Goal: Task Accomplishment & Management: Complete application form

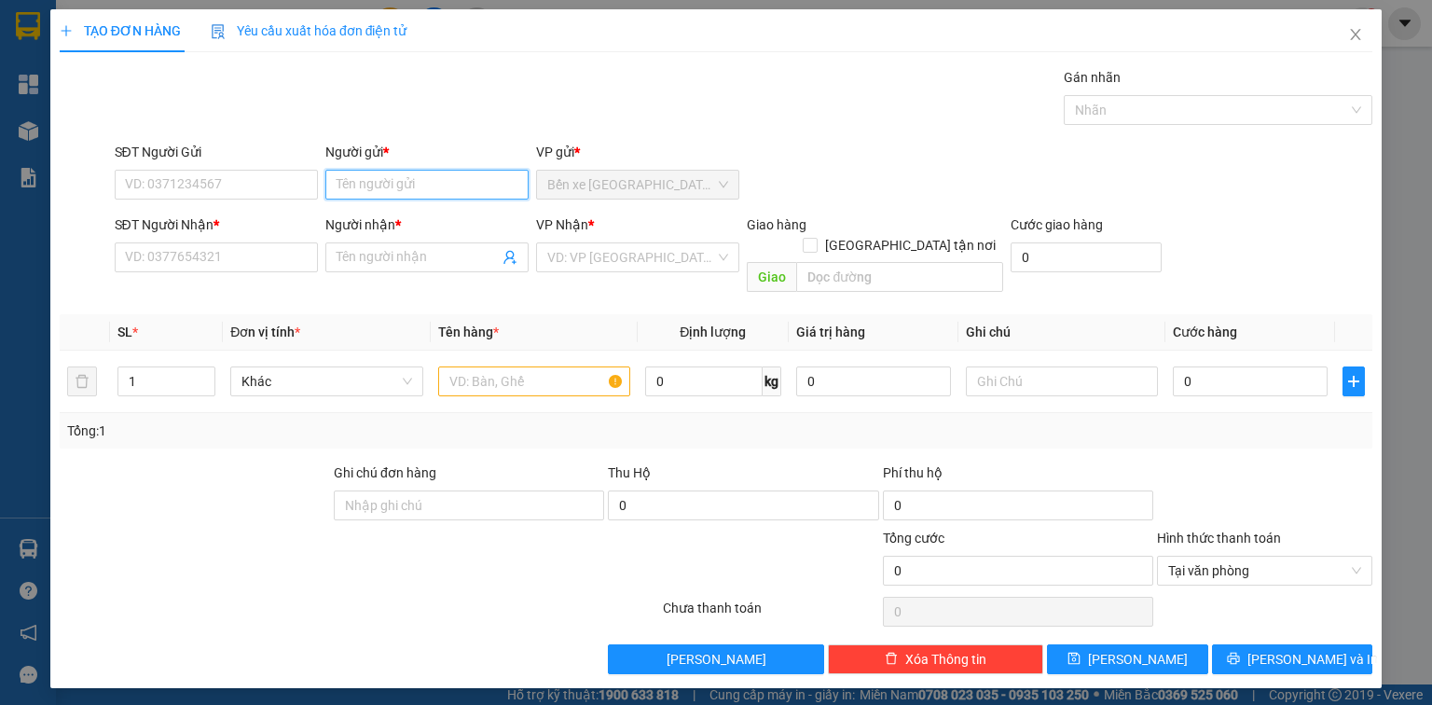
click at [466, 193] on input "Người gửi *" at bounding box center [426, 185] width 203 height 30
type input "BS TRÂN"
click at [237, 260] on input "SĐT Người Nhận *" at bounding box center [216, 257] width 203 height 30
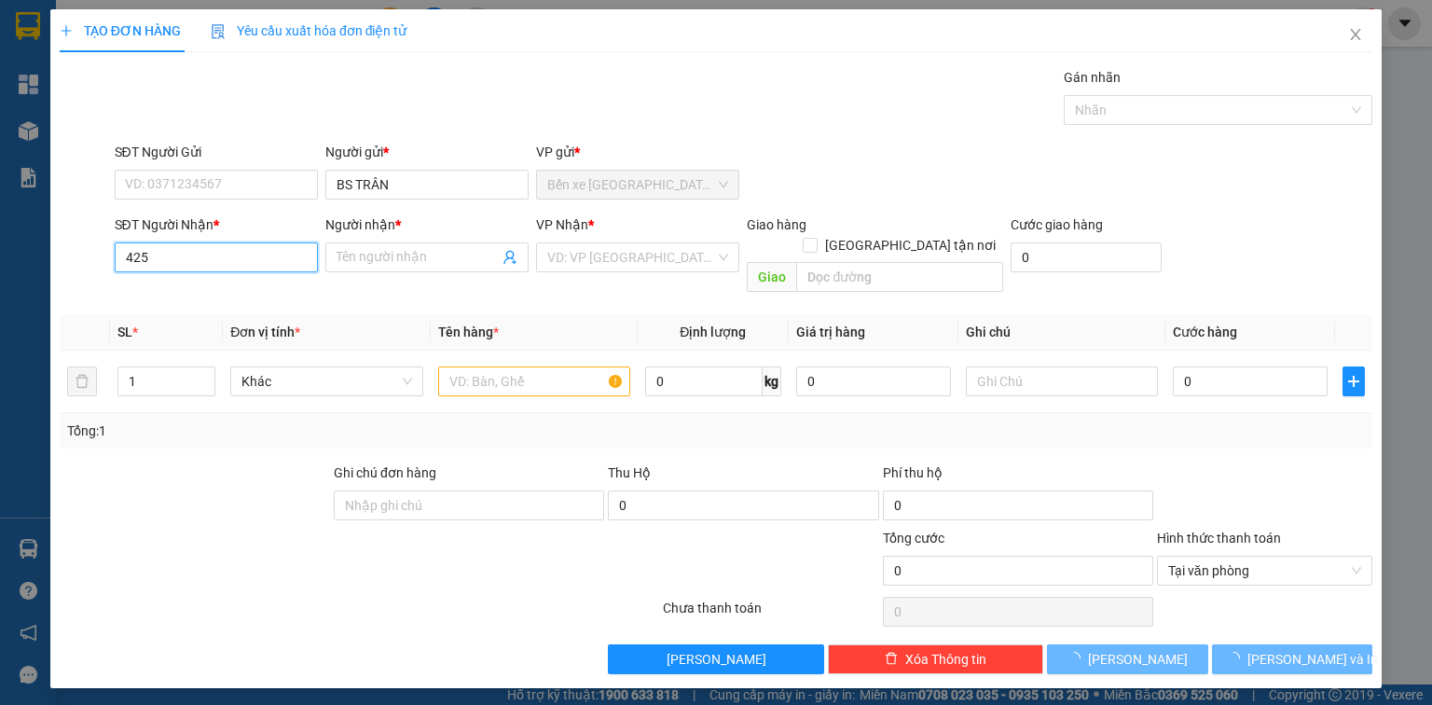
click at [233, 257] on input "425" at bounding box center [216, 257] width 203 height 30
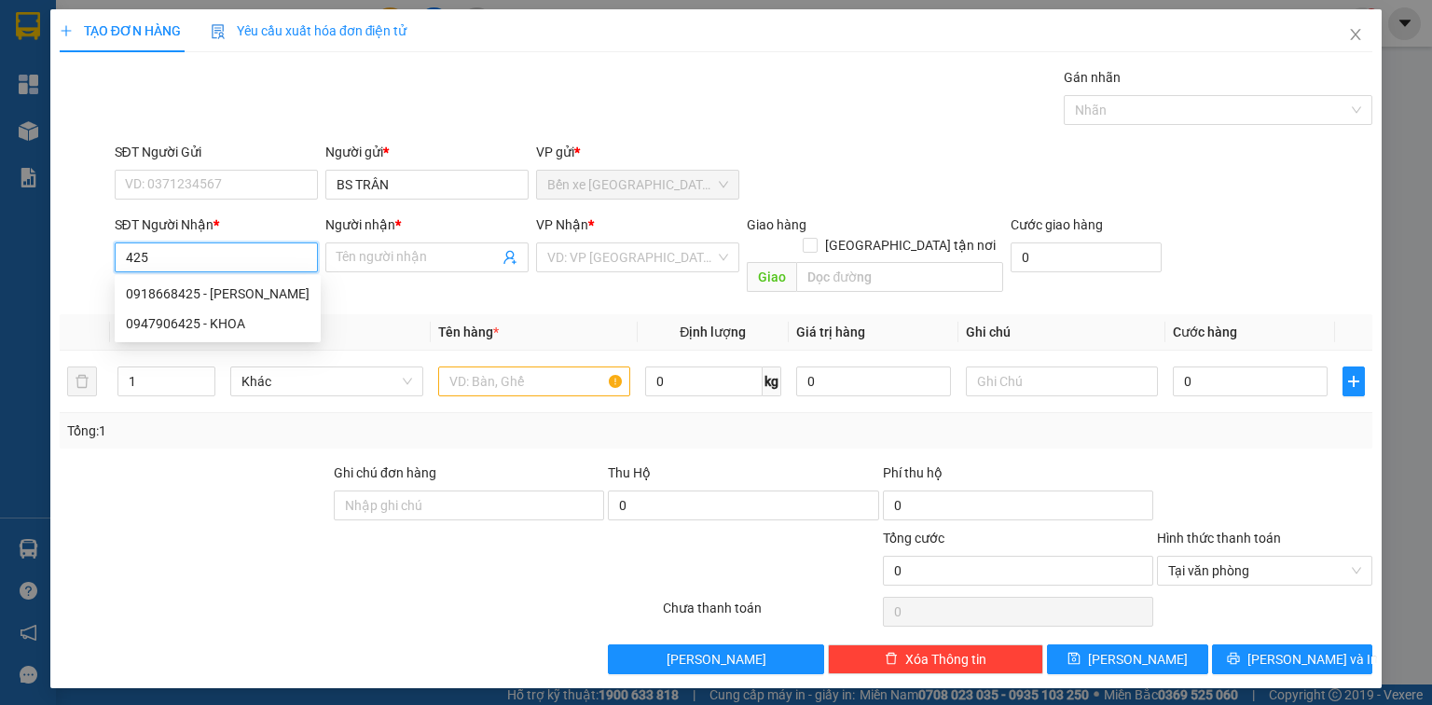
click at [240, 259] on input "425" at bounding box center [216, 257] width 203 height 30
drag, startPoint x: 255, startPoint y: 305, endPoint x: 280, endPoint y: 306, distance: 25.2
click at [256, 305] on div "0918668425 - [PERSON_NAME]" at bounding box center [218, 294] width 206 height 30
type input "0918668425"
type input "[PERSON_NAME]"
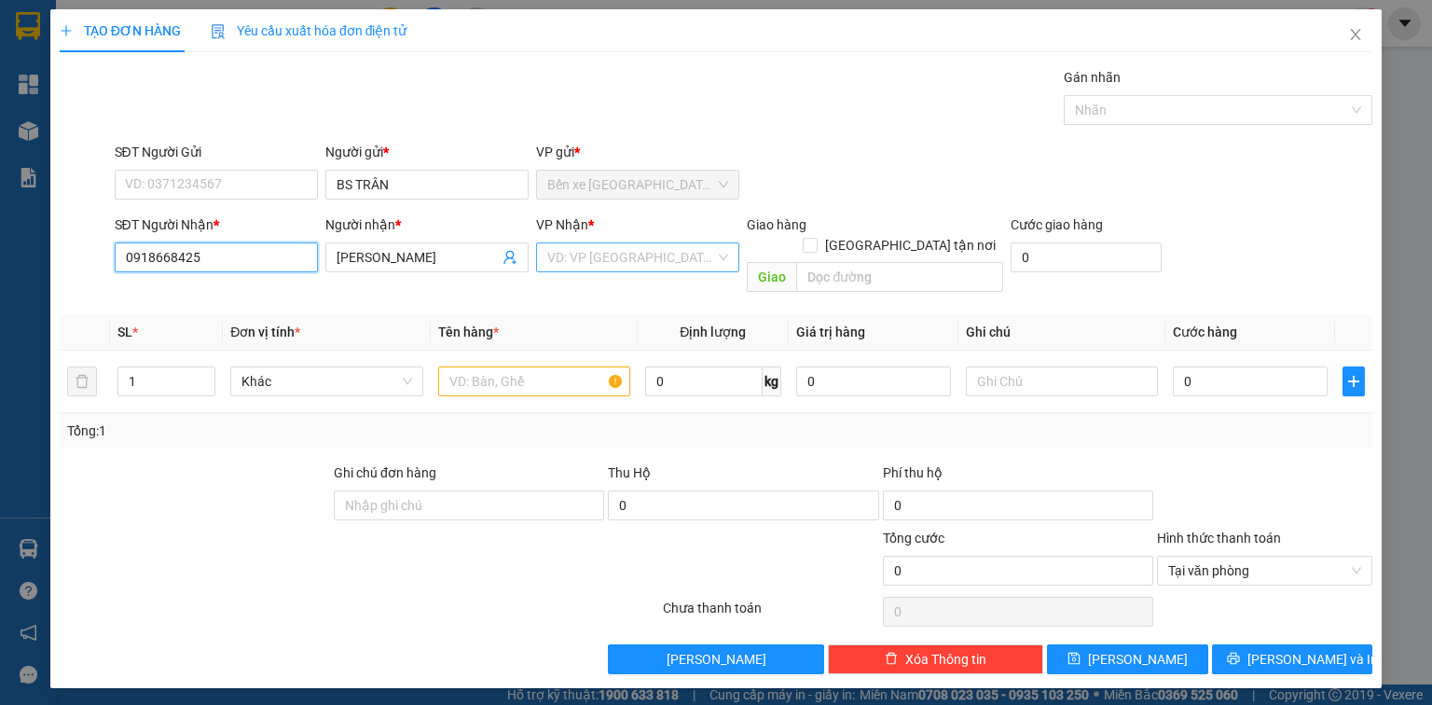
type input "0918668425"
click at [593, 252] on input "search" at bounding box center [631, 257] width 168 height 28
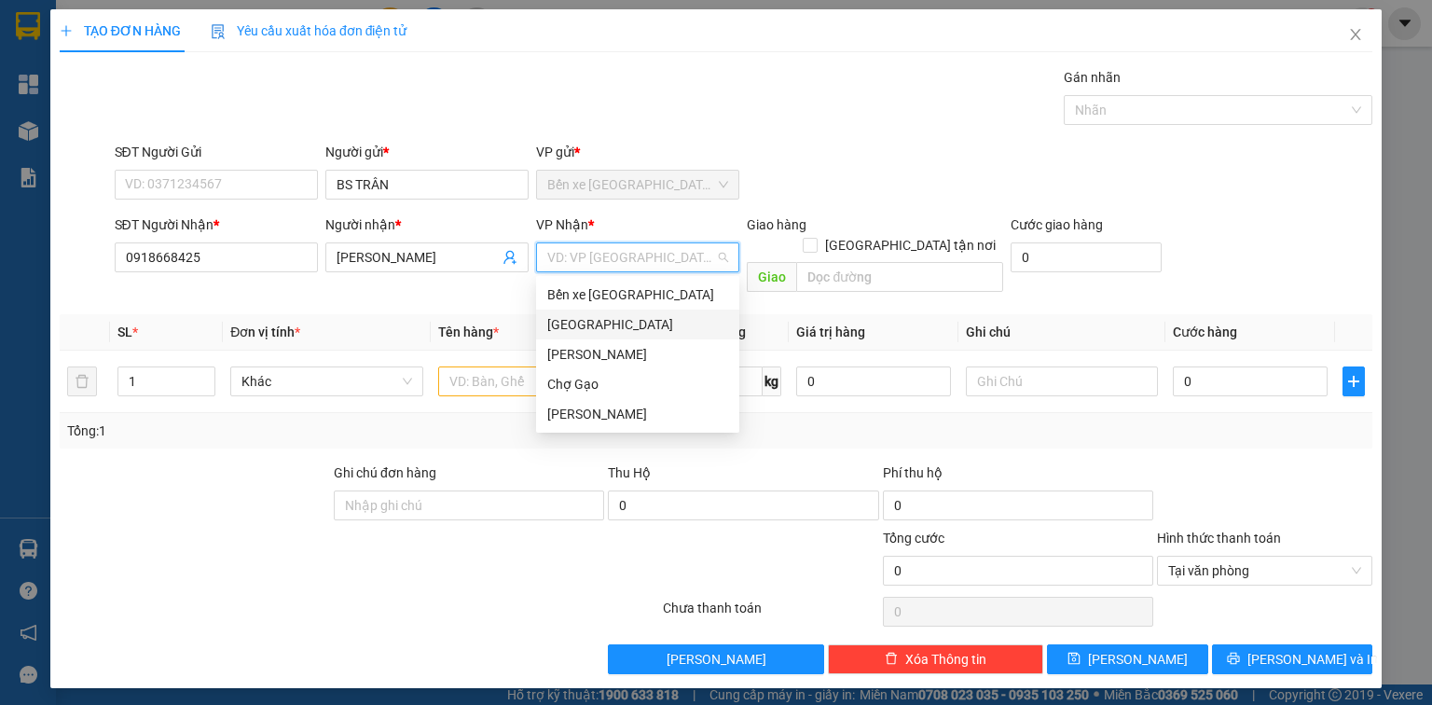
drag, startPoint x: 586, startPoint y: 317, endPoint x: 563, endPoint y: 321, distance: 23.6
click at [585, 317] on div "[GEOGRAPHIC_DATA]" at bounding box center [637, 324] width 181 height 21
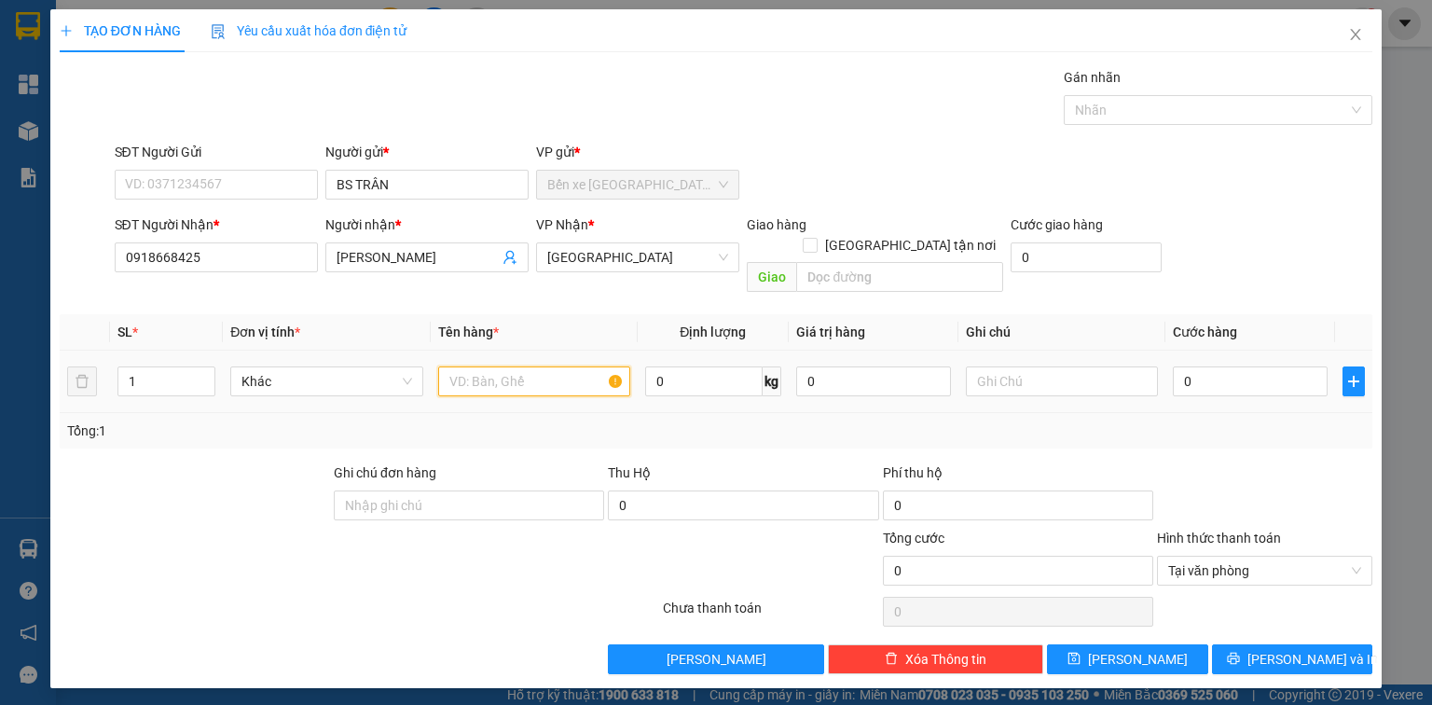
click at [514, 366] on input "text" at bounding box center [534, 381] width 192 height 30
type input "1 HNP"
type input "2"
type input "20"
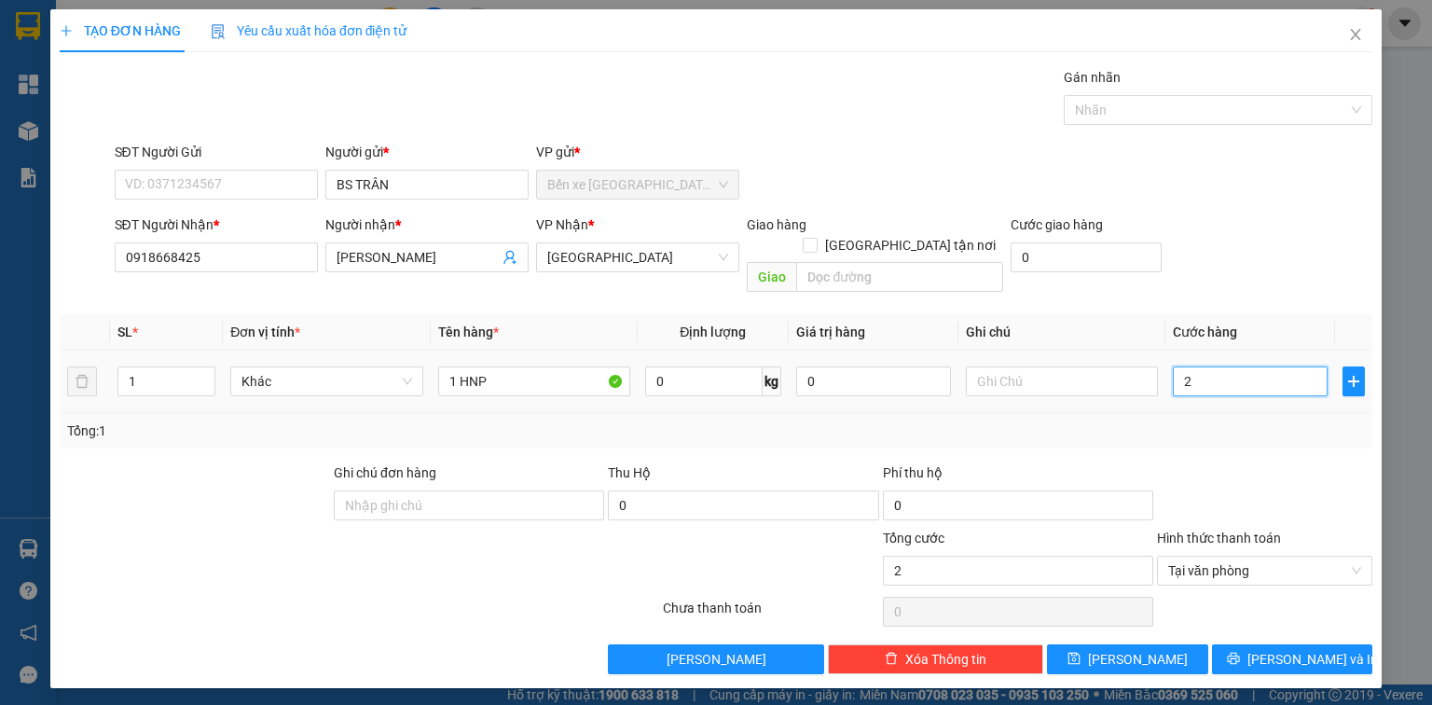
type input "20"
type input "20.000"
drag, startPoint x: 1277, startPoint y: 642, endPoint x: 1268, endPoint y: 632, distance: 13.9
click at [1277, 649] on span "[PERSON_NAME] và In" at bounding box center [1312, 659] width 131 height 21
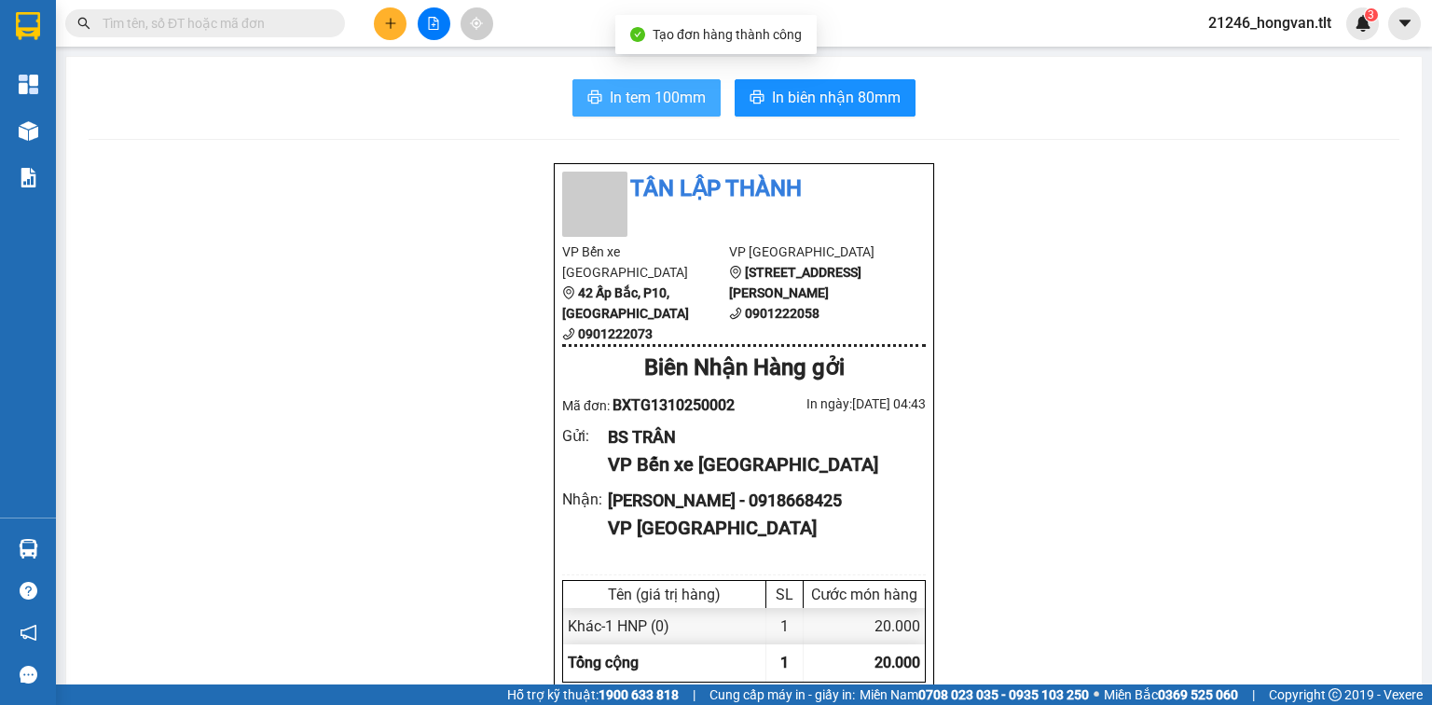
drag, startPoint x: 696, startPoint y: 95, endPoint x: 551, endPoint y: 43, distance: 153.7
click at [696, 95] on span "In tem 100mm" at bounding box center [658, 97] width 96 height 23
click at [196, 24] on input "text" at bounding box center [213, 23] width 220 height 21
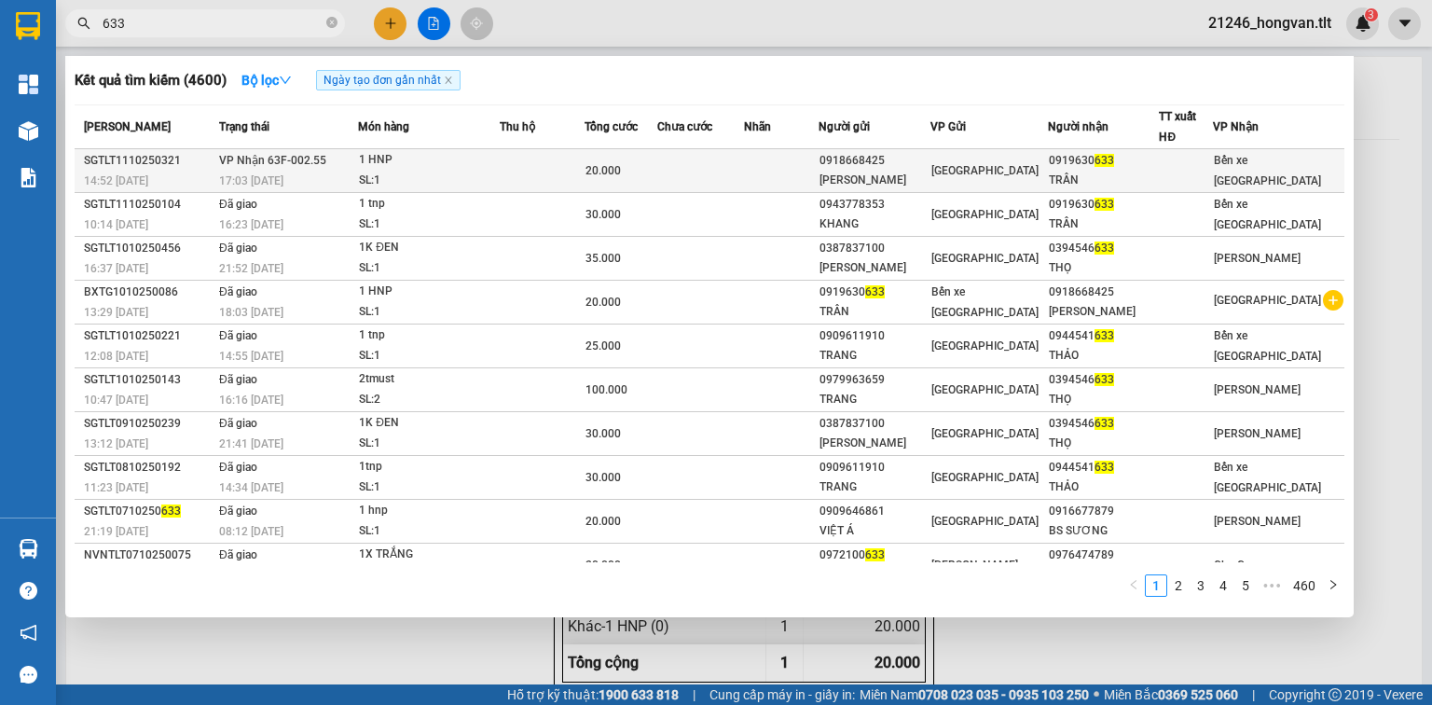
type input "633"
click at [739, 166] on td at bounding box center [701, 171] width 88 height 44
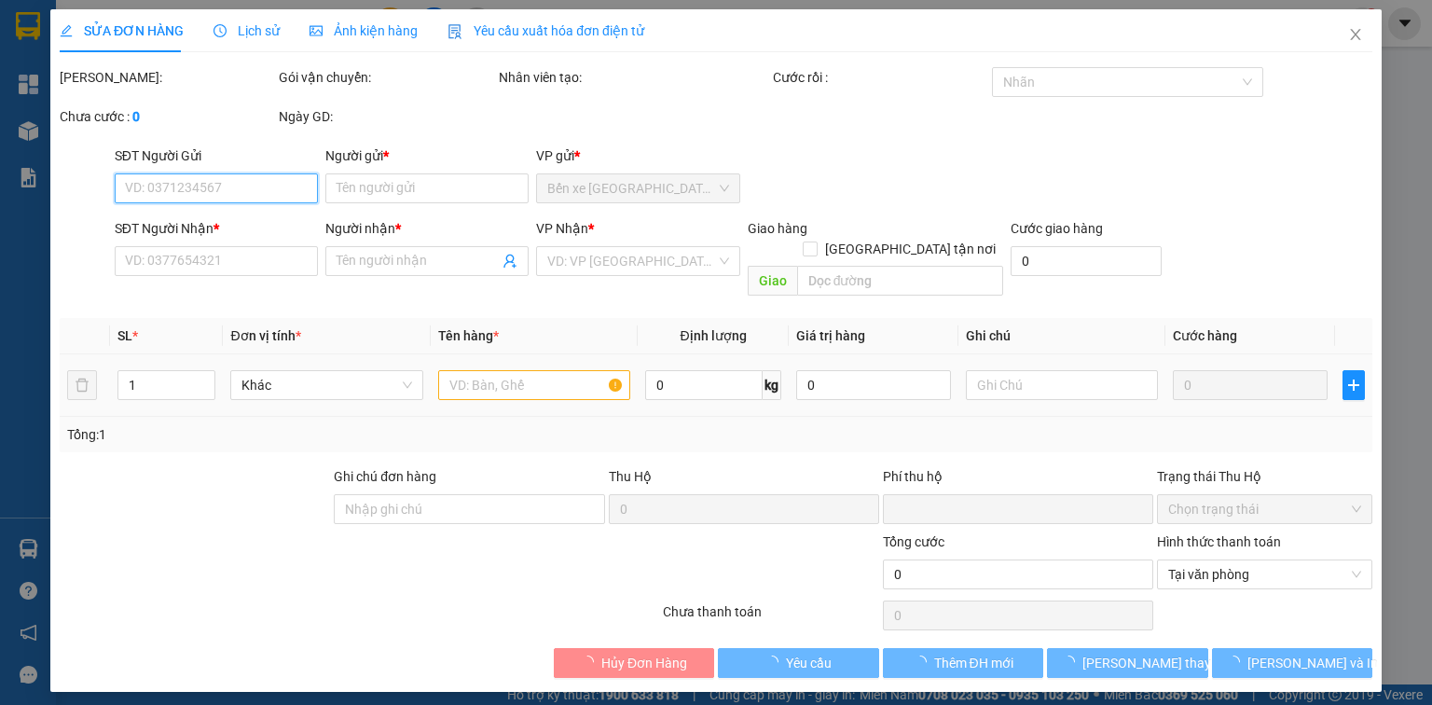
type input "0918668425"
type input "[PERSON_NAME]"
type input "0919630633"
type input "TRÂN"
type input "0"
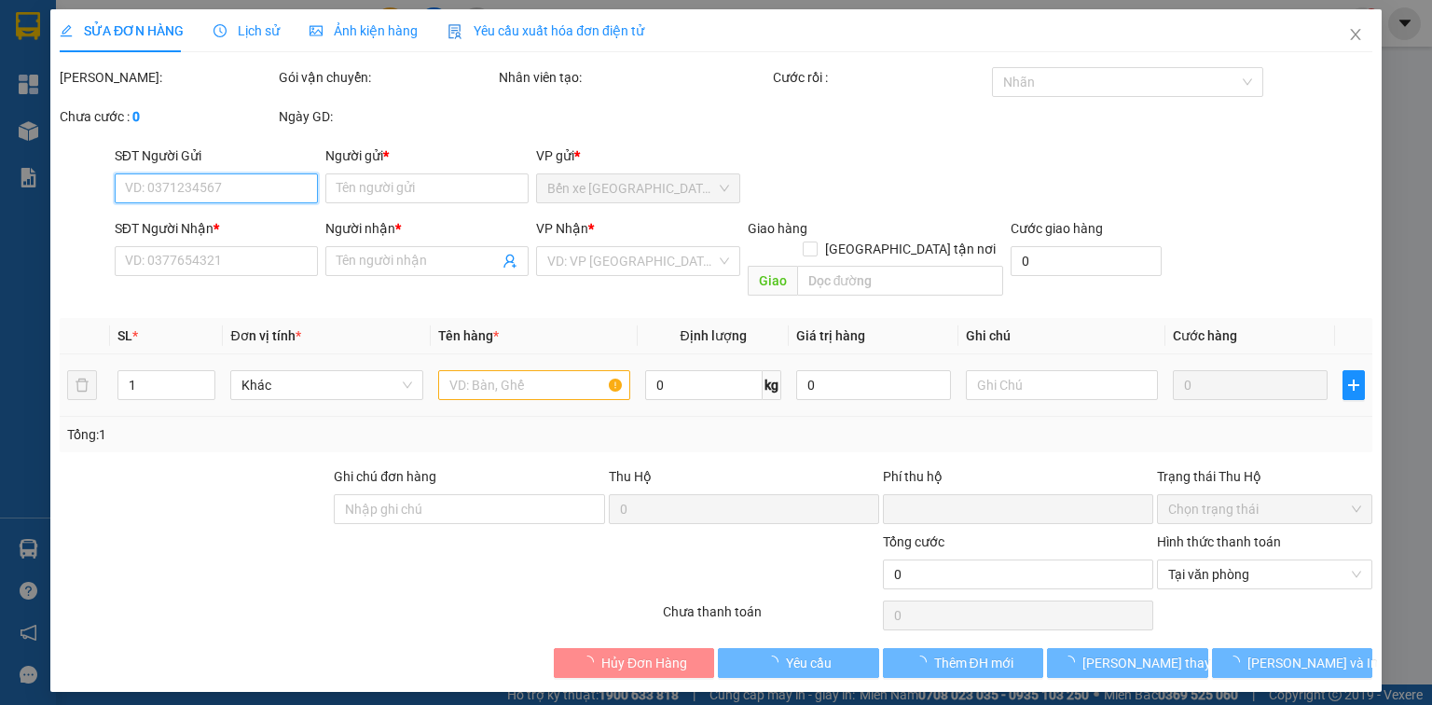
type input "20.000"
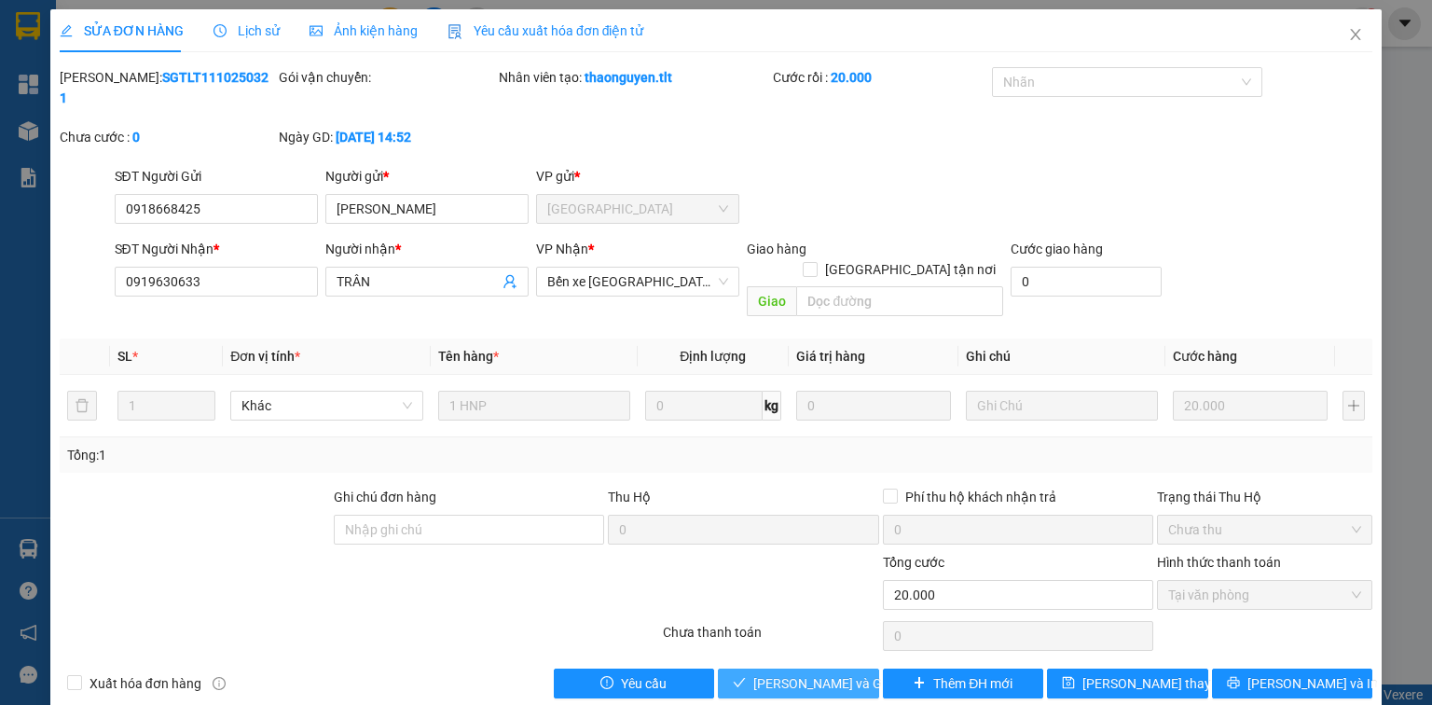
drag, startPoint x: 813, startPoint y: 639, endPoint x: 938, endPoint y: 78, distance: 574.1
click at [811, 673] on span "[PERSON_NAME] và Giao hàng" at bounding box center [842, 683] width 179 height 21
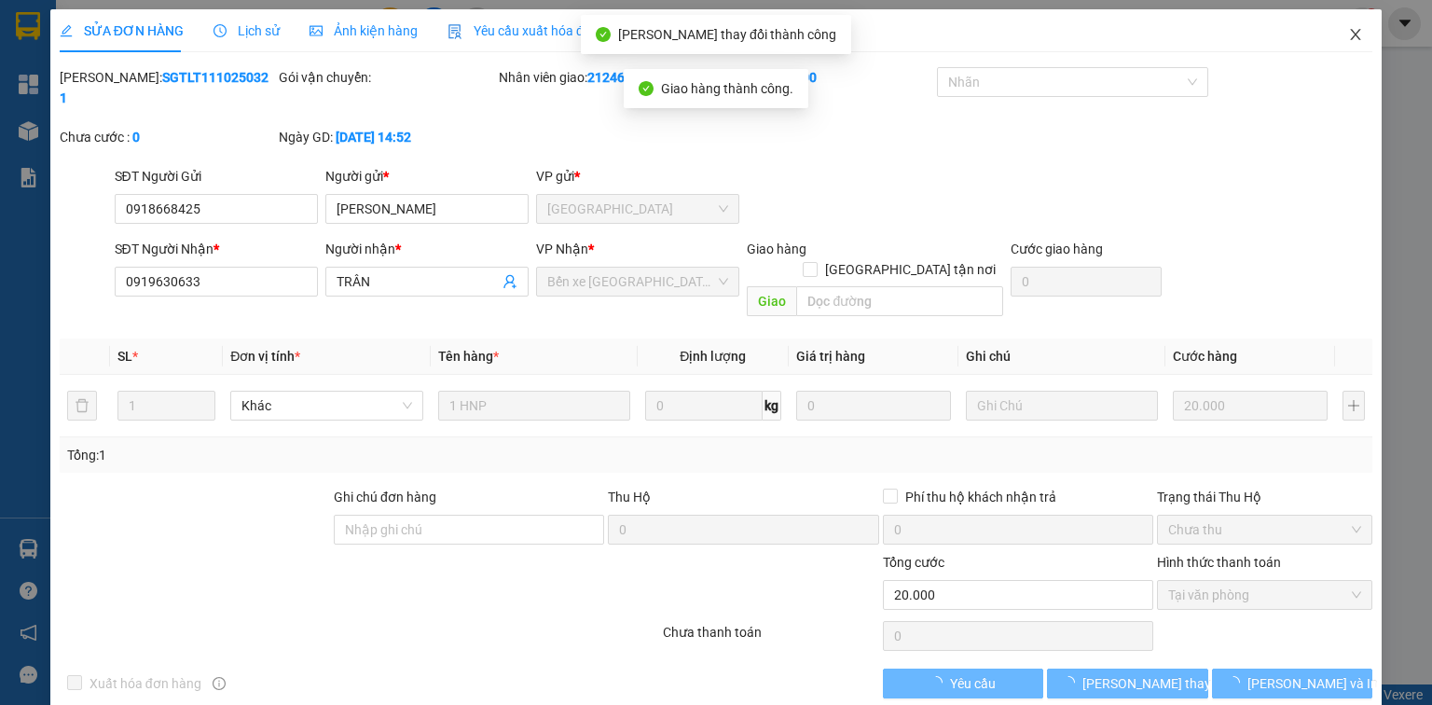
click at [1352, 51] on span "Close" at bounding box center [1356, 35] width 52 height 52
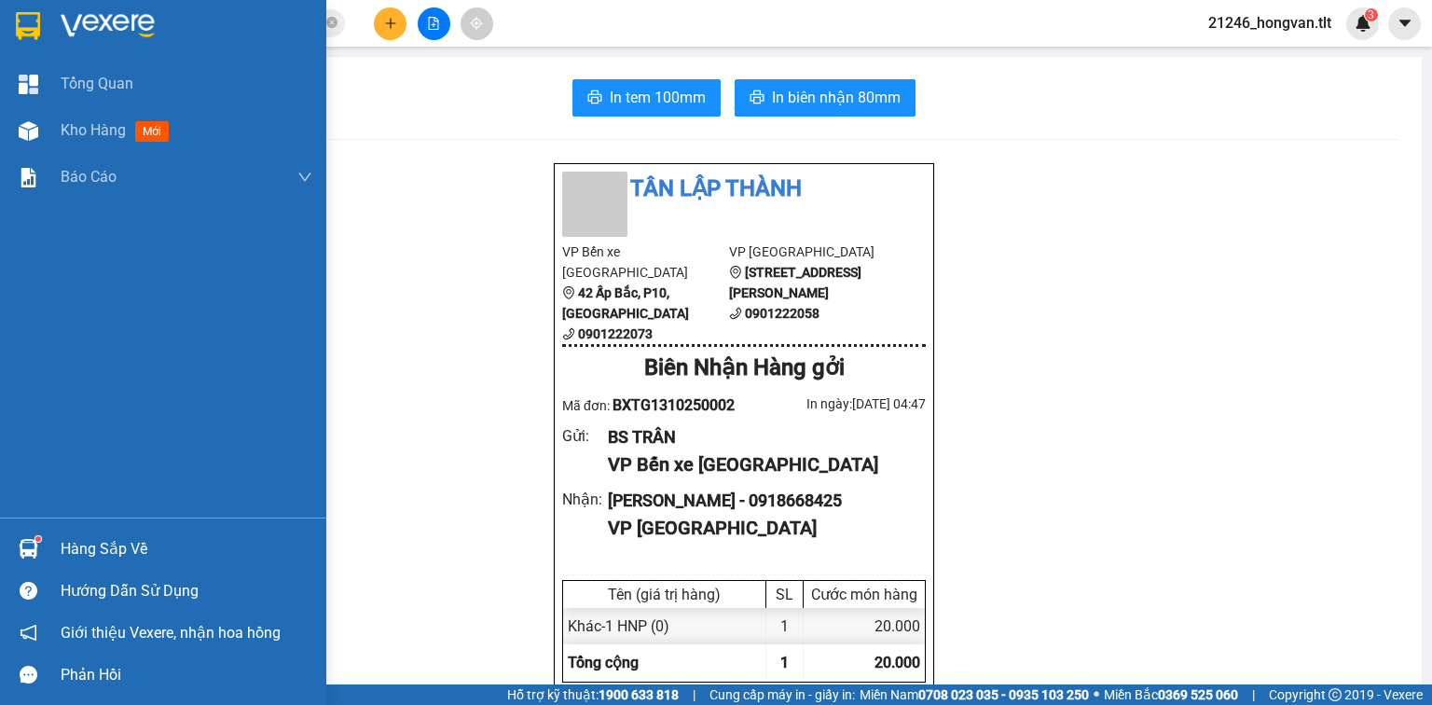
click at [87, 544] on div "Hàng sắp về" at bounding box center [187, 549] width 252 height 28
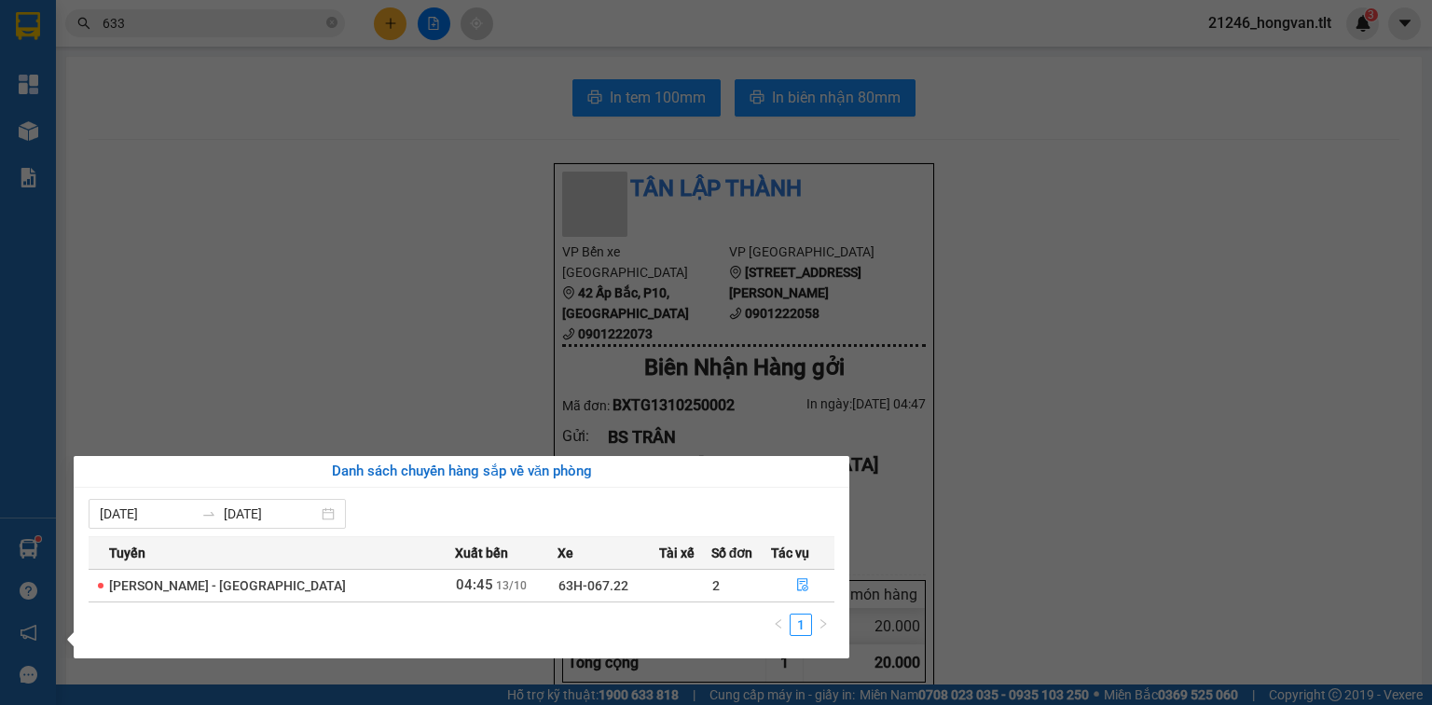
click at [1058, 447] on section "Kết quả tìm kiếm ( 4600 ) Bộ lọc Ngày tạo đơn gần nhất Mã ĐH Trạng thái Món hàn…" at bounding box center [716, 352] width 1432 height 705
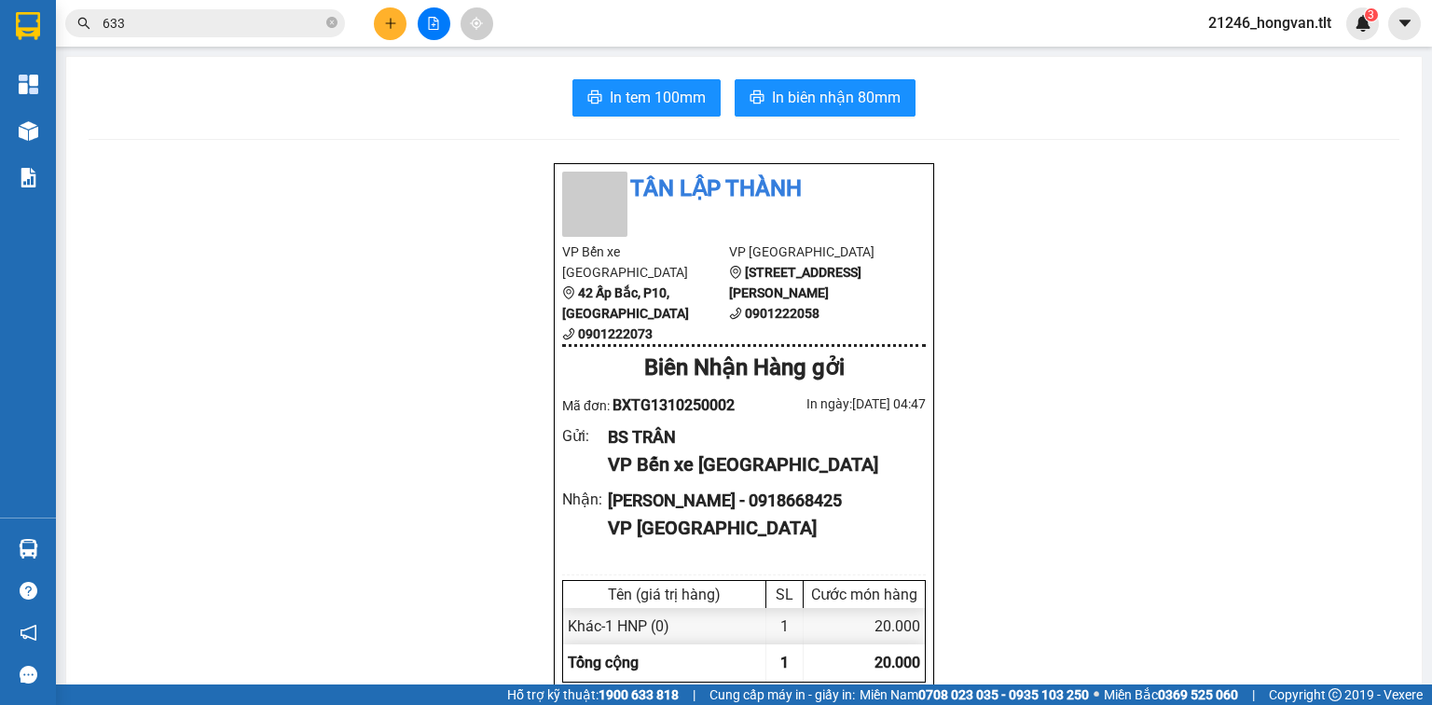
click at [388, 10] on button at bounding box center [390, 23] width 33 height 33
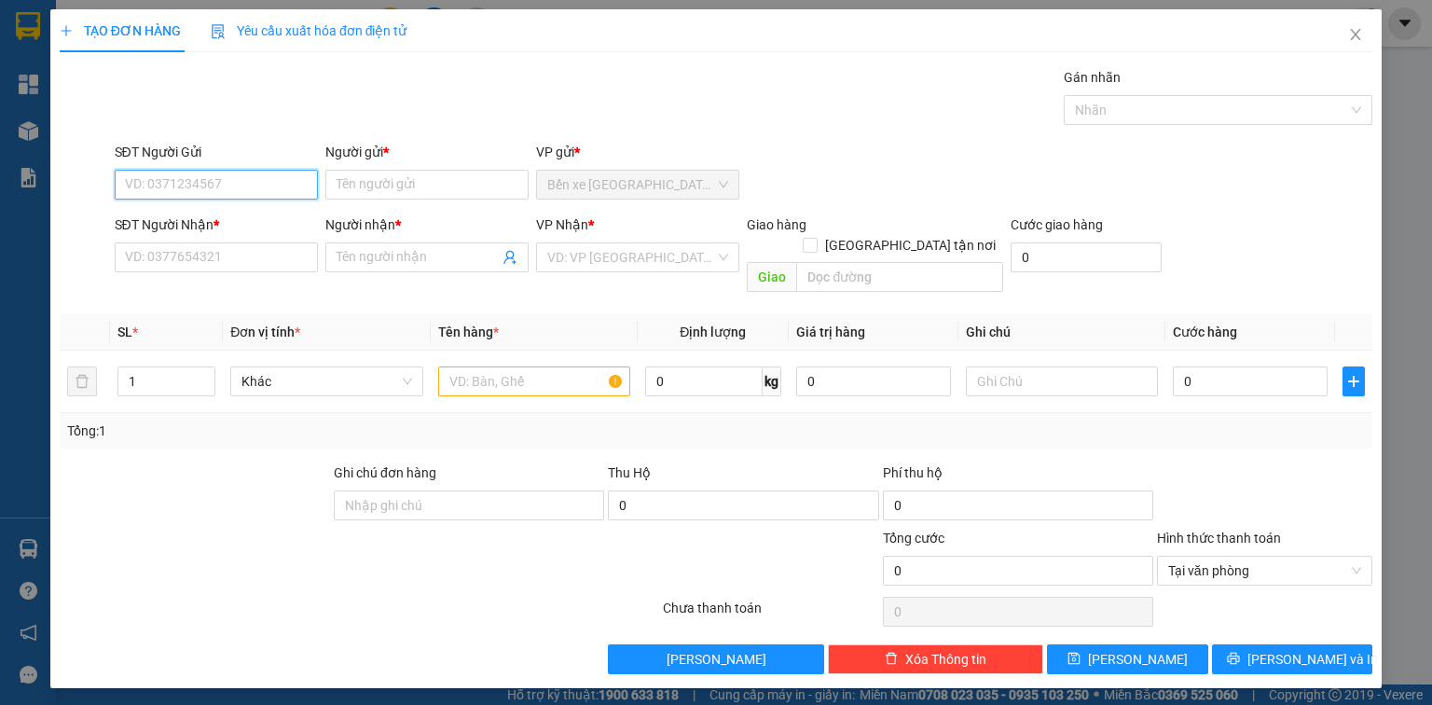
click at [240, 194] on input "SĐT Người Gửi" at bounding box center [216, 185] width 203 height 30
type input "0949858917"
click at [277, 222] on div "0949858917 - GIÀU" at bounding box center [216, 221] width 181 height 21
type input "GIÀU"
type input "0949858917"
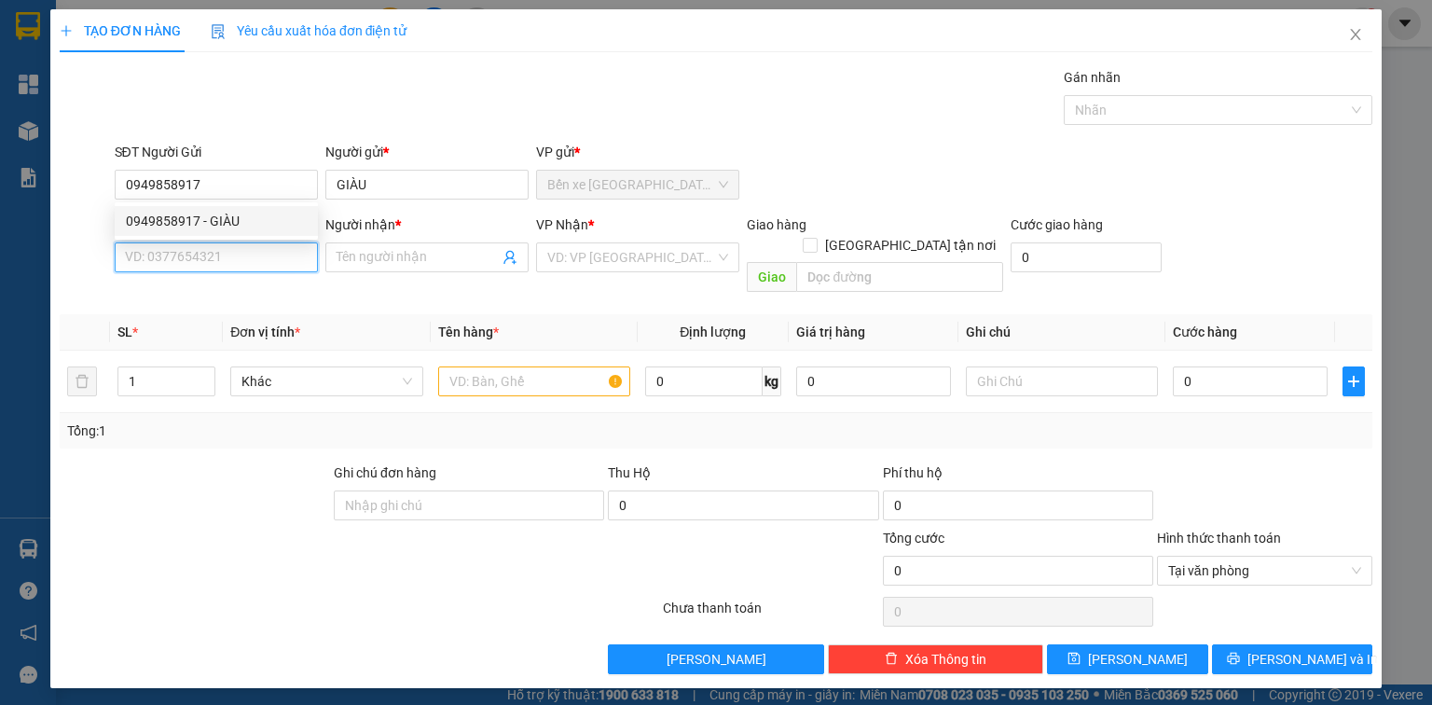
click at [276, 246] on input "SĐT Người Nhận *" at bounding box center [216, 257] width 203 height 30
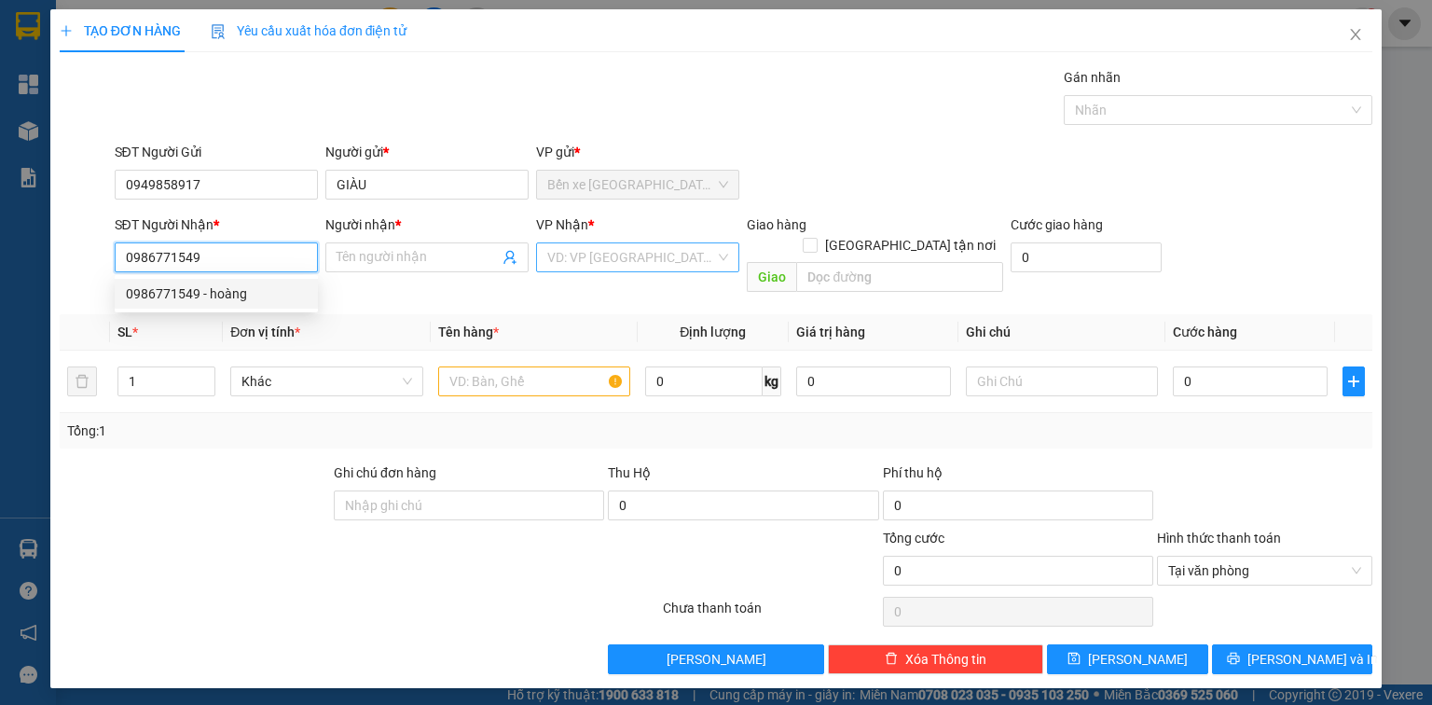
type input "0986771549"
click at [615, 265] on input "search" at bounding box center [631, 257] width 168 height 28
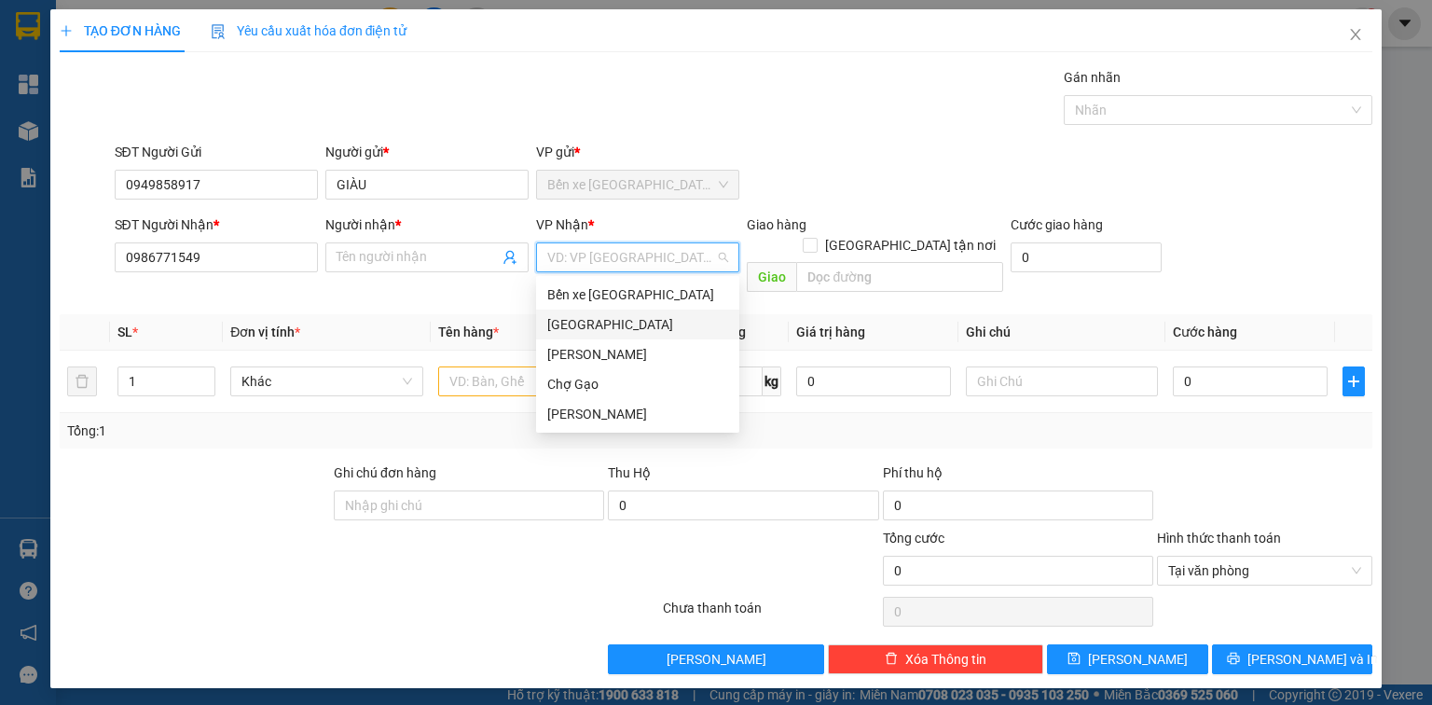
drag, startPoint x: 592, startPoint y: 324, endPoint x: 544, endPoint y: 310, distance: 49.6
click at [589, 324] on div "[GEOGRAPHIC_DATA]" at bounding box center [637, 324] width 181 height 21
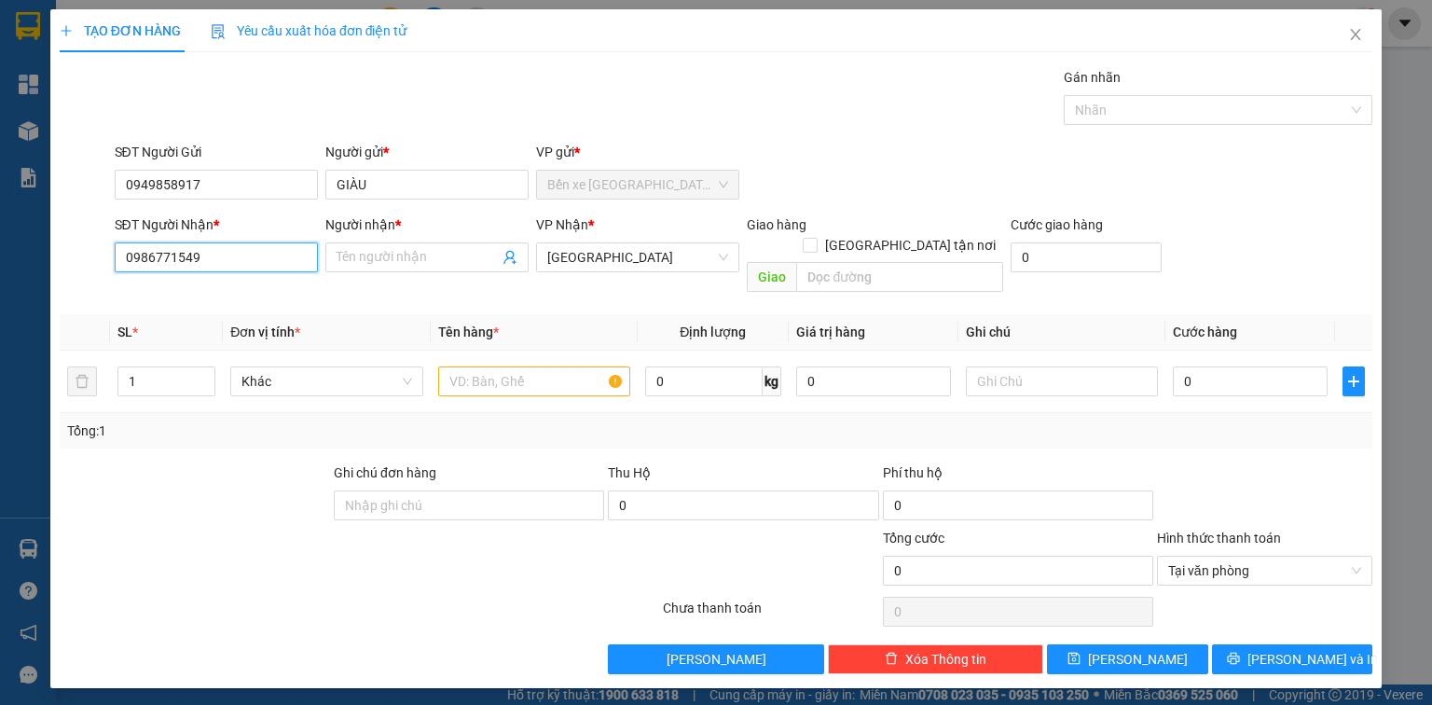
drag, startPoint x: 302, startPoint y: 265, endPoint x: 296, endPoint y: 290, distance: 25.8
click at [302, 265] on input "0986771549" at bounding box center [216, 257] width 203 height 30
click at [262, 298] on div "0986771549 - hoàng" at bounding box center [216, 293] width 181 height 21
type input "hoàng"
drag, startPoint x: 497, startPoint y: 357, endPoint x: 473, endPoint y: 354, distance: 24.4
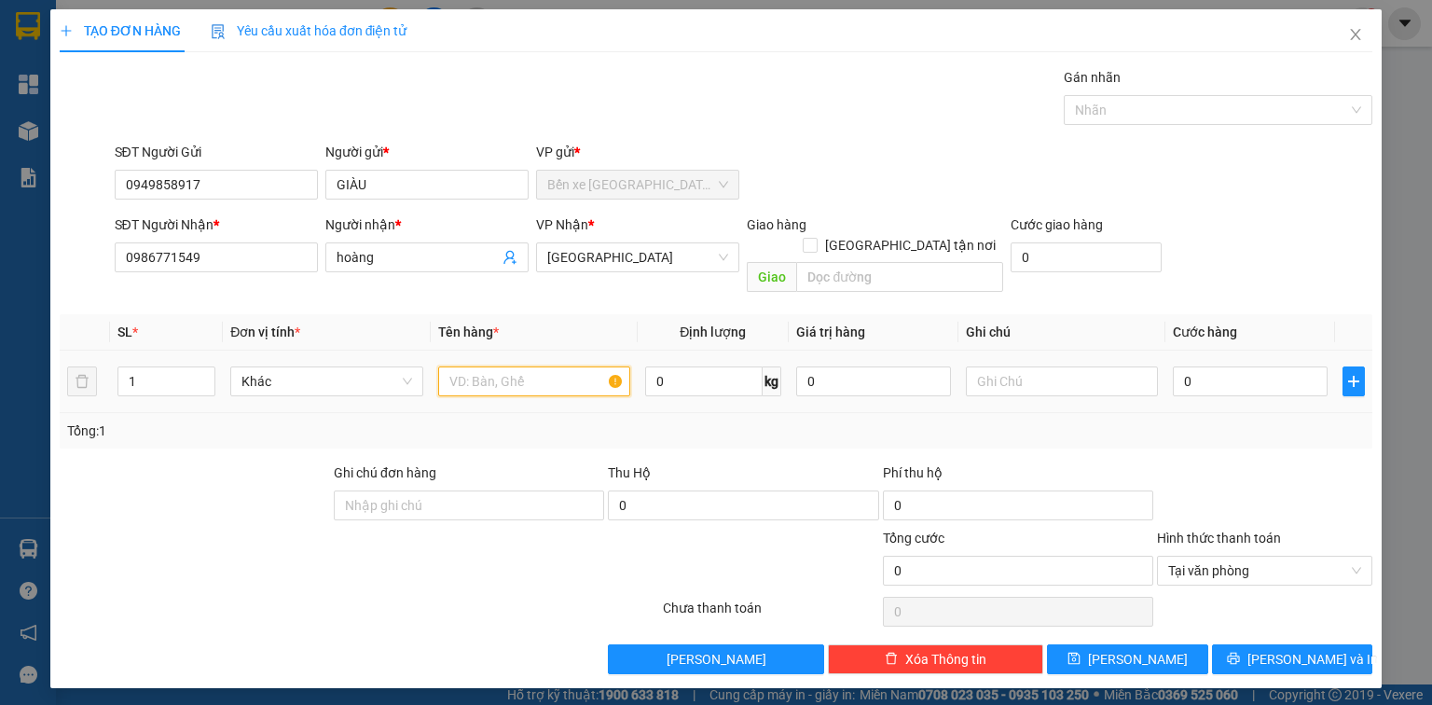
click at [489, 366] on input "text" at bounding box center [534, 381] width 192 height 30
type input "1 X TRẮNG"
click at [1172, 366] on td "0" at bounding box center [1250, 382] width 170 height 62
click at [1178, 366] on input "0" at bounding box center [1250, 381] width 155 height 30
type input "3"
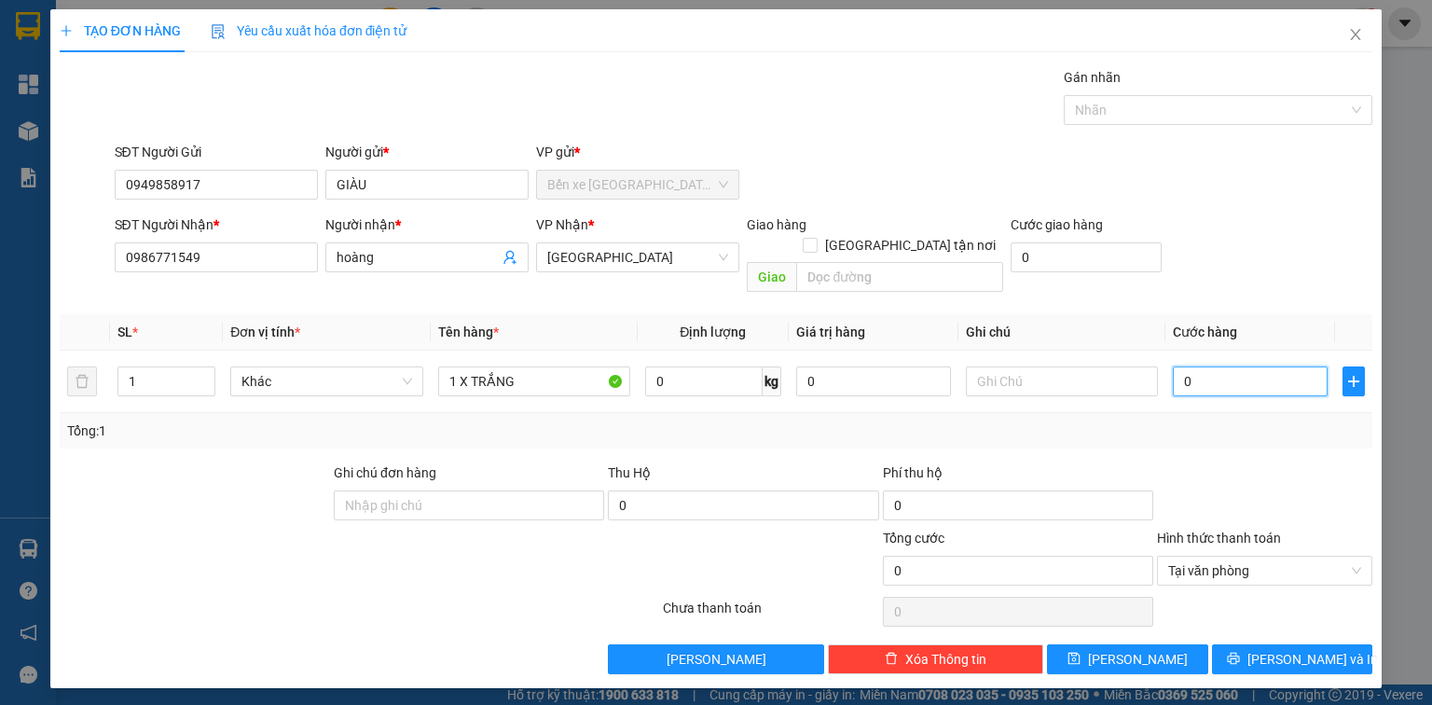
type input "3"
type input "30"
type input "30.000"
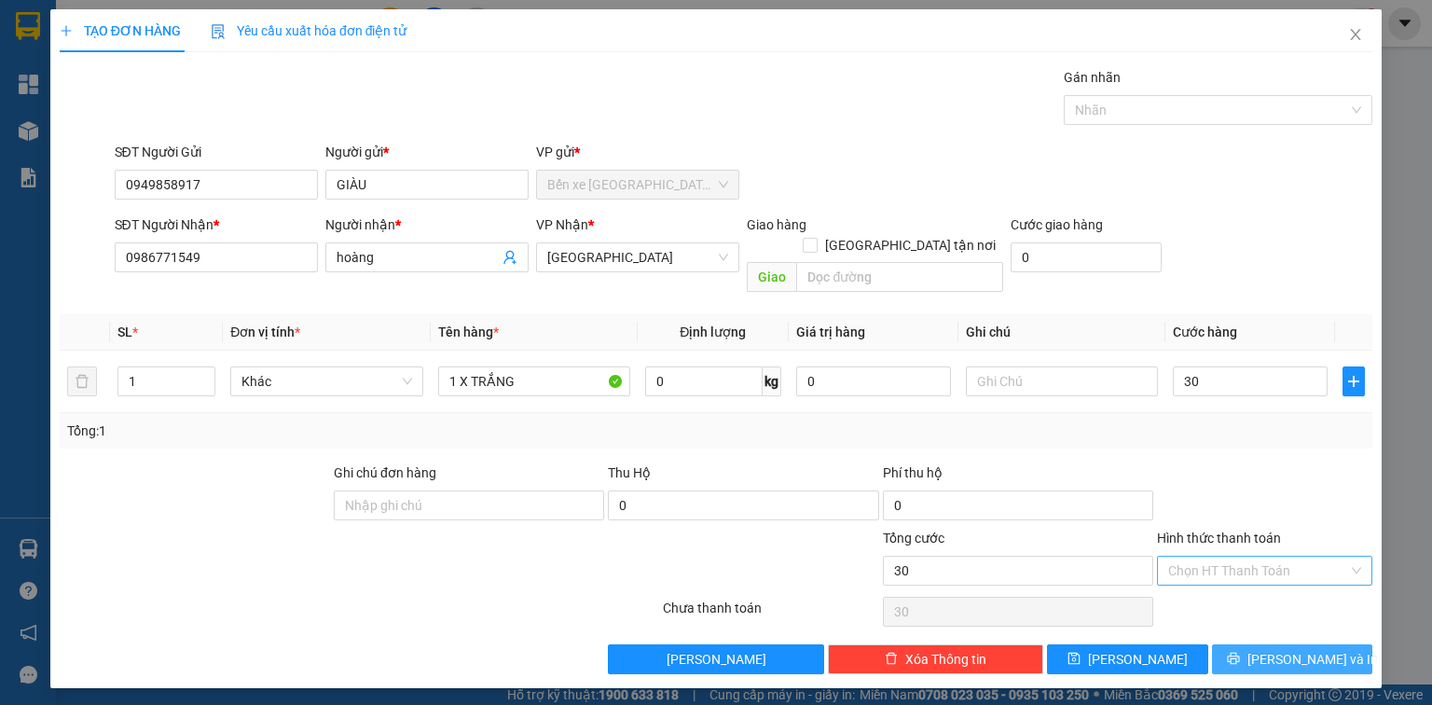
type input "30.000"
click at [1316, 649] on span "[PERSON_NAME] và In" at bounding box center [1312, 659] width 131 height 21
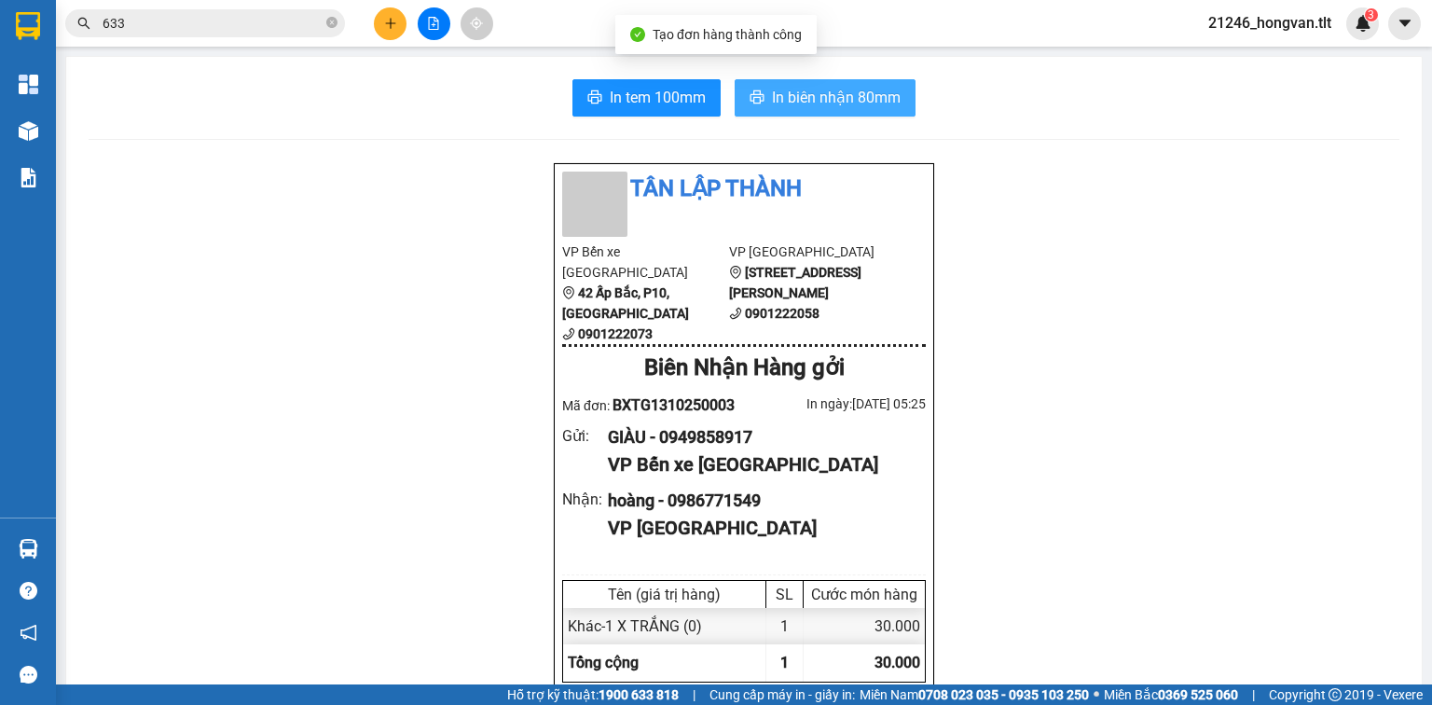
click at [809, 98] on span "In biên nhận 80mm" at bounding box center [836, 97] width 129 height 23
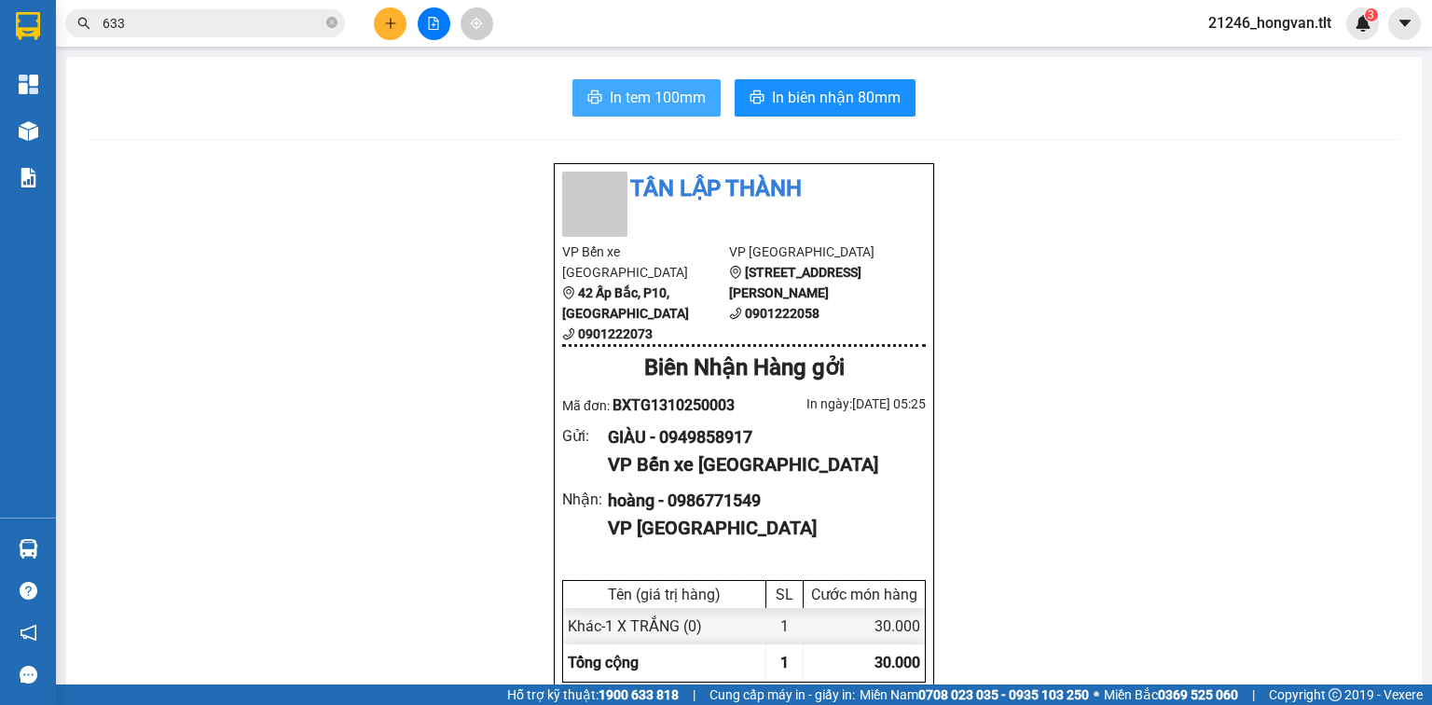
click at [649, 101] on span "In tem 100mm" at bounding box center [658, 97] width 96 height 23
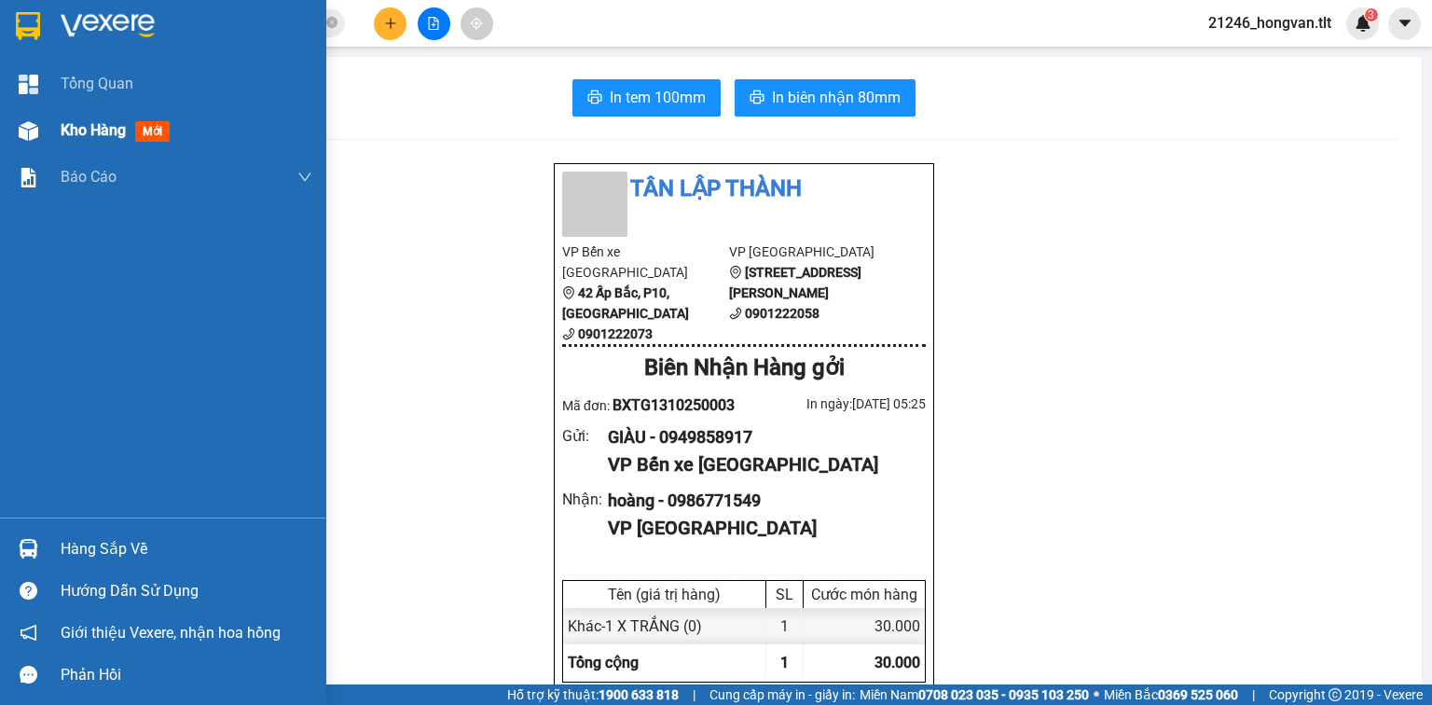
click at [125, 121] on span "Kho hàng" at bounding box center [93, 130] width 65 height 18
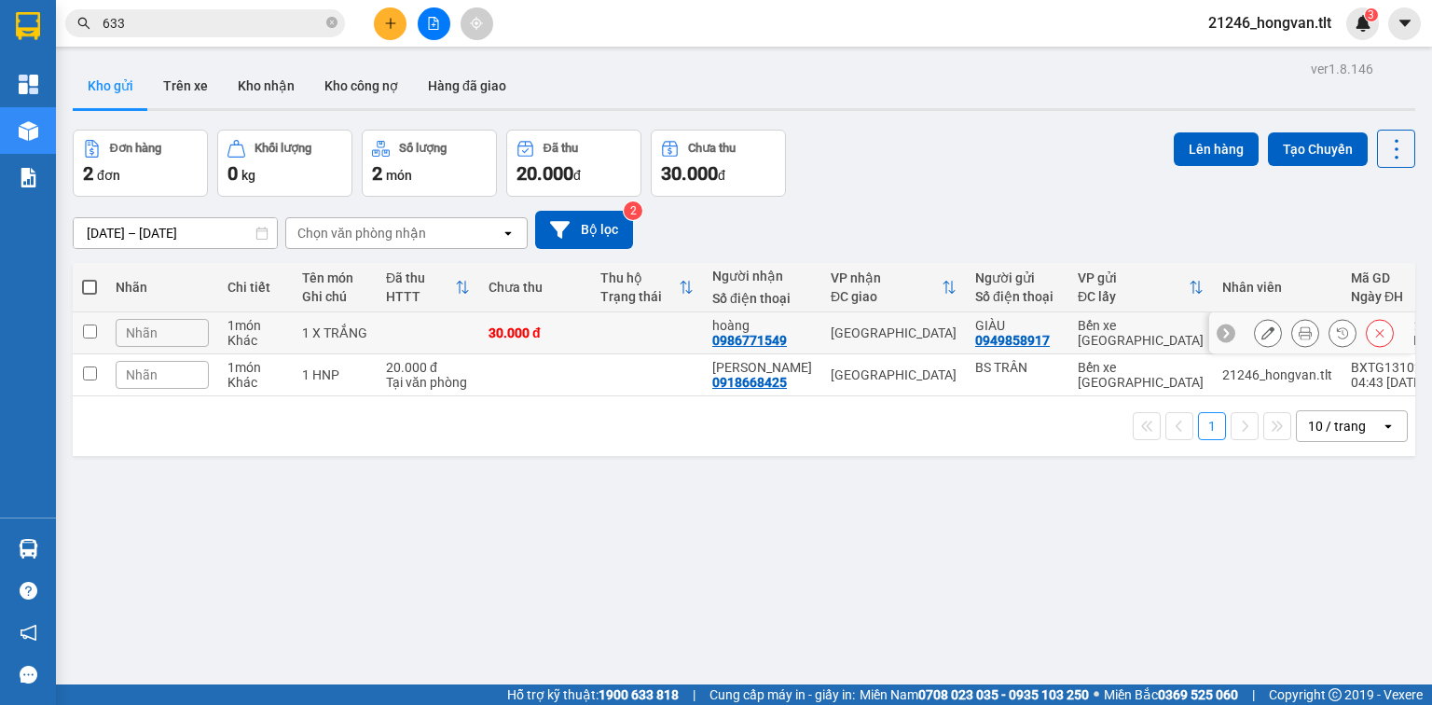
click at [606, 320] on td at bounding box center [647, 333] width 112 height 42
checkbox input "true"
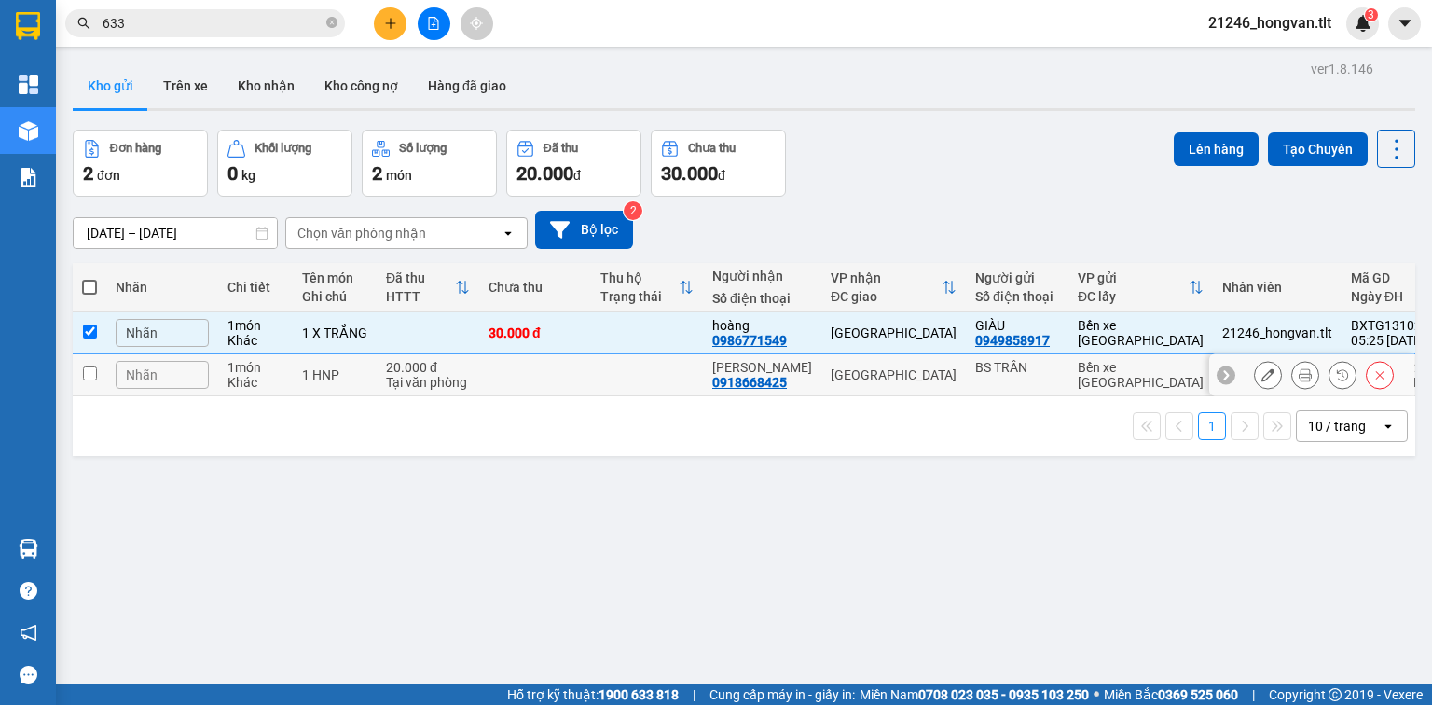
click at [544, 380] on td at bounding box center [535, 375] width 112 height 42
checkbox input "true"
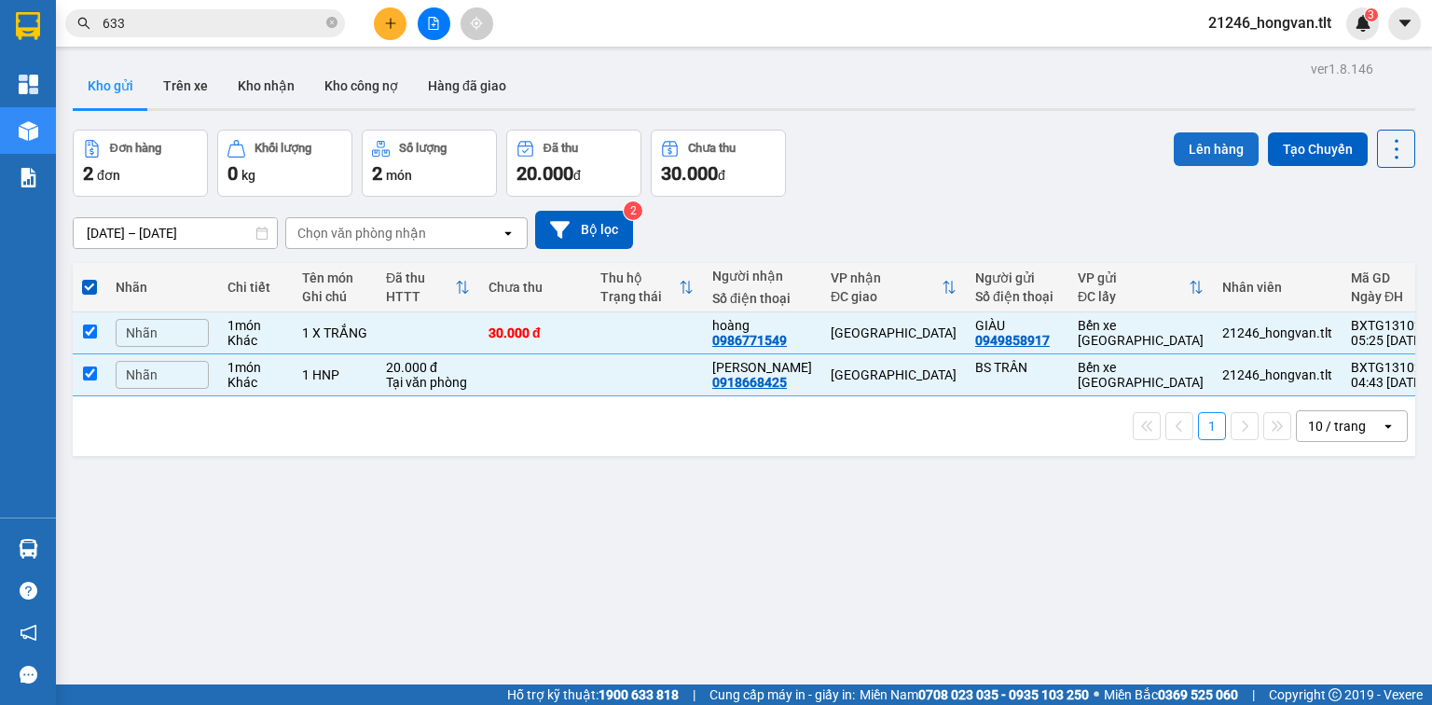
click at [1219, 137] on button "Lên hàng" at bounding box center [1216, 149] width 85 height 34
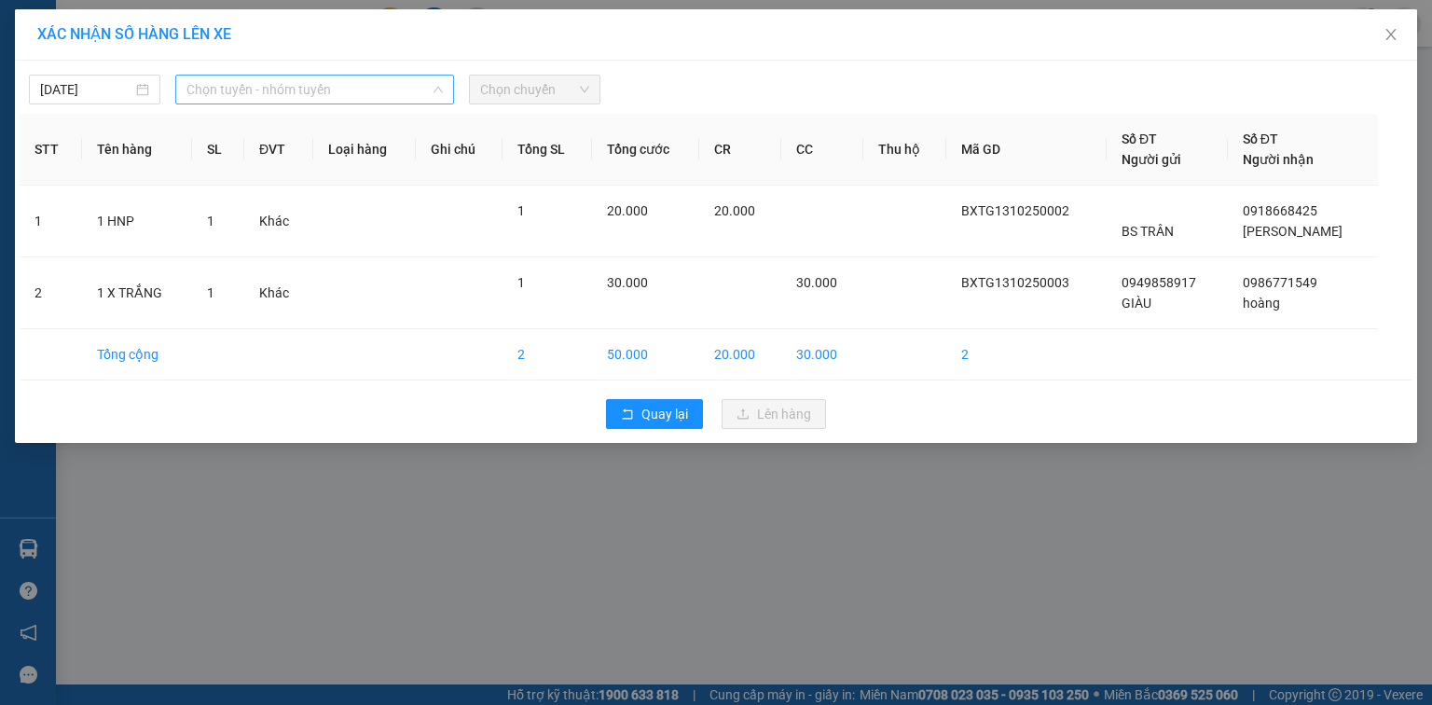
drag, startPoint x: 296, startPoint y: 96, endPoint x: 415, endPoint y: 172, distance: 141.2
click at [296, 97] on span "Chọn tuyến - nhóm tuyến" at bounding box center [314, 90] width 256 height 28
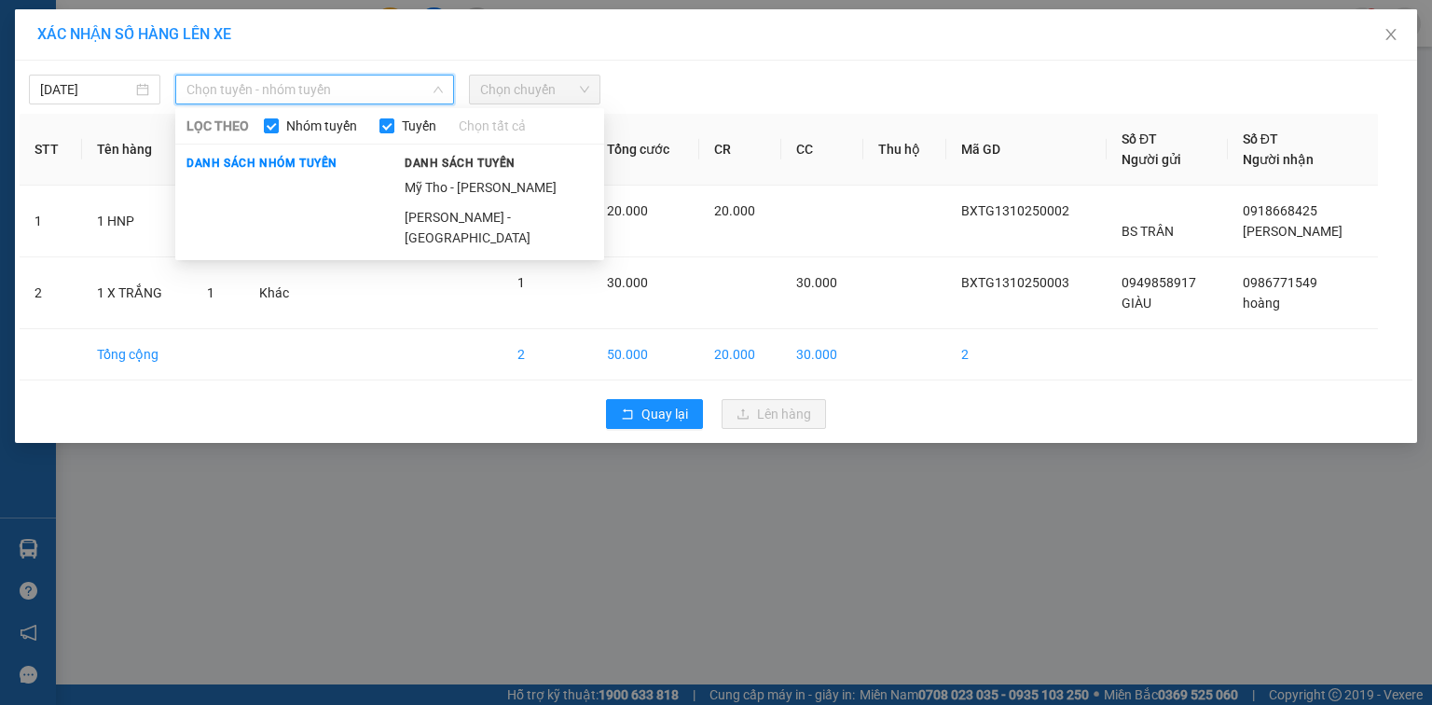
drag, startPoint x: 417, startPoint y: 172, endPoint x: 492, endPoint y: 136, distance: 83.8
click at [417, 173] on li "Mỹ Tho - [PERSON_NAME]" at bounding box center [498, 187] width 211 height 30
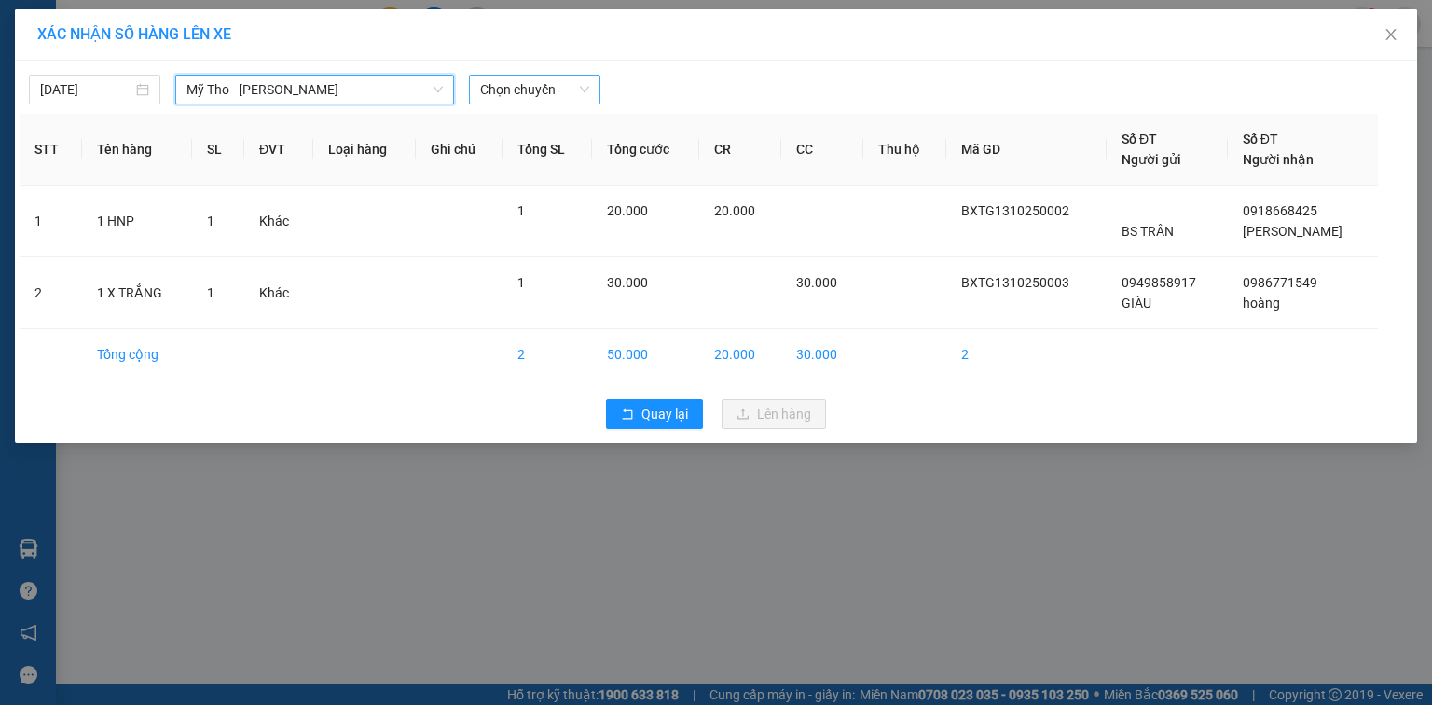
click at [560, 95] on span "Chọn chuyến" at bounding box center [534, 90] width 109 height 28
click at [561, 93] on input "037" at bounding box center [528, 90] width 96 height 28
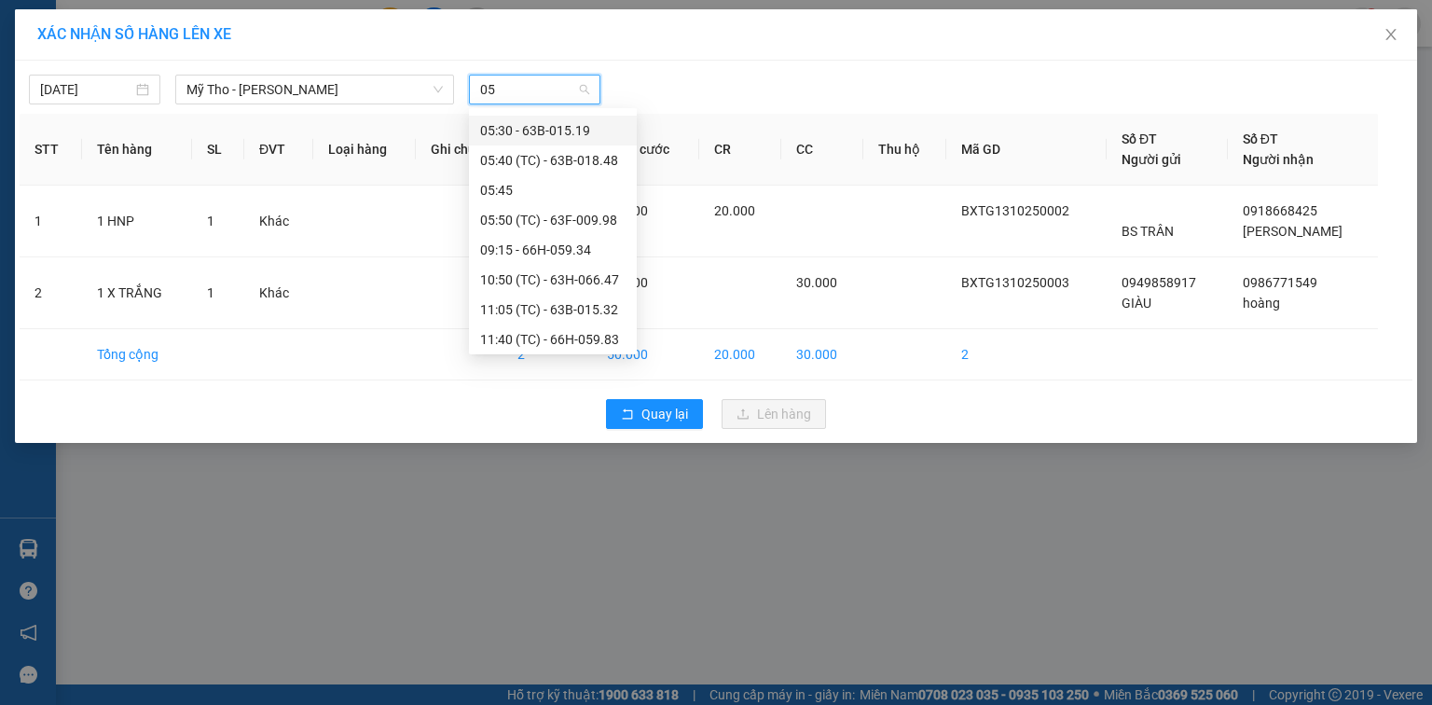
scroll to position [119, 0]
type input "05"
drag, startPoint x: 111, startPoint y: 77, endPoint x: 126, endPoint y: 94, distance: 22.5
click at [111, 78] on div "[DATE]" at bounding box center [94, 90] width 131 height 30
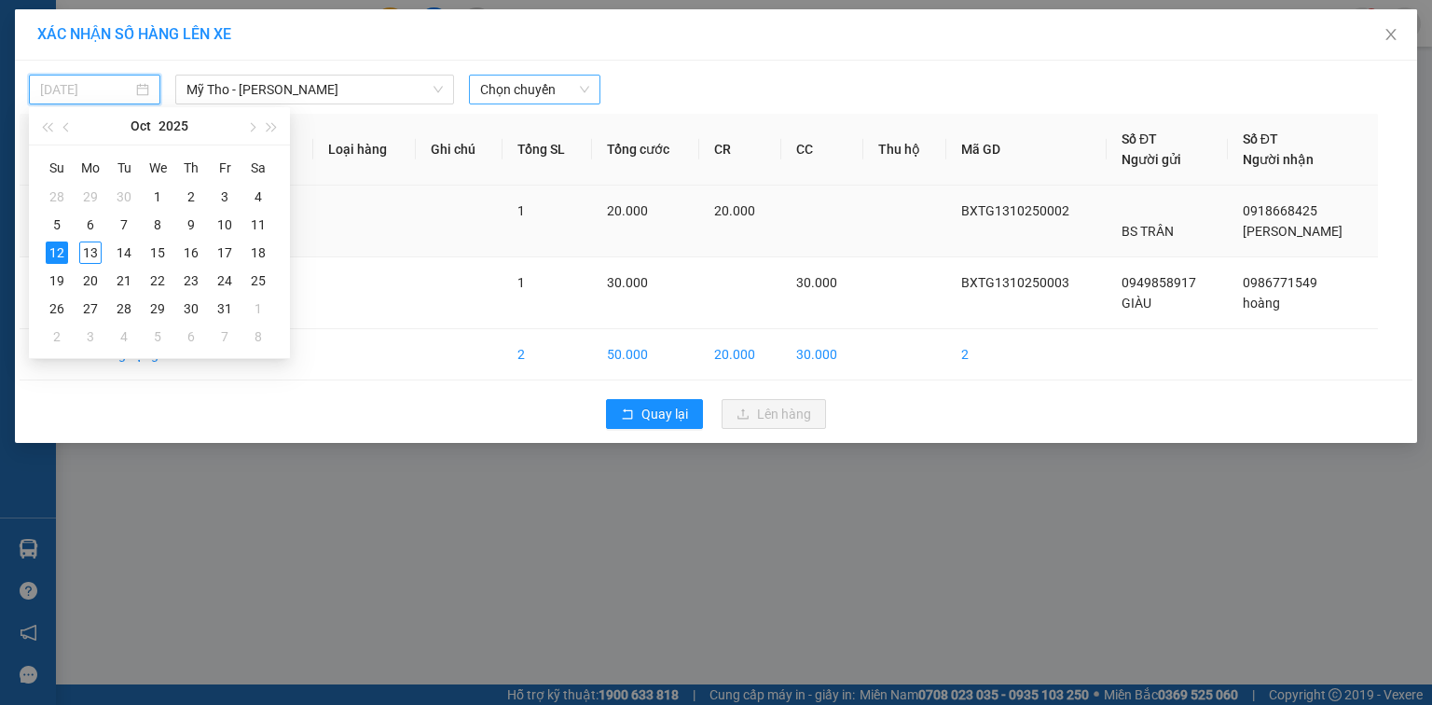
click at [97, 251] on div "13" at bounding box center [90, 252] width 22 height 22
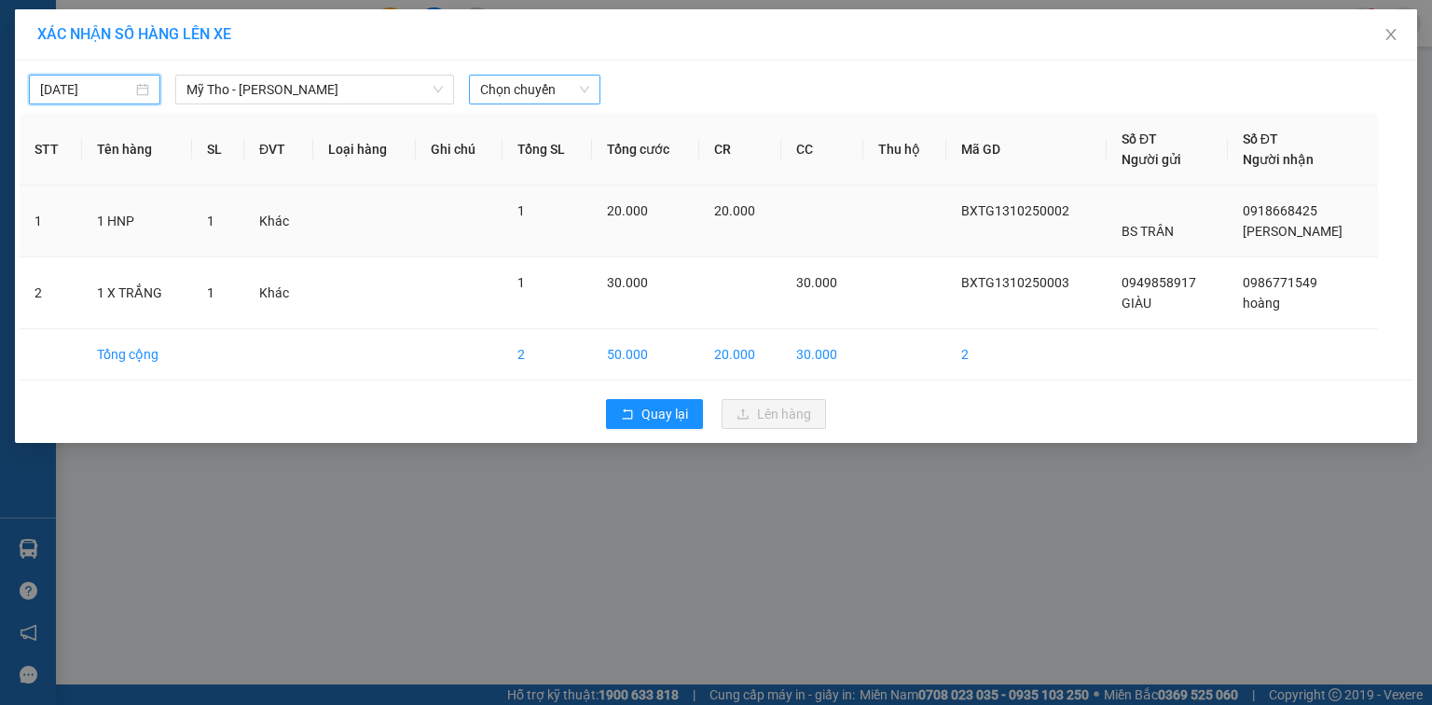
type input "[DATE]"
click at [549, 87] on span "Chọn chuyến" at bounding box center [534, 90] width 109 height 28
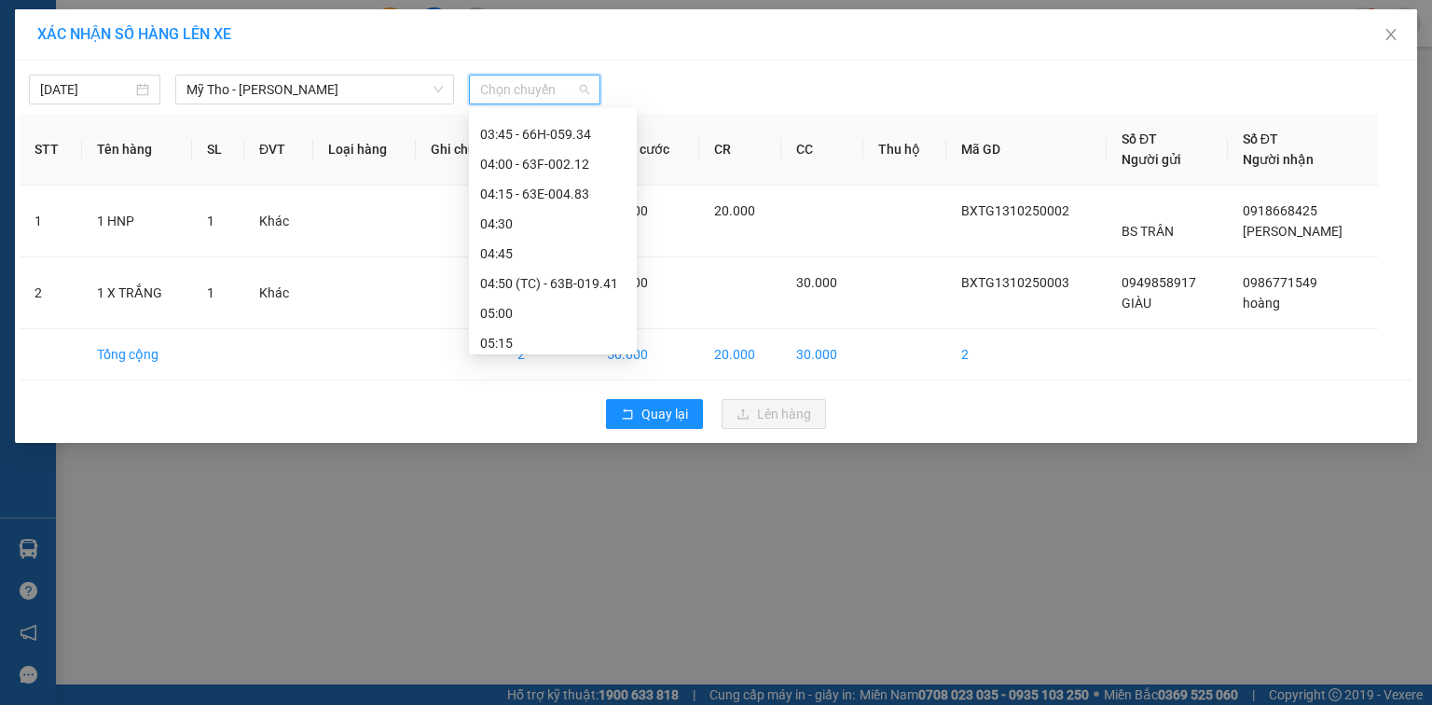
scroll to position [75, 0]
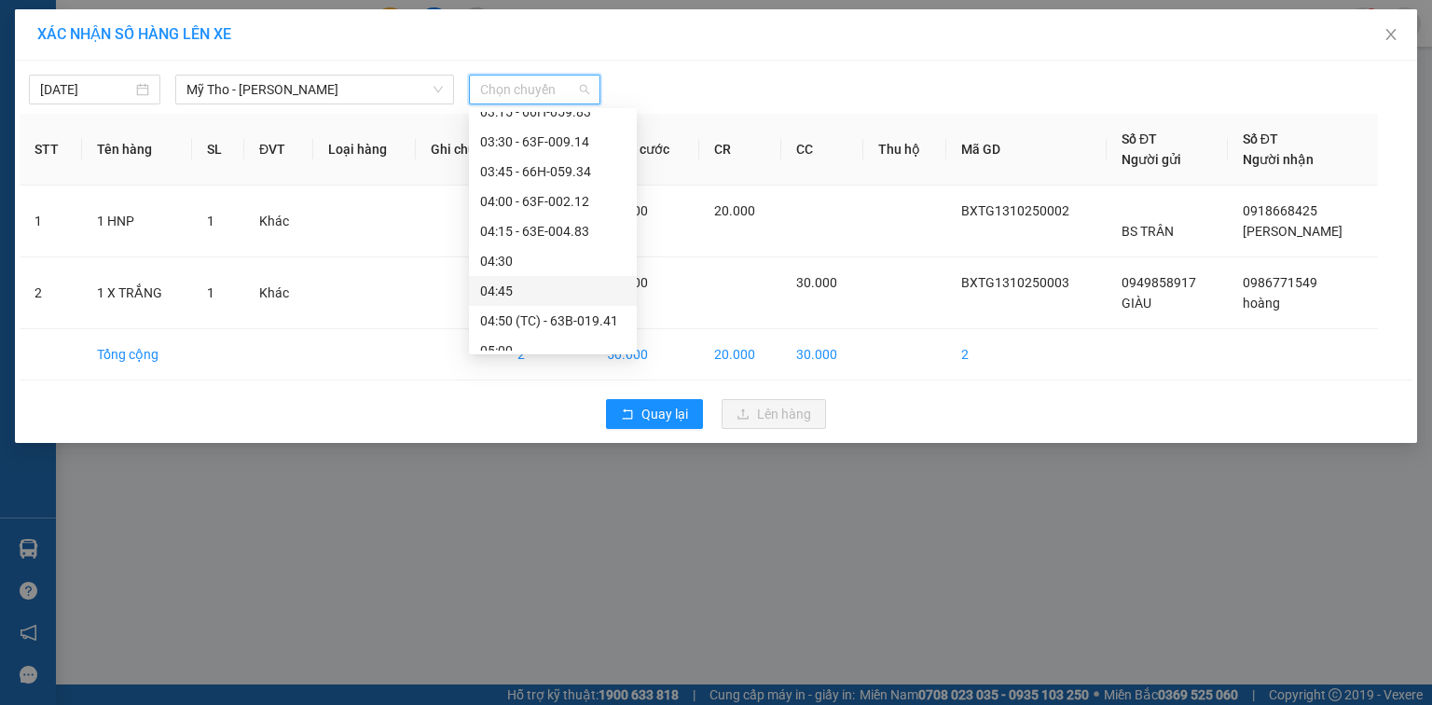
click at [534, 284] on div "04:45" at bounding box center [552, 291] width 145 height 21
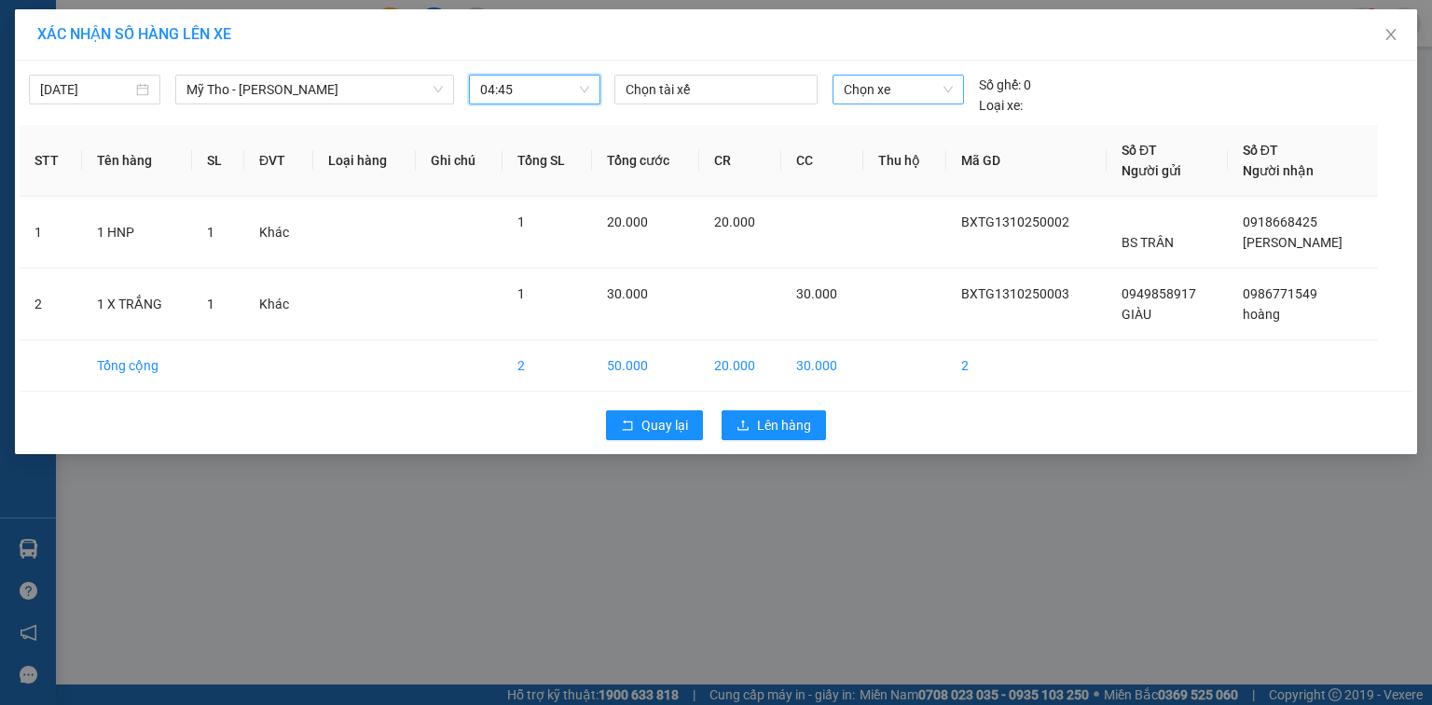
click at [902, 78] on span "Chọn xe" at bounding box center [898, 90] width 108 height 28
type input "037"
click at [879, 131] on div "63G-000.37" at bounding box center [898, 127] width 108 height 21
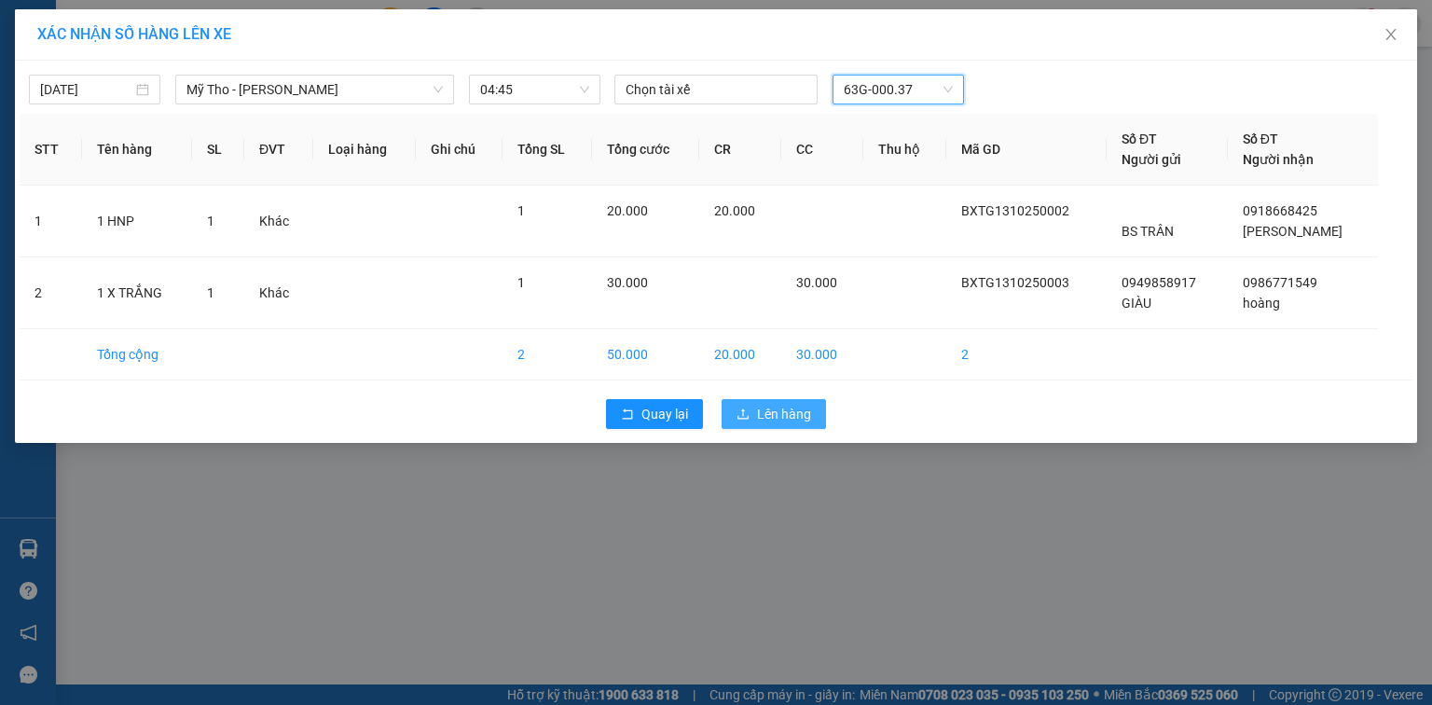
click at [768, 418] on span "Lên hàng" at bounding box center [784, 414] width 54 height 21
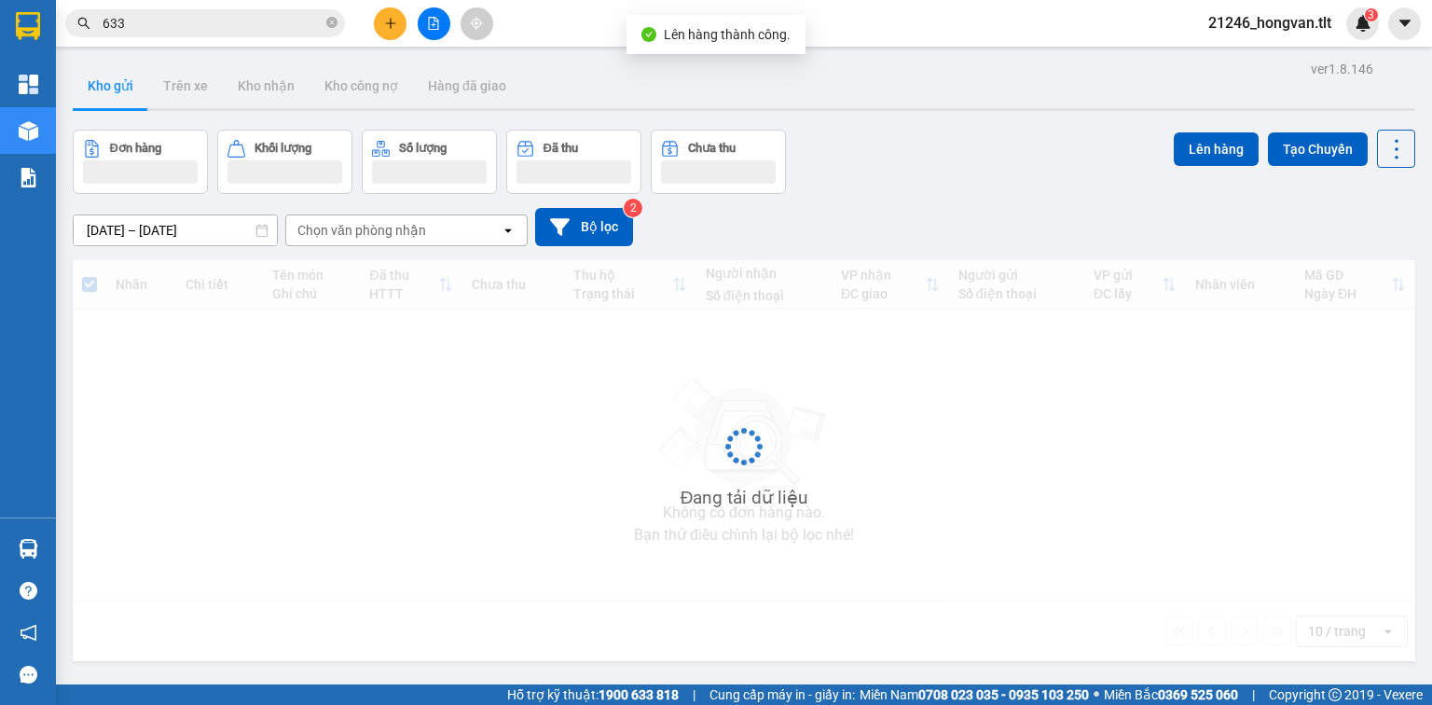
click at [434, 21] on icon "file-add" at bounding box center [434, 23] width 10 height 13
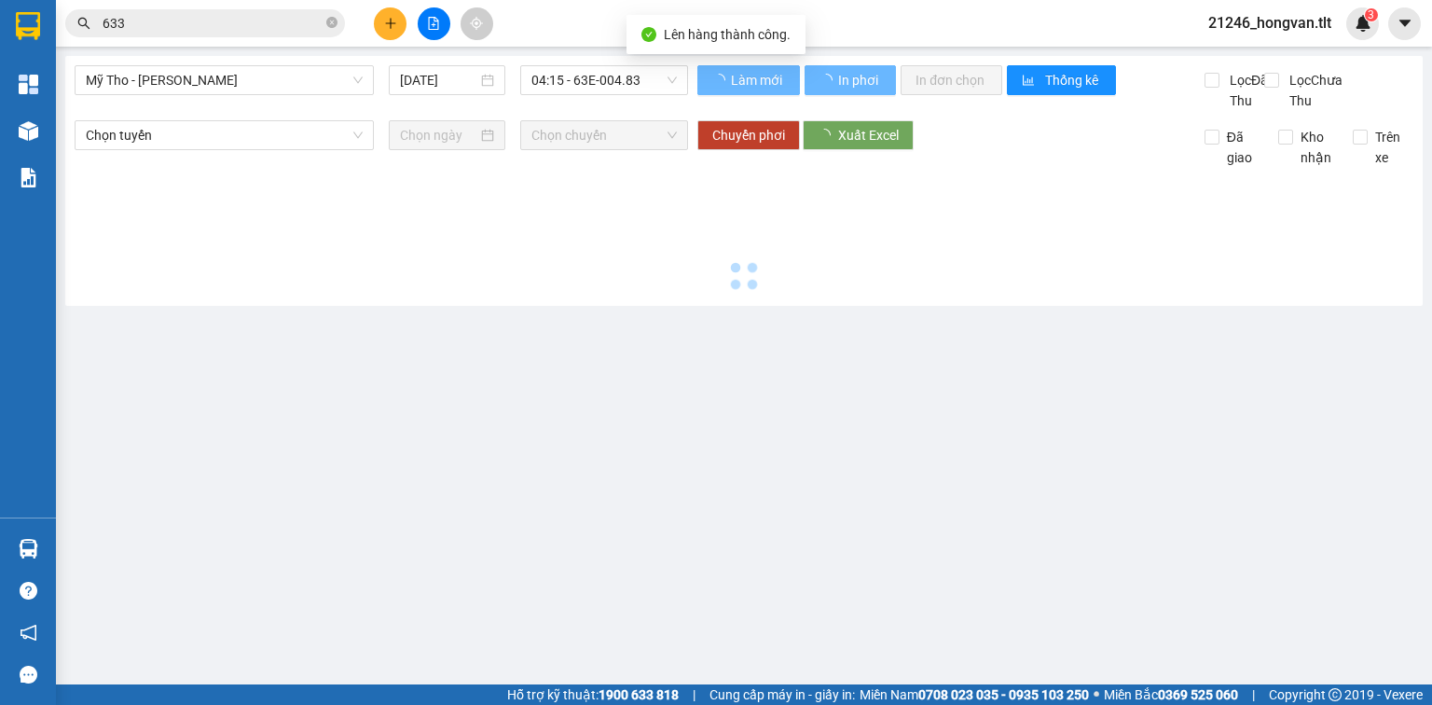
click at [435, 21] on icon "file-add" at bounding box center [434, 23] width 10 height 13
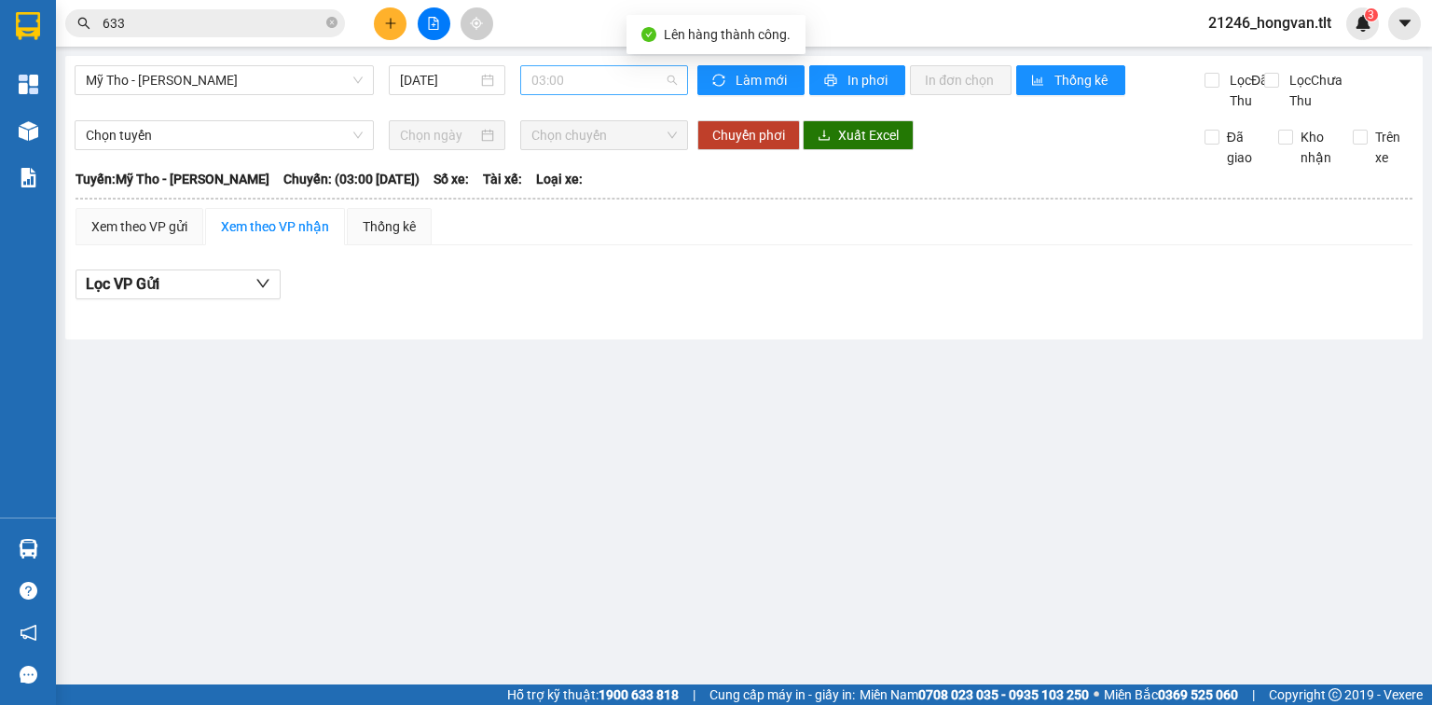
click at [606, 81] on span "03:00" at bounding box center [604, 80] width 146 height 28
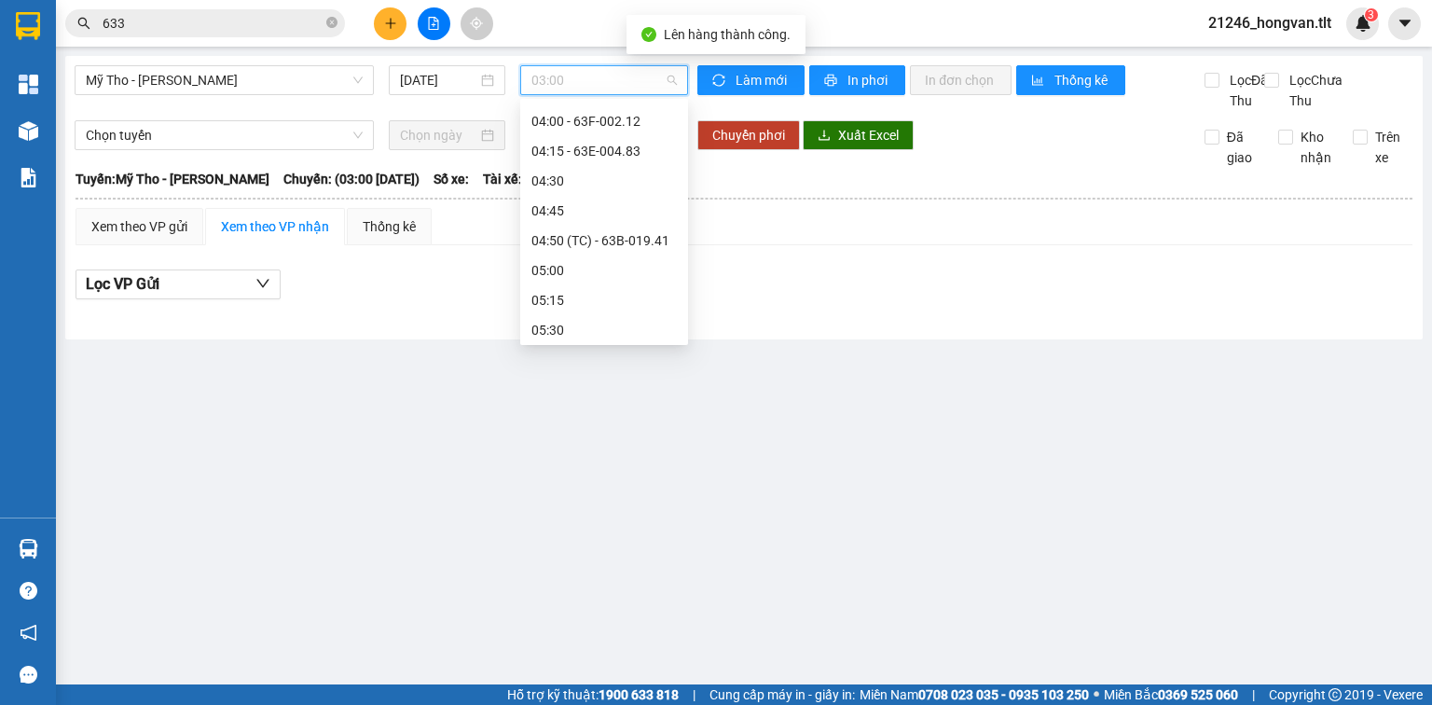
scroll to position [75, 0]
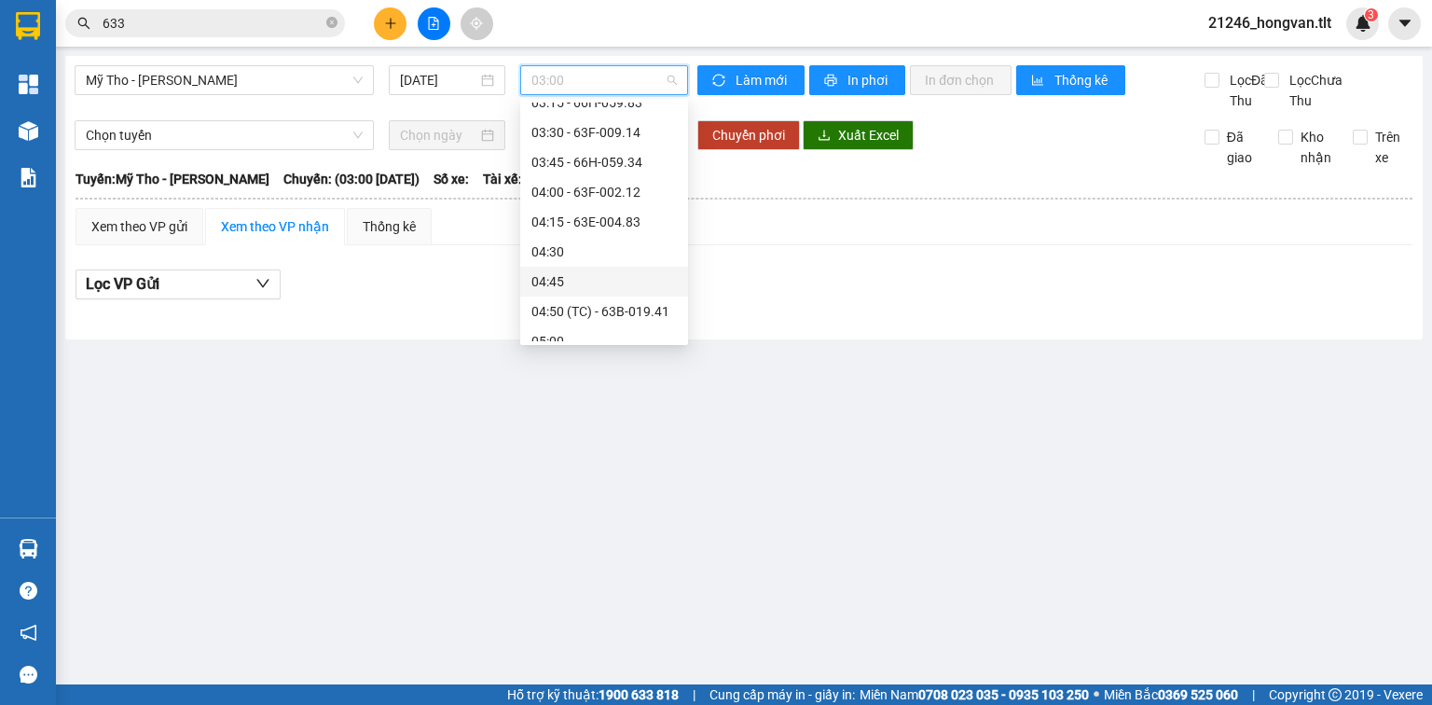
click at [608, 284] on div "04:45" at bounding box center [603, 281] width 145 height 21
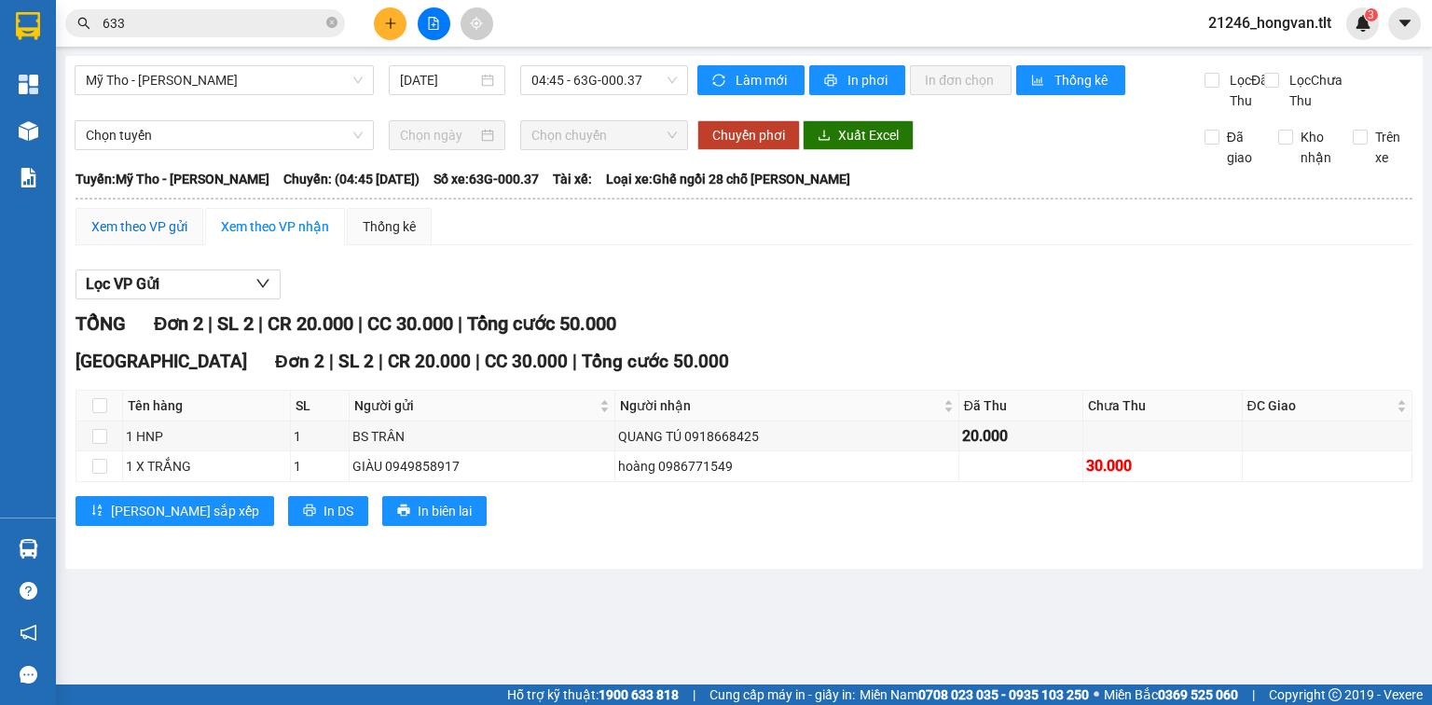
click at [156, 237] on div "Xem theo VP gửi" at bounding box center [139, 226] width 96 height 21
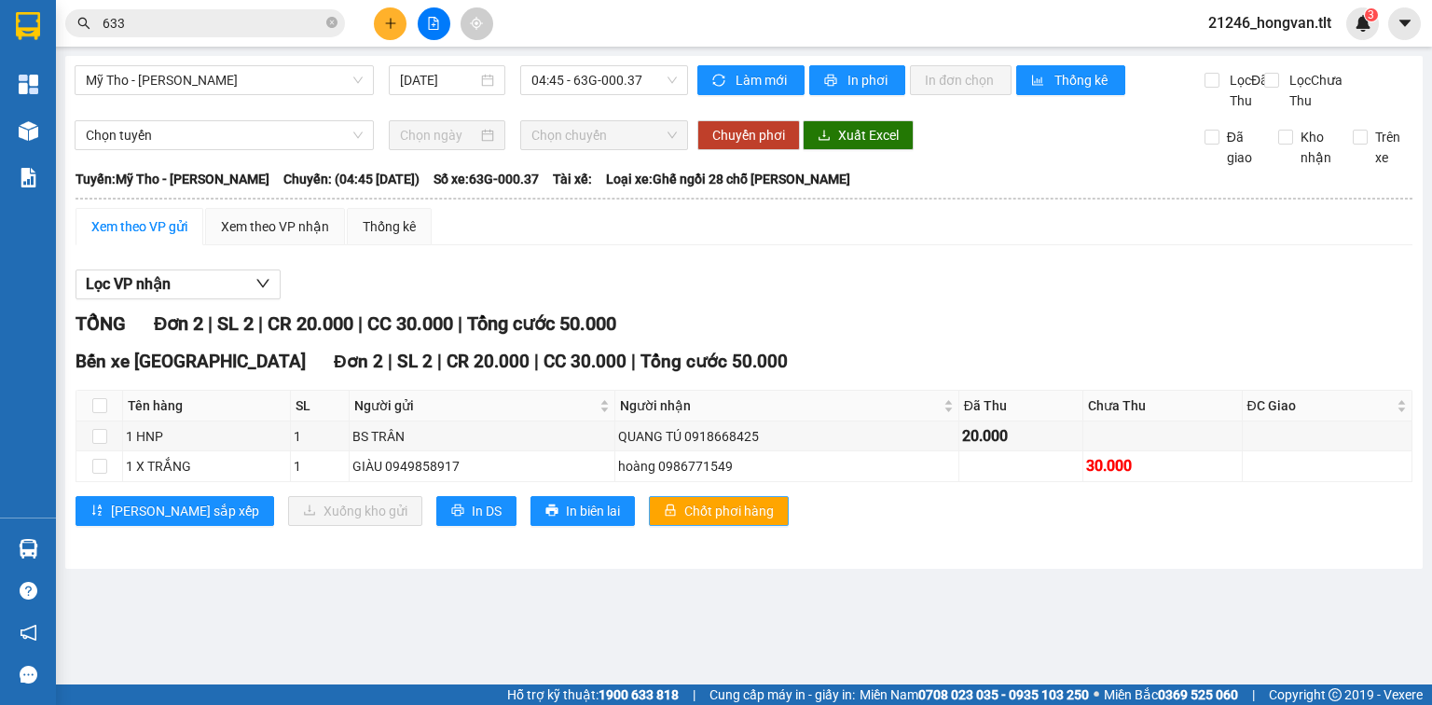
drag, startPoint x: 673, startPoint y: 525, endPoint x: 648, endPoint y: 530, distance: 25.6
click at [684, 521] on span "Chốt phơi hàng" at bounding box center [729, 511] width 90 height 21
click at [472, 521] on span "In DS" at bounding box center [487, 511] width 30 height 21
click at [393, 23] on icon "plus" at bounding box center [390, 23] width 13 height 13
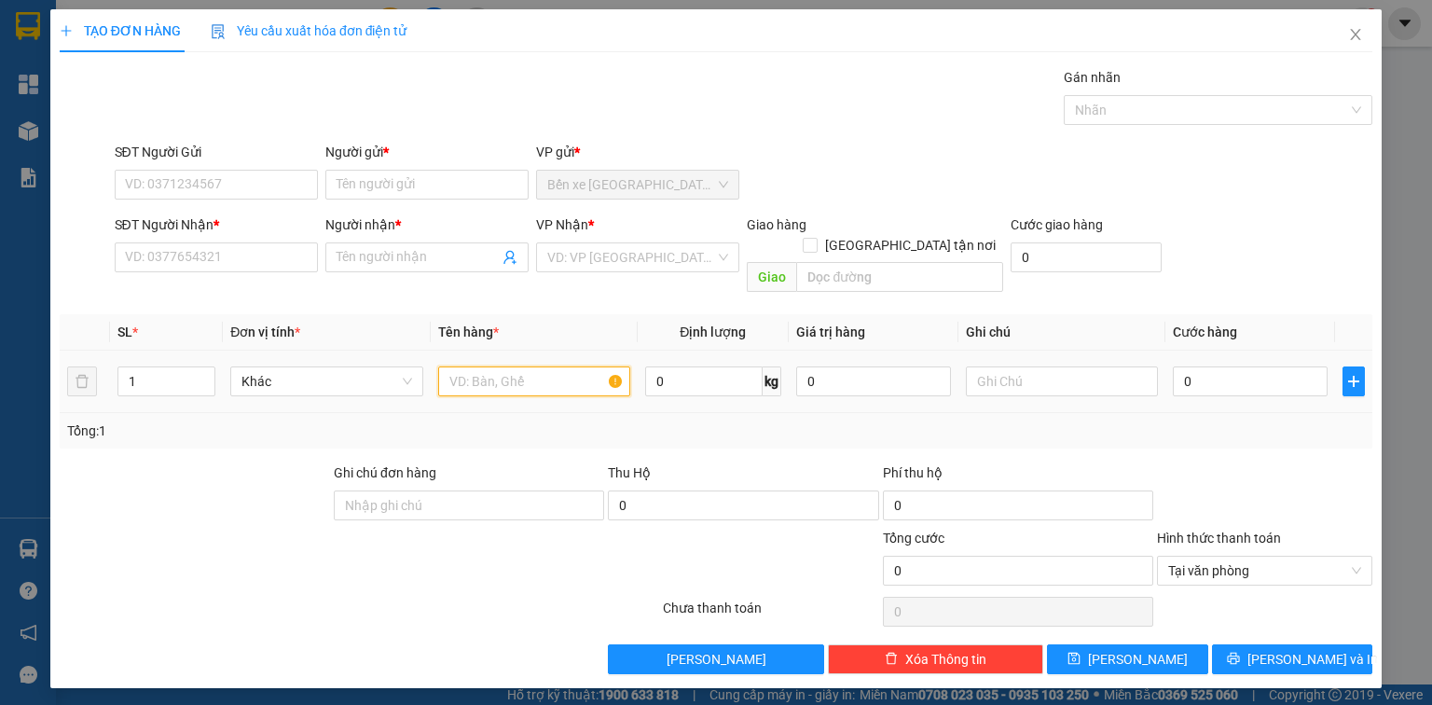
click at [498, 366] on input "text" at bounding box center [534, 381] width 192 height 30
click at [190, 174] on input "SĐT Người Gửi" at bounding box center [216, 185] width 203 height 30
click at [187, 181] on input "SĐT Người Gửi" at bounding box center [216, 185] width 203 height 30
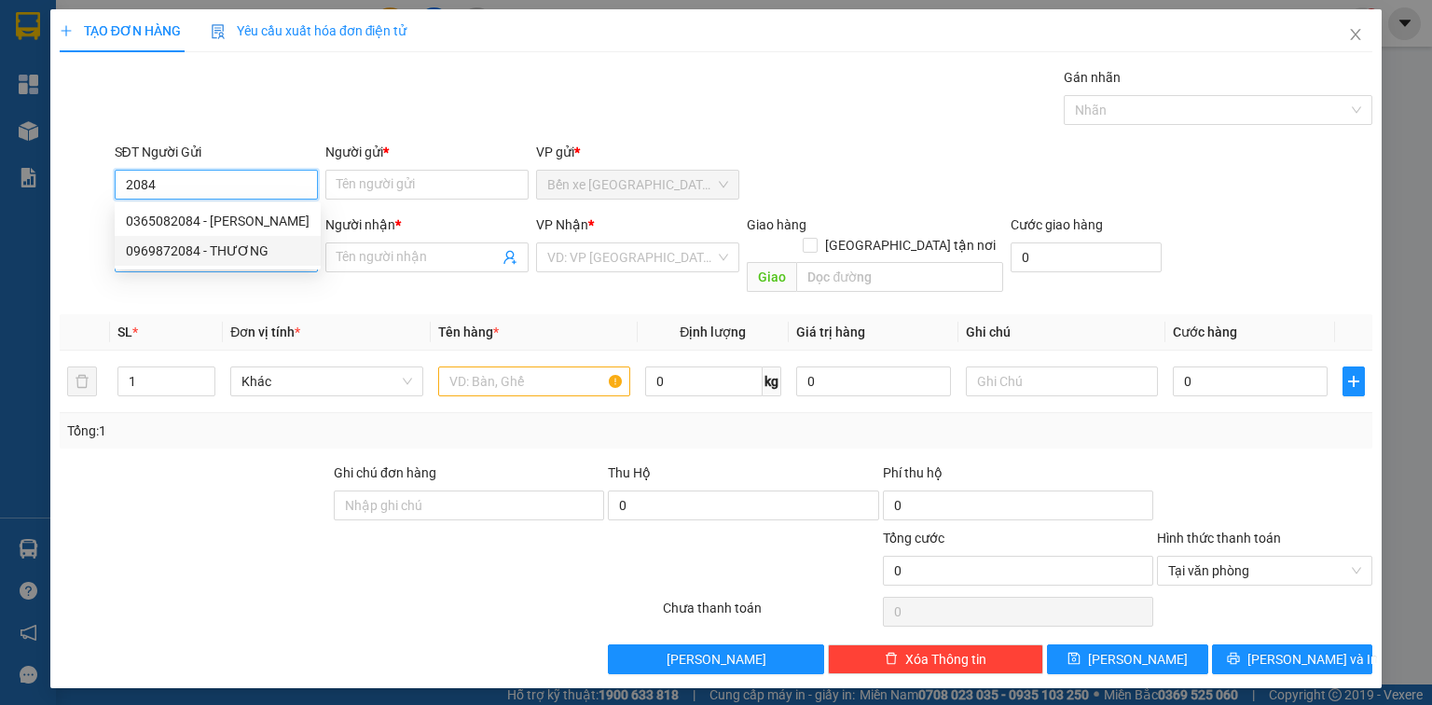
click at [254, 247] on div "0969872084 - THƯƠNG" at bounding box center [218, 251] width 184 height 21
type input "0969872084"
type input "THƯƠNG"
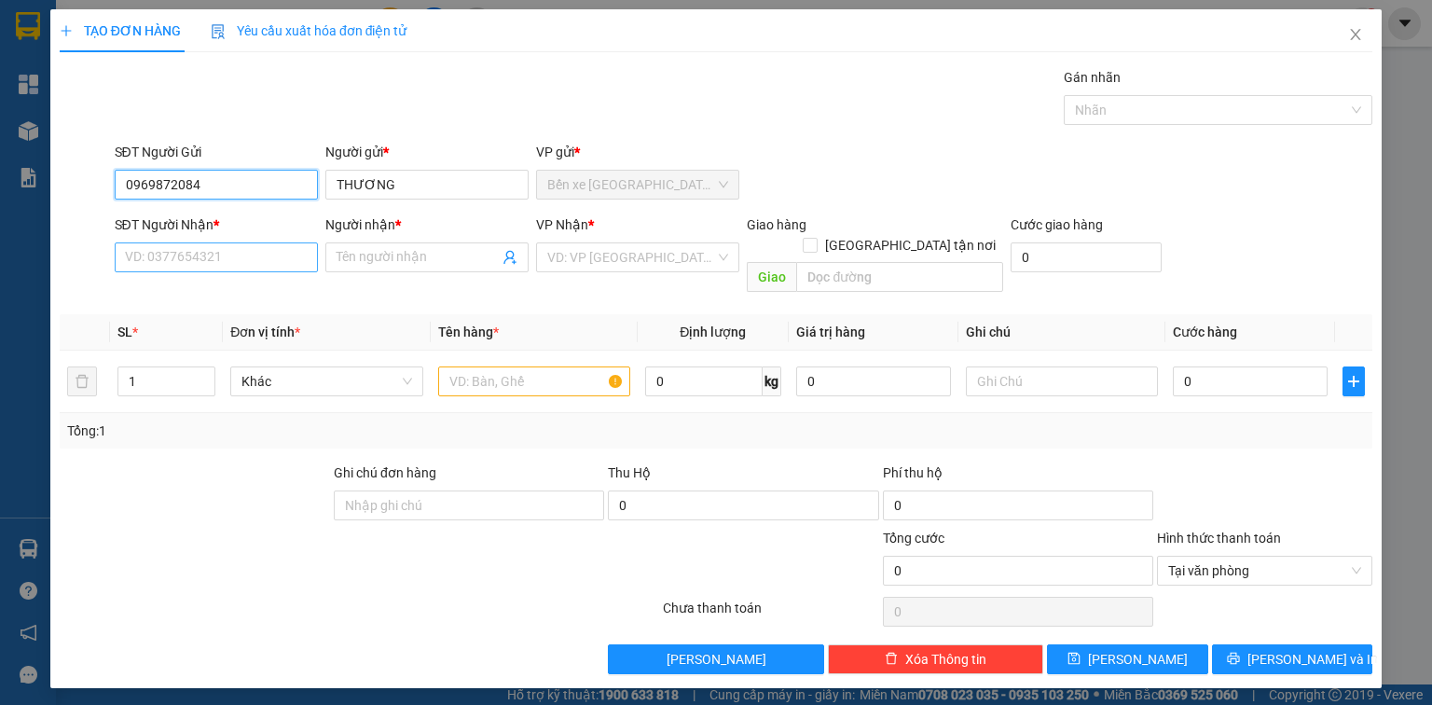
type input "0969872084"
click at [254, 256] on input "SĐT Người Nhận *" at bounding box center [216, 257] width 203 height 30
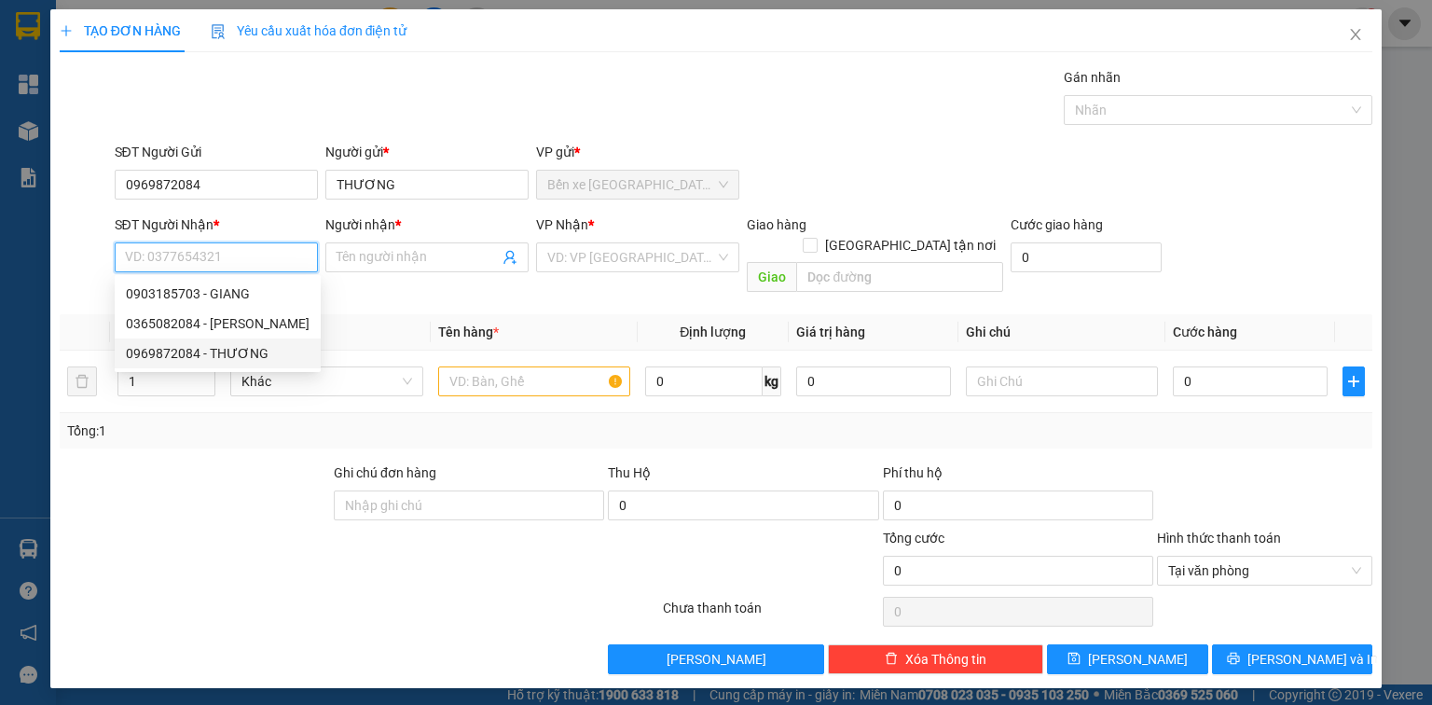
drag, startPoint x: 239, startPoint y: 352, endPoint x: 474, endPoint y: 308, distance: 239.2
click at [240, 352] on div "0969872084 - THƯƠNG" at bounding box center [218, 353] width 184 height 21
type input "0969872084"
type input "THƯƠNG"
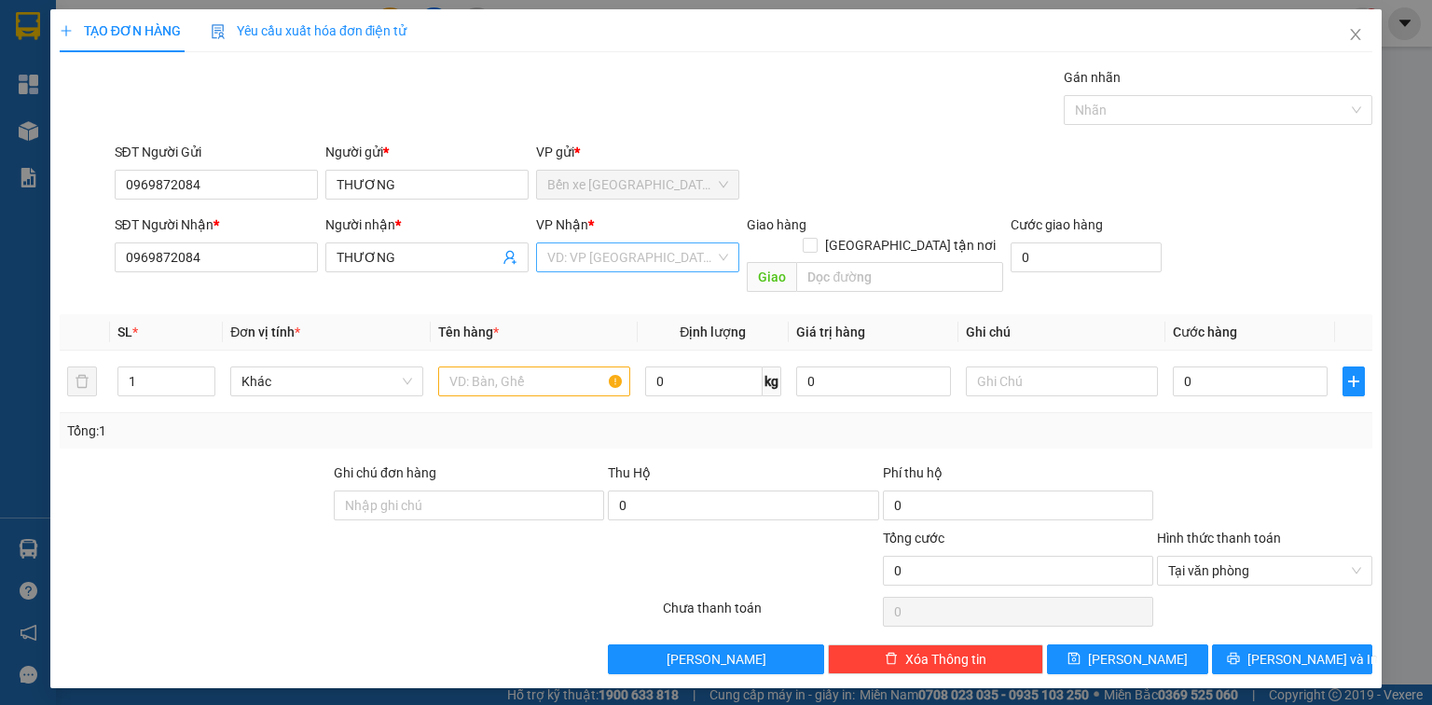
click at [588, 261] on input "search" at bounding box center [631, 257] width 168 height 28
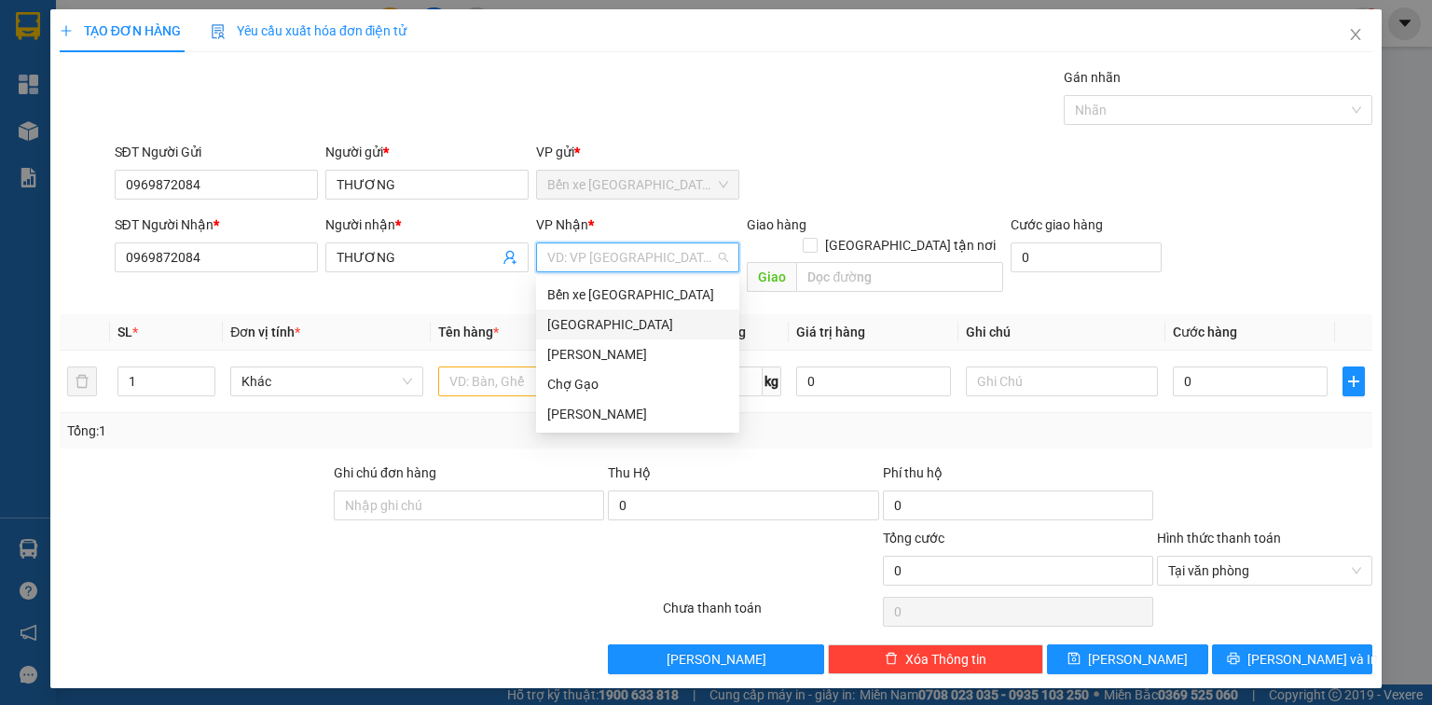
click at [582, 315] on div "[GEOGRAPHIC_DATA]" at bounding box center [637, 324] width 181 height 21
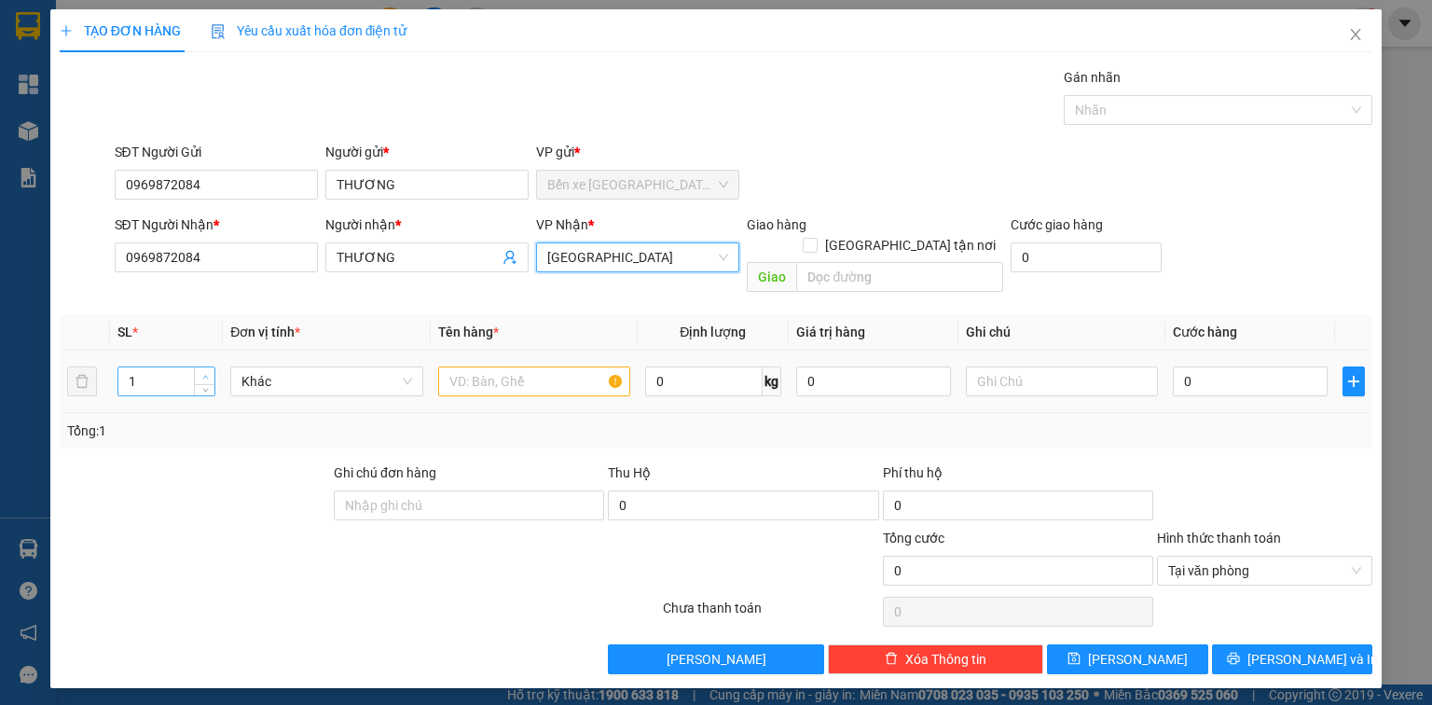
type input "2"
click at [205, 374] on icon "up" at bounding box center [205, 377] width 7 height 7
click at [483, 366] on input "text" at bounding box center [534, 381] width 192 height 30
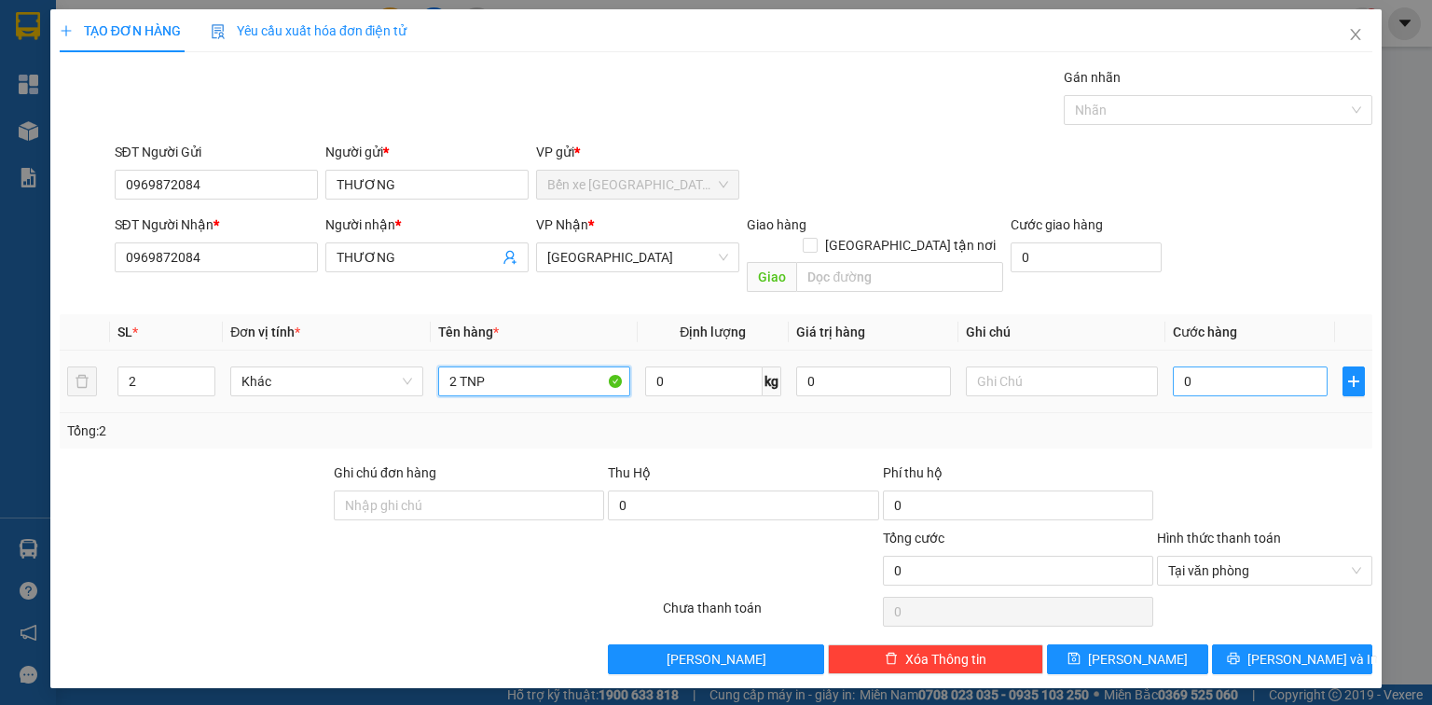
type input "2 TNP"
click at [1257, 366] on input "0" at bounding box center [1250, 381] width 155 height 30
type input "6"
type input "65"
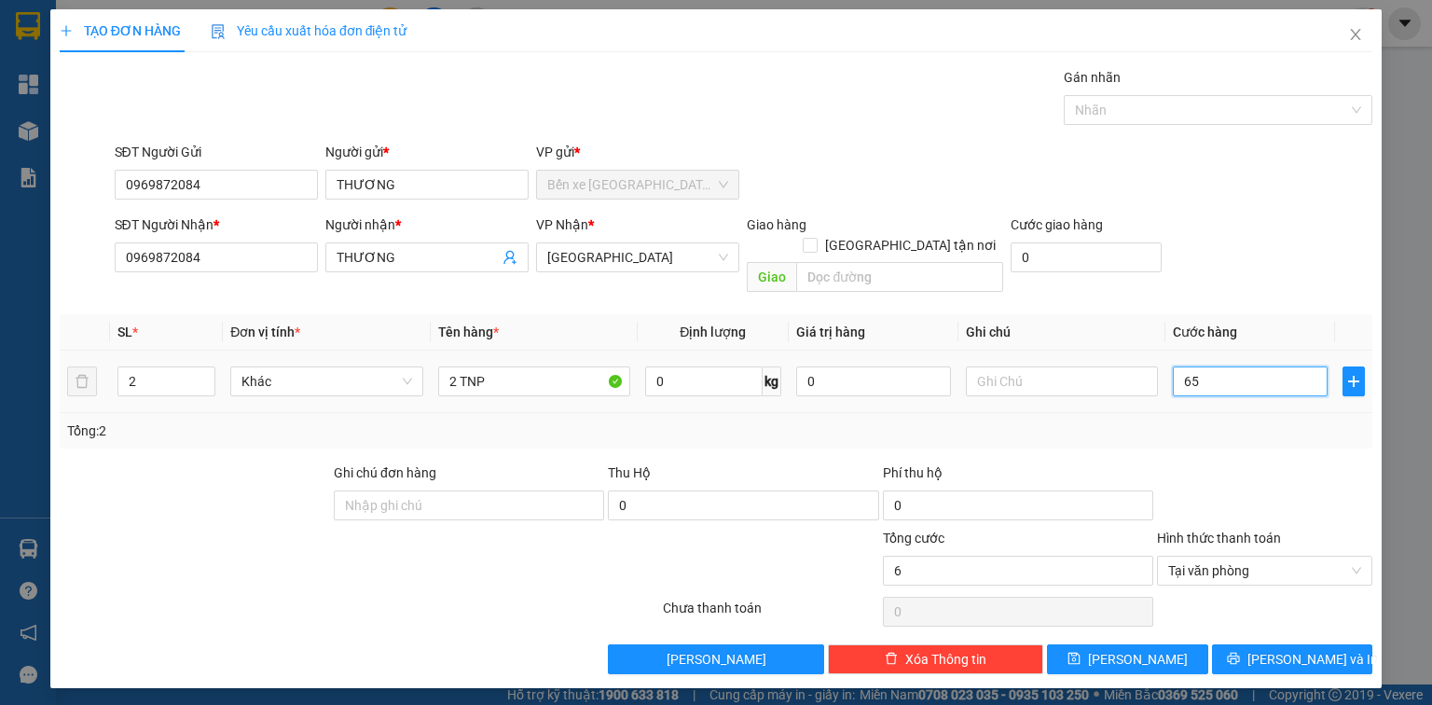
type input "65"
type input "65.000"
click at [1254, 644] on button "[PERSON_NAME] và In" at bounding box center [1292, 659] width 161 height 30
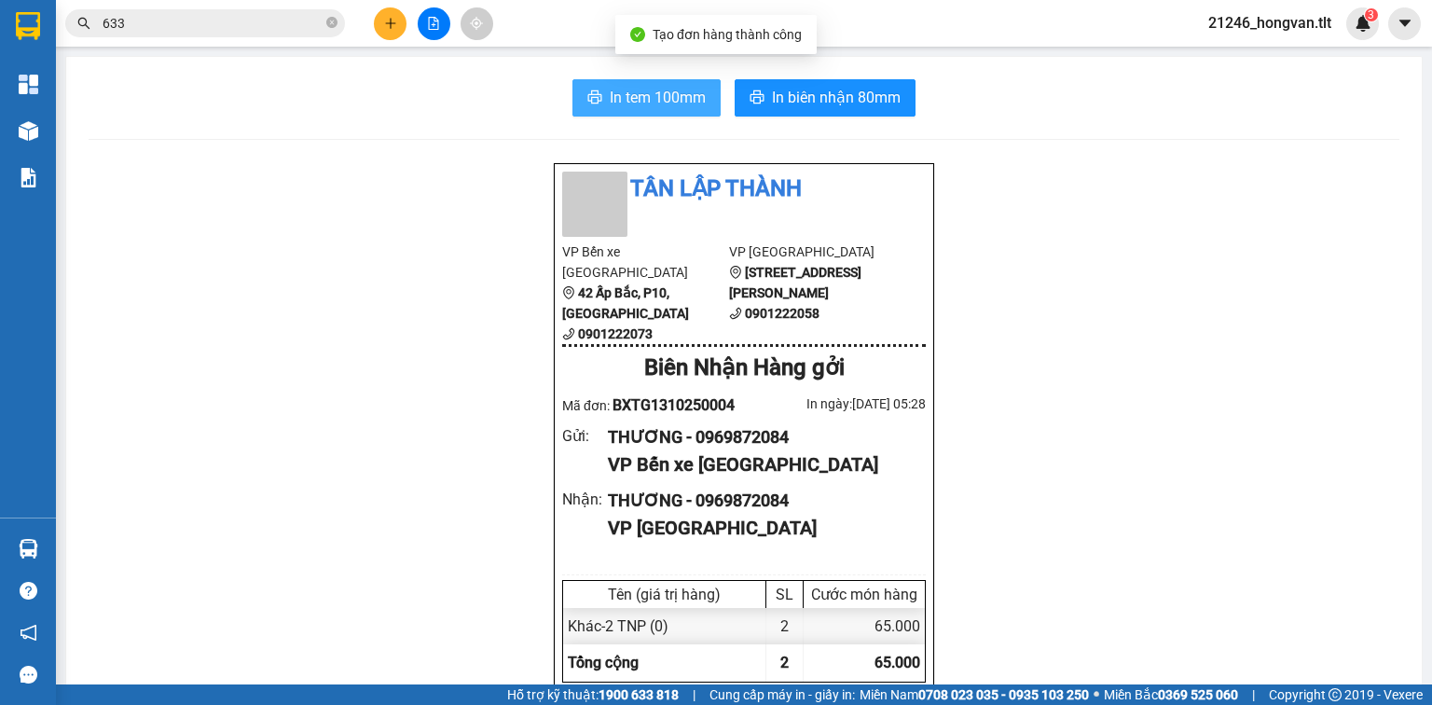
drag, startPoint x: 643, startPoint y: 90, endPoint x: 649, endPoint y: 110, distance: 21.3
click at [643, 89] on span "In tem 100mm" at bounding box center [658, 97] width 96 height 23
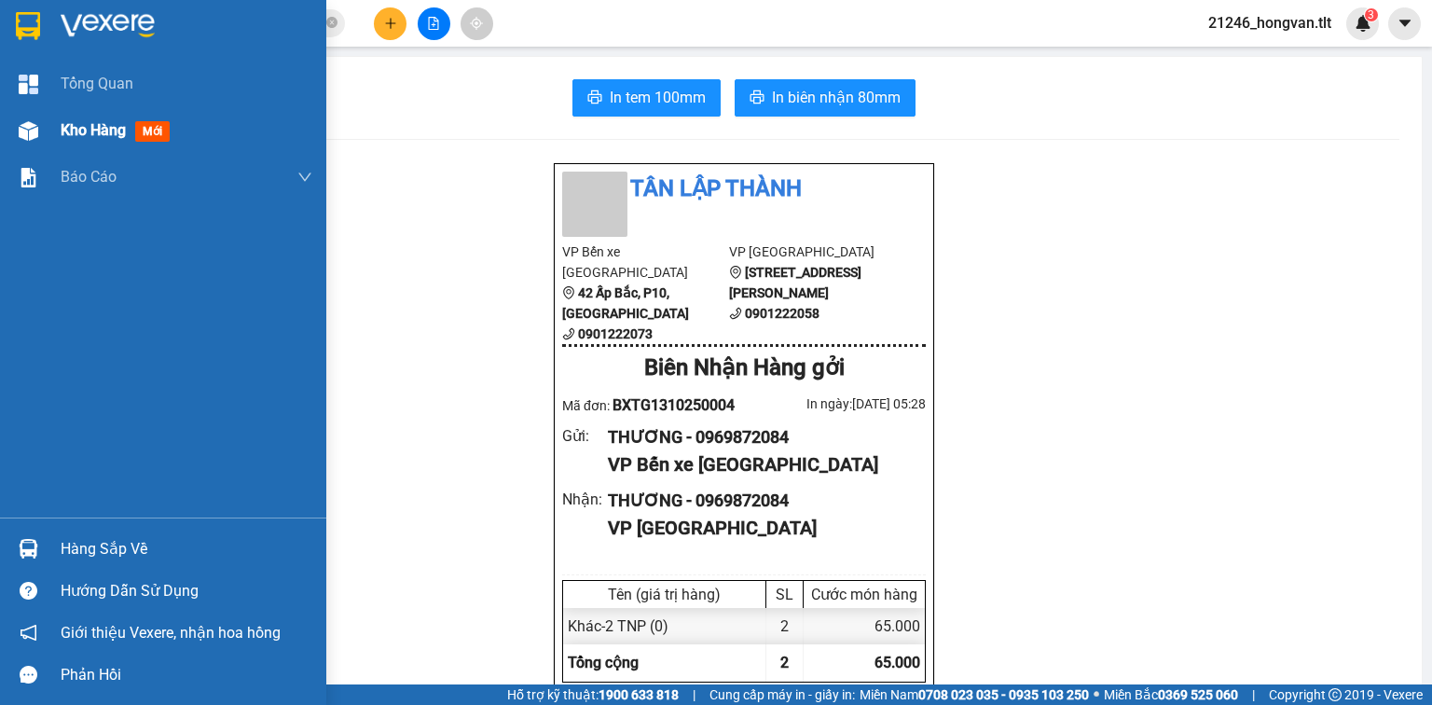
click at [96, 116] on div "Kho hàng mới" at bounding box center [187, 130] width 252 height 47
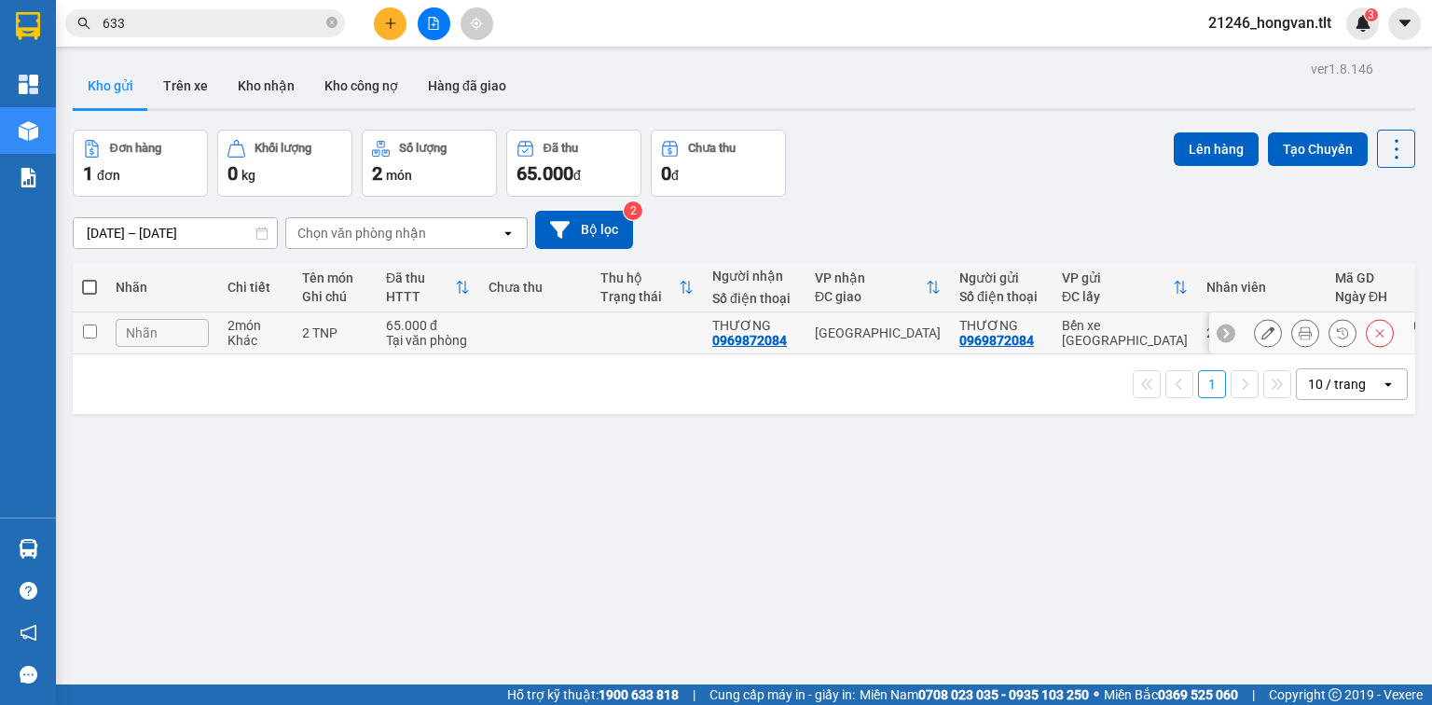
drag, startPoint x: 342, startPoint y: 332, endPoint x: 334, endPoint y: 360, distance: 29.2
click at [342, 333] on div "2 TNP" at bounding box center [334, 332] width 65 height 15
checkbox input "true"
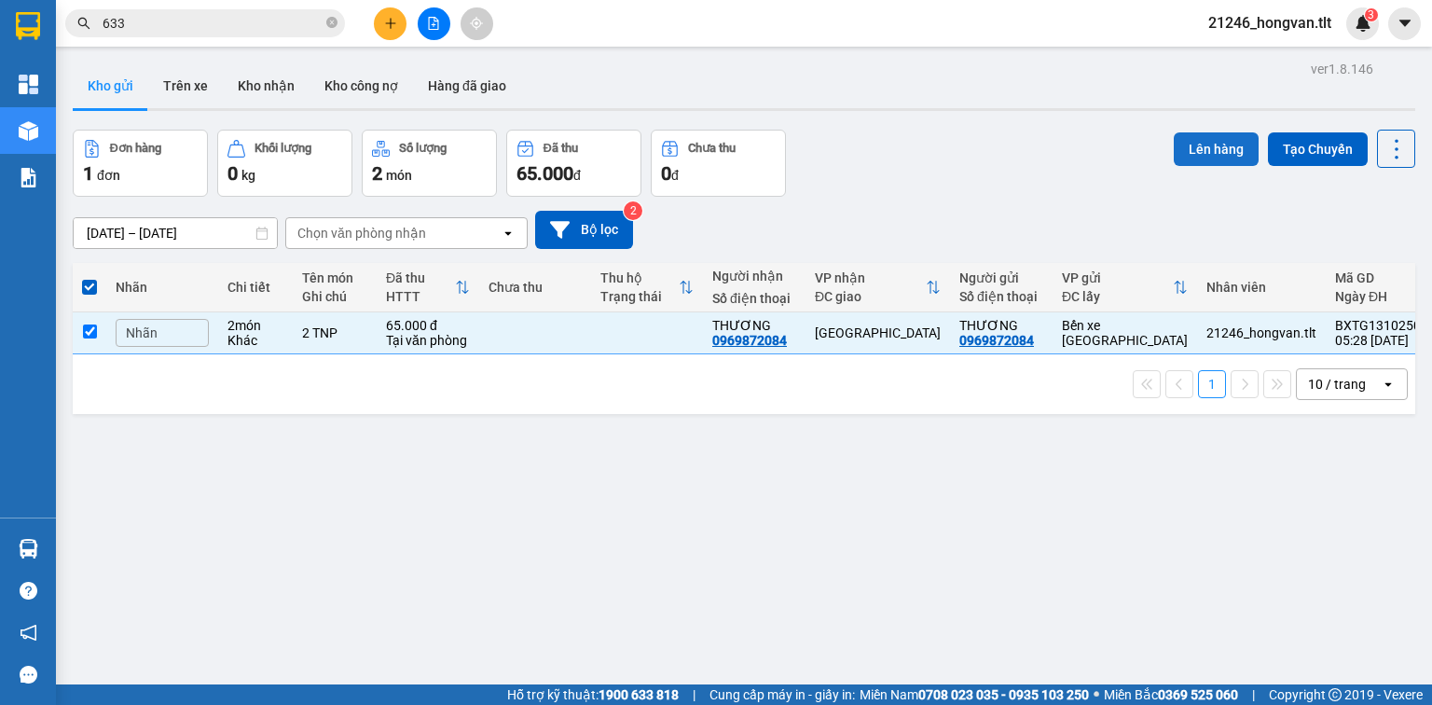
click at [1186, 142] on button "Lên hàng" at bounding box center [1216, 149] width 85 height 34
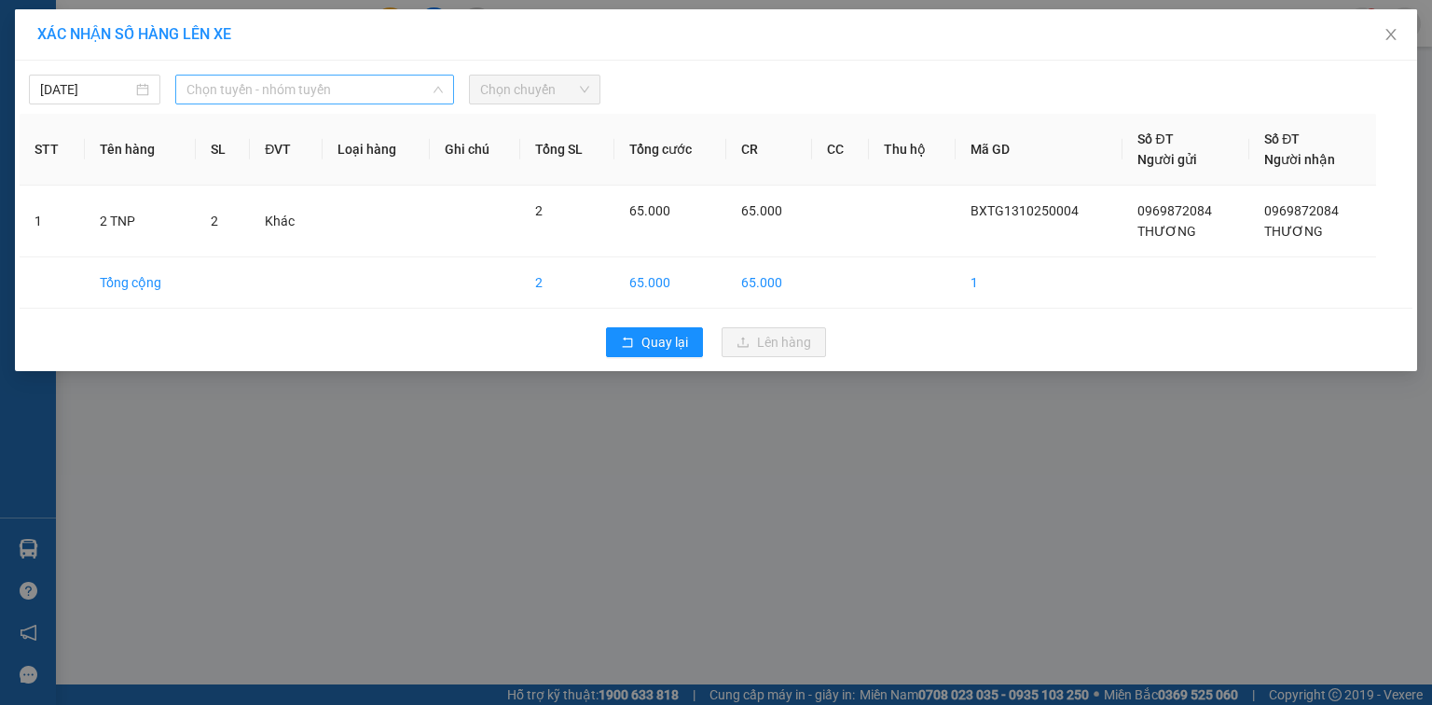
click at [359, 77] on span "Chọn tuyến - nhóm tuyến" at bounding box center [314, 90] width 256 height 28
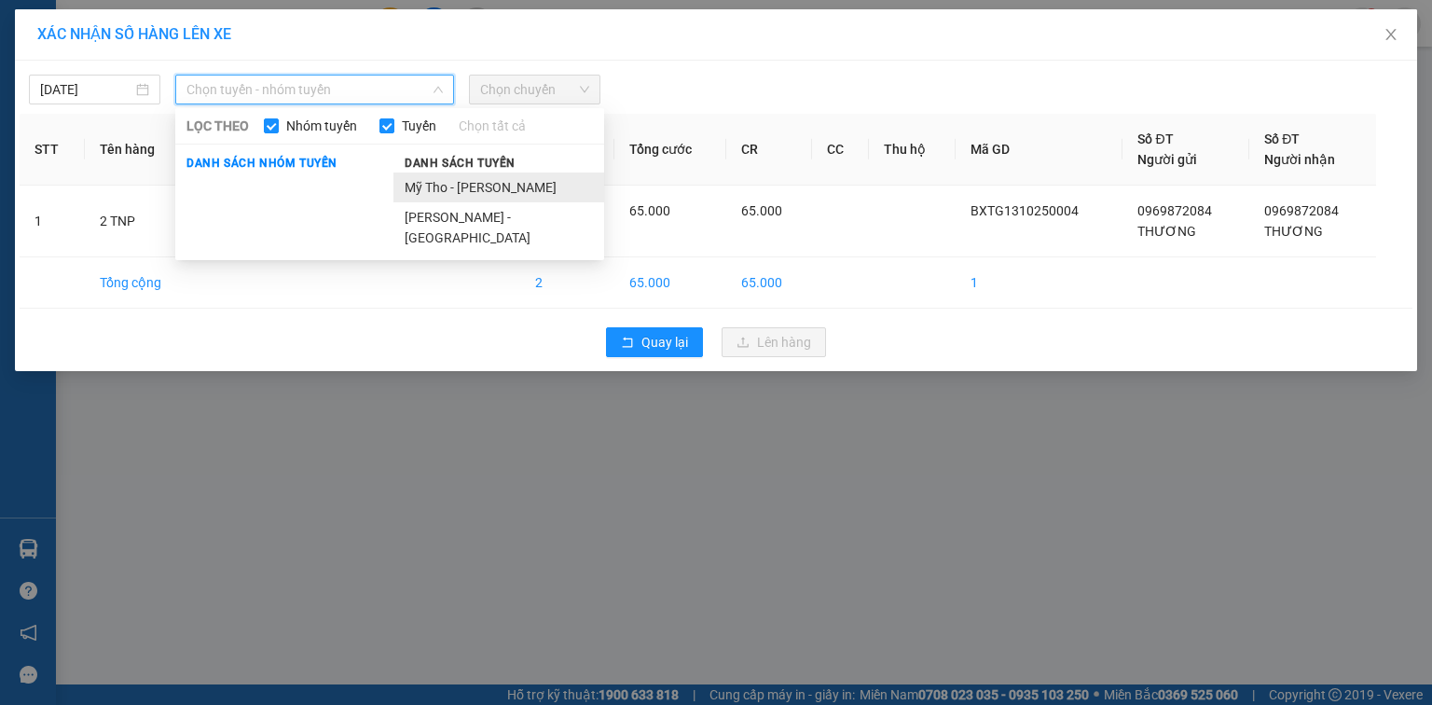
drag, startPoint x: 464, startPoint y: 181, endPoint x: 515, endPoint y: 82, distance: 110.9
click at [464, 180] on li "Mỹ Tho - [PERSON_NAME]" at bounding box center [498, 187] width 211 height 30
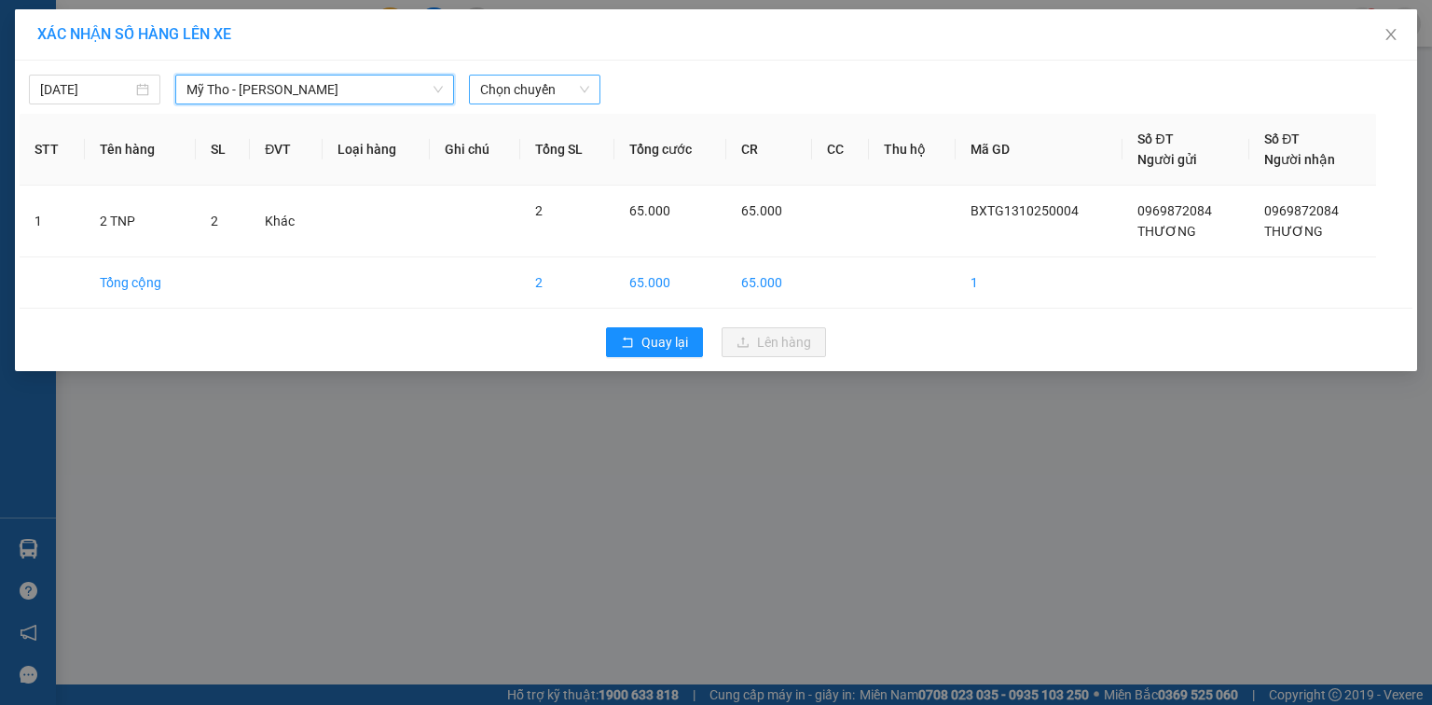
click at [521, 76] on span "Chọn chuyến" at bounding box center [534, 90] width 109 height 28
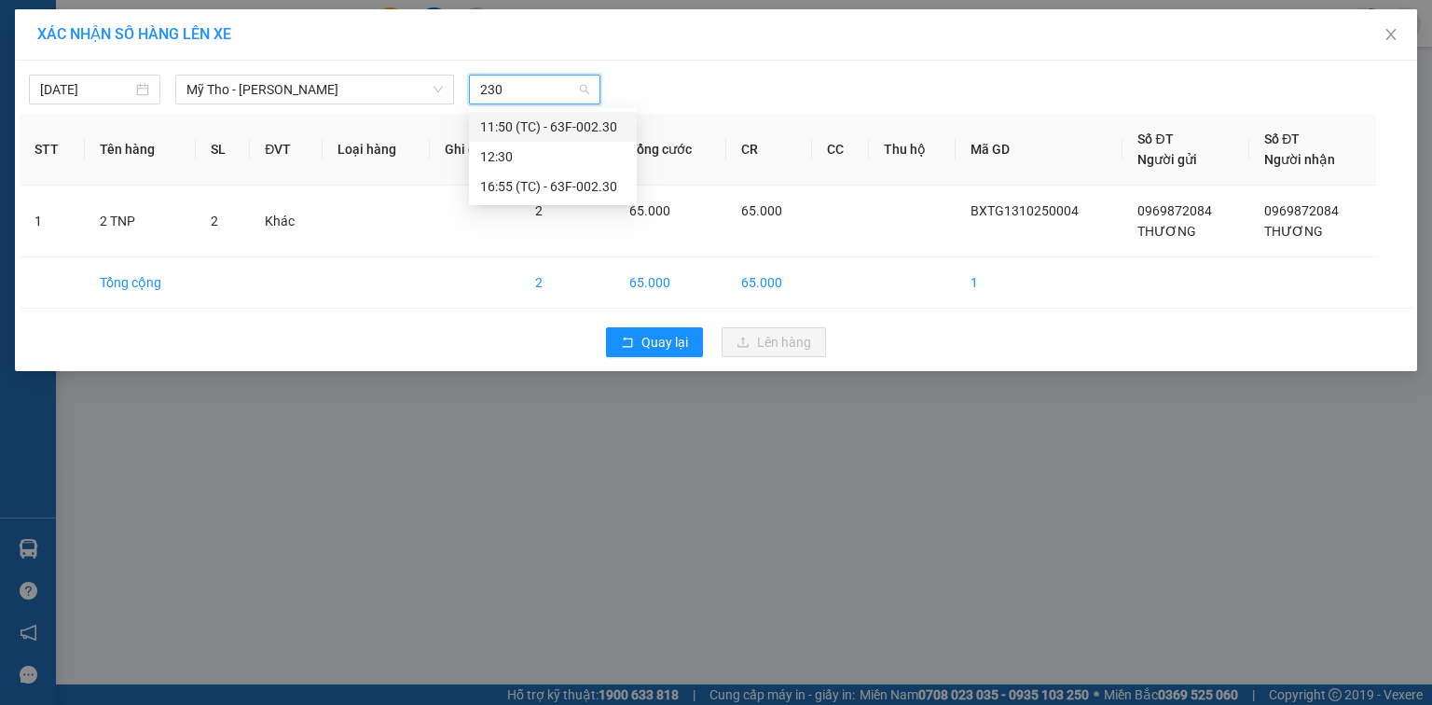
type input "230"
click at [0, 86] on div "XÁC NHẬN SỐ HÀNG LÊN XE [DATE] [GEOGRAPHIC_DATA] - [GEOGRAPHIC_DATA] LỌC THEO N…" at bounding box center [716, 352] width 1432 height 705
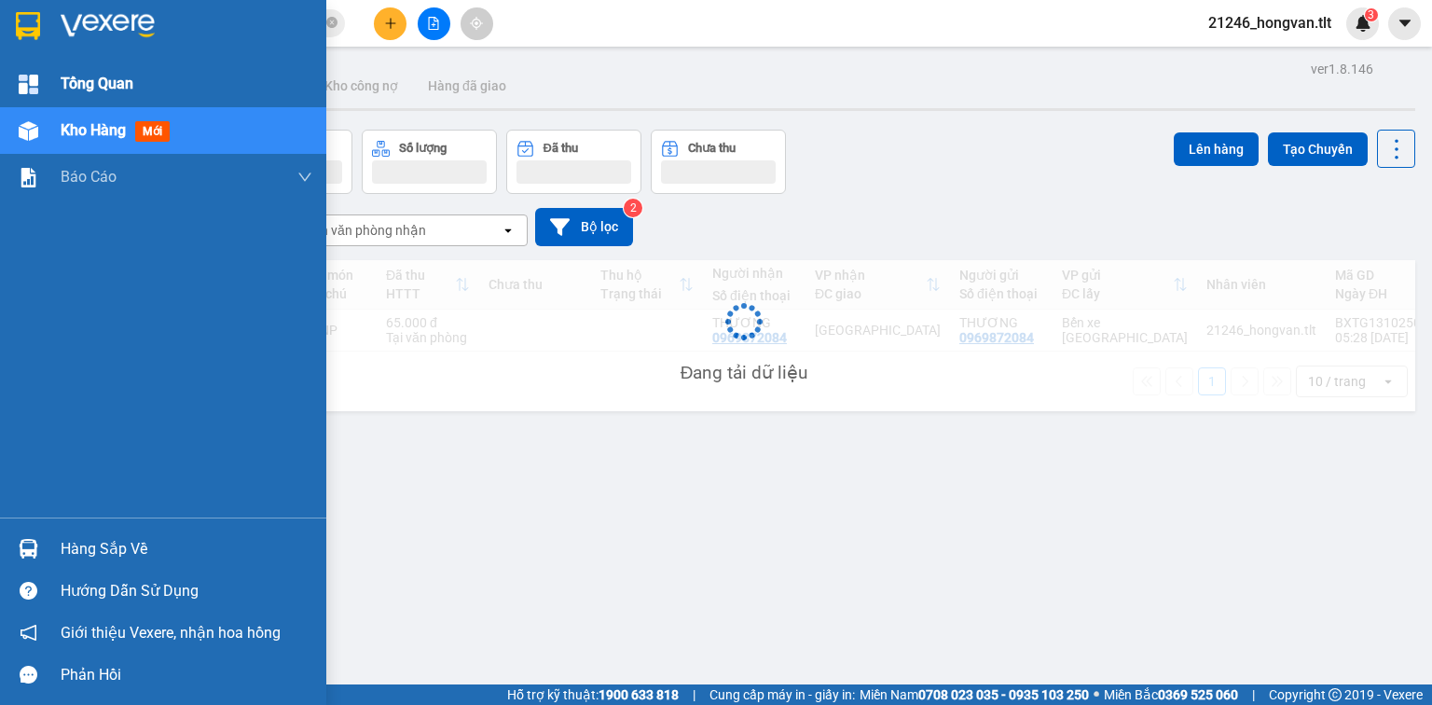
drag, startPoint x: 40, startPoint y: 92, endPoint x: 60, endPoint y: 94, distance: 19.7
click at [41, 92] on div at bounding box center [28, 84] width 33 height 33
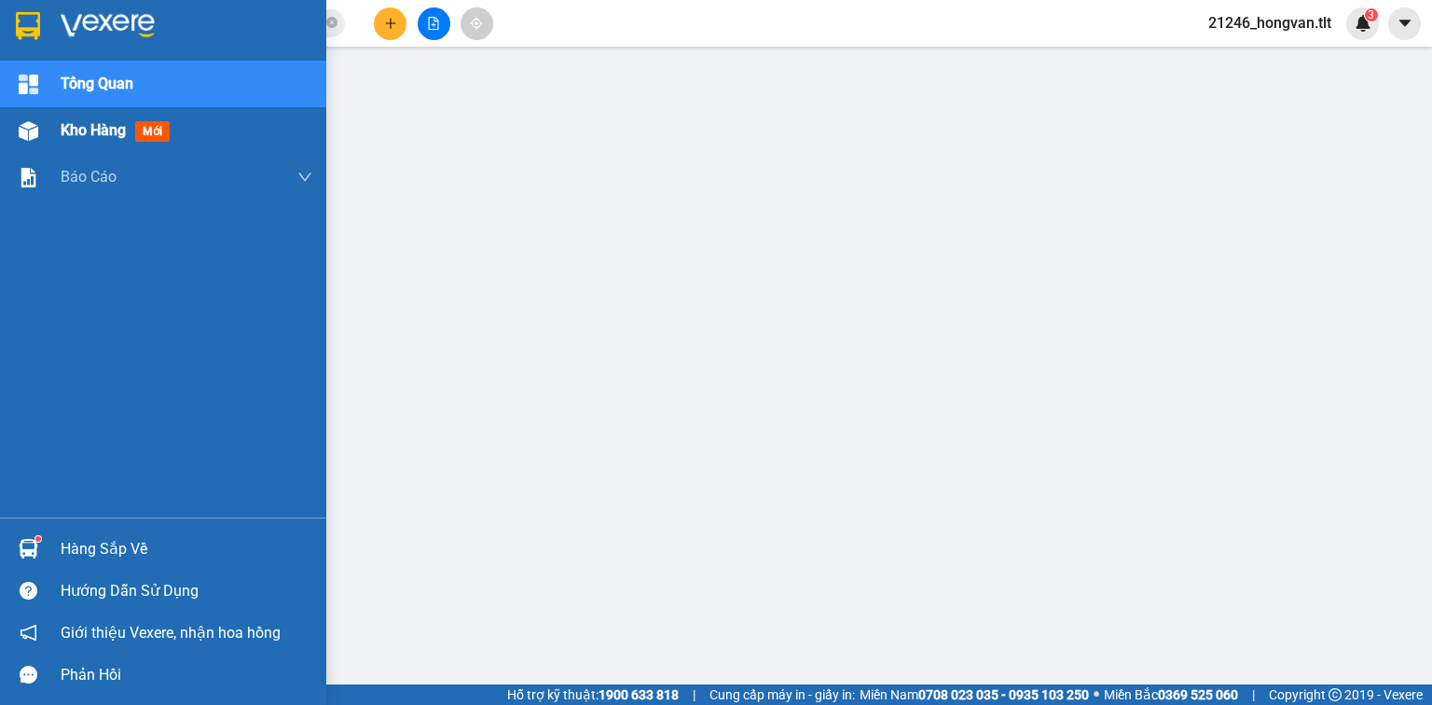
click at [70, 141] on div "Kho hàng mới" at bounding box center [119, 129] width 117 height 23
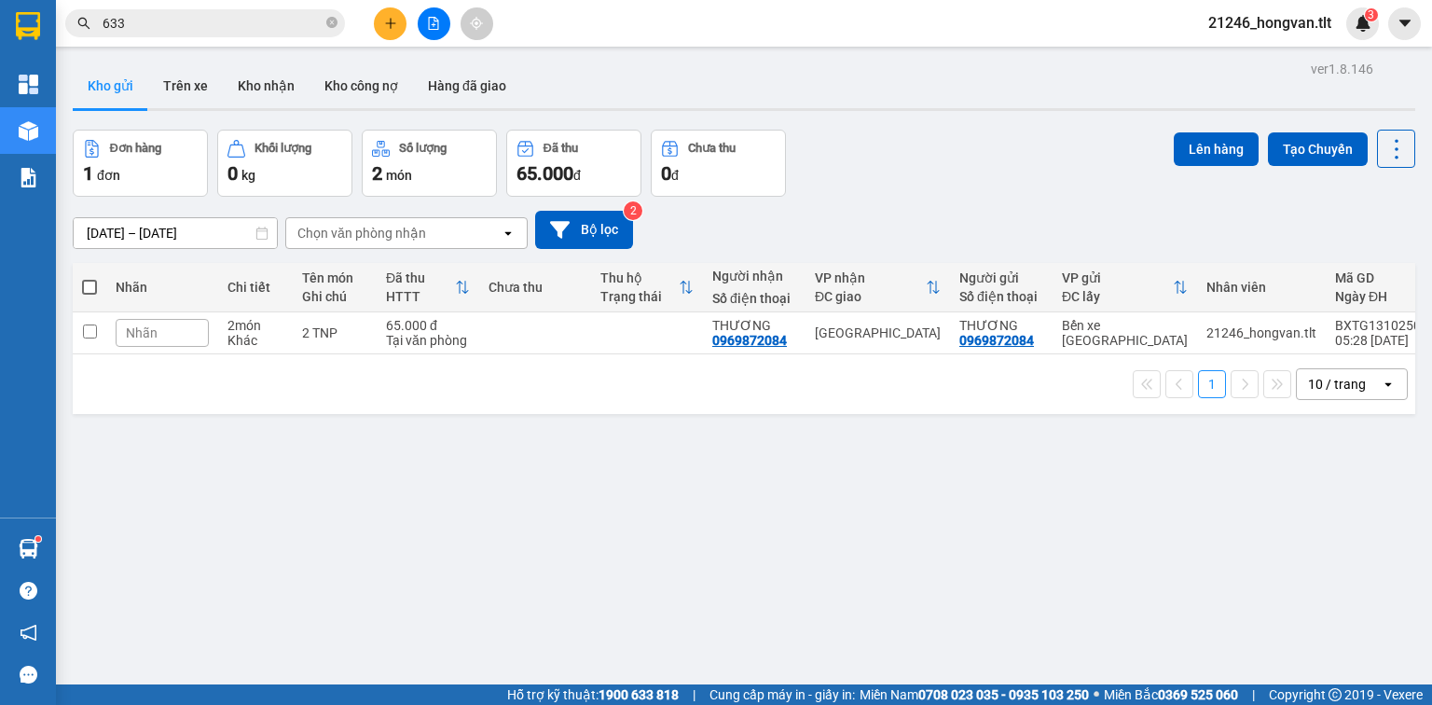
click at [445, 348] on td "65.000 đ Tại văn phòng" at bounding box center [428, 333] width 103 height 42
checkbox input "true"
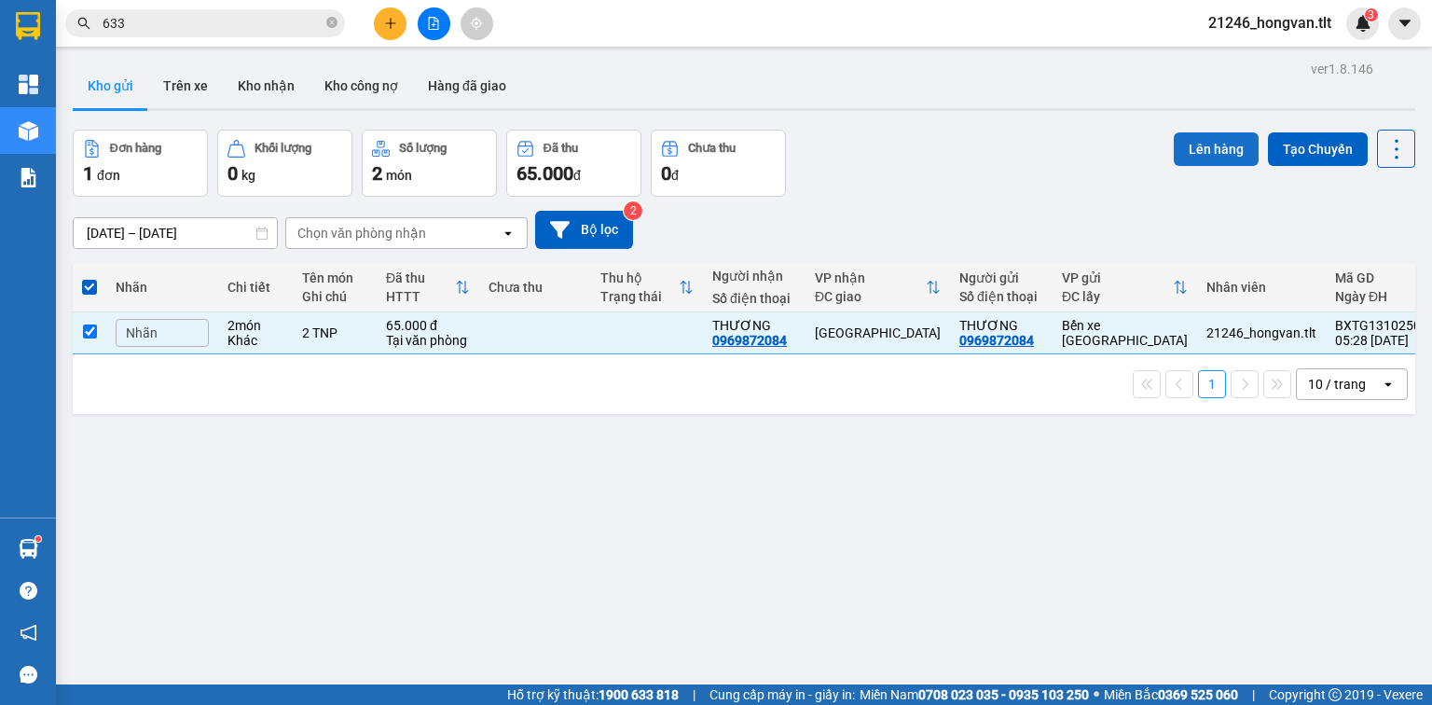
click at [1213, 147] on button "Lên hàng" at bounding box center [1216, 149] width 85 height 34
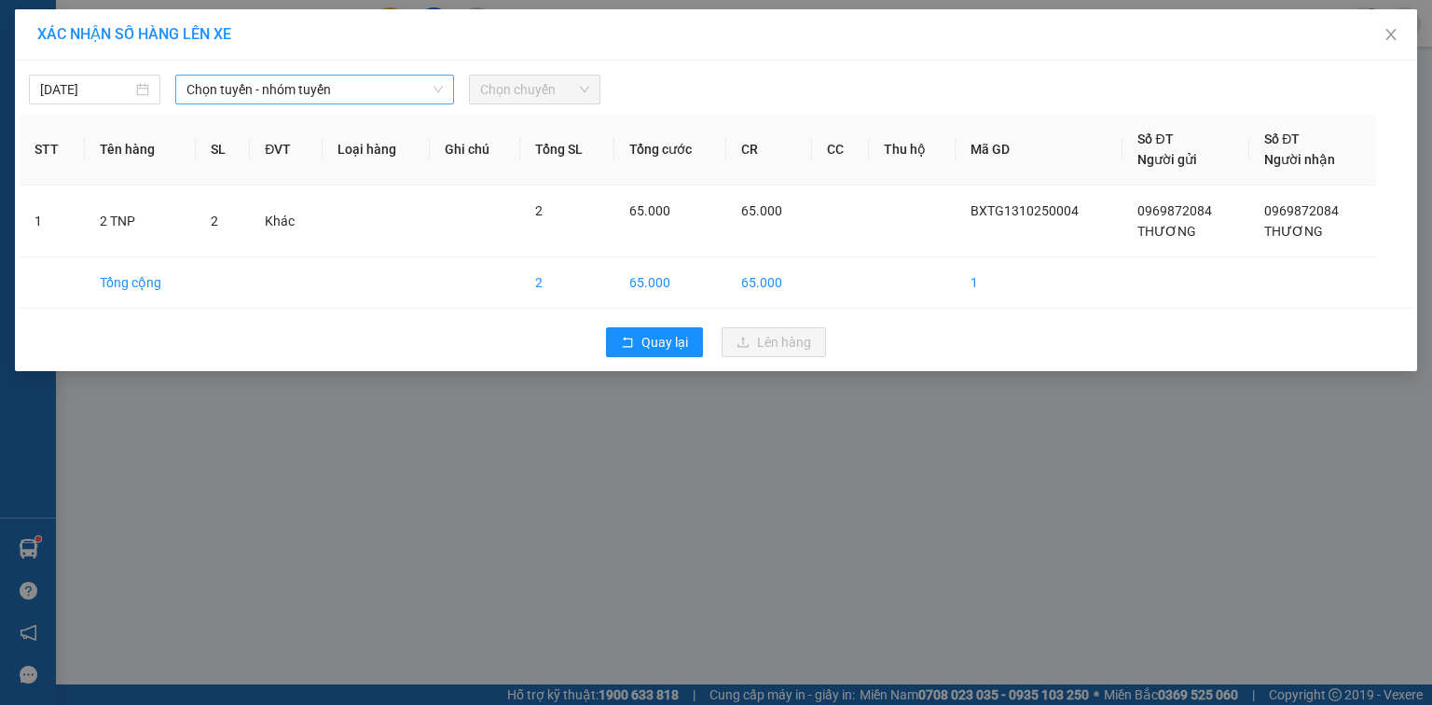
click at [279, 83] on span "Chọn tuyến - nhóm tuyến" at bounding box center [314, 90] width 256 height 28
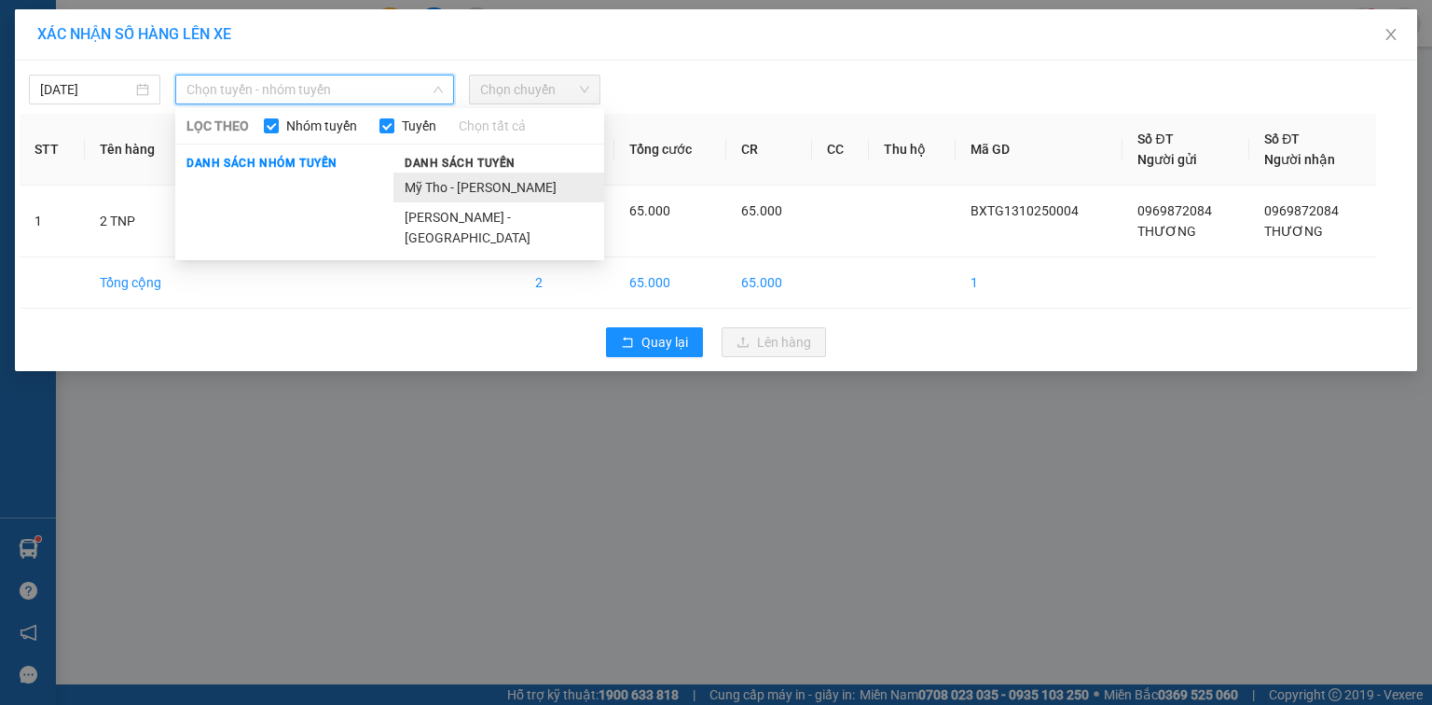
click at [442, 174] on li "Mỹ Tho - [PERSON_NAME]" at bounding box center [498, 187] width 211 height 30
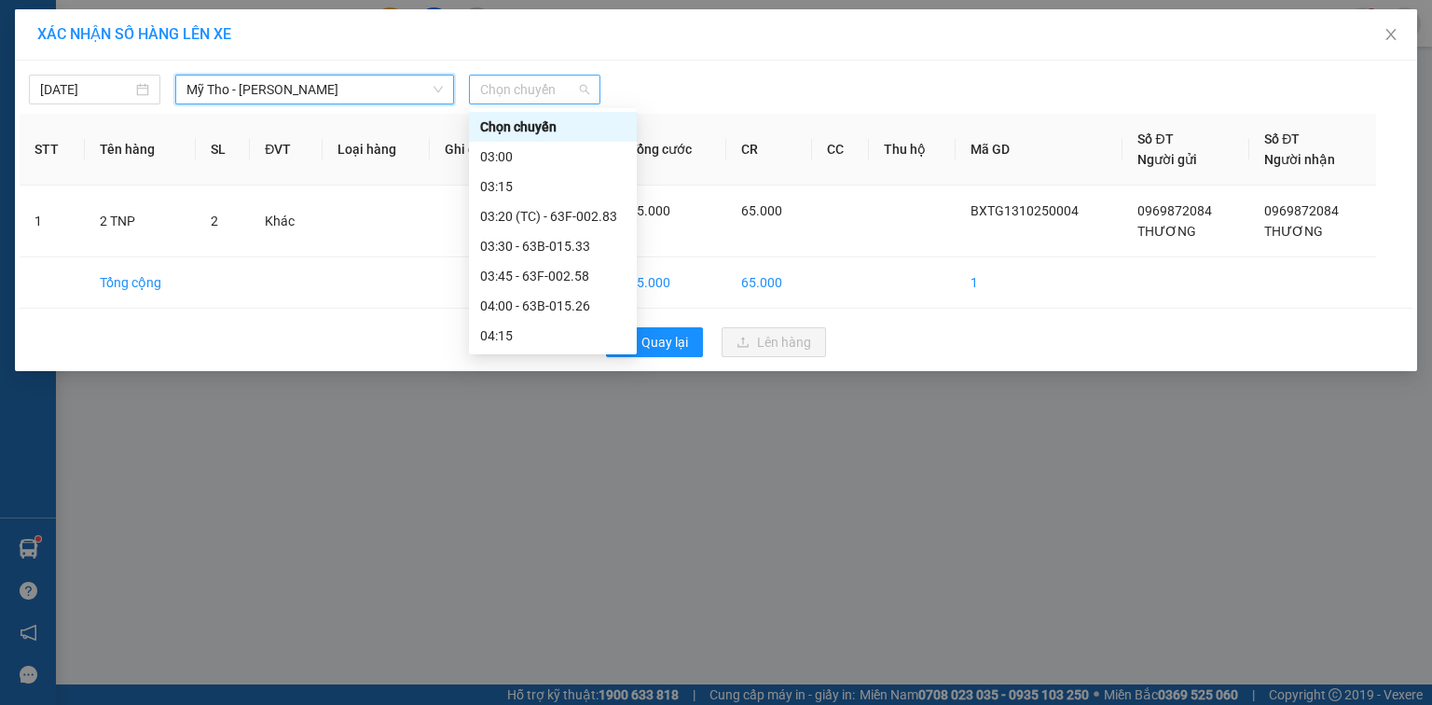
click at [530, 83] on span "Chọn chuyến" at bounding box center [534, 90] width 109 height 28
click at [97, 83] on body "Kết quả tìm kiếm ( 4600 ) Bộ lọc Ngày tạo đơn gần nhất Mã ĐH Trạng thái Món hàn…" at bounding box center [716, 352] width 1432 height 705
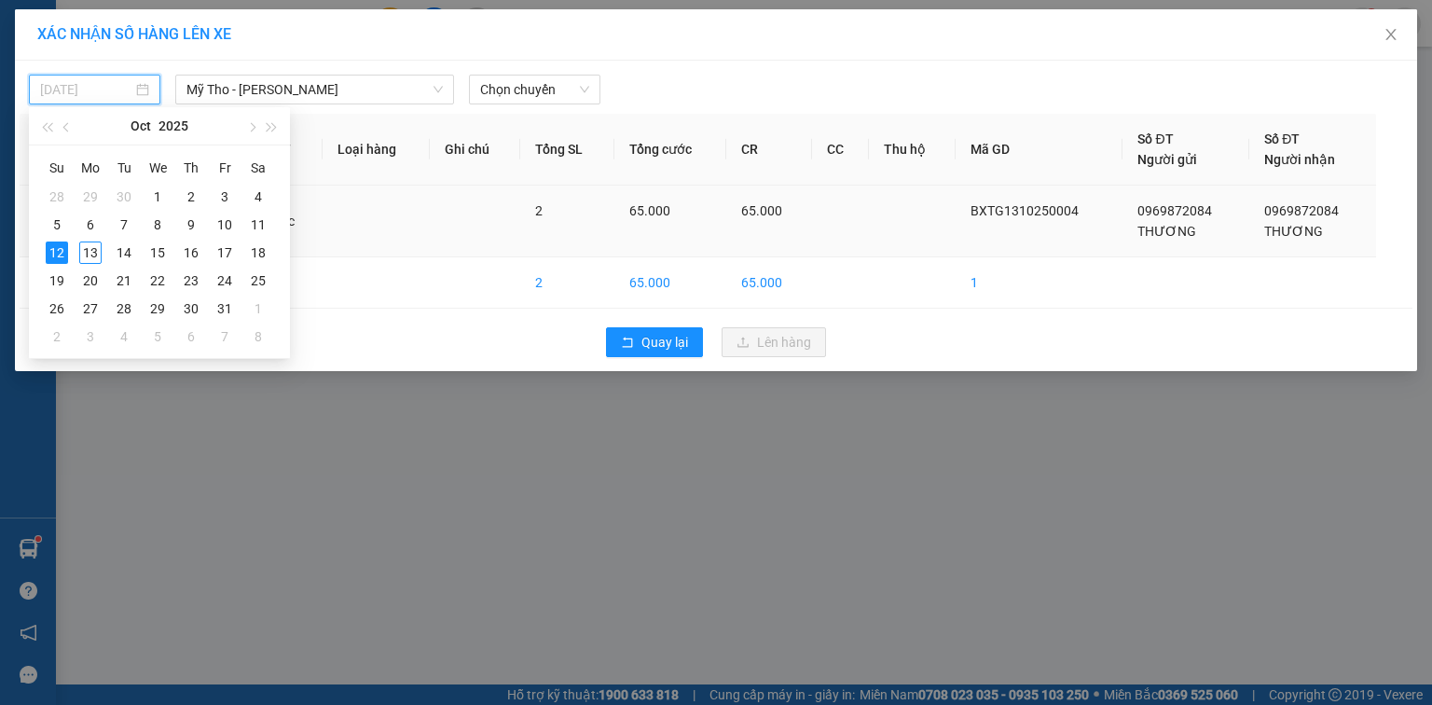
click at [92, 248] on div "13" at bounding box center [90, 252] width 22 height 22
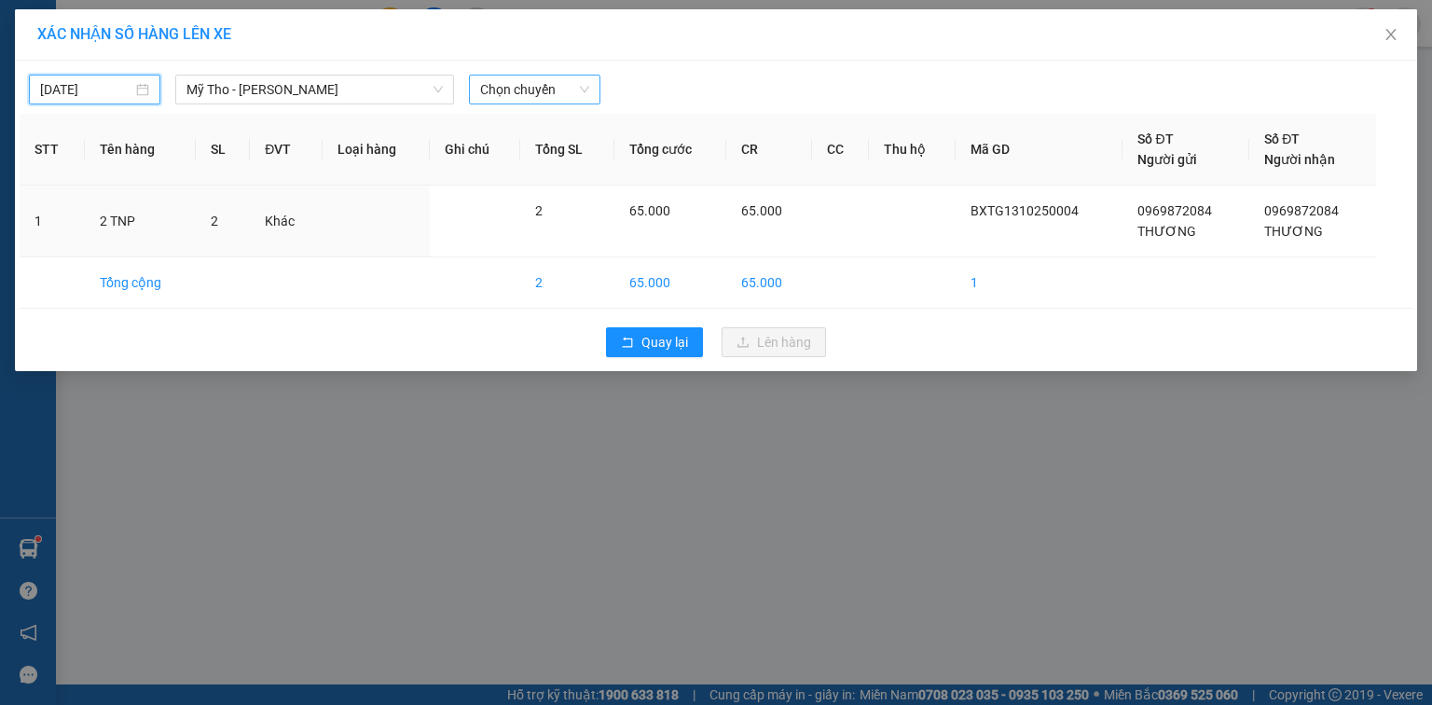
type input "[DATE]"
click at [489, 95] on span "Chọn chuyến" at bounding box center [534, 90] width 109 height 28
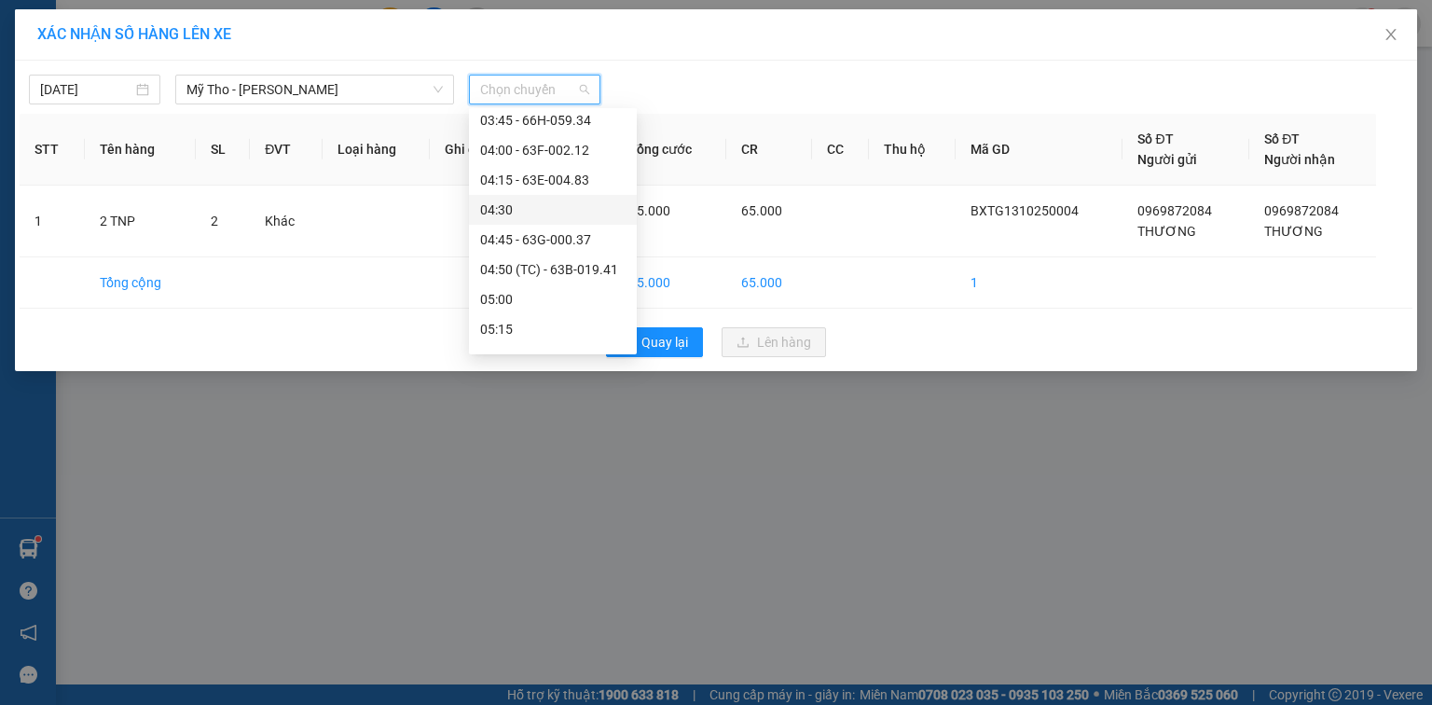
scroll to position [149, 0]
click at [530, 272] on div "05:00" at bounding box center [552, 276] width 145 height 21
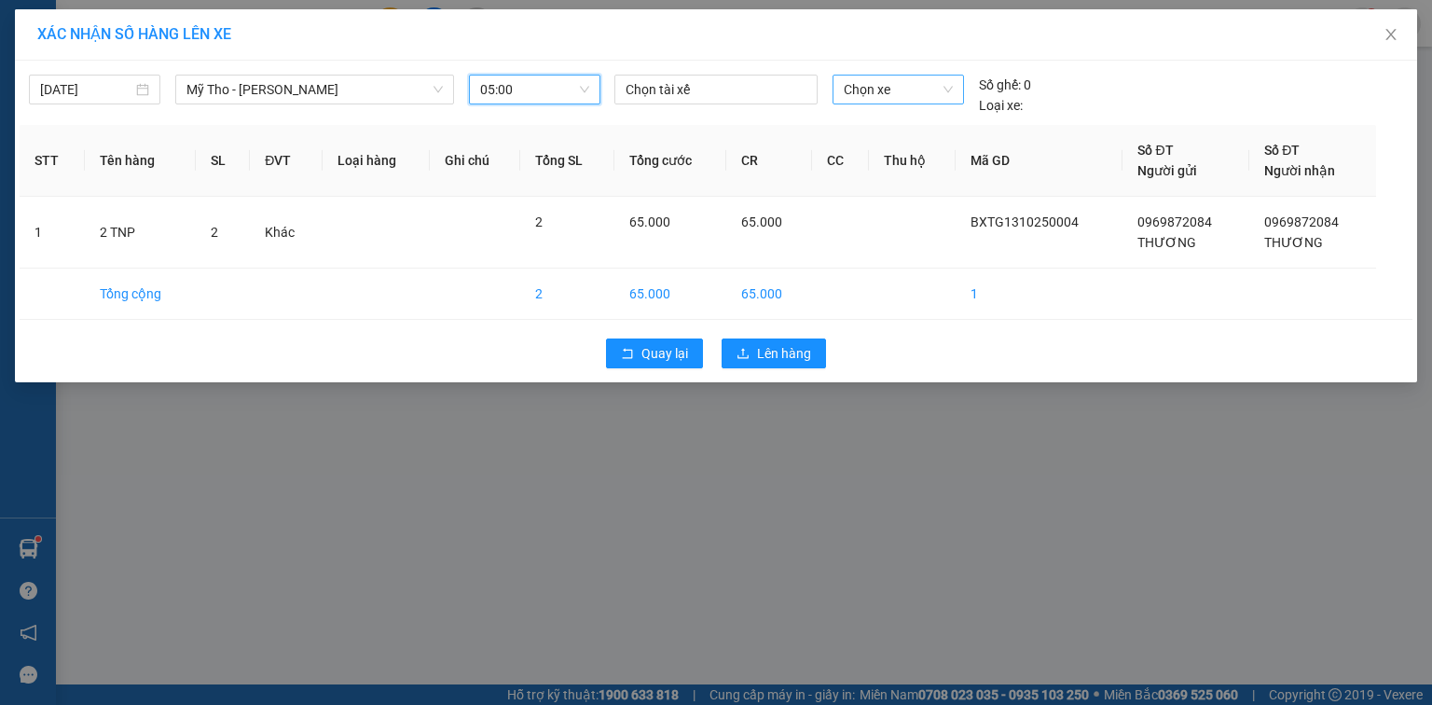
click at [889, 78] on span "Chọn xe" at bounding box center [898, 90] width 108 height 28
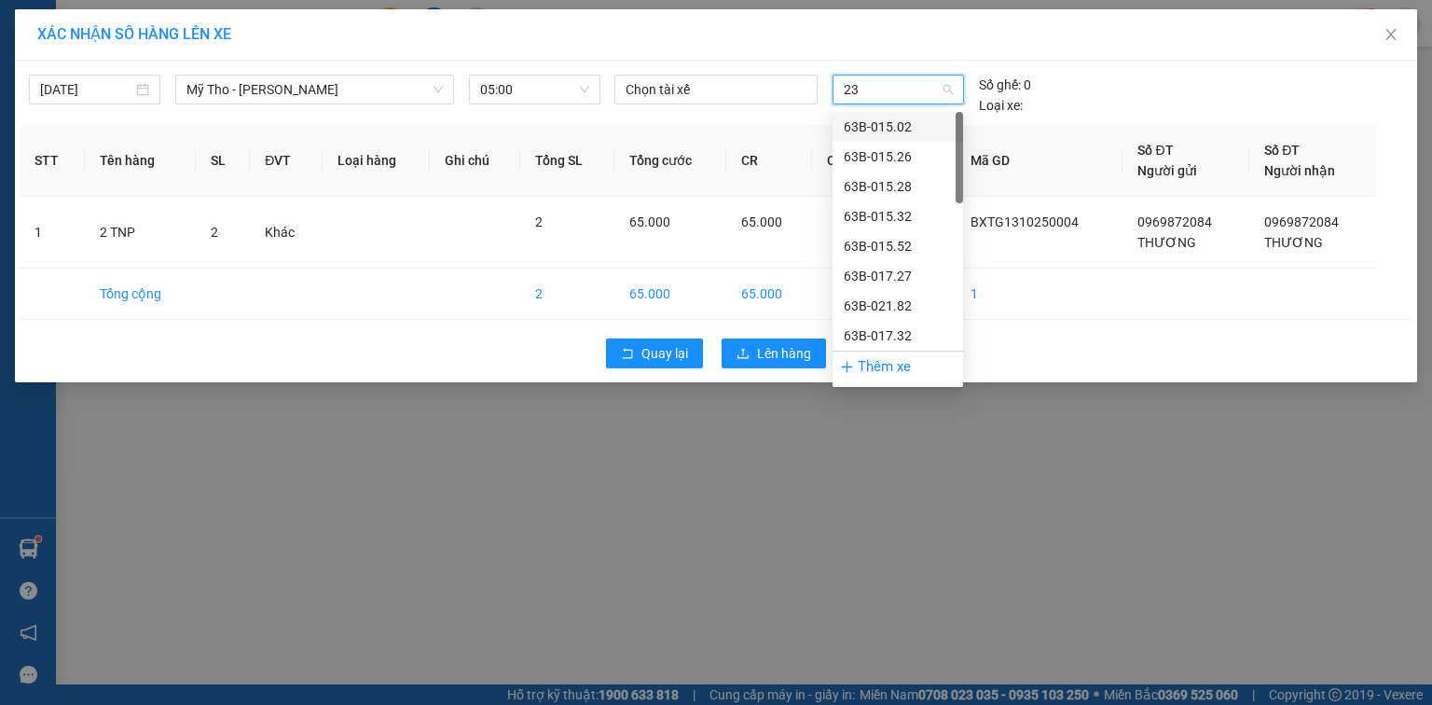
type input "230"
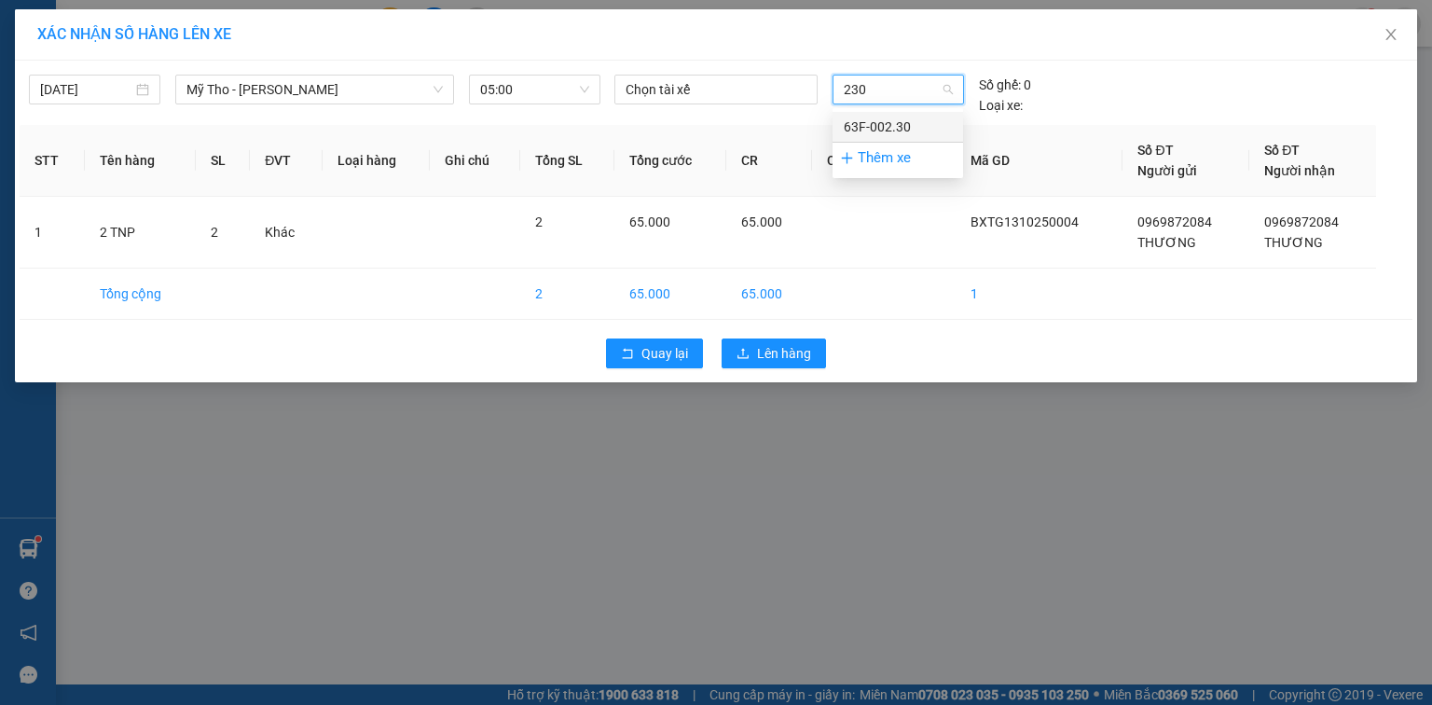
click at [895, 126] on div "63F-002.30" at bounding box center [898, 127] width 108 height 21
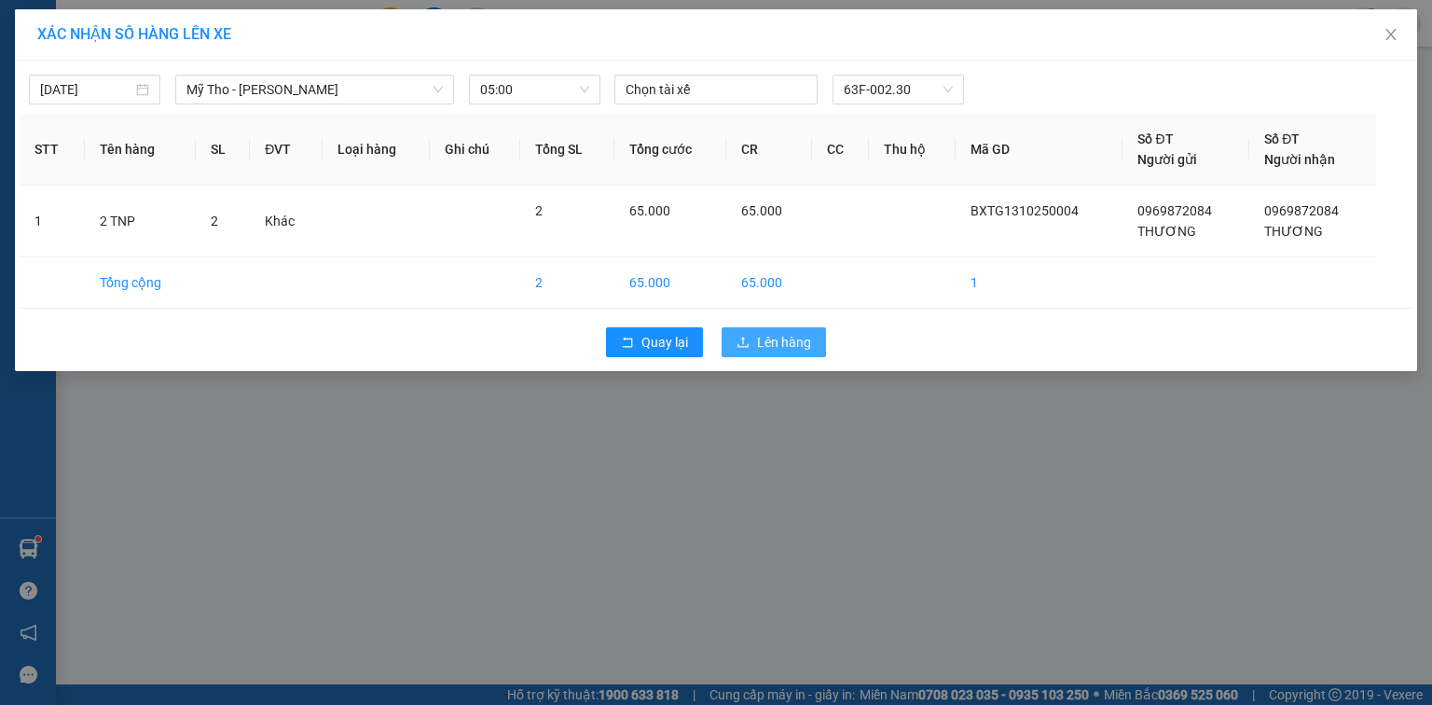
click at [794, 346] on span "Lên hàng" at bounding box center [784, 342] width 54 height 21
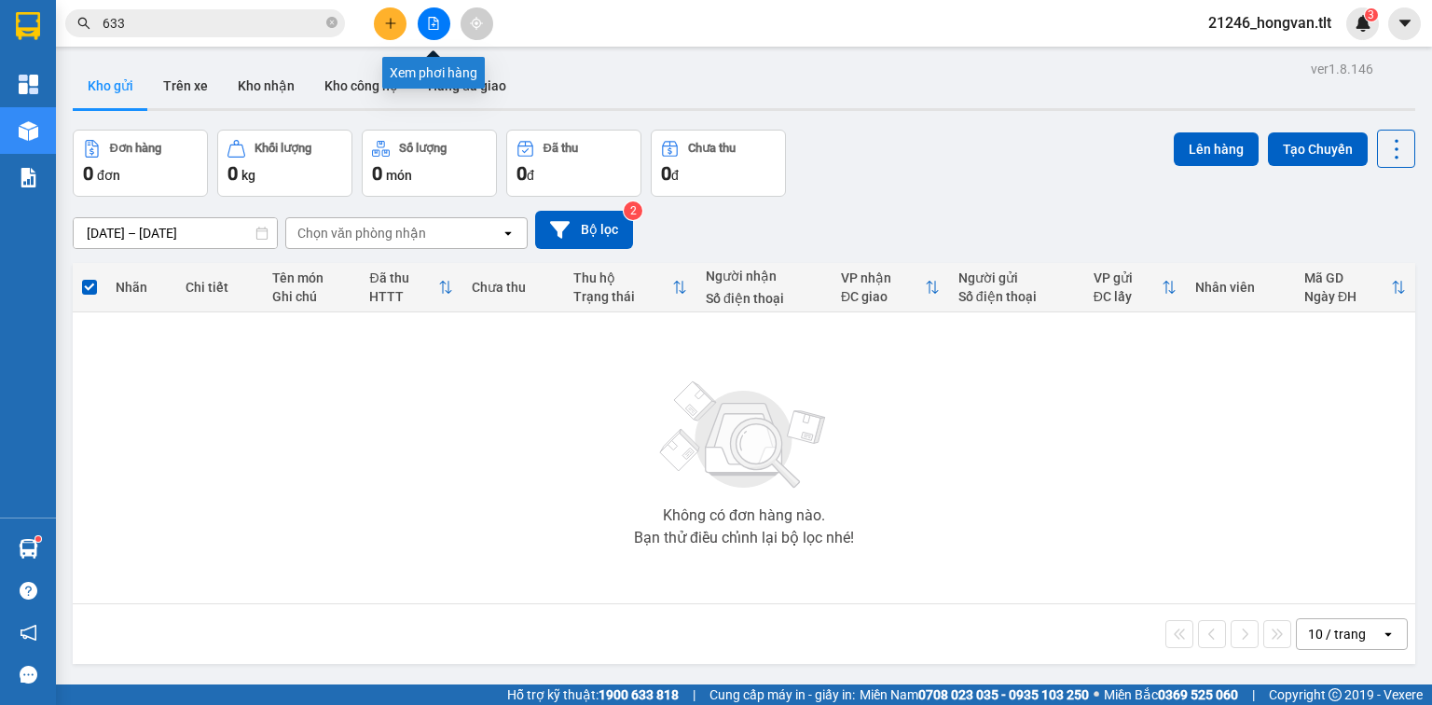
click at [434, 22] on icon "file-add" at bounding box center [433, 23] width 13 height 13
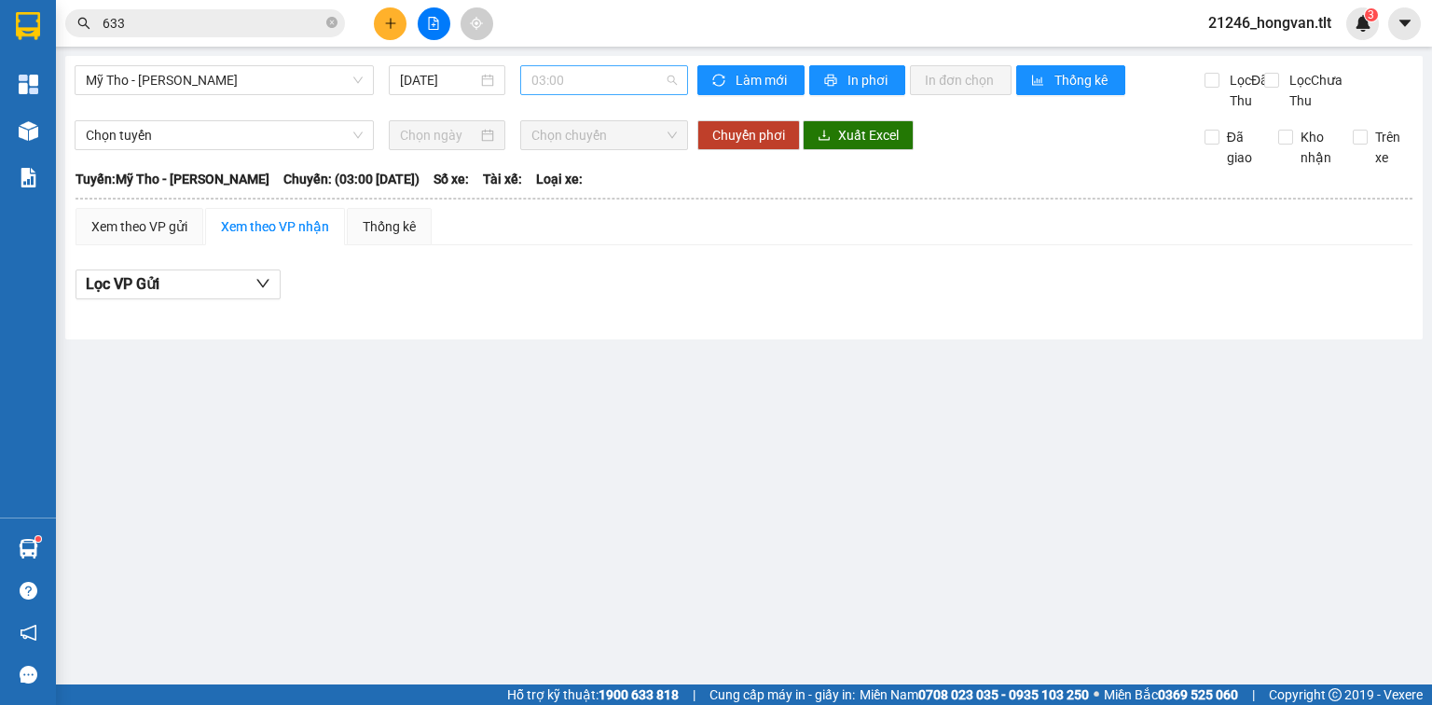
click at [583, 75] on span "03:00" at bounding box center [604, 80] width 146 height 28
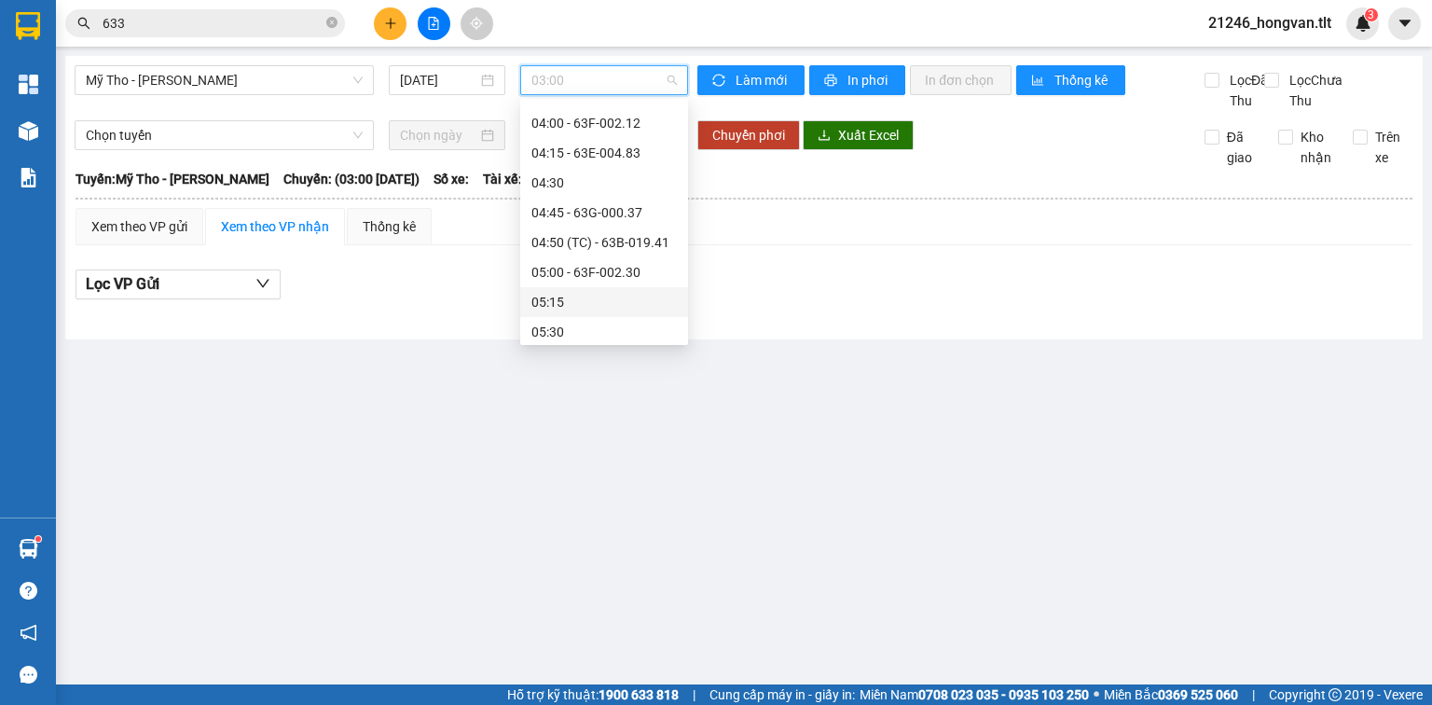
scroll to position [149, 0]
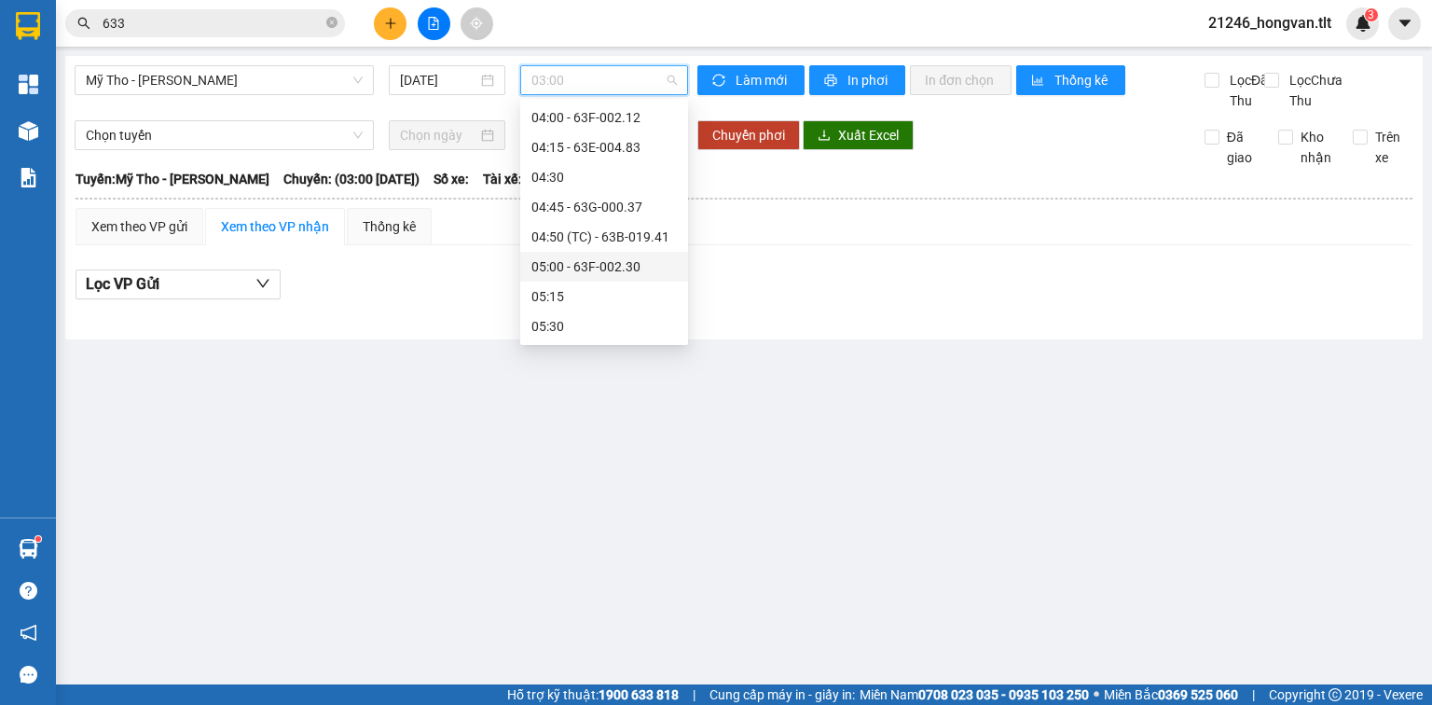
click at [608, 266] on div "05:00 - 63F-002.30" at bounding box center [603, 266] width 145 height 21
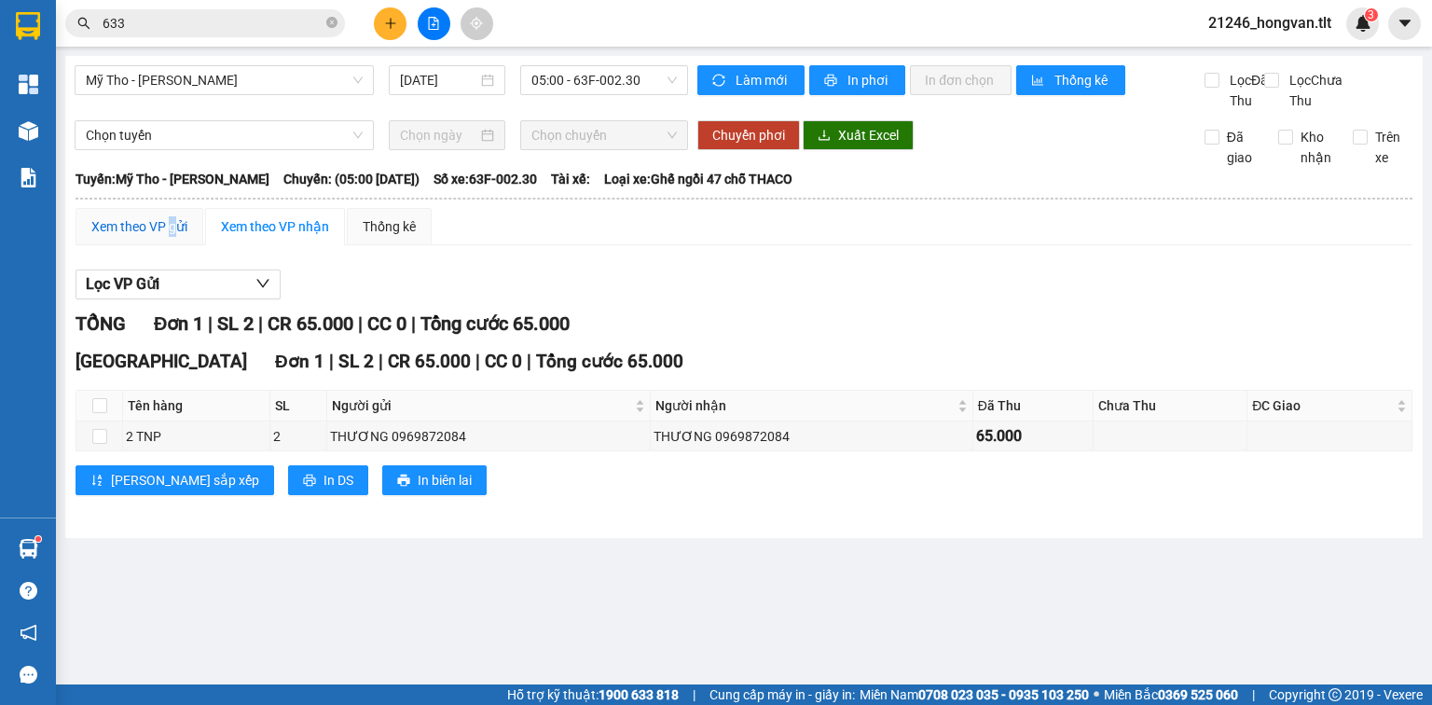
click at [172, 237] on div "Xem theo VP gửi" at bounding box center [139, 226] width 96 height 21
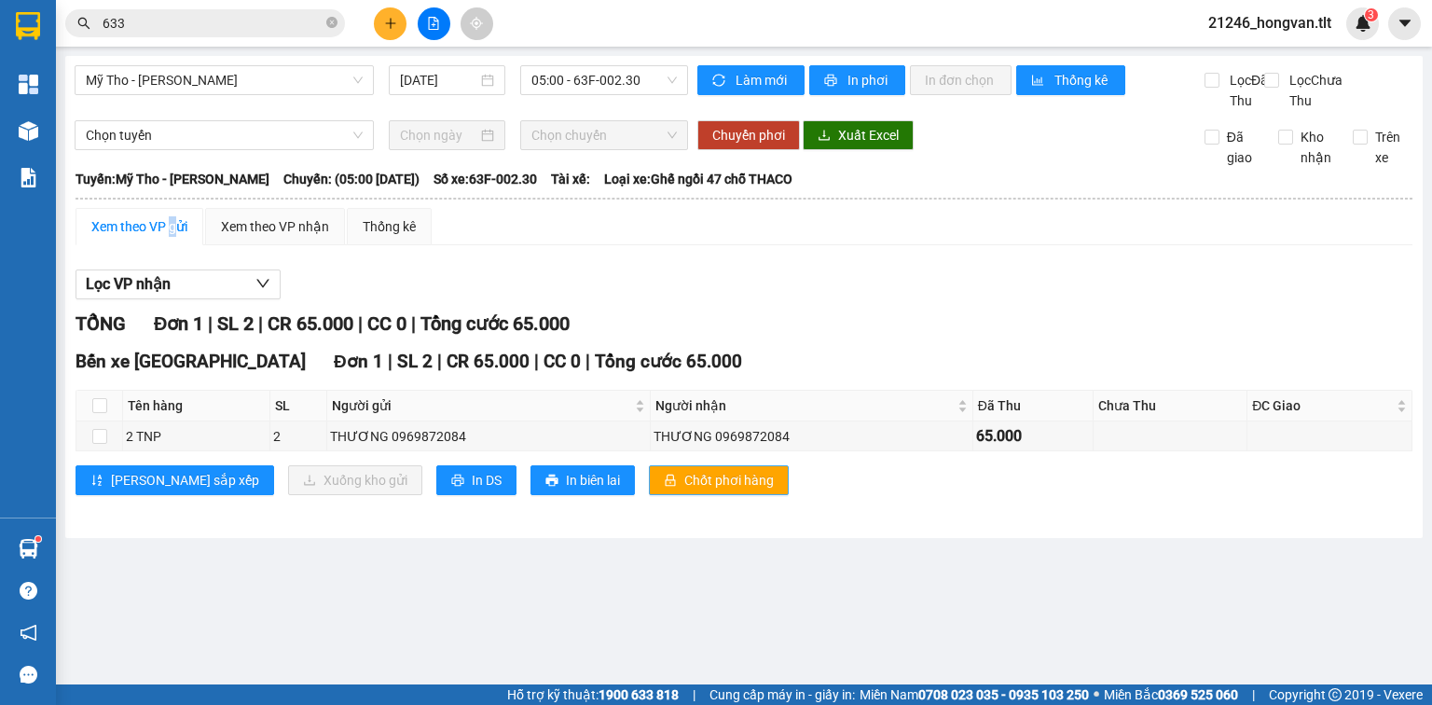
click at [684, 490] on span "Chốt phơi hàng" at bounding box center [729, 480] width 90 height 21
click at [436, 495] on button "In DS" at bounding box center [476, 480] width 80 height 30
click at [254, 18] on input "633" at bounding box center [213, 23] width 220 height 21
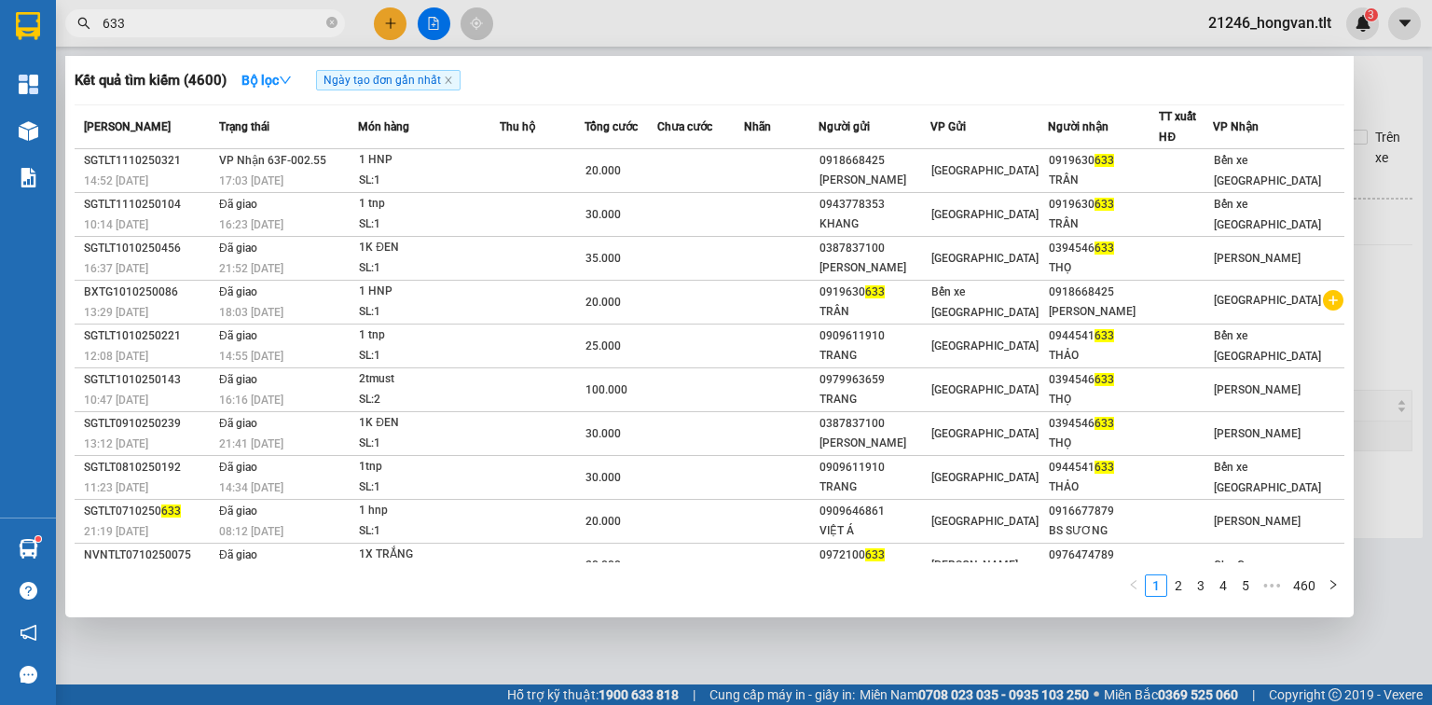
click at [254, 17] on input "633" at bounding box center [213, 23] width 220 height 21
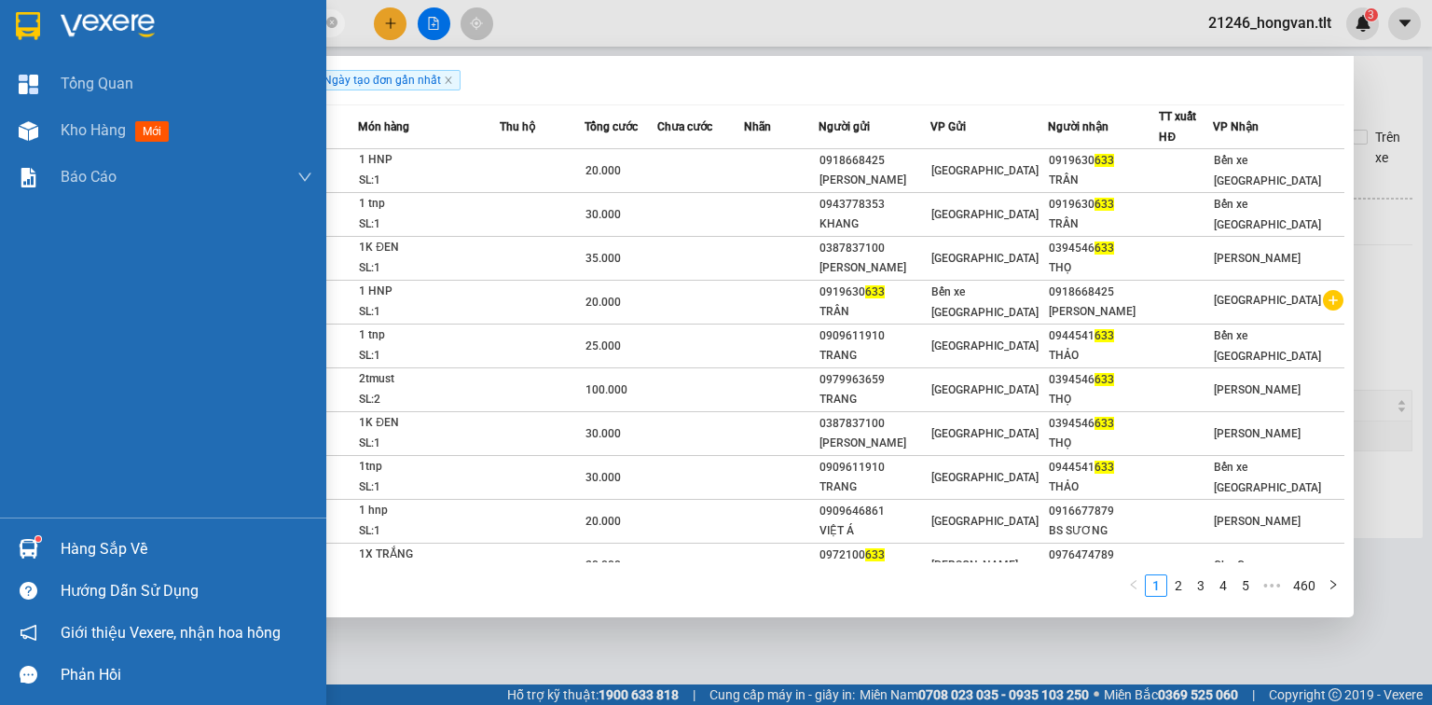
click at [100, 135] on span "Kho hàng" at bounding box center [93, 130] width 65 height 18
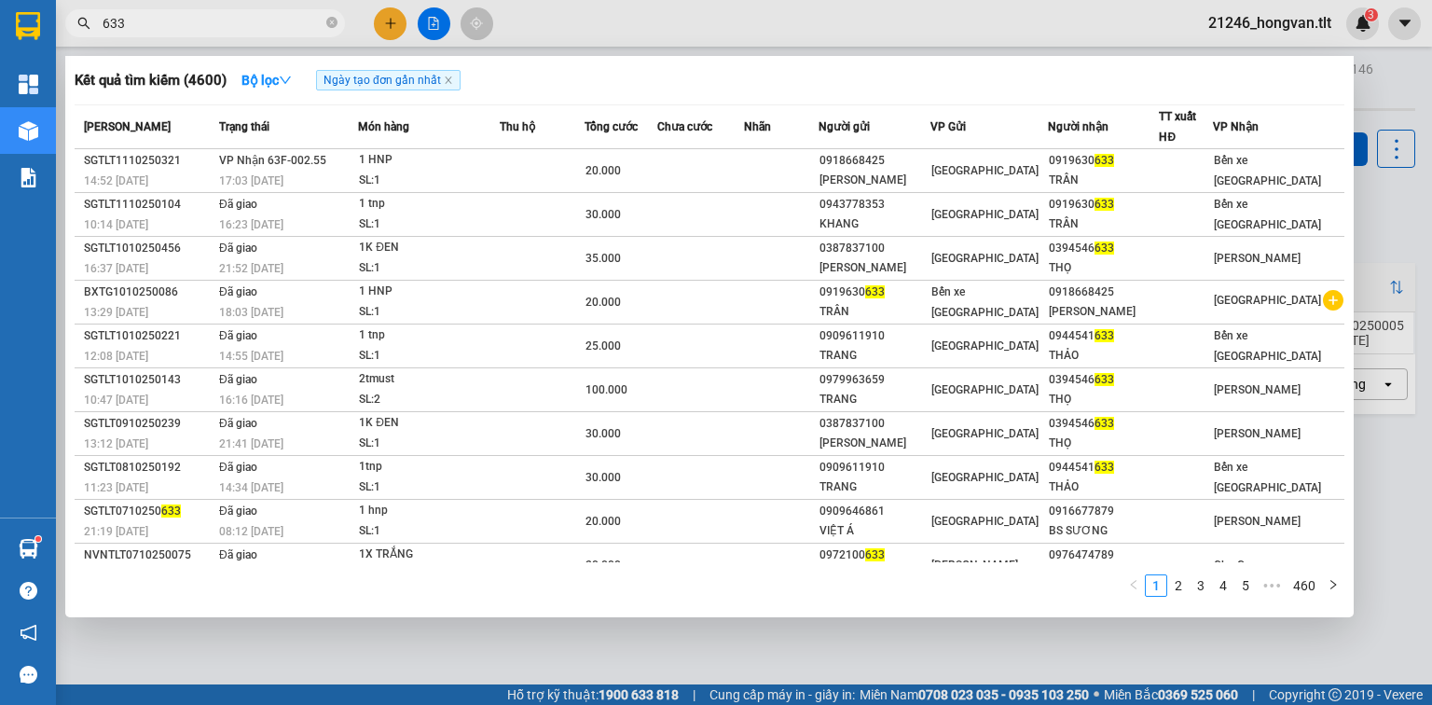
click at [389, 19] on div at bounding box center [716, 352] width 1432 height 705
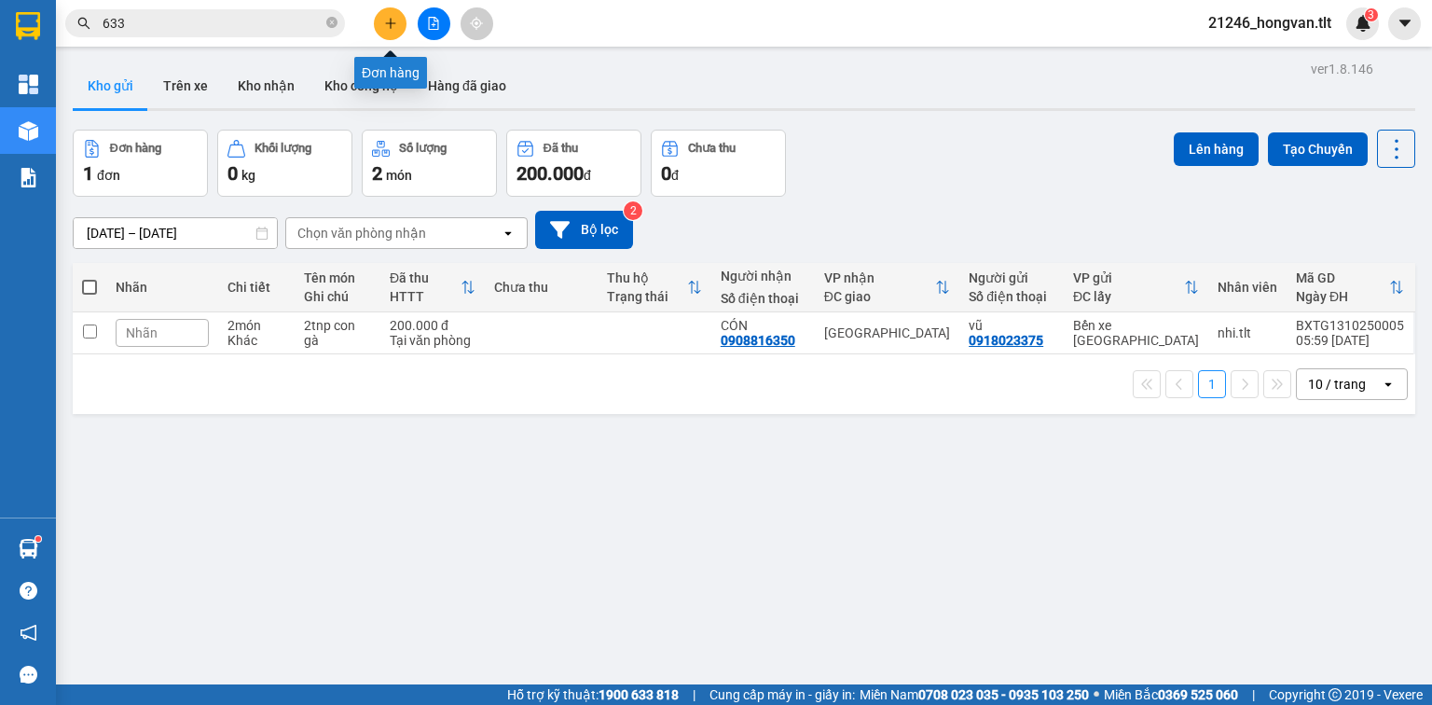
click at [391, 26] on icon "plus" at bounding box center [390, 23] width 13 height 13
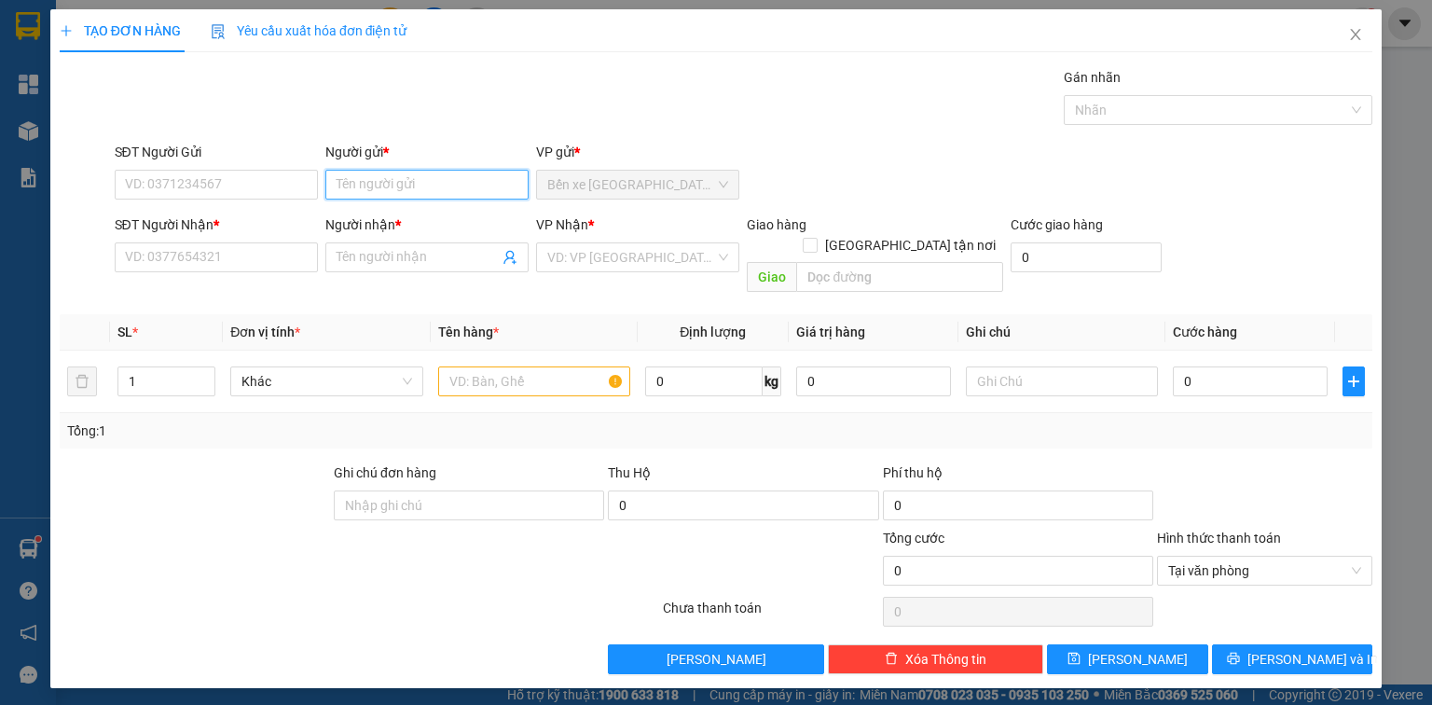
click at [357, 182] on input "Người gửi *" at bounding box center [426, 185] width 203 height 30
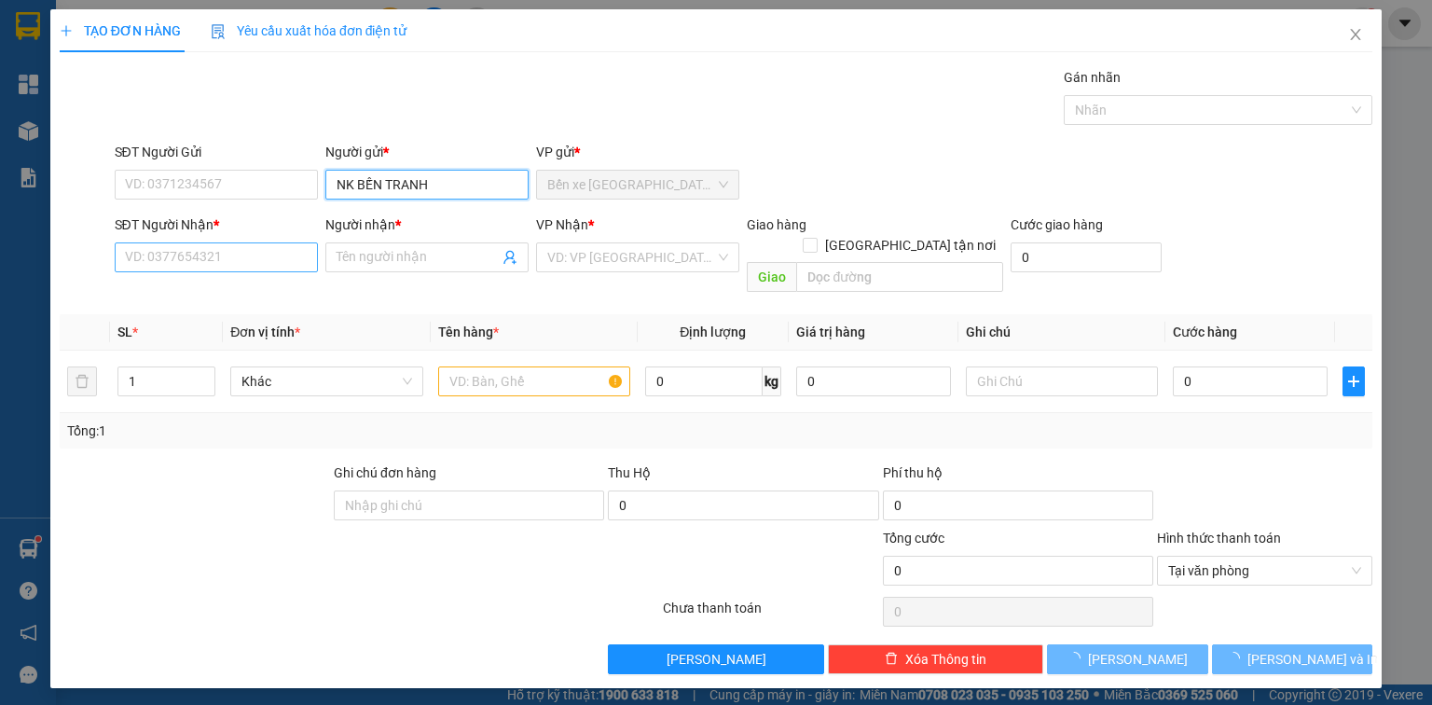
type input "NK BẾN TRANH"
click at [190, 257] on input "SĐT Người Nhận *" at bounding box center [216, 257] width 203 height 30
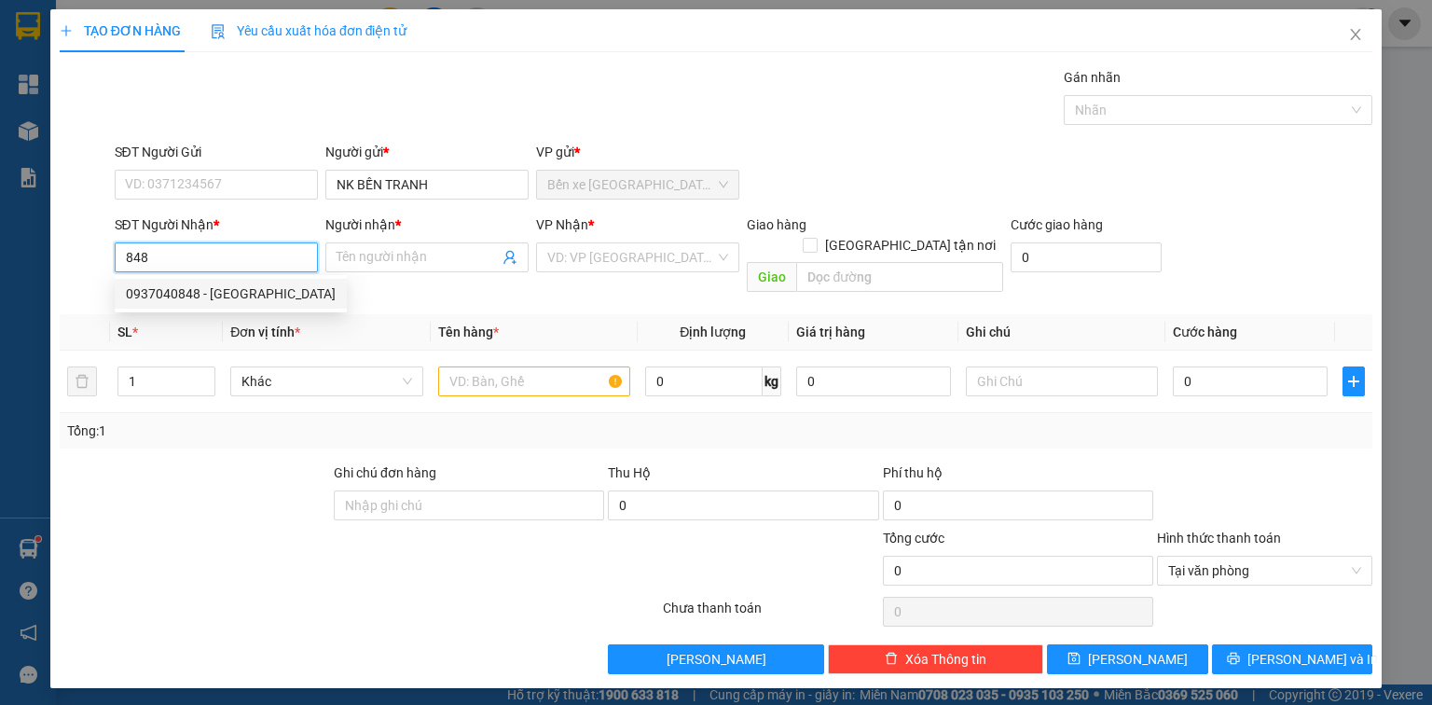
click at [246, 287] on div "0937040848 - [GEOGRAPHIC_DATA]" at bounding box center [231, 293] width 210 height 21
type input "0937040848"
type input "[GEOGRAPHIC_DATA]"
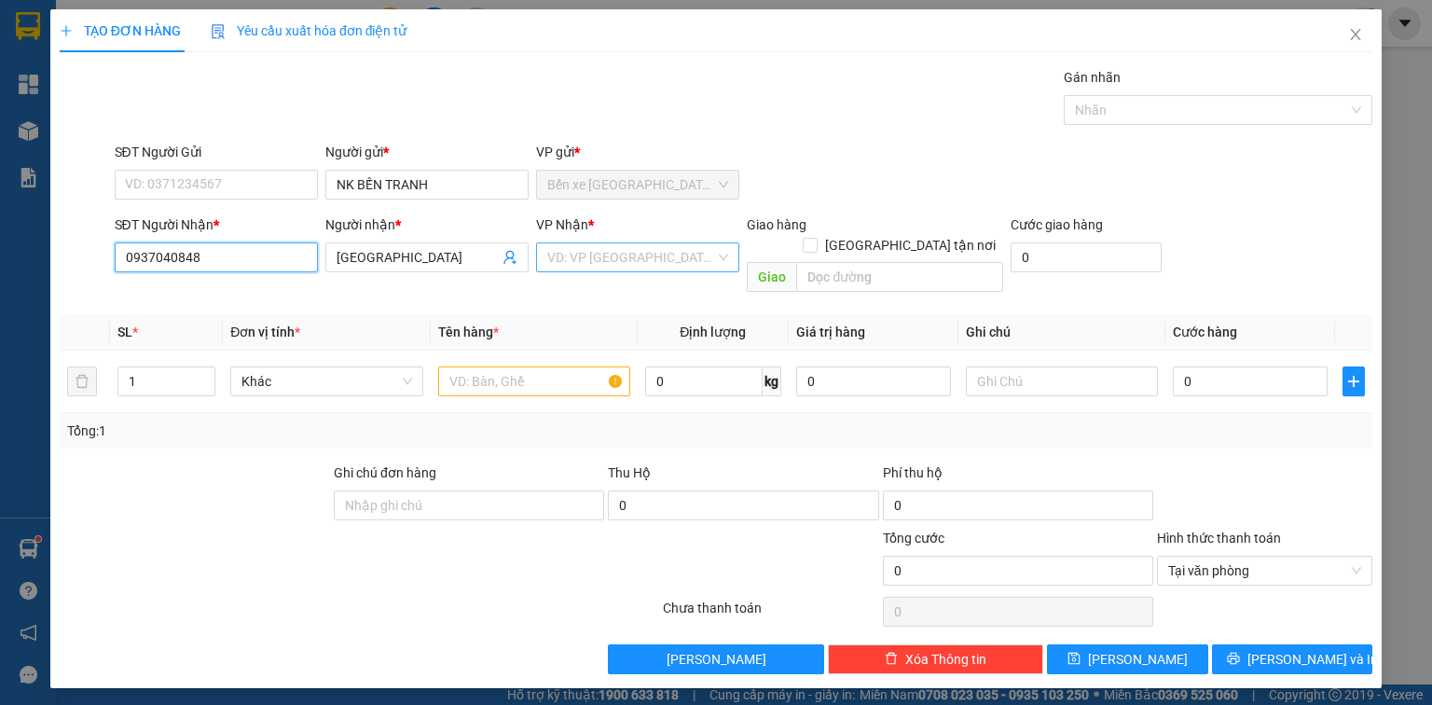
type input "0937040848"
click at [587, 257] on input "search" at bounding box center [631, 257] width 168 height 28
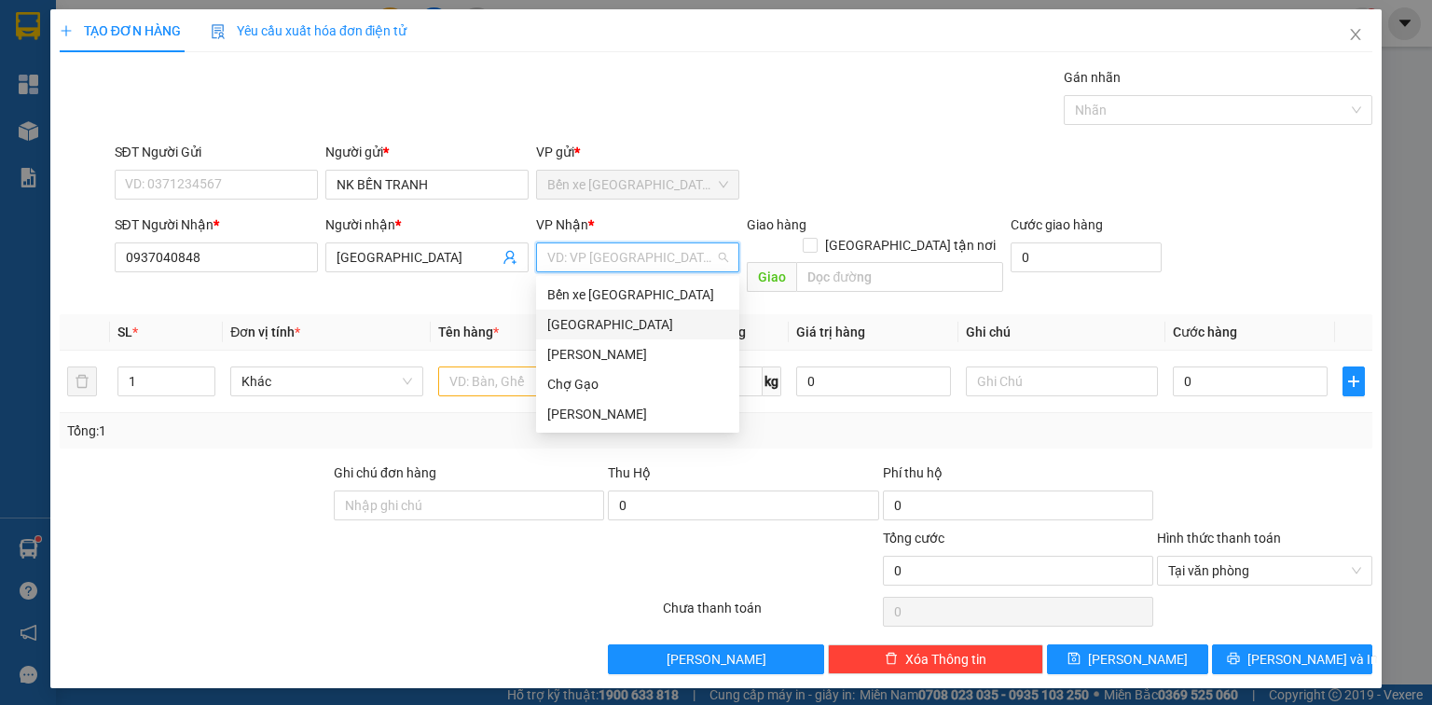
click at [590, 326] on div "[GEOGRAPHIC_DATA]" at bounding box center [637, 324] width 181 height 21
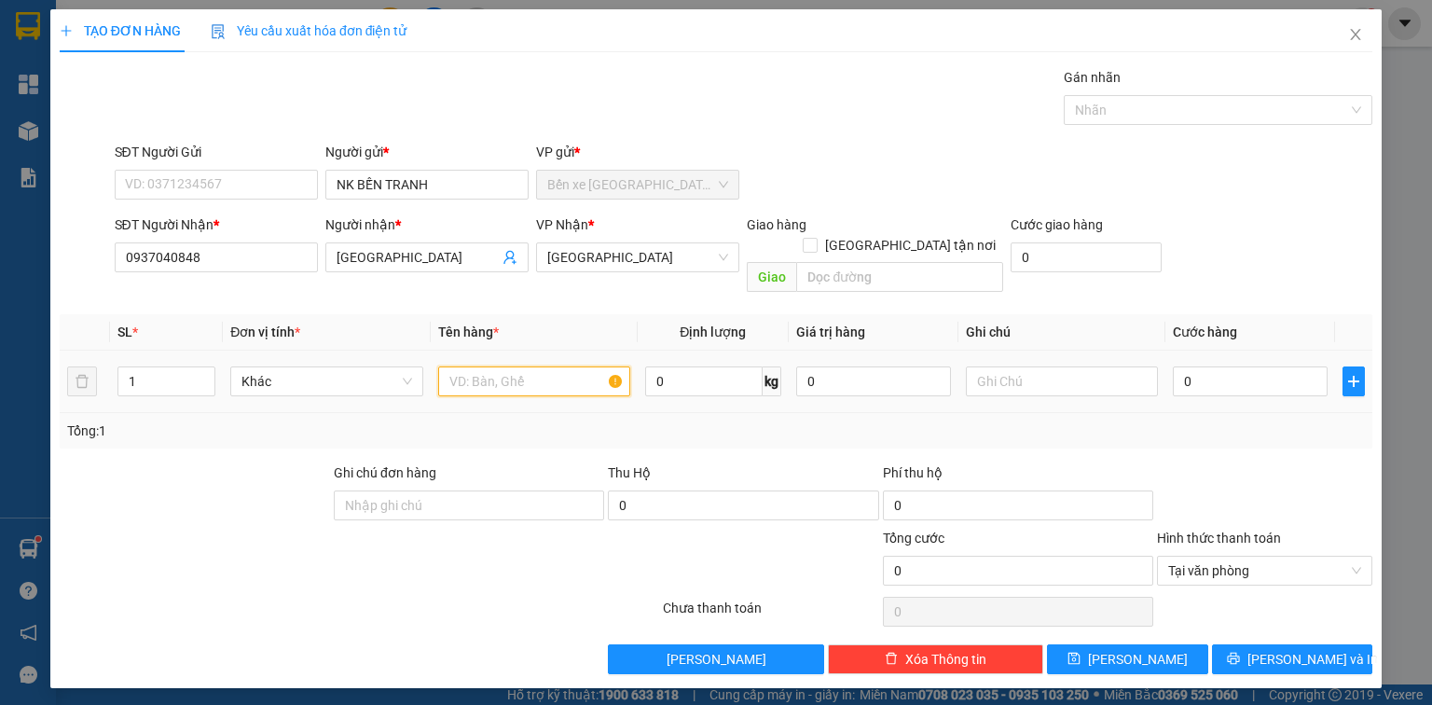
click at [530, 366] on input "text" at bounding box center [534, 381] width 192 height 30
type input "1X TRẮNG"
click at [1233, 366] on input "0" at bounding box center [1250, 381] width 155 height 30
type input "1"
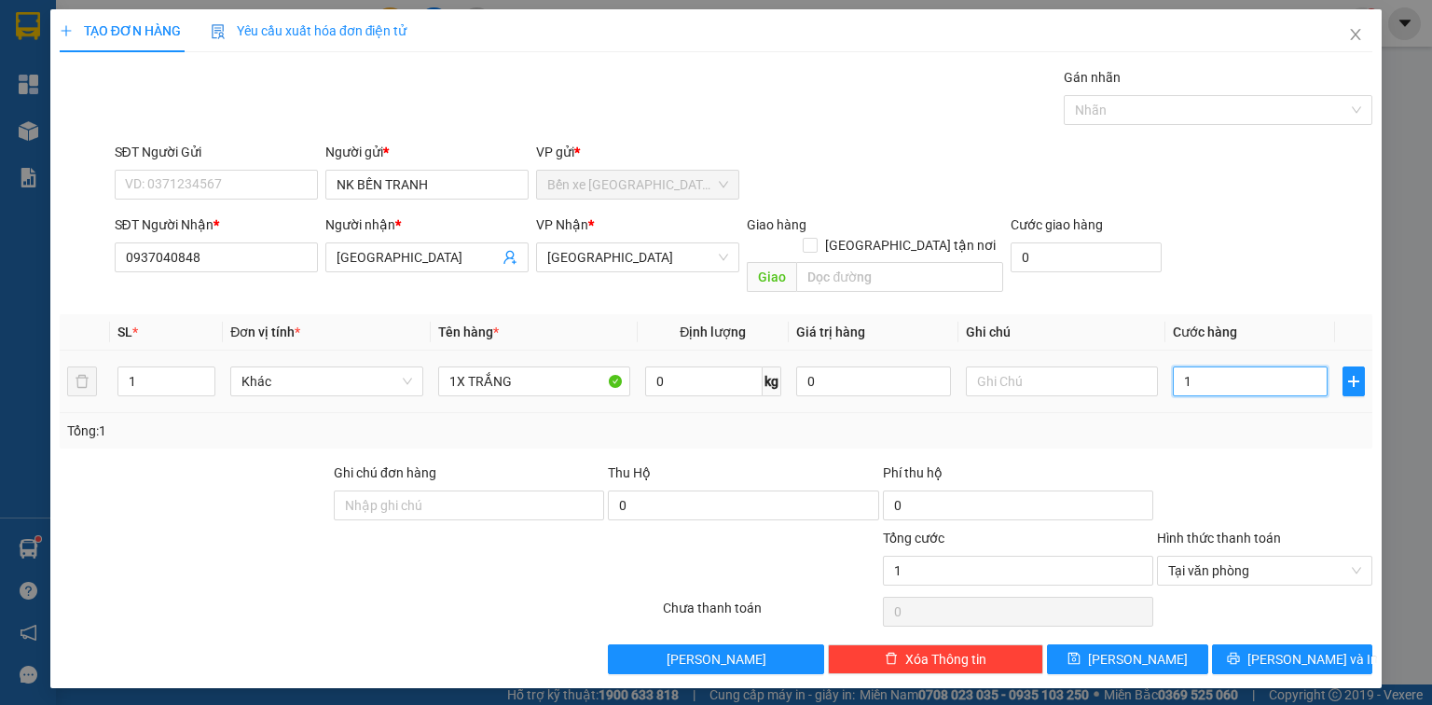
type input "15"
type input "15.000"
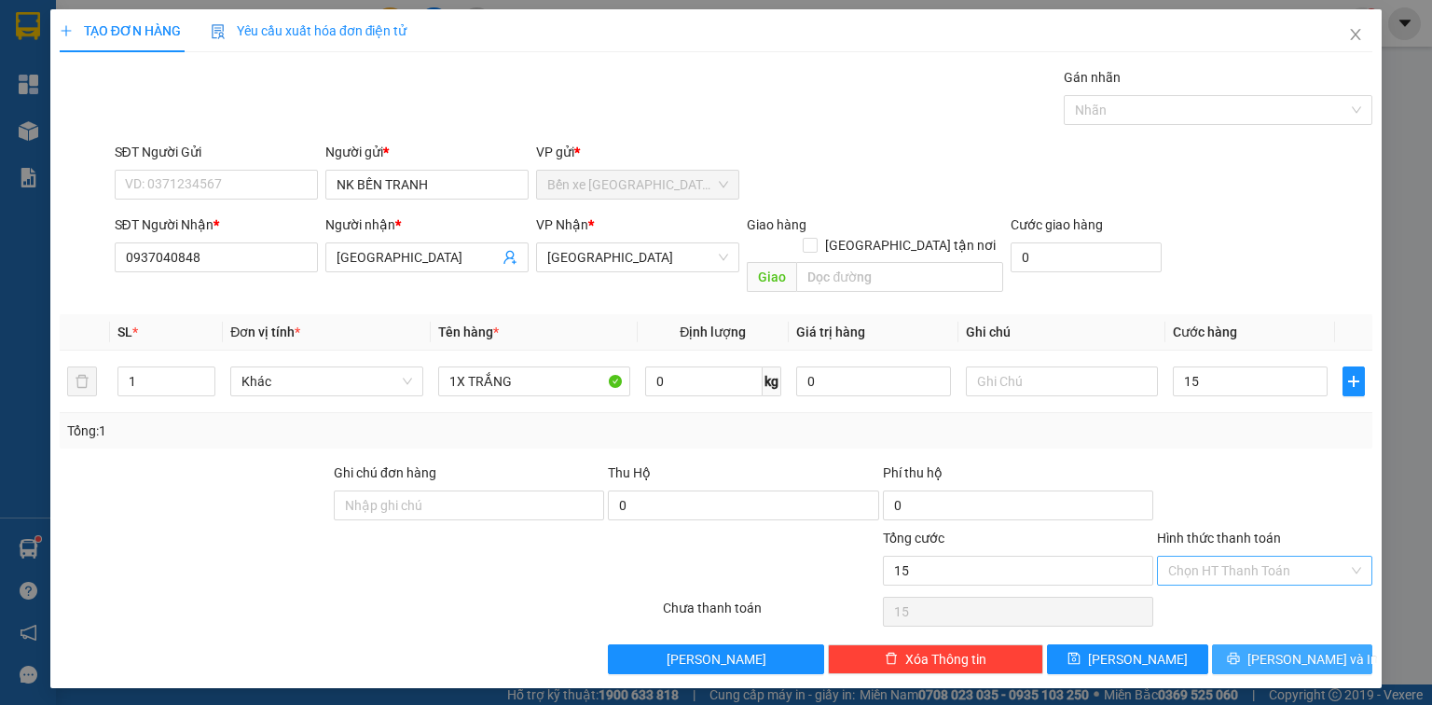
type input "15.000"
drag, startPoint x: 1306, startPoint y: 638, endPoint x: 877, endPoint y: 469, distance: 460.9
click at [1305, 649] on span "[PERSON_NAME] và In" at bounding box center [1312, 659] width 131 height 21
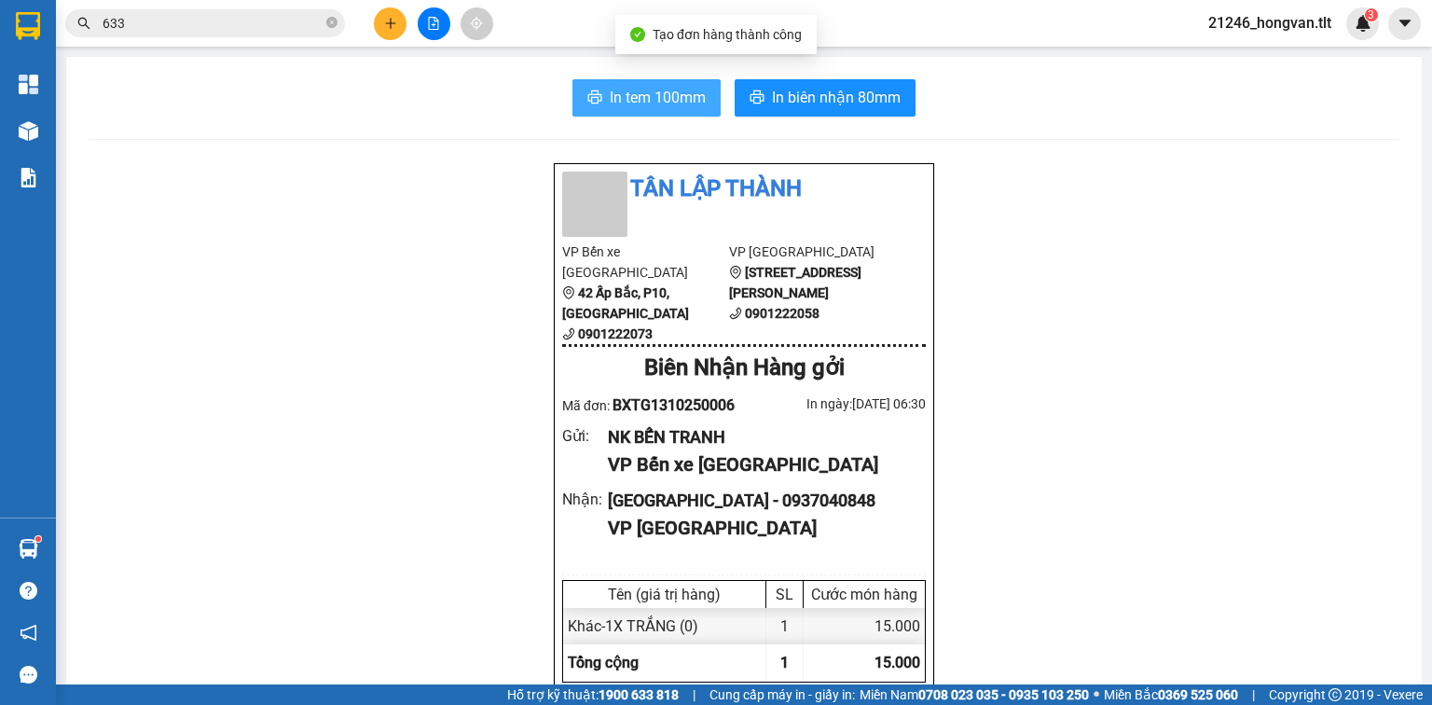
click at [653, 93] on span "In tem 100mm" at bounding box center [658, 97] width 96 height 23
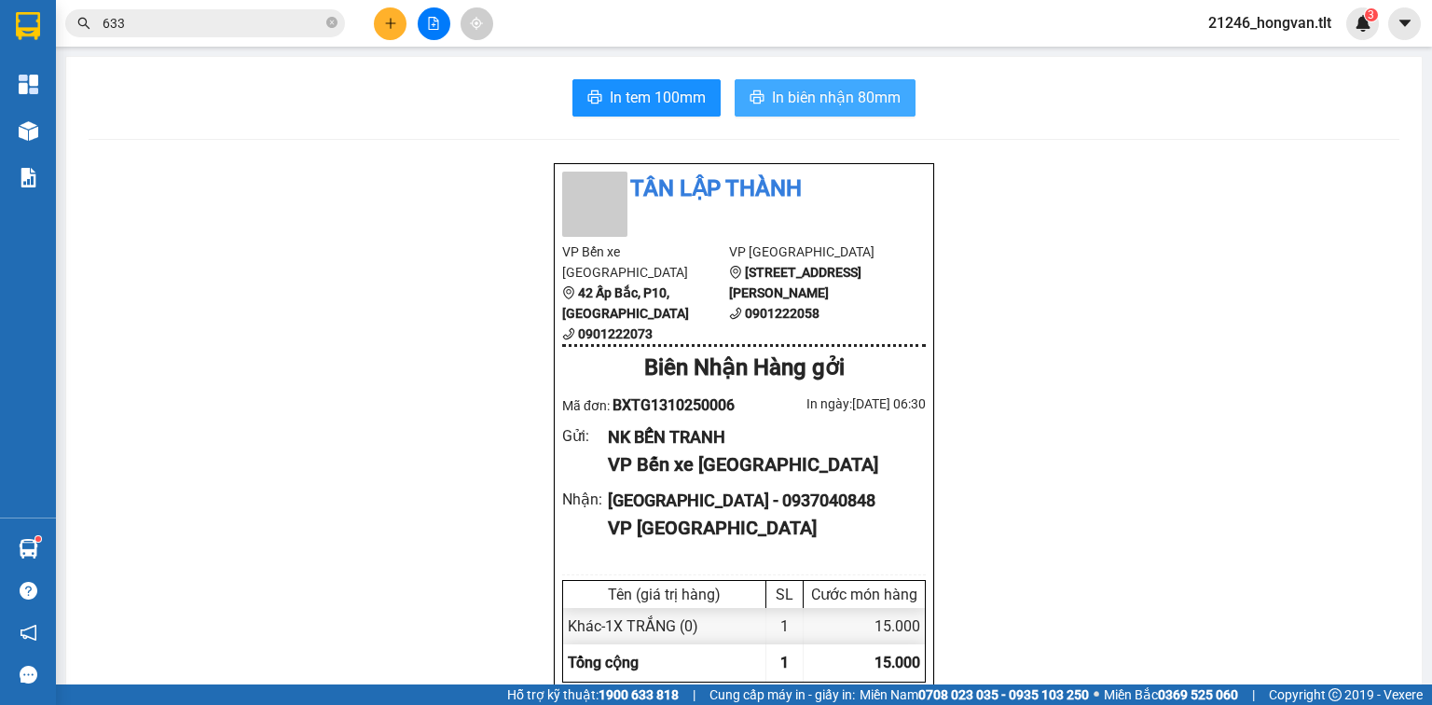
click at [831, 103] on span "In biên nhận 80mm" at bounding box center [836, 97] width 129 height 23
click at [393, 24] on icon "plus" at bounding box center [390, 23] width 13 height 13
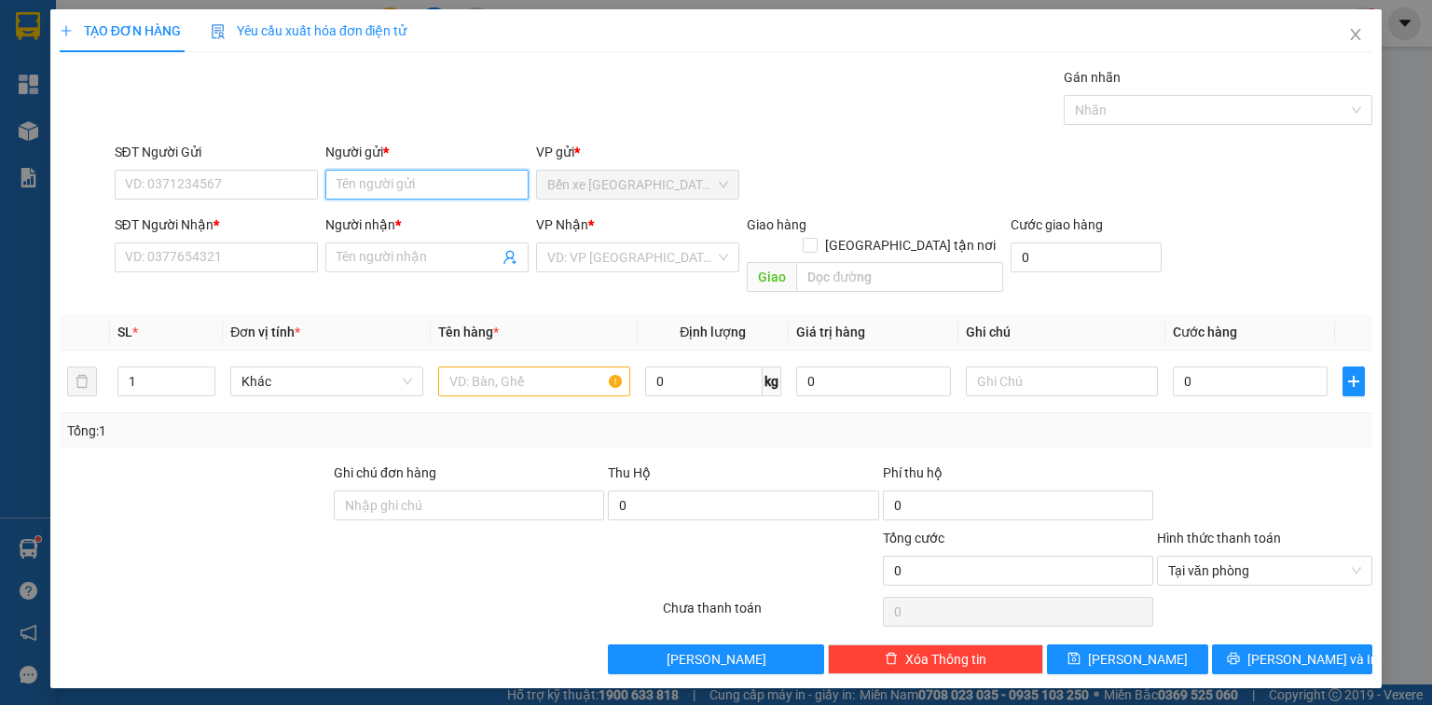
click at [380, 177] on input "Người gửi *" at bounding box center [426, 185] width 203 height 30
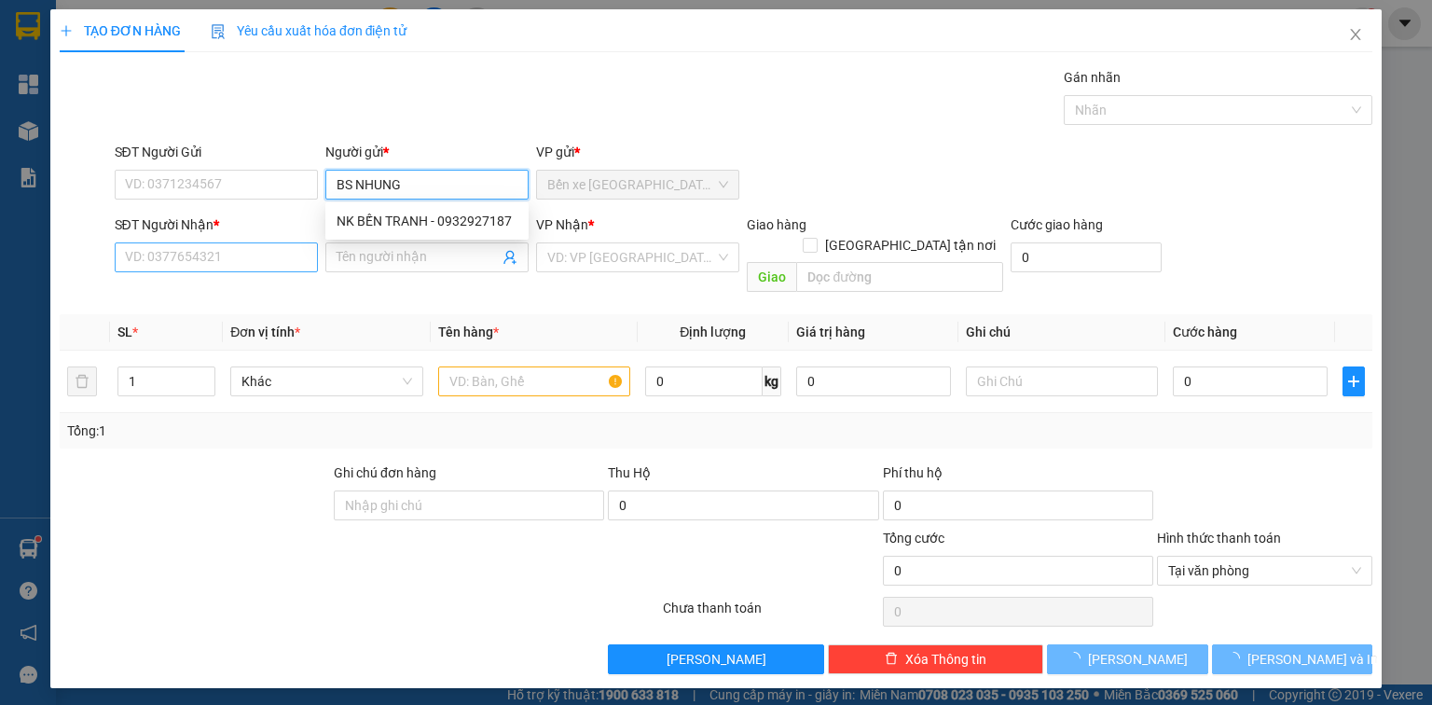
type input "BS NHUNG"
click at [261, 250] on input "SĐT Người Nhận *" at bounding box center [216, 257] width 203 height 30
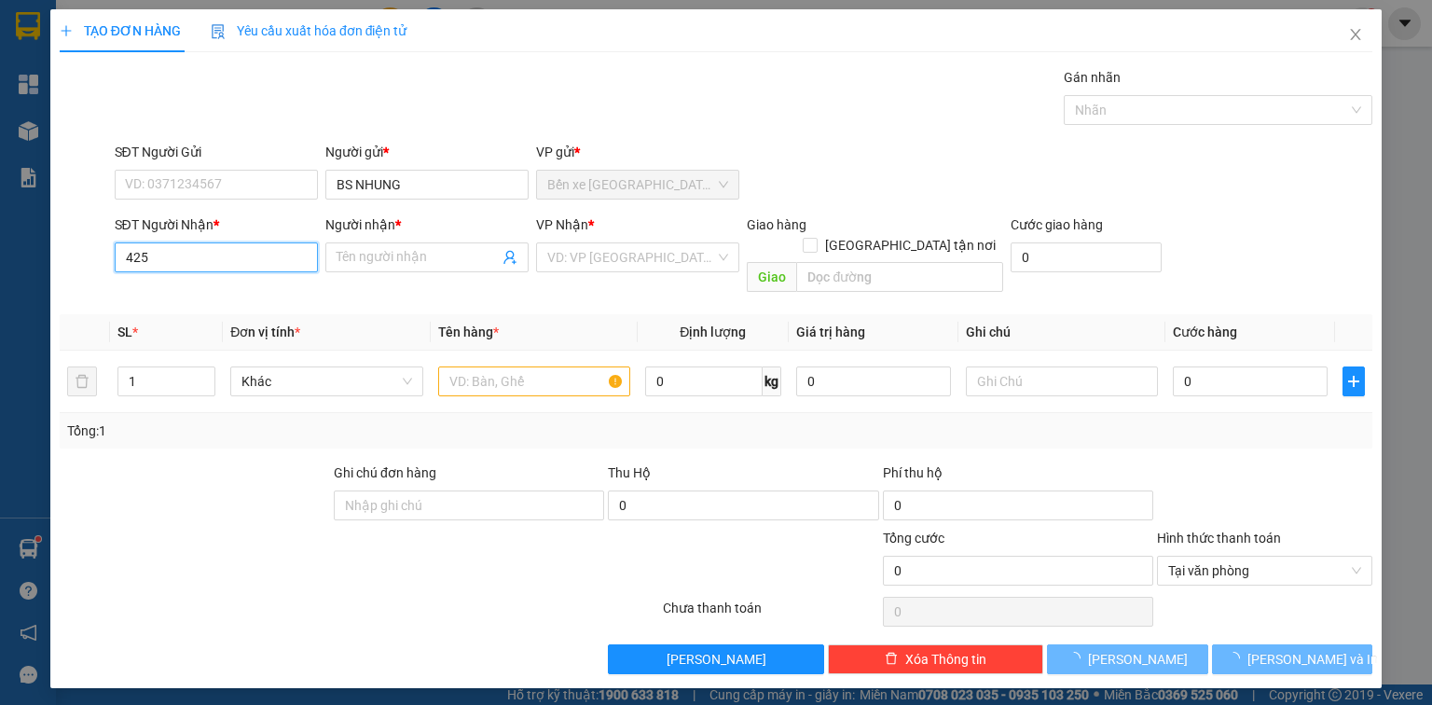
click at [261, 253] on input "425" at bounding box center [216, 257] width 203 height 30
click at [261, 254] on input "425" at bounding box center [216, 257] width 203 height 30
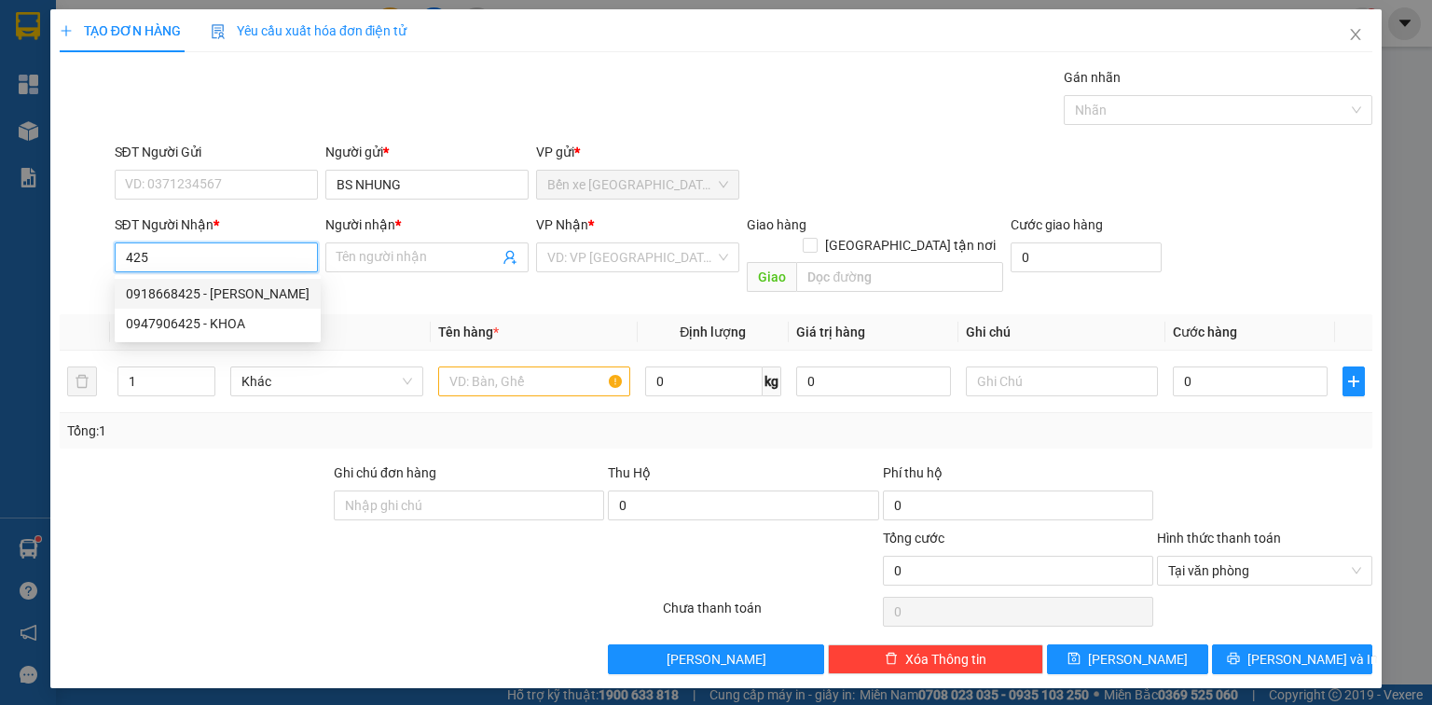
drag, startPoint x: 210, startPoint y: 291, endPoint x: 296, endPoint y: 281, distance: 87.3
click at [213, 291] on div "0918668425 - [PERSON_NAME]" at bounding box center [218, 293] width 184 height 21
type input "0918668425"
type input "[PERSON_NAME]"
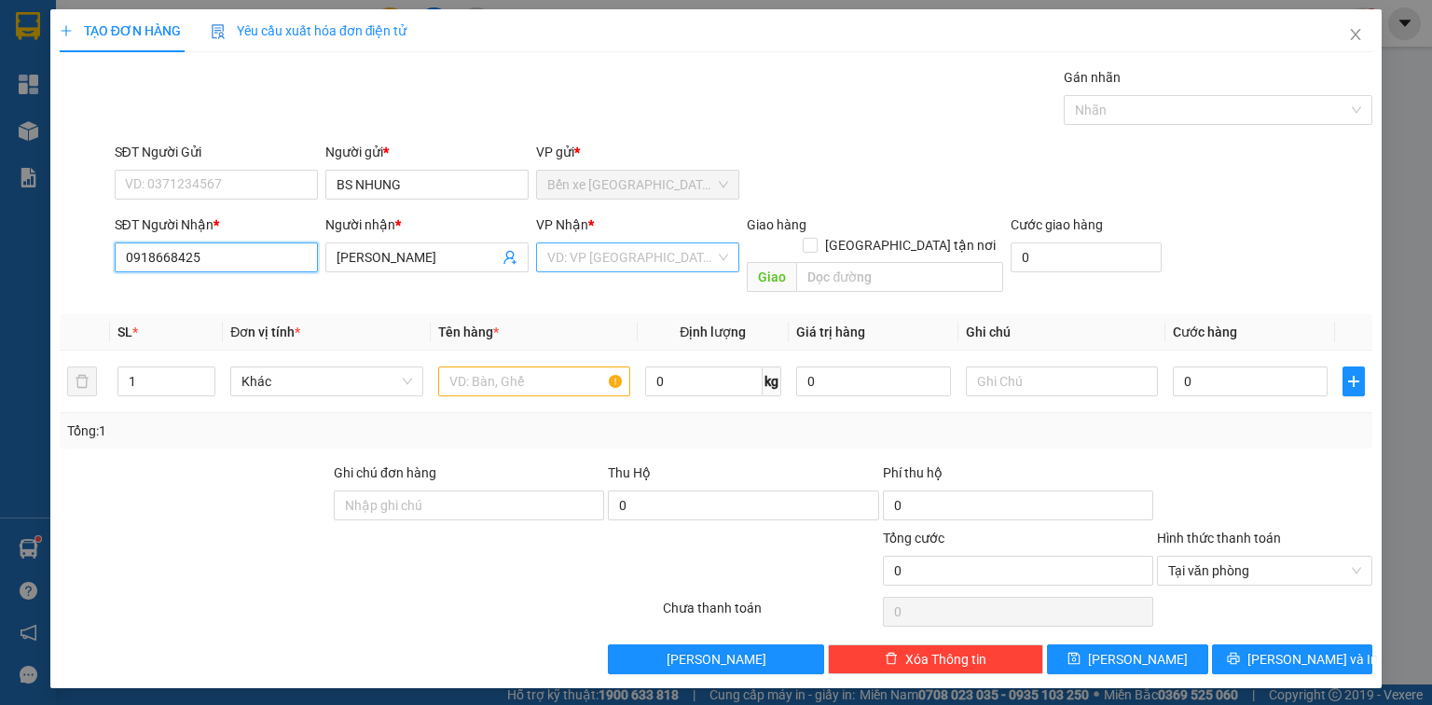
type input "0918668425"
click at [608, 259] on input "search" at bounding box center [631, 257] width 168 height 28
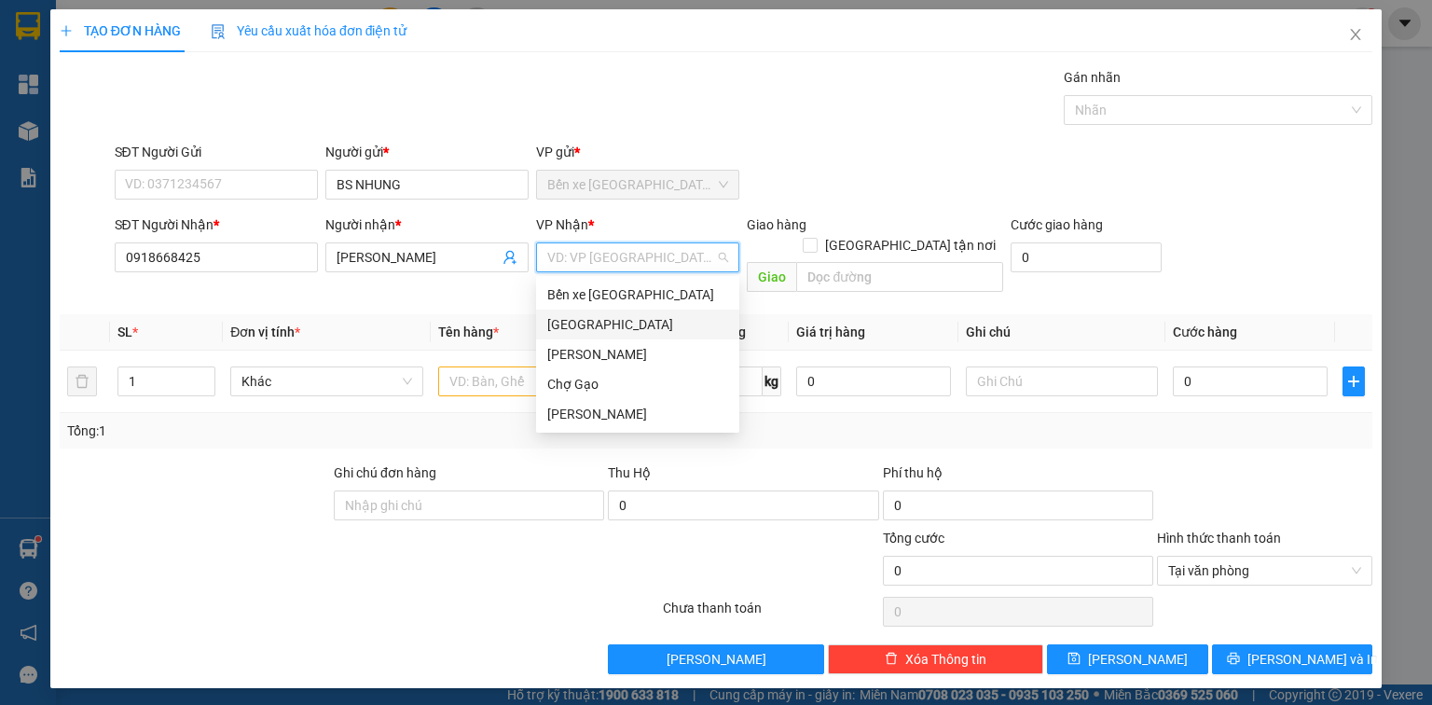
click at [572, 324] on div "[GEOGRAPHIC_DATA]" at bounding box center [637, 324] width 181 height 21
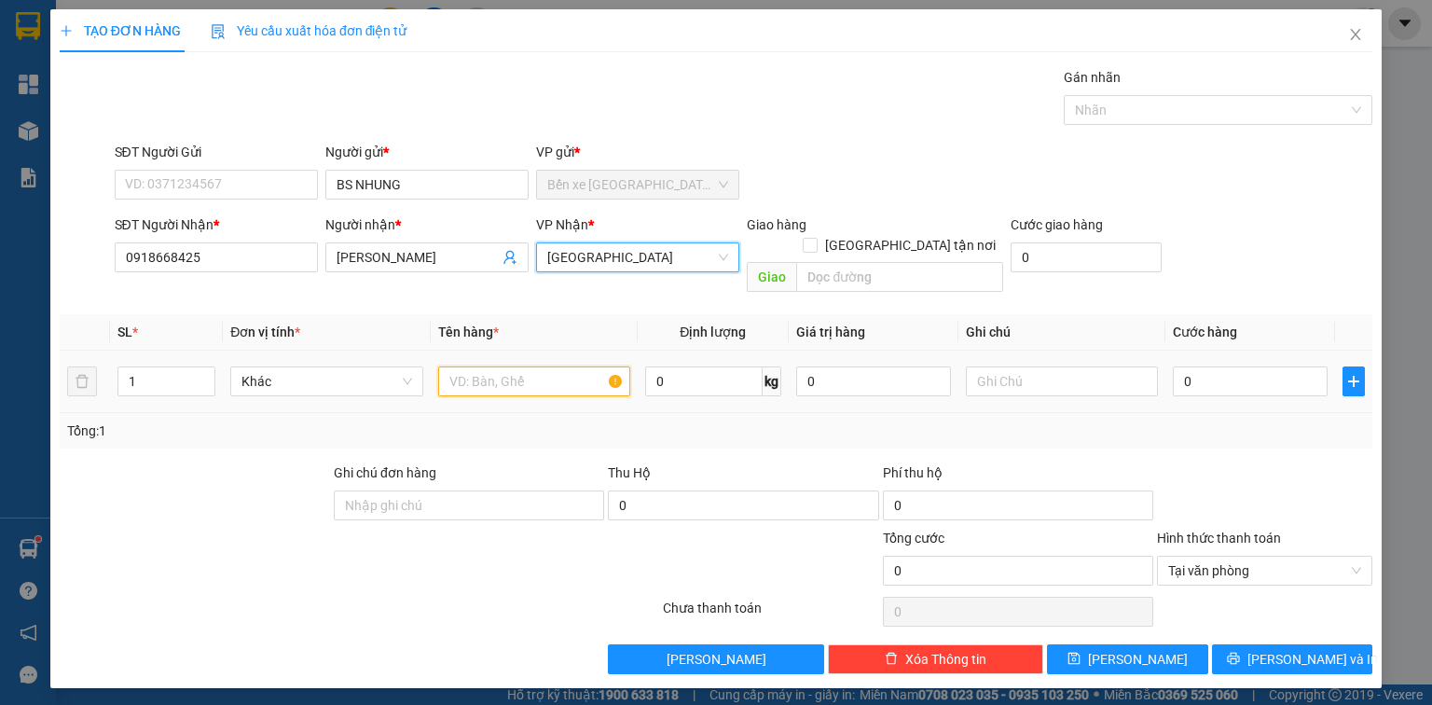
click at [462, 366] on input "text" at bounding box center [534, 381] width 192 height 30
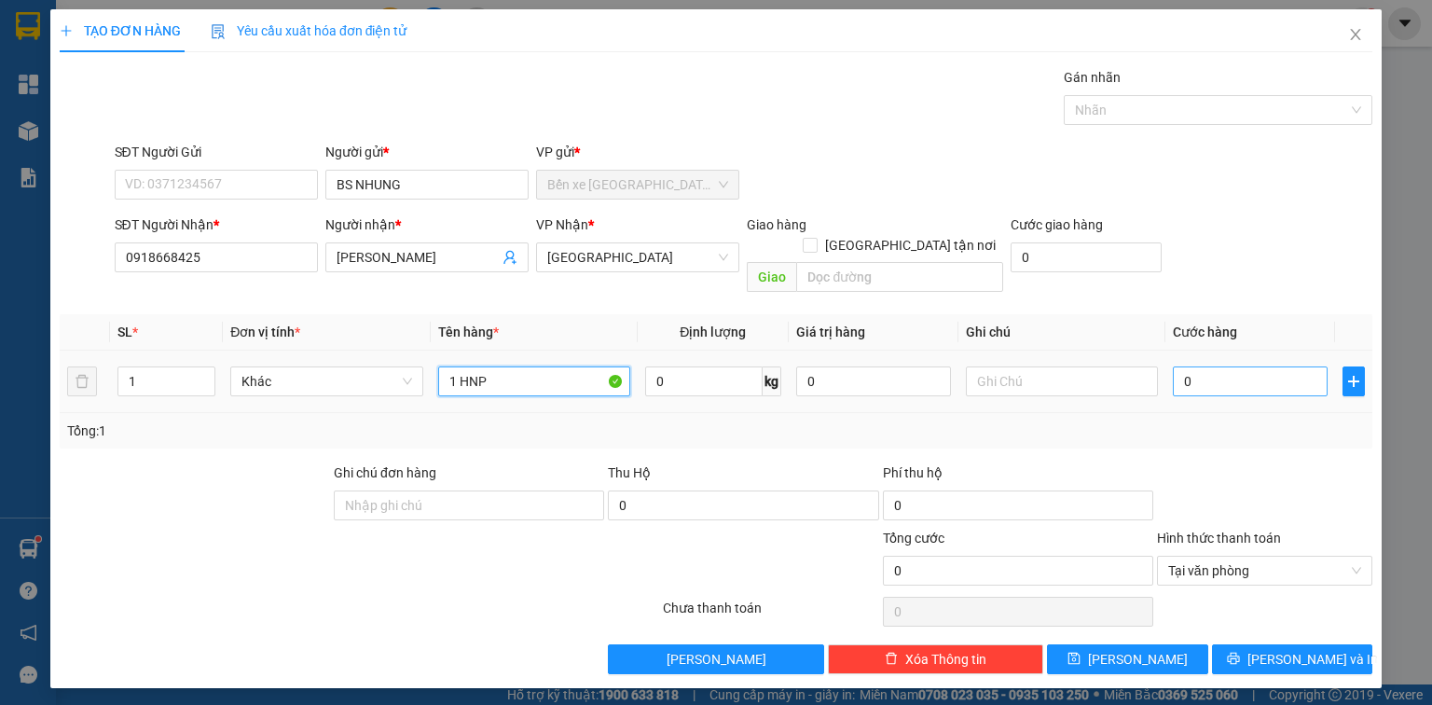
type input "1 HNP"
click at [1261, 366] on input "0" at bounding box center [1250, 381] width 155 height 30
type input "1"
type input "15"
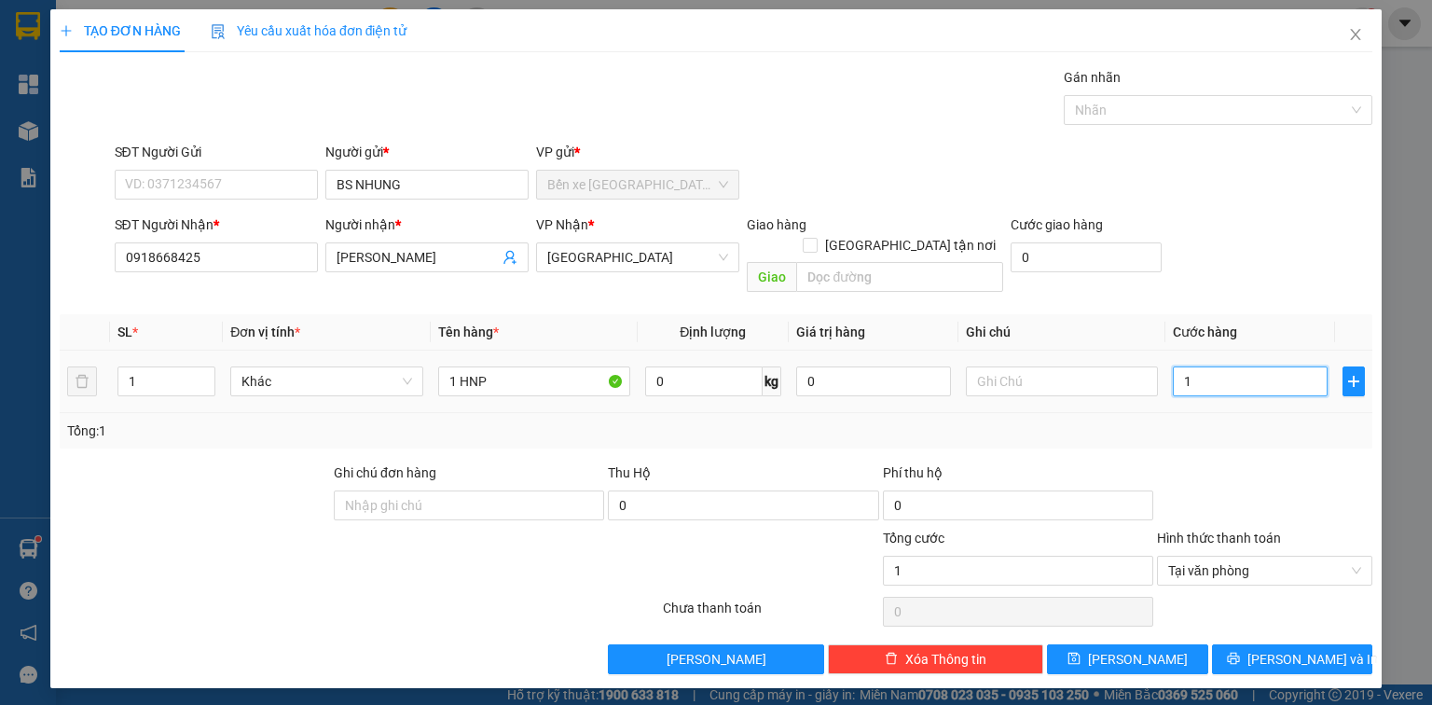
type input "15"
type input "15.000"
drag, startPoint x: 1244, startPoint y: 631, endPoint x: 1016, endPoint y: 559, distance: 238.5
click at [1243, 644] on button "[PERSON_NAME] và In" at bounding box center [1292, 659] width 161 height 30
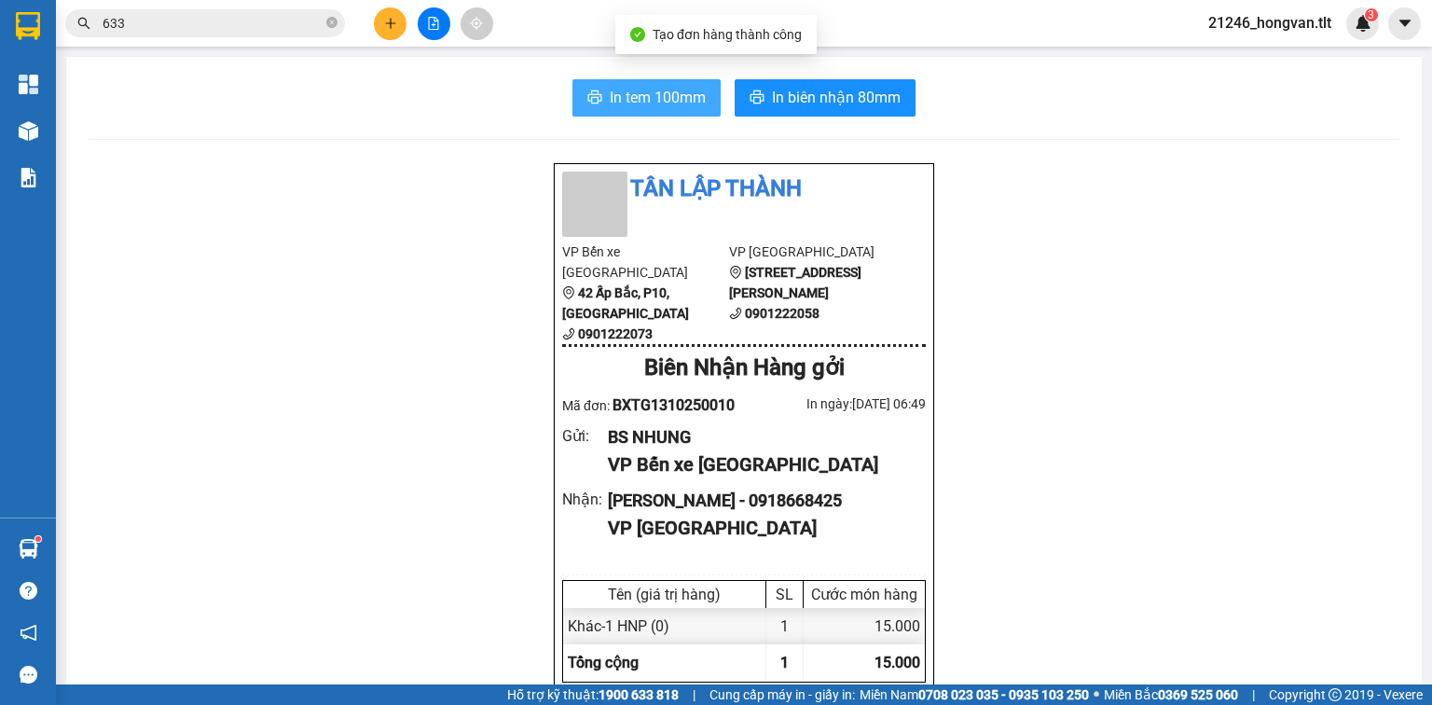
click at [645, 90] on span "In tem 100mm" at bounding box center [658, 97] width 96 height 23
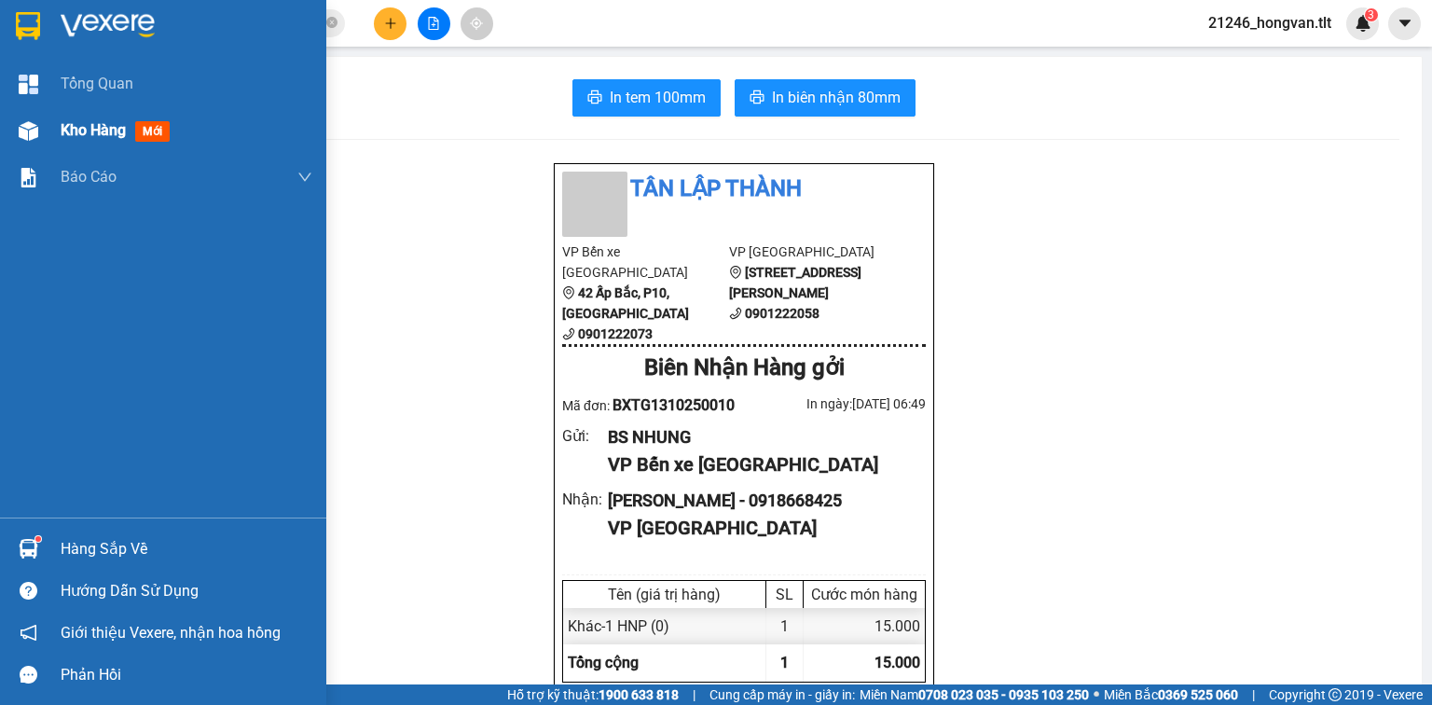
drag, startPoint x: 85, startPoint y: 134, endPoint x: 78, endPoint y: 147, distance: 14.6
click at [85, 137] on span "Kho hàng" at bounding box center [93, 130] width 65 height 18
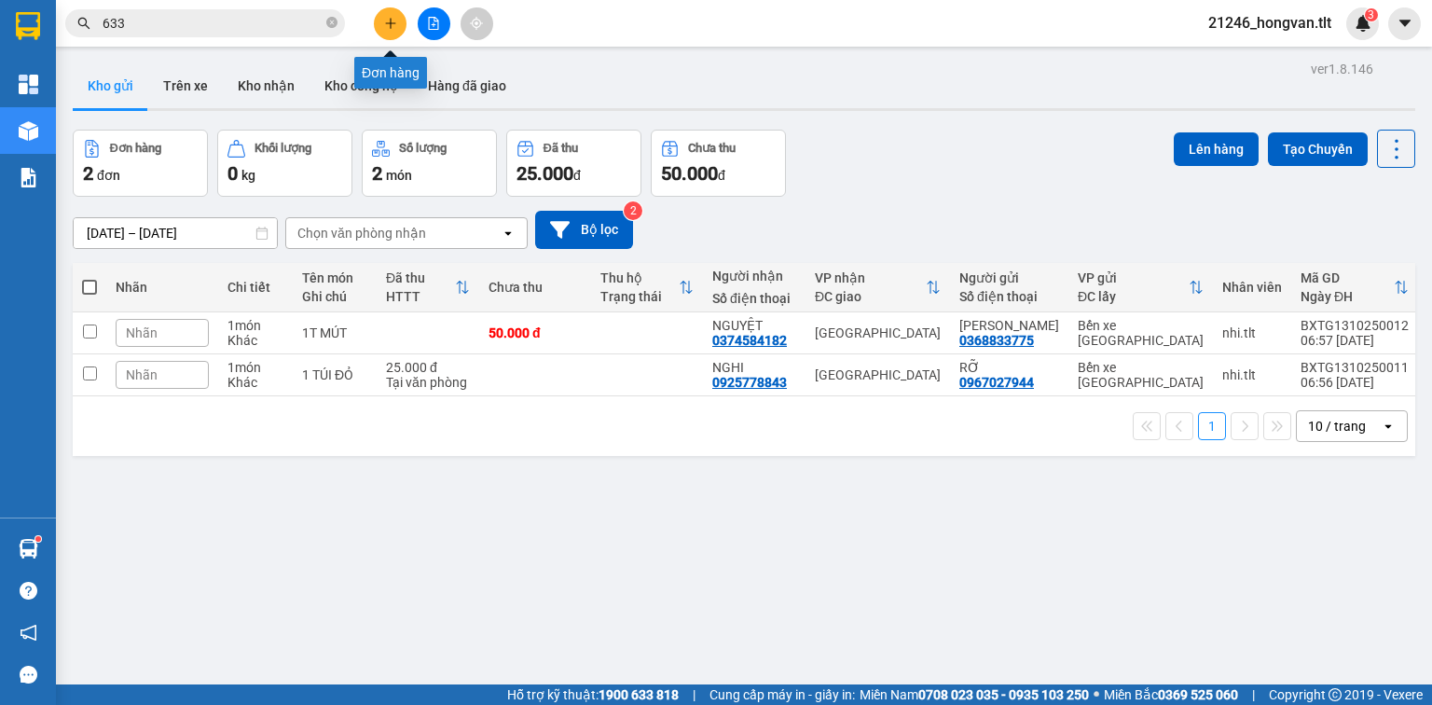
click at [404, 22] on button at bounding box center [390, 23] width 33 height 33
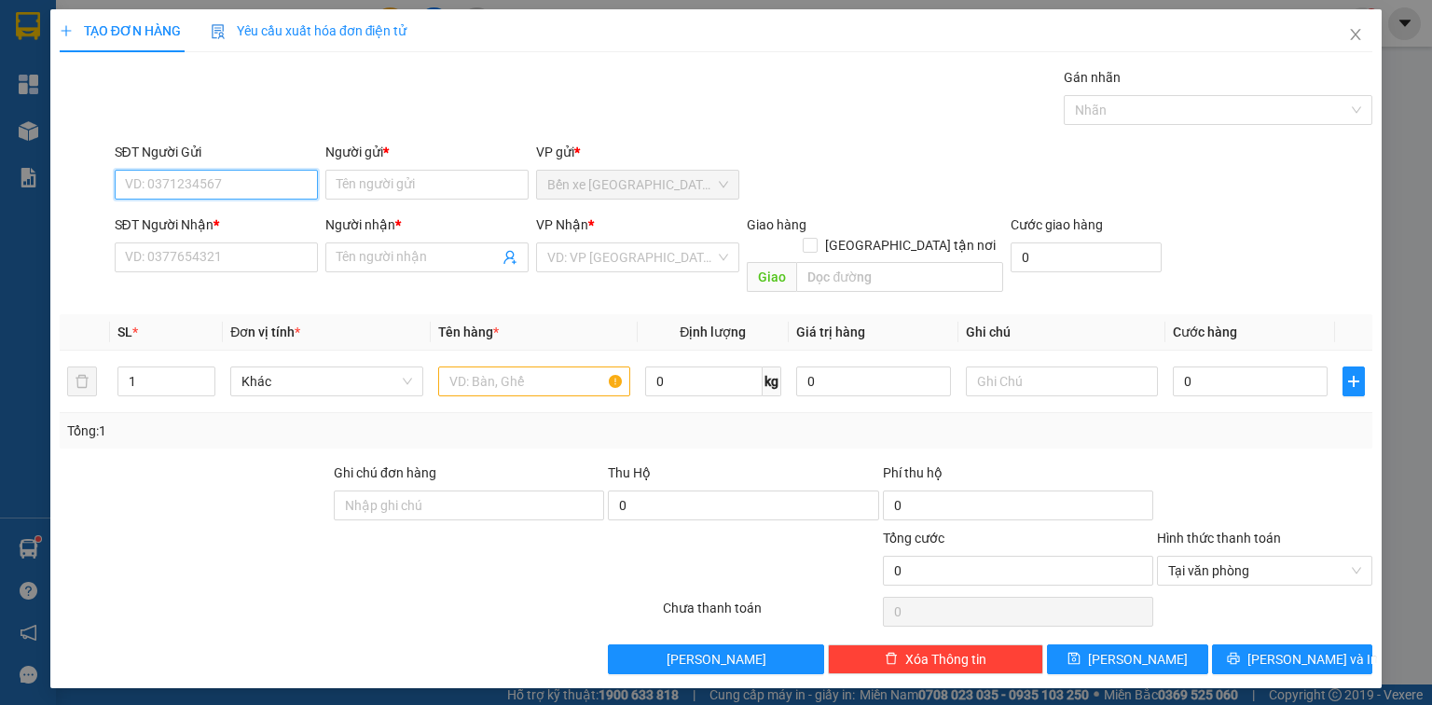
click at [247, 188] on input "SĐT Người Gửi" at bounding box center [216, 185] width 203 height 30
type input "0918819672"
click at [249, 224] on div "0918819672 - [GEOGRAPHIC_DATA]" at bounding box center [231, 221] width 210 height 21
type input "ĐỨC"
type input "0918819672"
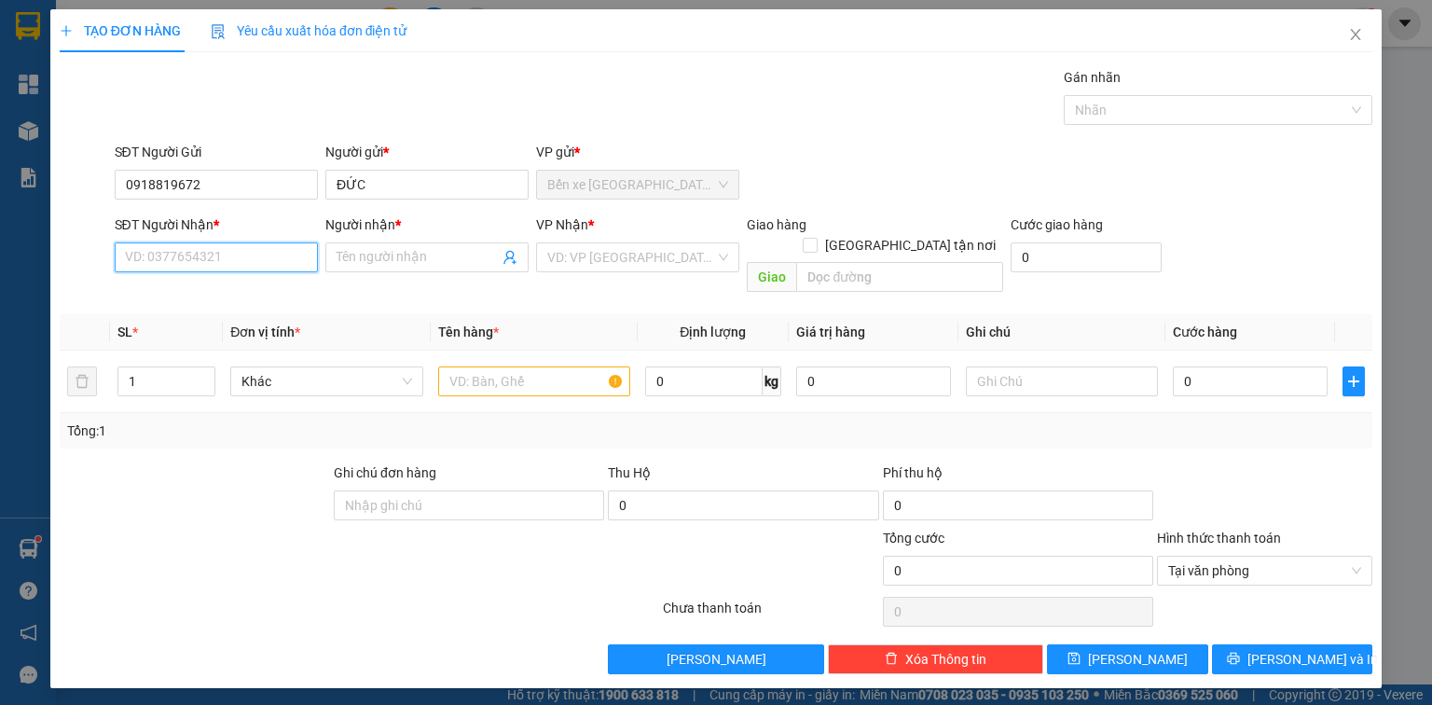
click at [250, 257] on input "SĐT Người Nhận *" at bounding box center [216, 257] width 203 height 30
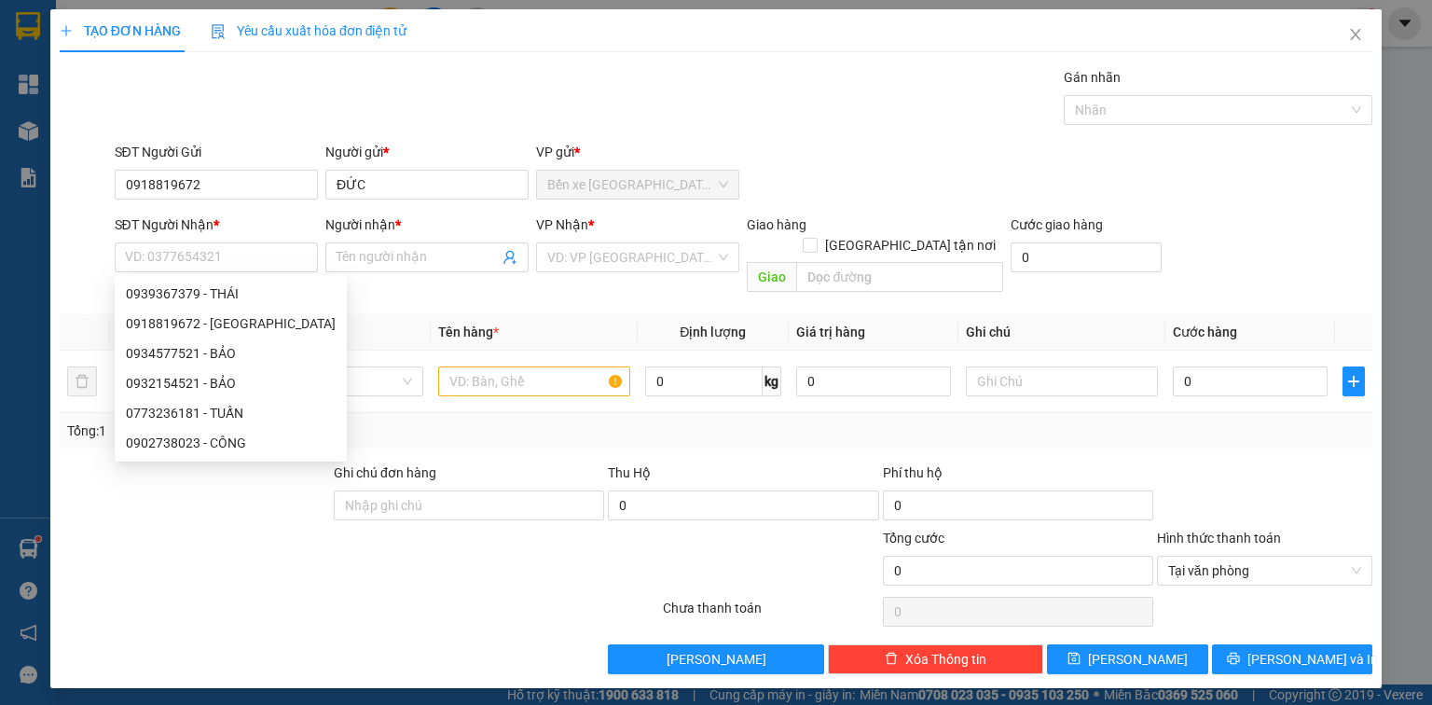
click at [589, 267] on input "search" at bounding box center [631, 257] width 168 height 28
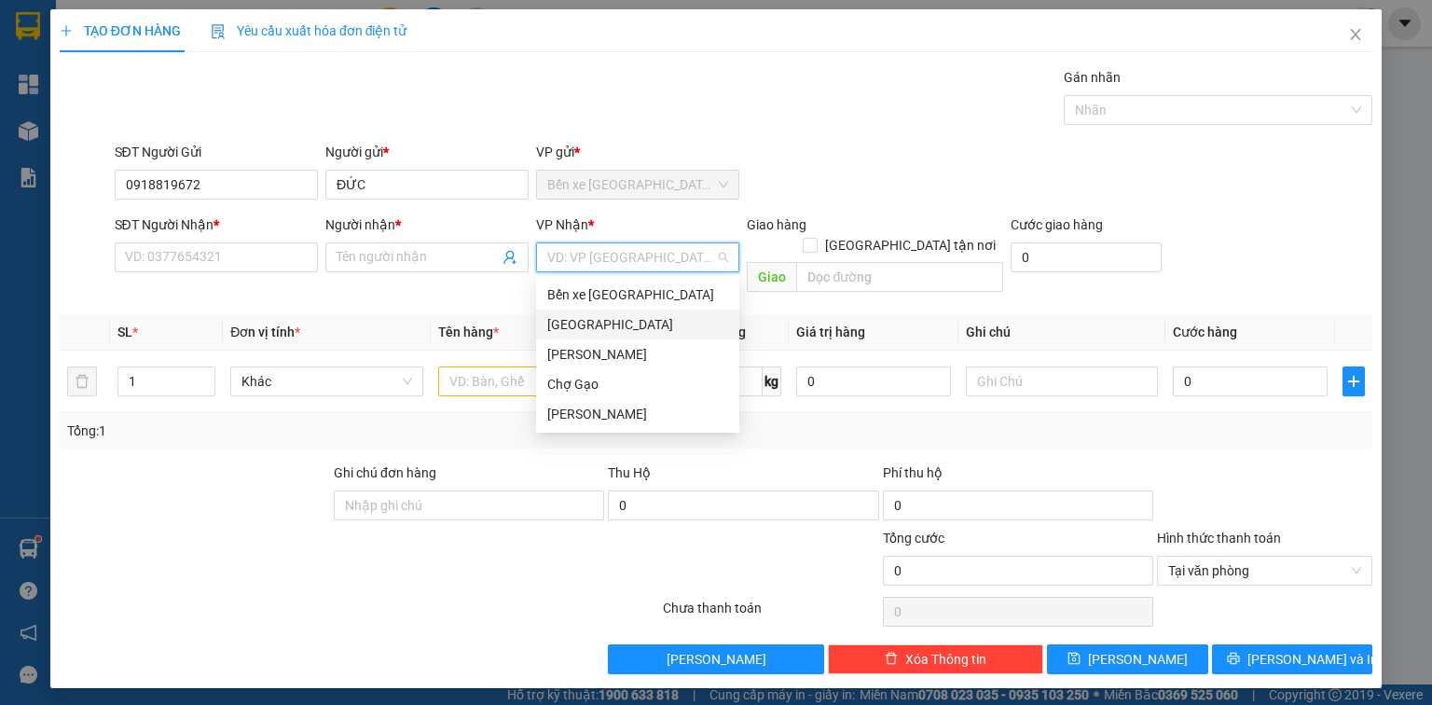
click at [592, 324] on div "[GEOGRAPHIC_DATA]" at bounding box center [637, 324] width 181 height 21
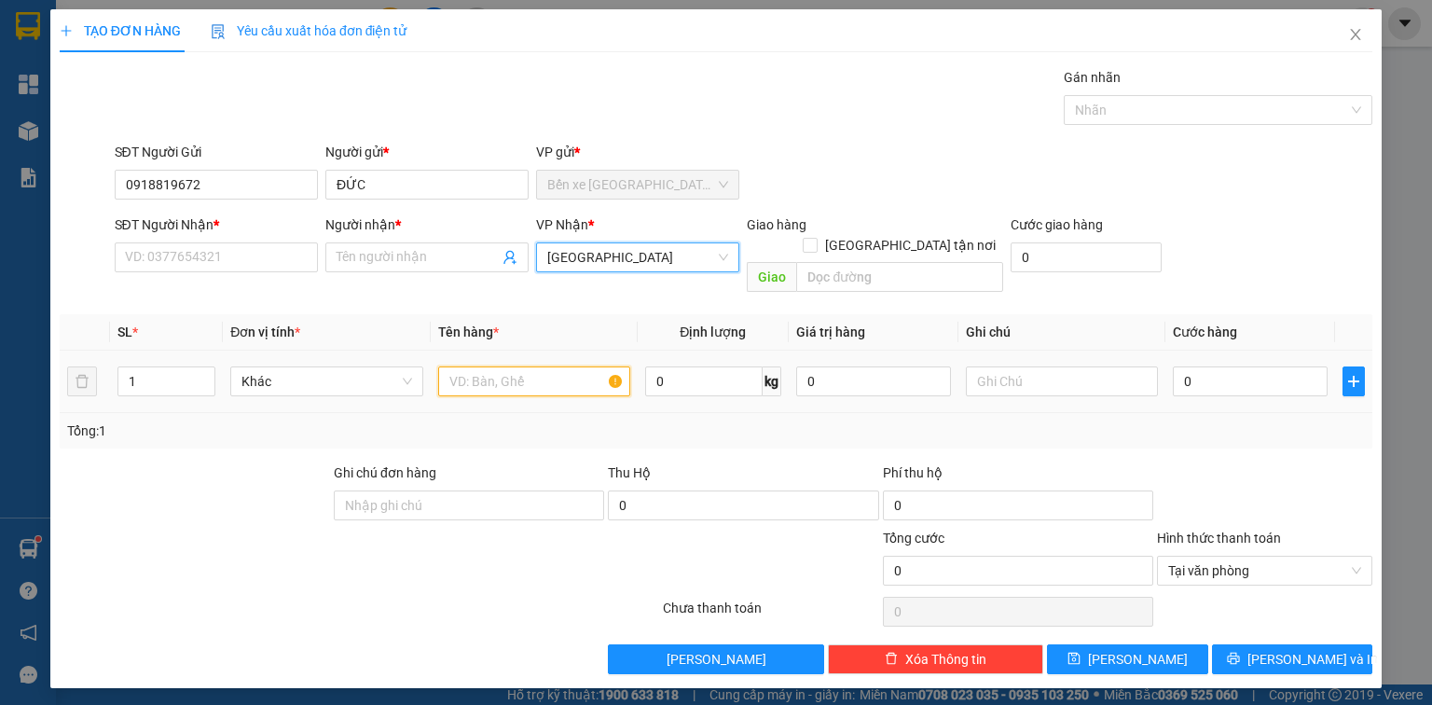
click at [484, 366] on input "text" at bounding box center [534, 381] width 192 height 30
click at [233, 243] on input "SĐT Người Nhận *" at bounding box center [216, 257] width 203 height 30
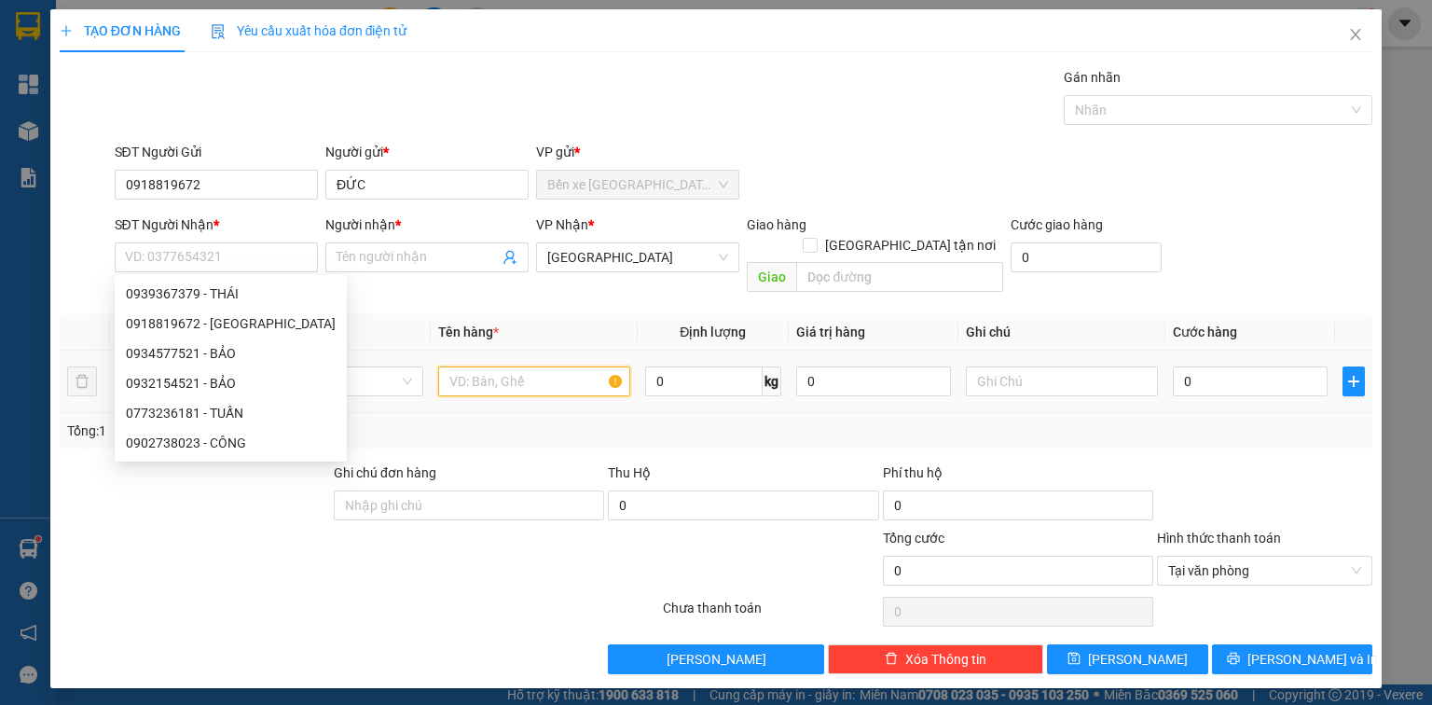
click at [474, 369] on input "text" at bounding box center [534, 381] width 192 height 30
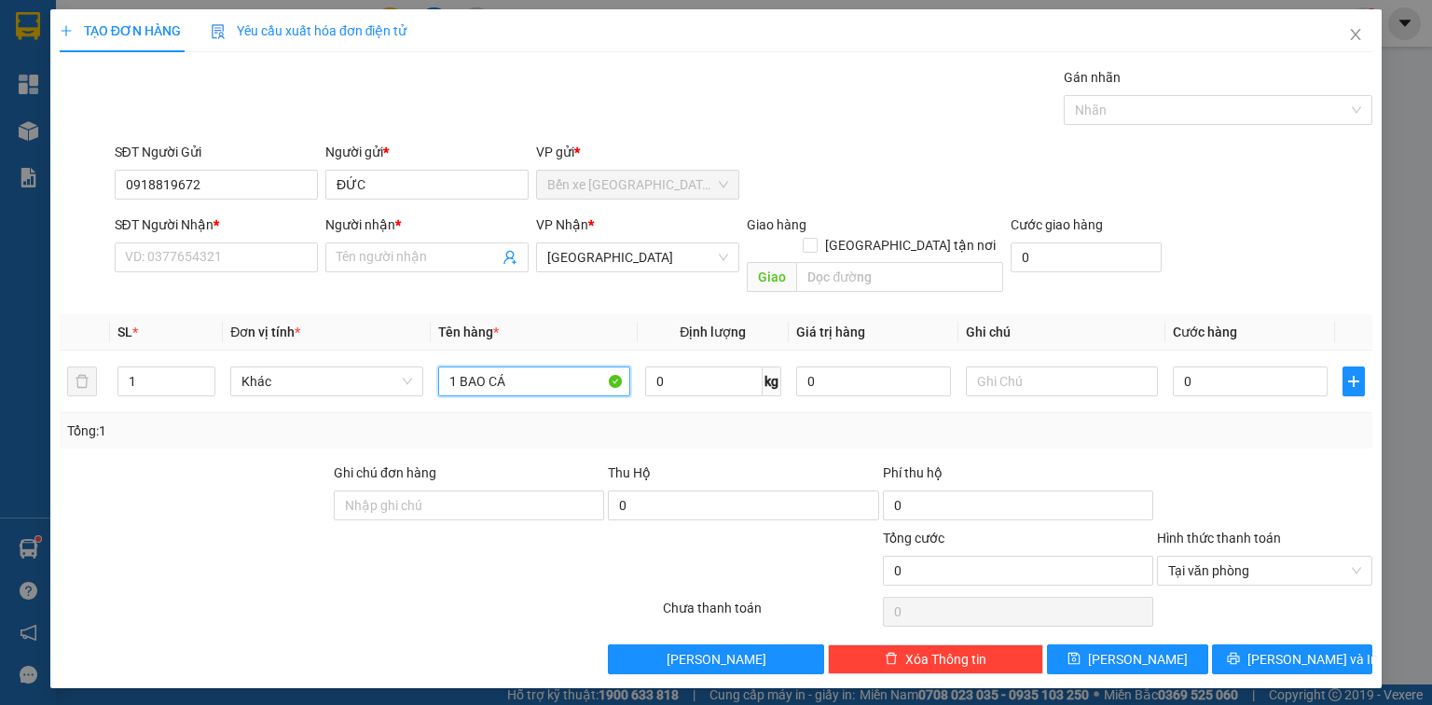
type input "1 BAO CÁ"
click at [242, 237] on div "SĐT Người Nhận *" at bounding box center [216, 228] width 203 height 28
click at [241, 253] on input "SĐT Người Nhận *" at bounding box center [216, 257] width 203 height 30
type input "0918171399"
click at [447, 260] on input "Người nhận *" at bounding box center [418, 257] width 162 height 21
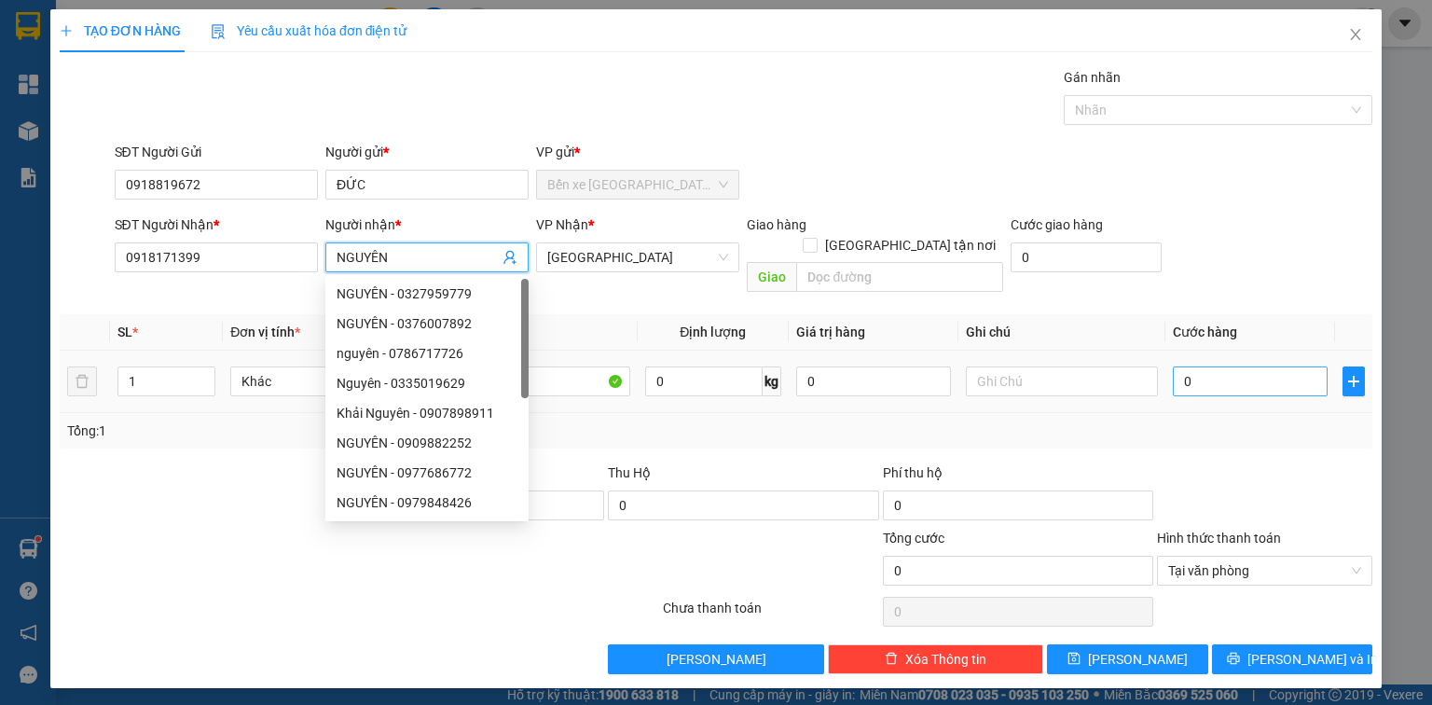
type input "NGUYÊN"
click at [1252, 366] on input "0" at bounding box center [1250, 381] width 155 height 30
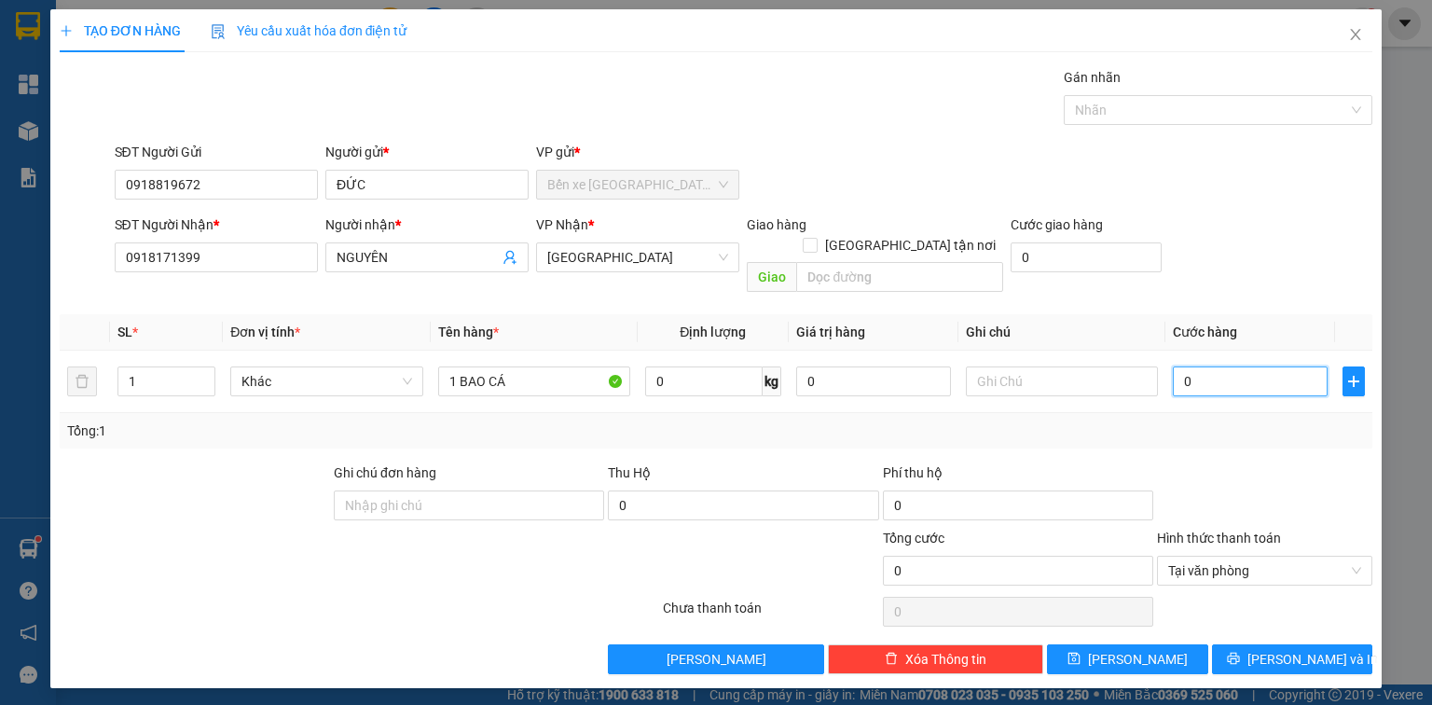
type input "2"
type input "25"
click at [1354, 556] on div "Tại văn phòng" at bounding box center [1264, 571] width 215 height 30
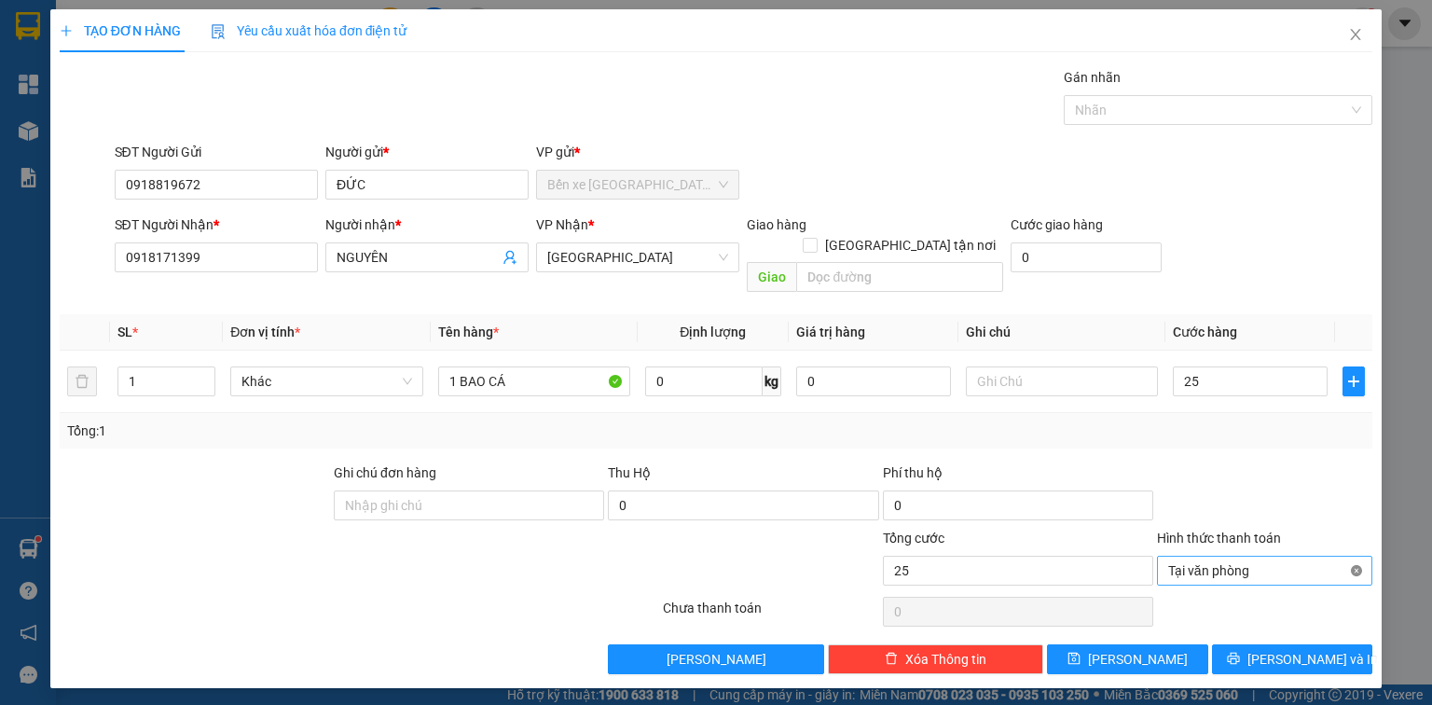
type input "25.000"
drag, startPoint x: 1320, startPoint y: 482, endPoint x: 1330, endPoint y: 517, distance: 36.9
click at [1320, 483] on div at bounding box center [1264, 494] width 219 height 65
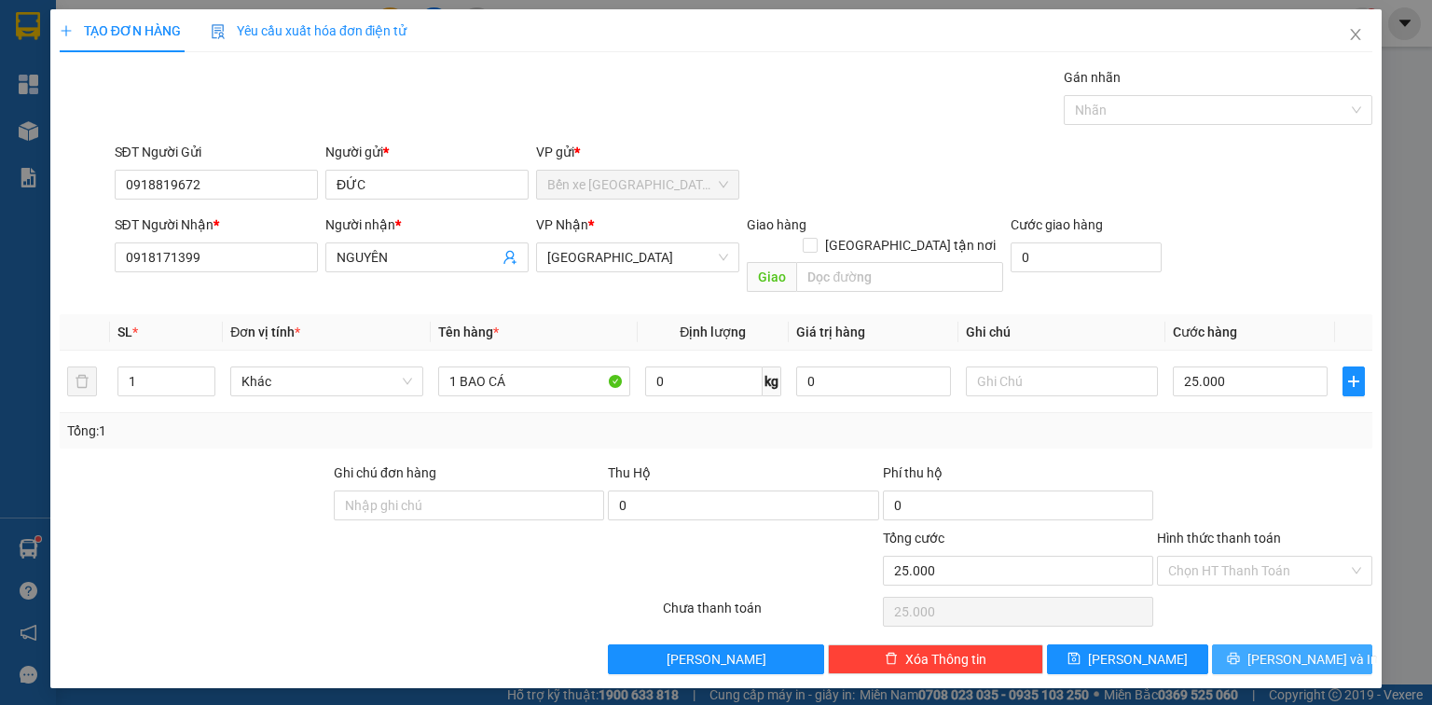
drag, startPoint x: 1335, startPoint y: 641, endPoint x: 884, endPoint y: 501, distance: 472.7
click at [1326, 644] on button "[PERSON_NAME] và In" at bounding box center [1292, 659] width 161 height 30
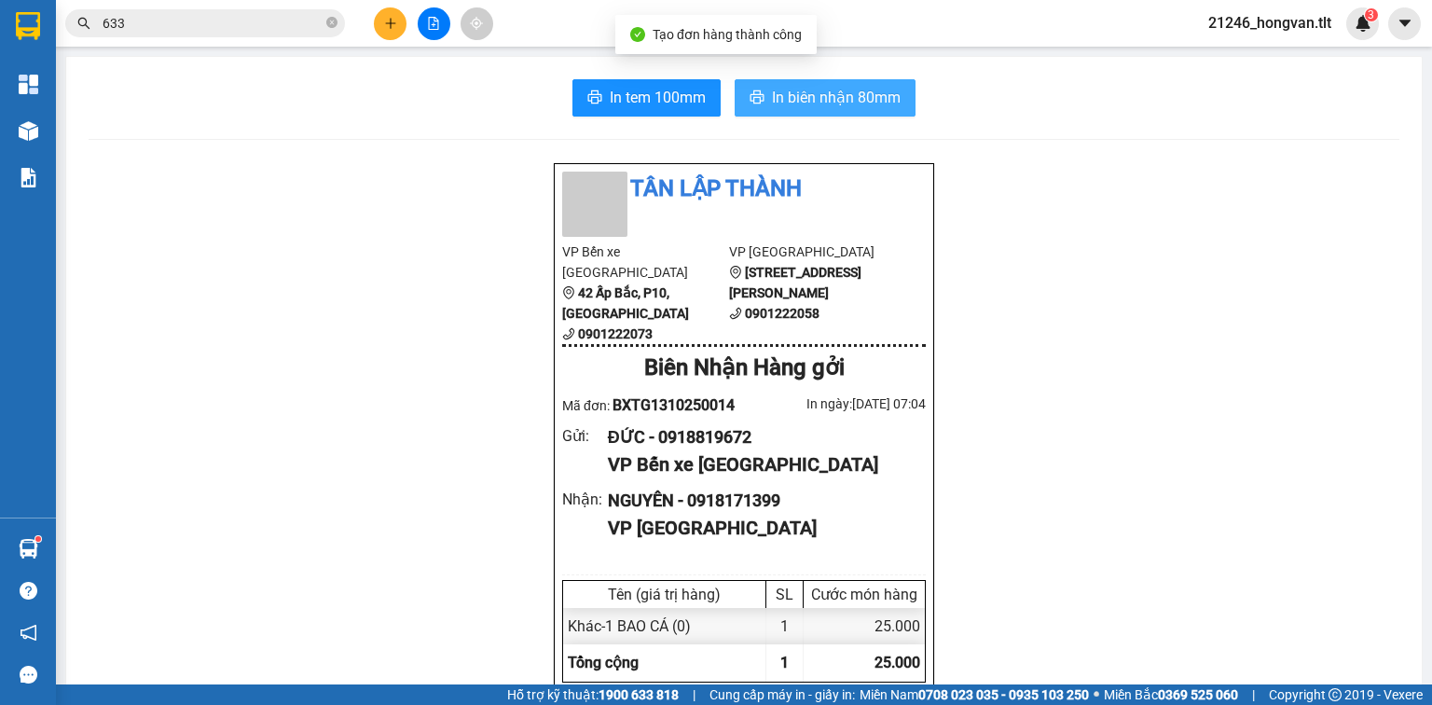
drag, startPoint x: 865, startPoint y: 94, endPoint x: 828, endPoint y: 101, distance: 37.9
click at [864, 94] on span "In biên nhận 80mm" at bounding box center [836, 97] width 129 height 23
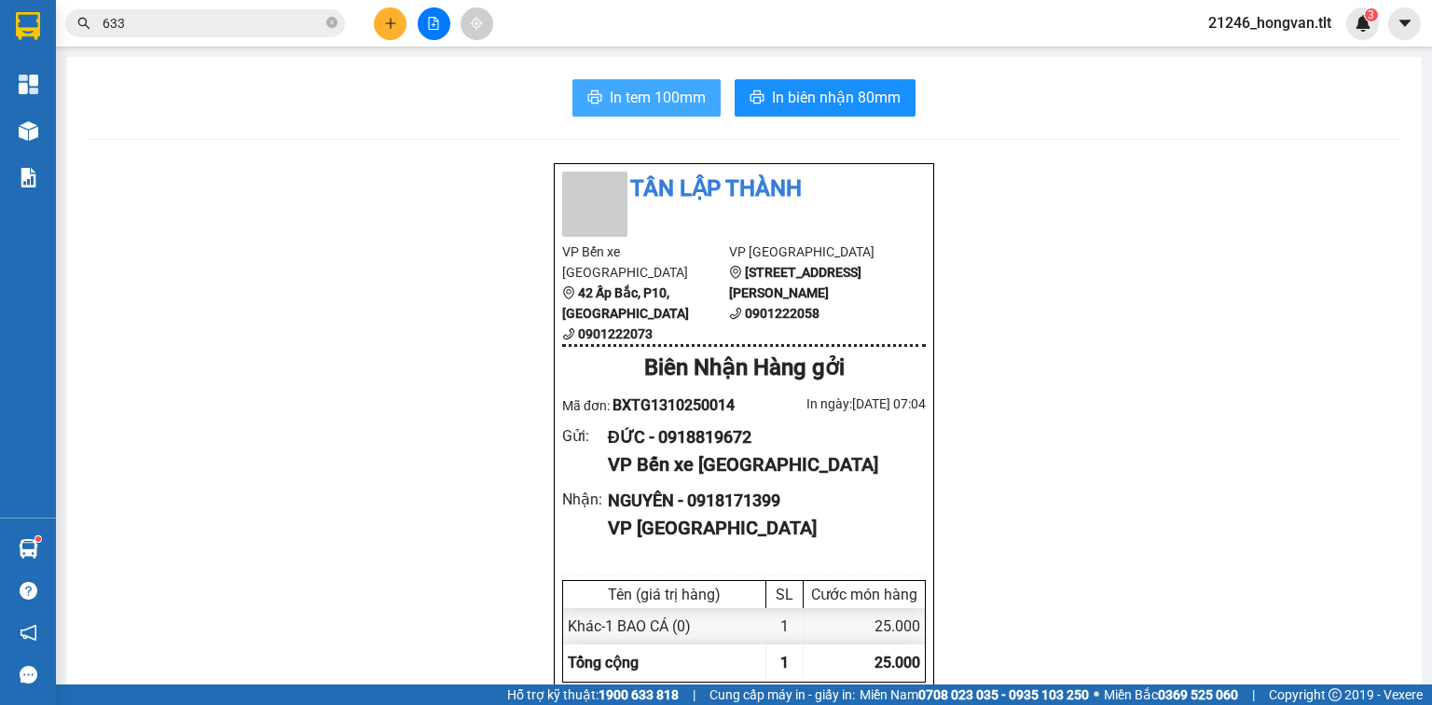
click at [629, 93] on span "In tem 100mm" at bounding box center [658, 97] width 96 height 23
click at [629, 94] on span "In tem 100mm" at bounding box center [658, 97] width 96 height 23
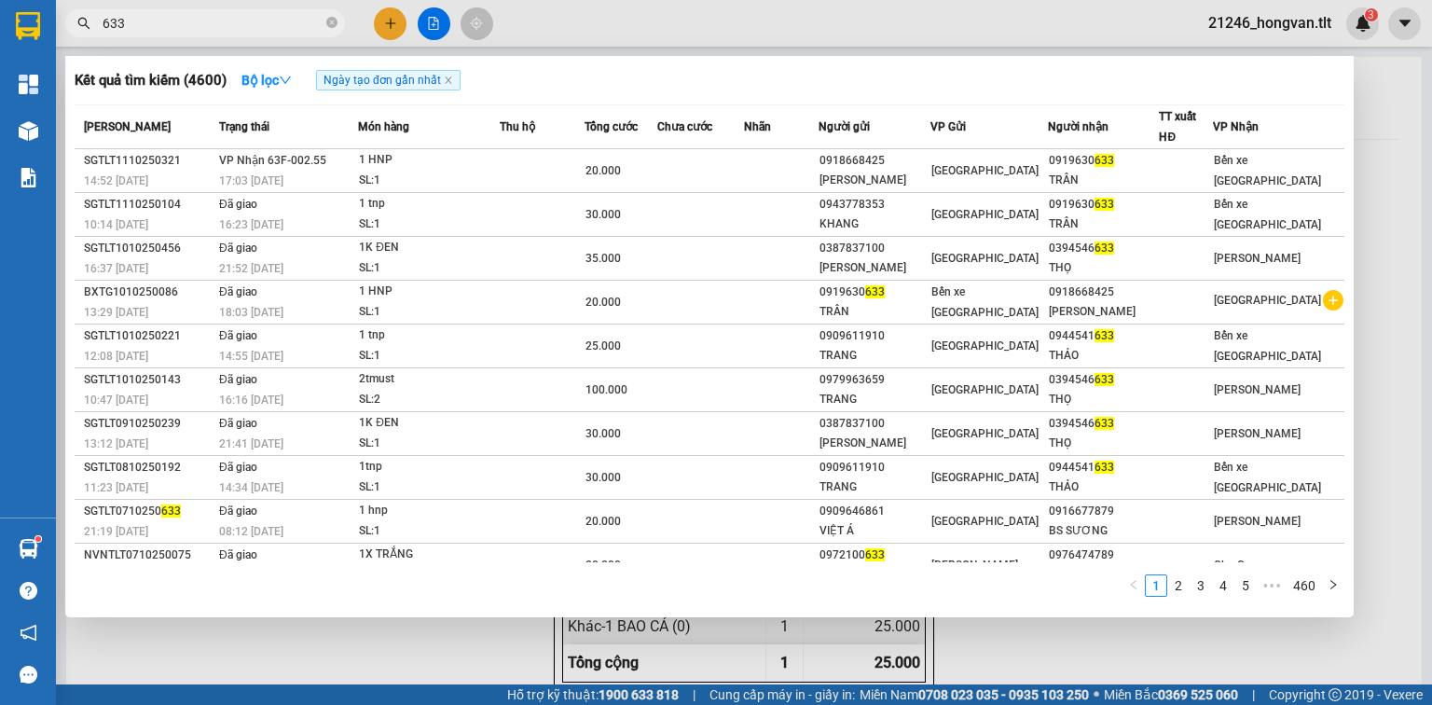
click at [269, 32] on input "633" at bounding box center [213, 23] width 220 height 21
click at [269, 26] on input "633" at bounding box center [213, 23] width 220 height 21
click at [268, 26] on input "633" at bounding box center [213, 23] width 220 height 21
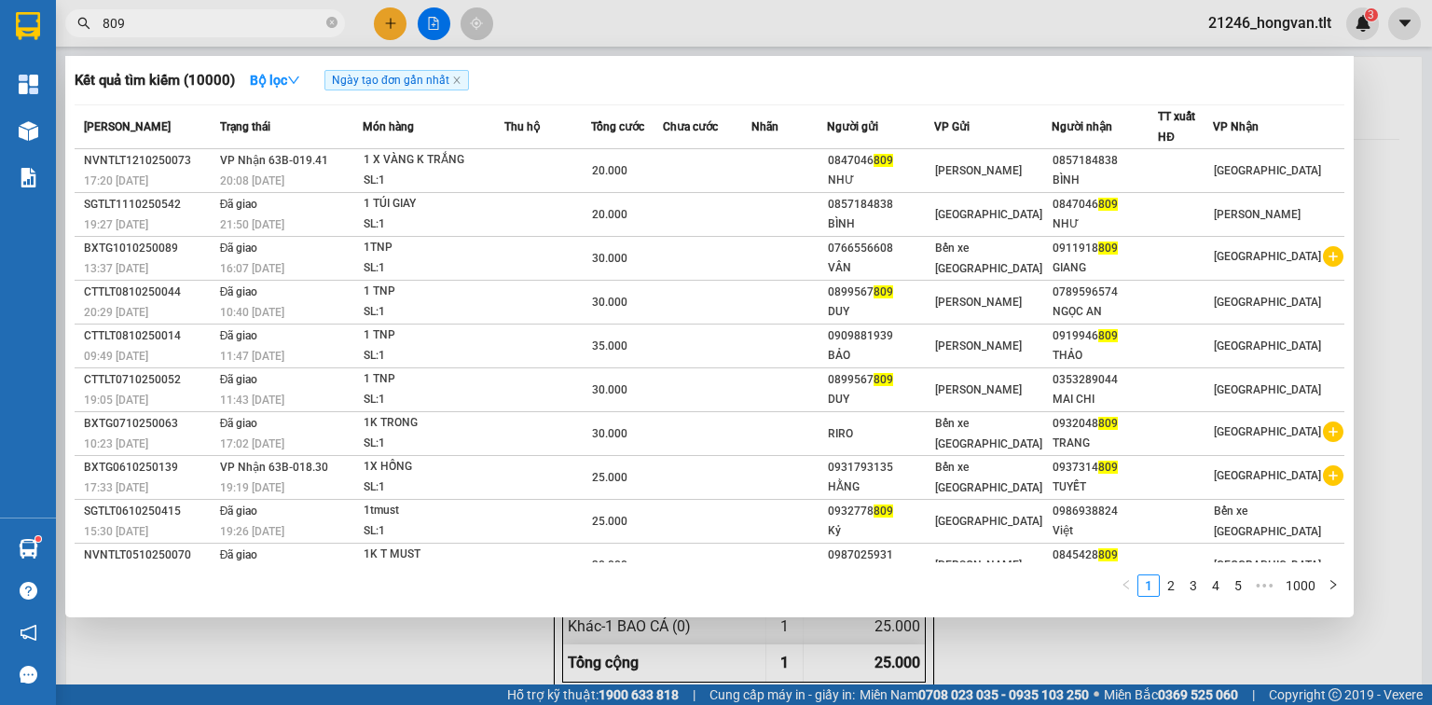
click at [254, 27] on input "809" at bounding box center [213, 23] width 220 height 21
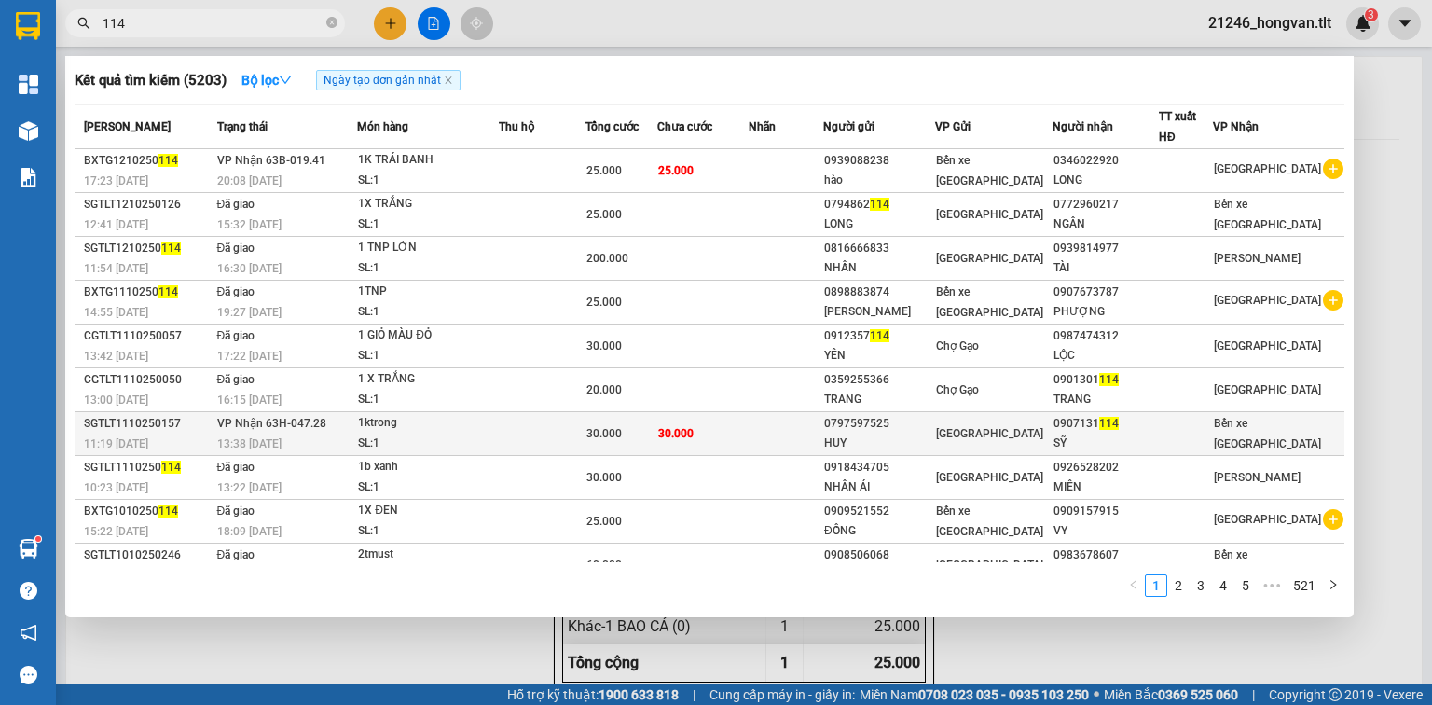
type input "114"
click at [687, 429] on span "30.000" at bounding box center [675, 433] width 35 height 13
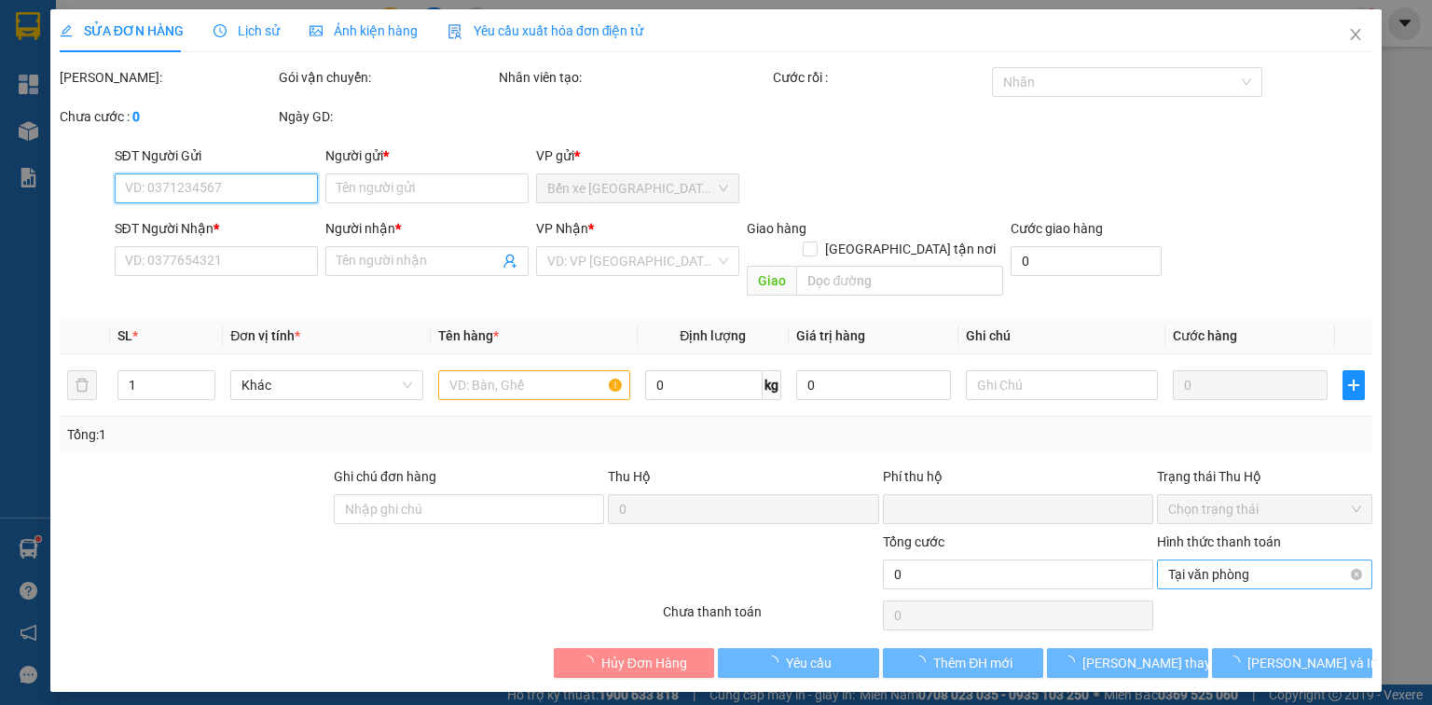
type input "0797597525"
type input "HUY"
type input "0907131114"
type input "SỸ"
type input "0"
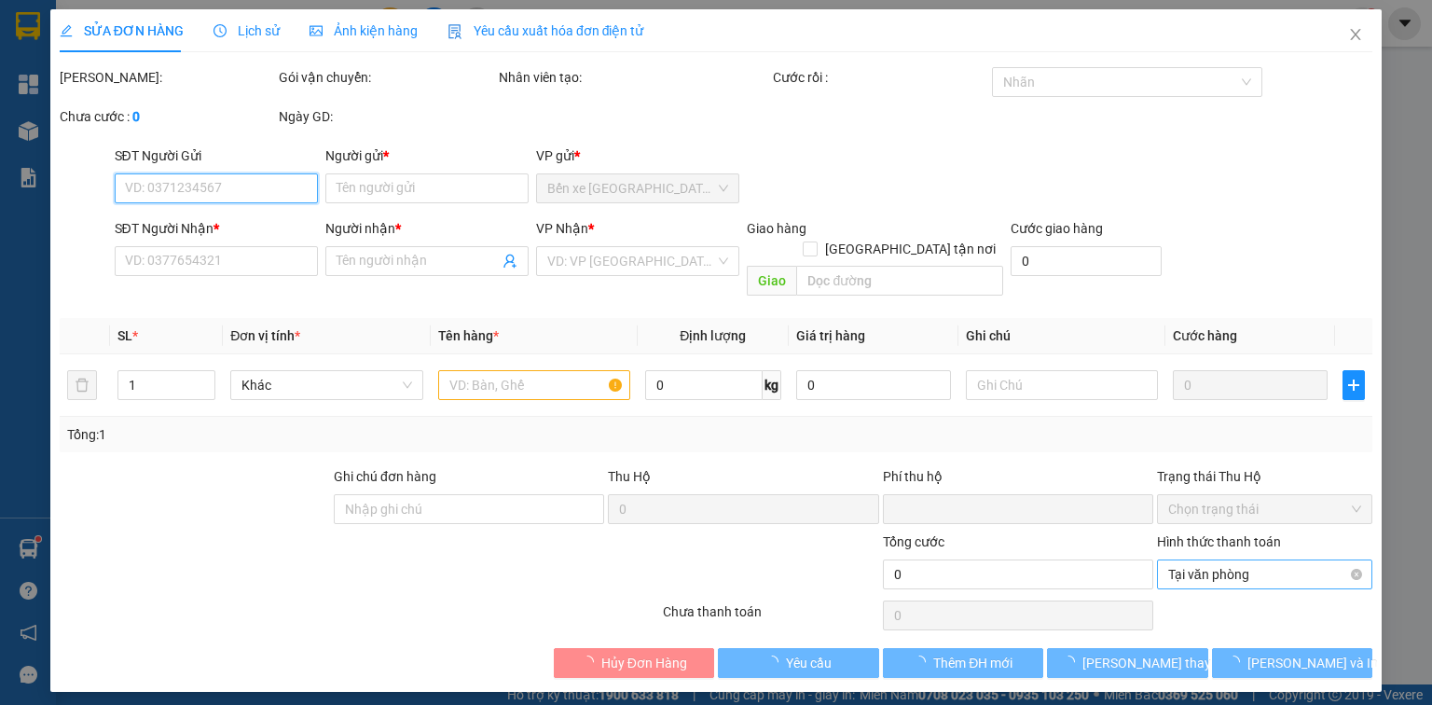
type input "30.000"
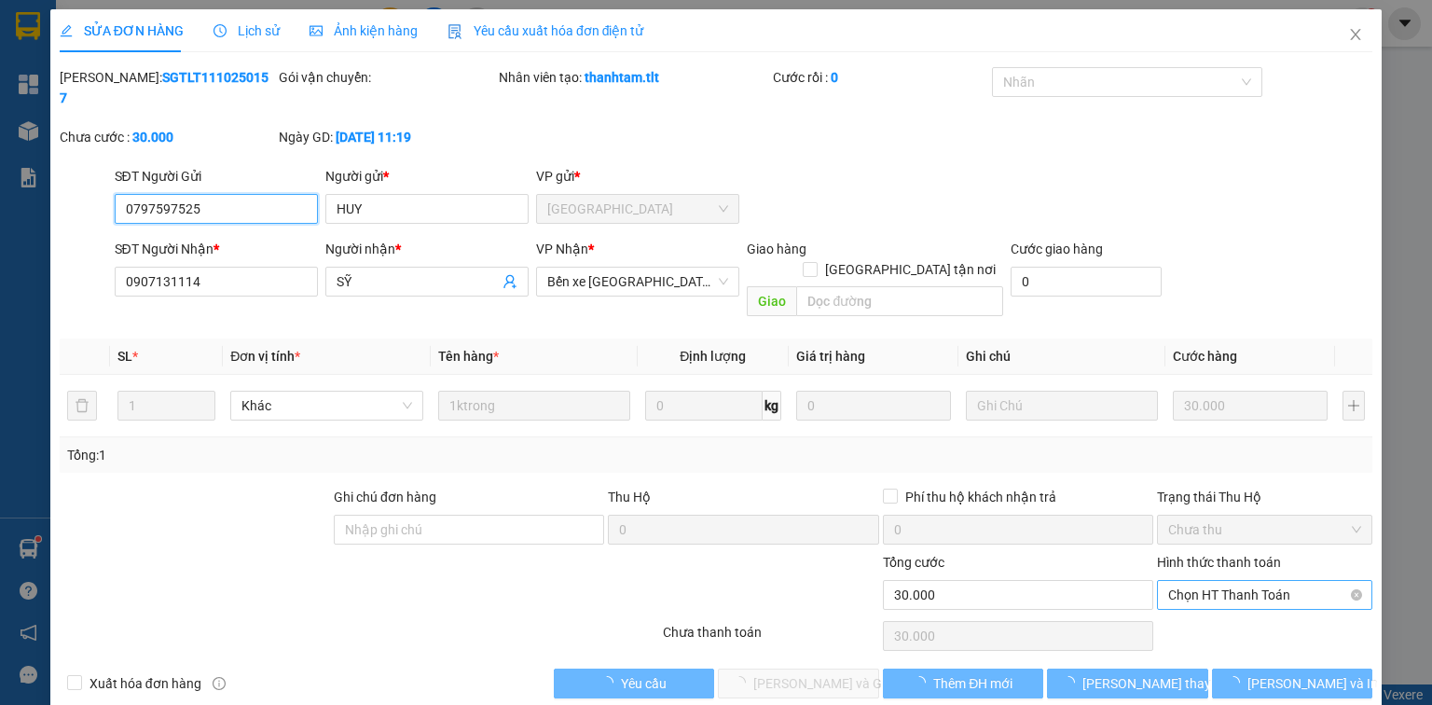
click at [1226, 581] on span "Chọn HT Thanh Toán" at bounding box center [1264, 595] width 193 height 28
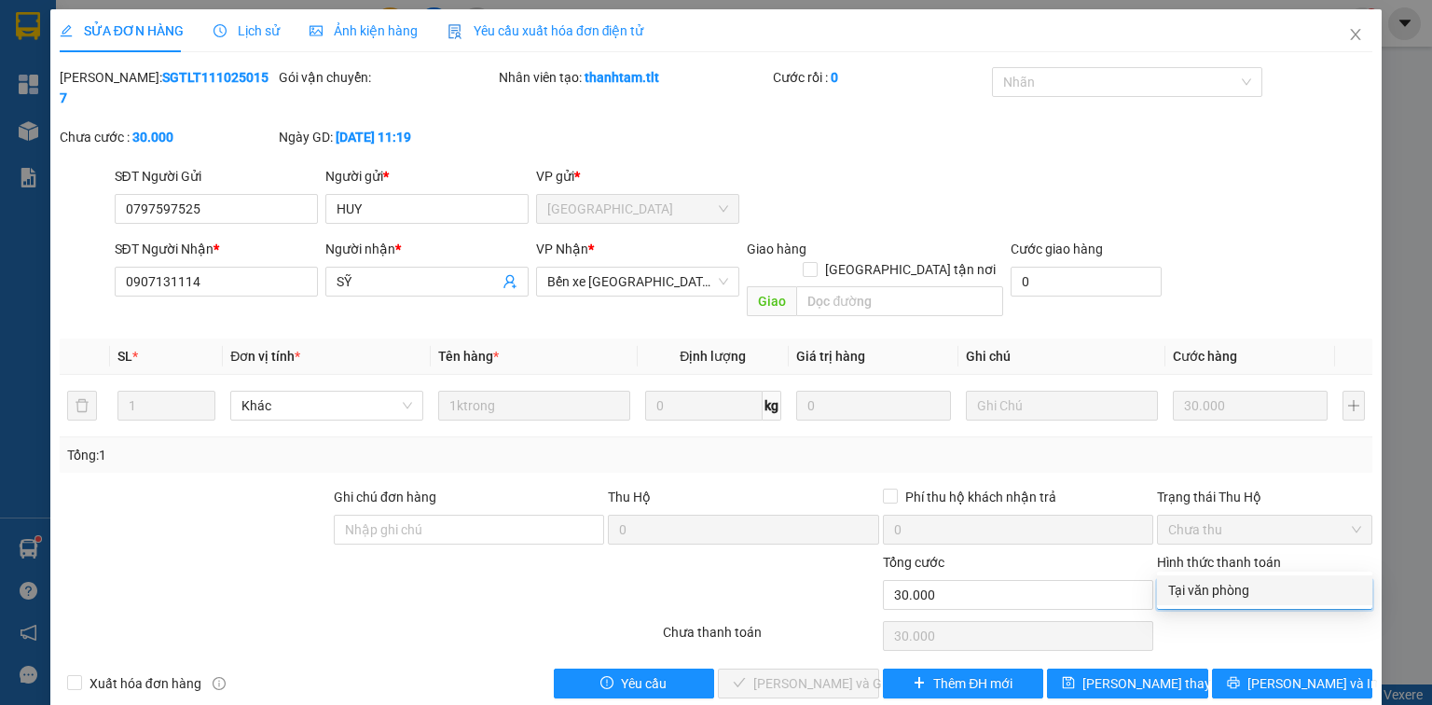
drag, startPoint x: 1233, startPoint y: 583, endPoint x: 1087, endPoint y: 603, distance: 147.8
click at [1229, 585] on div "Tại văn phòng" at bounding box center [1264, 590] width 193 height 21
type input "0"
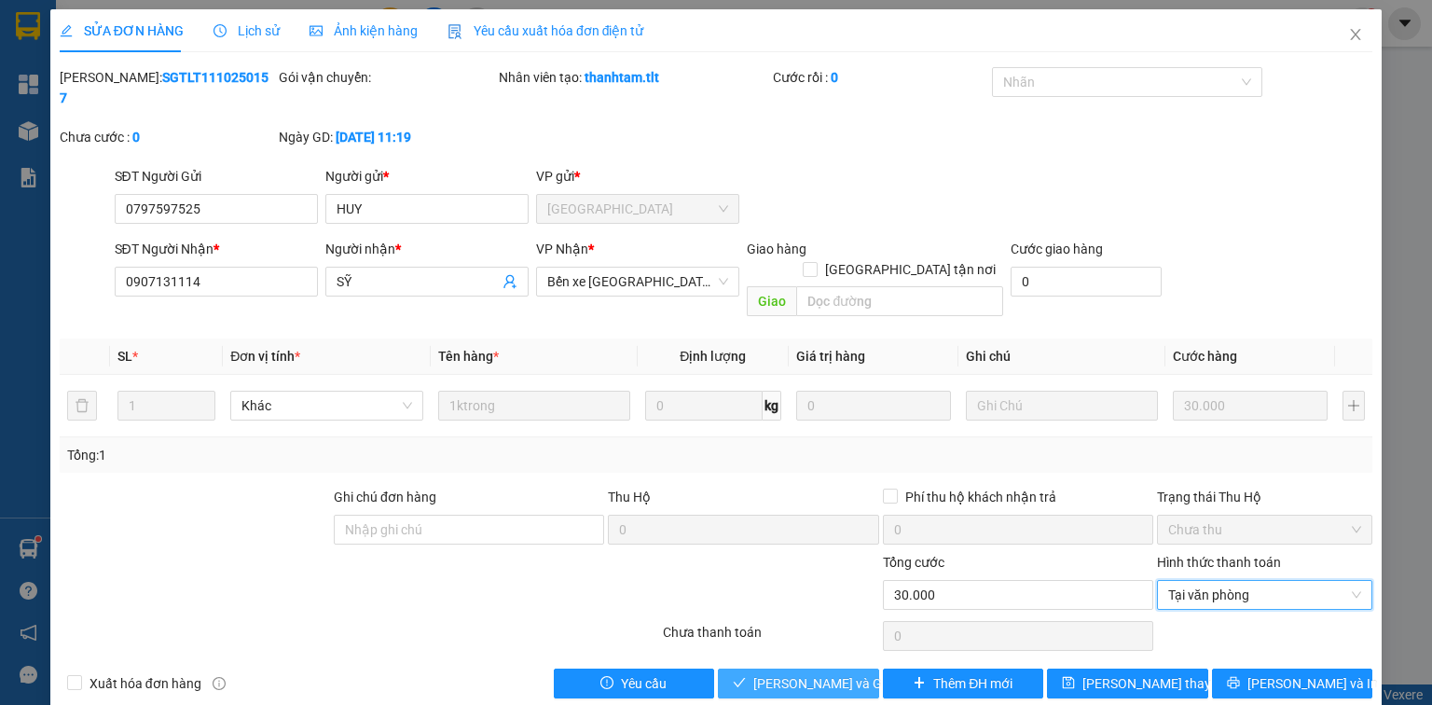
click at [861, 668] on button "[PERSON_NAME] và Giao hàng" at bounding box center [798, 683] width 161 height 30
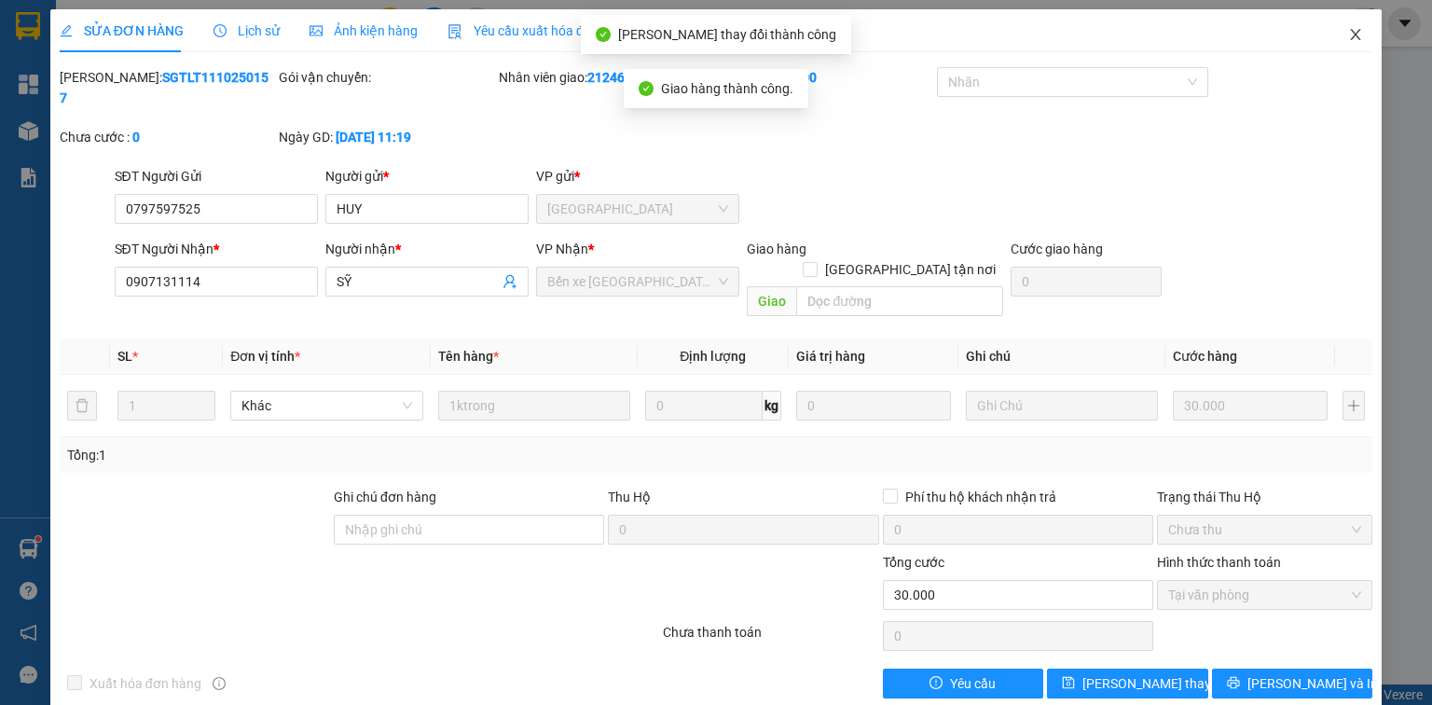
click at [1351, 37] on icon "close" at bounding box center [1355, 34] width 15 height 15
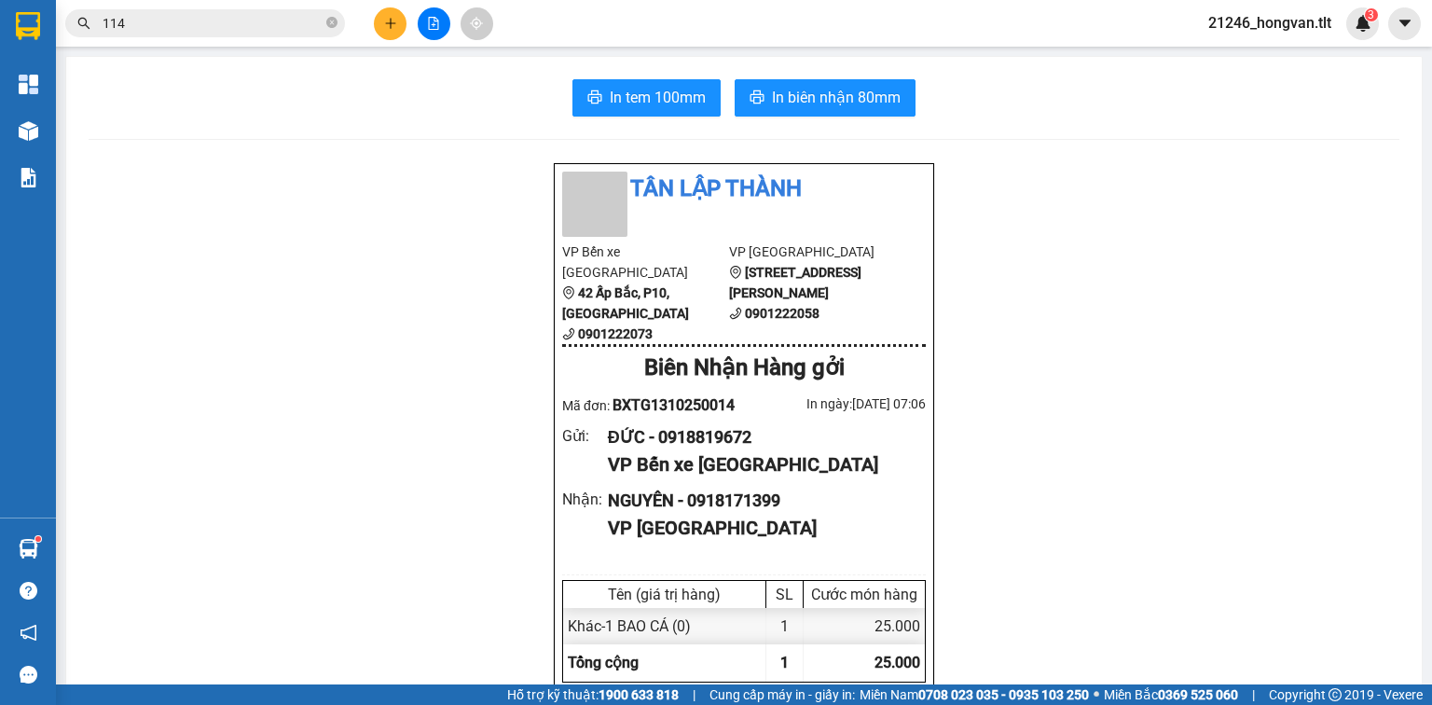
click at [389, 22] on icon "plus" at bounding box center [390, 23] width 13 height 13
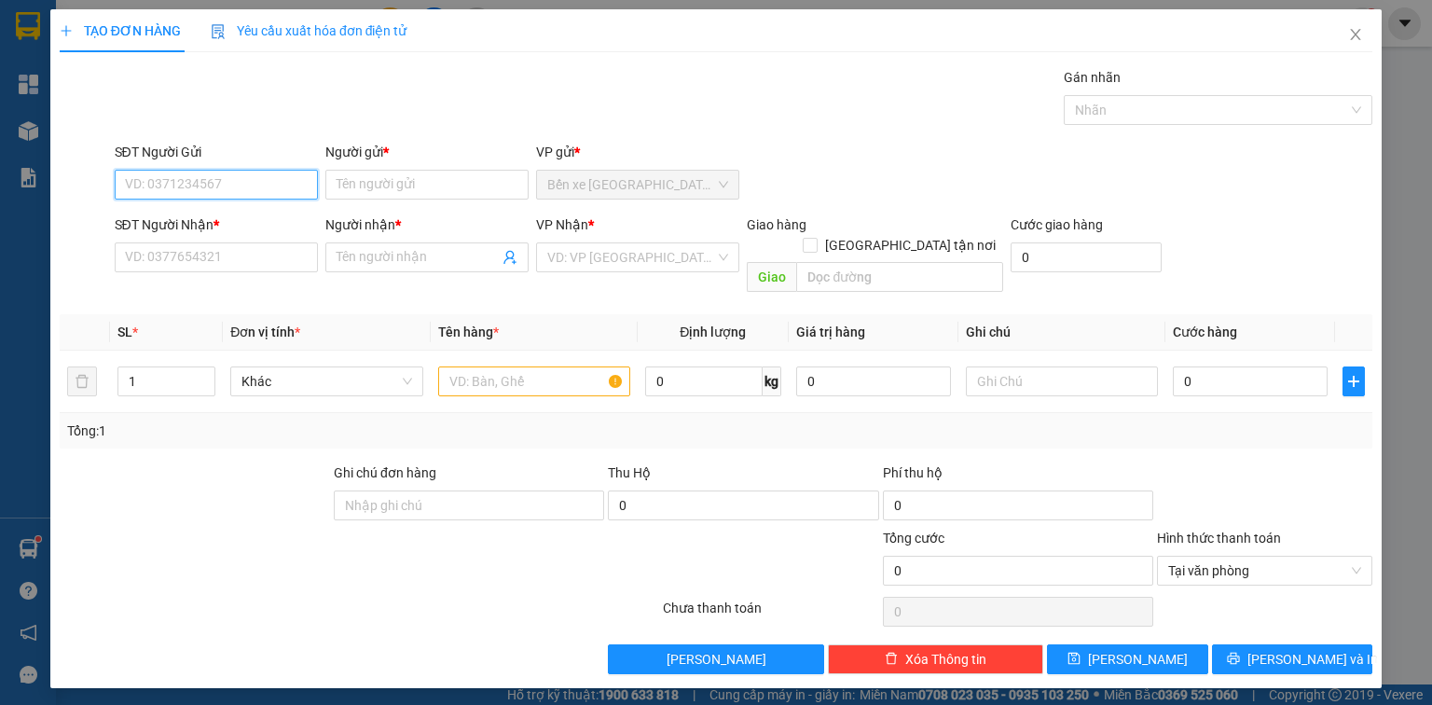
click at [234, 177] on input "SĐT Người Gửi" at bounding box center [216, 185] width 203 height 30
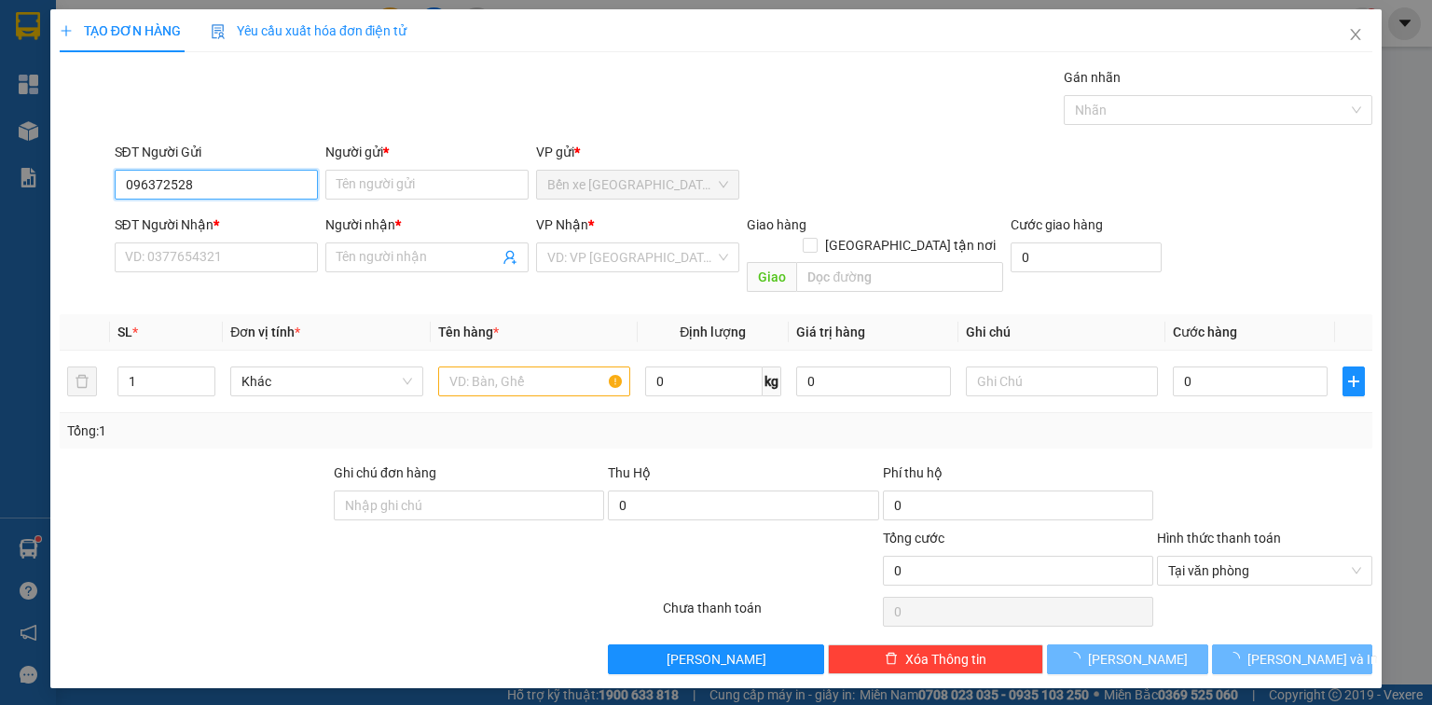
type input "0963725289"
drag, startPoint x: 266, startPoint y: 219, endPoint x: 269, endPoint y: 249, distance: 30.1
click at [266, 220] on div "0963725289 - HẠNH" at bounding box center [216, 221] width 181 height 21
type input "HẠNH"
type input "0963725289"
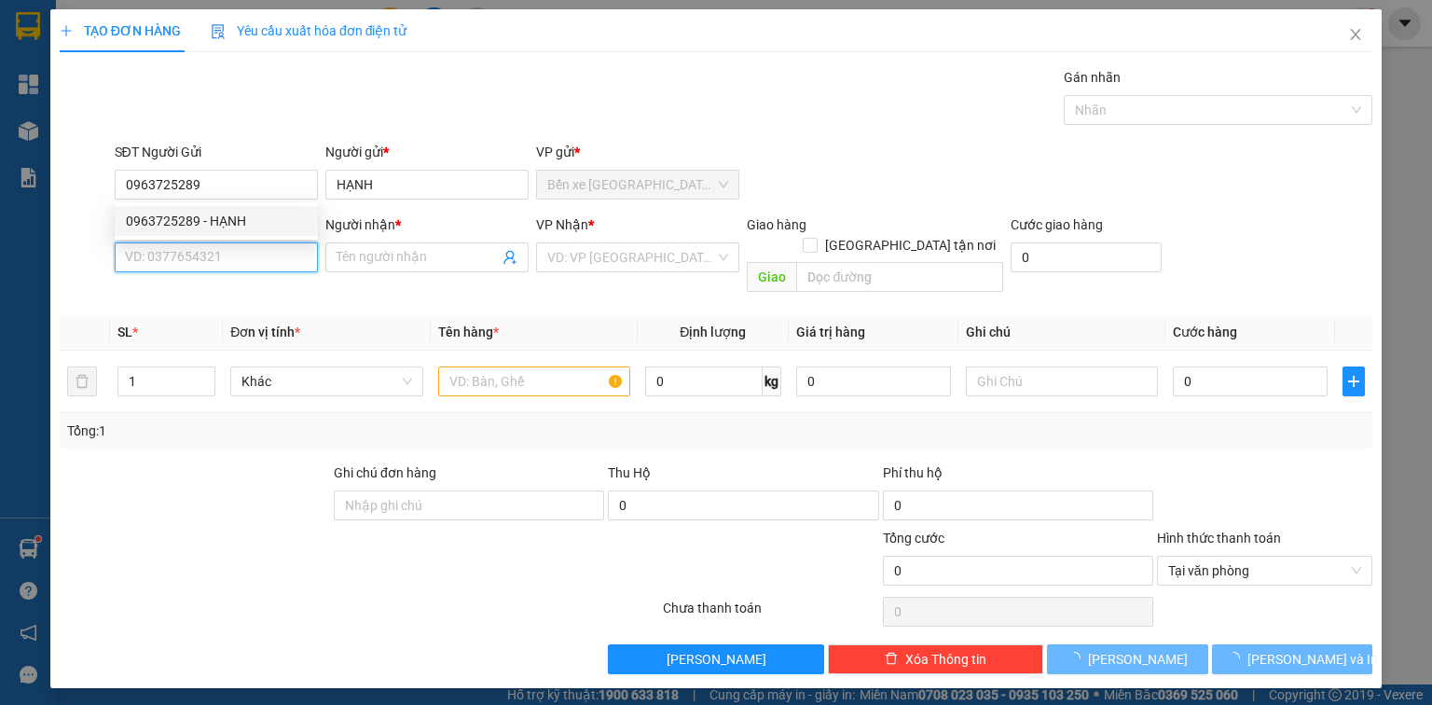
click at [269, 254] on input "SĐT Người Nhận *" at bounding box center [216, 257] width 203 height 30
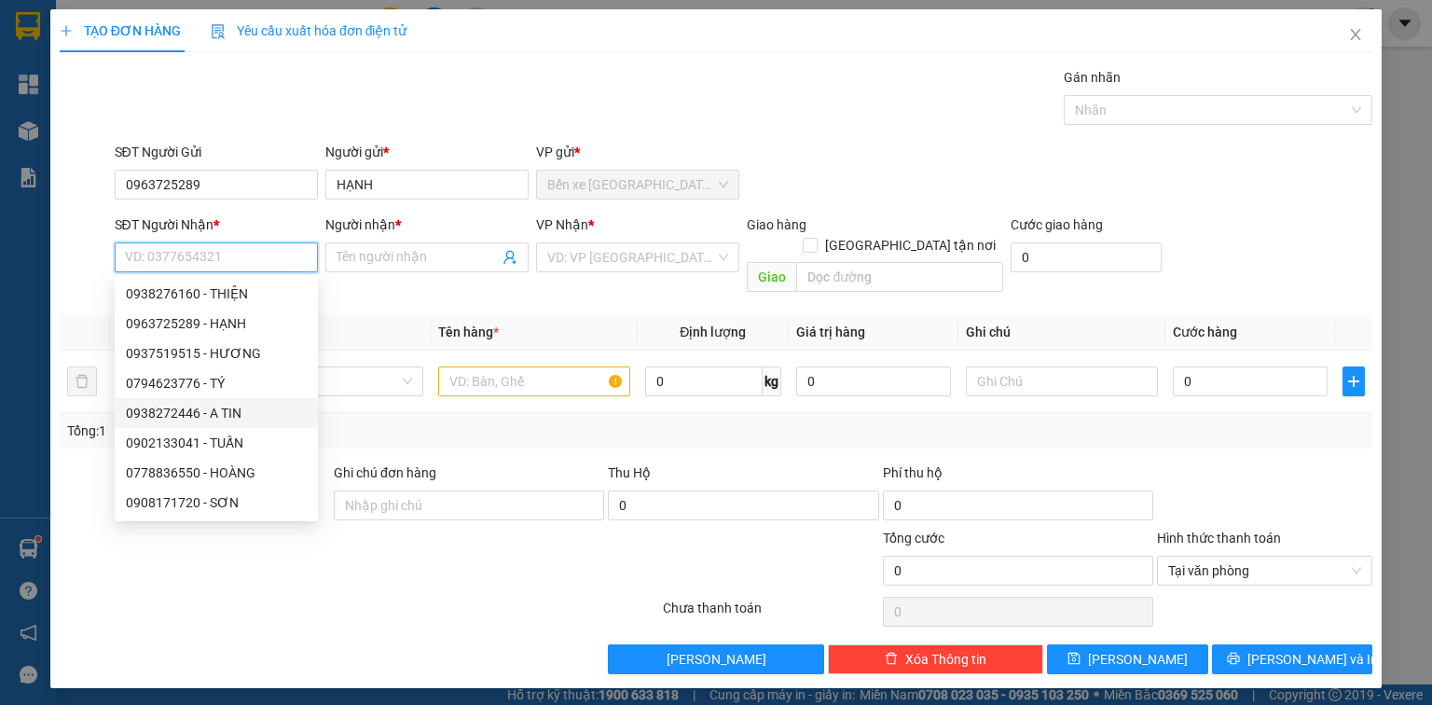
click at [246, 410] on div "0938272446 - A TIN" at bounding box center [216, 413] width 181 height 21
type input "0938272446"
type input "A TIN"
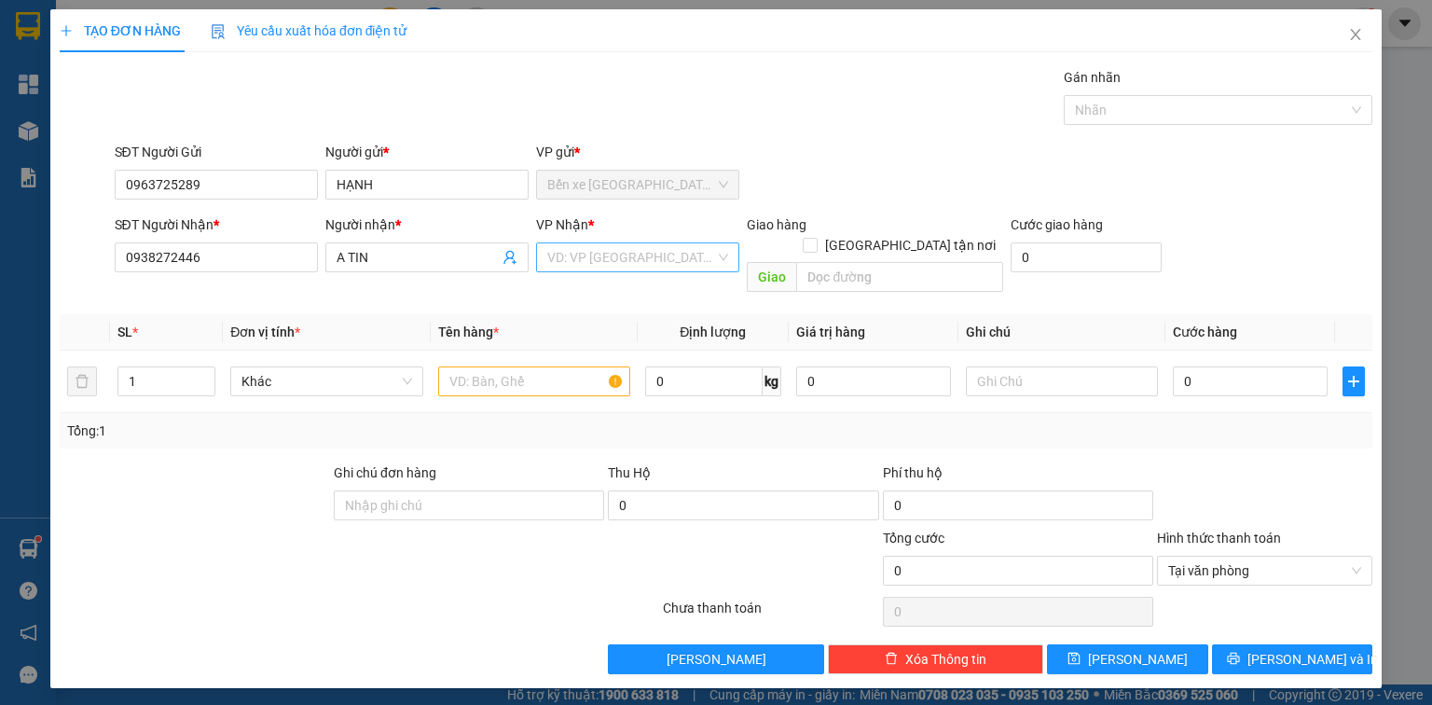
click at [601, 246] on input "search" at bounding box center [631, 257] width 168 height 28
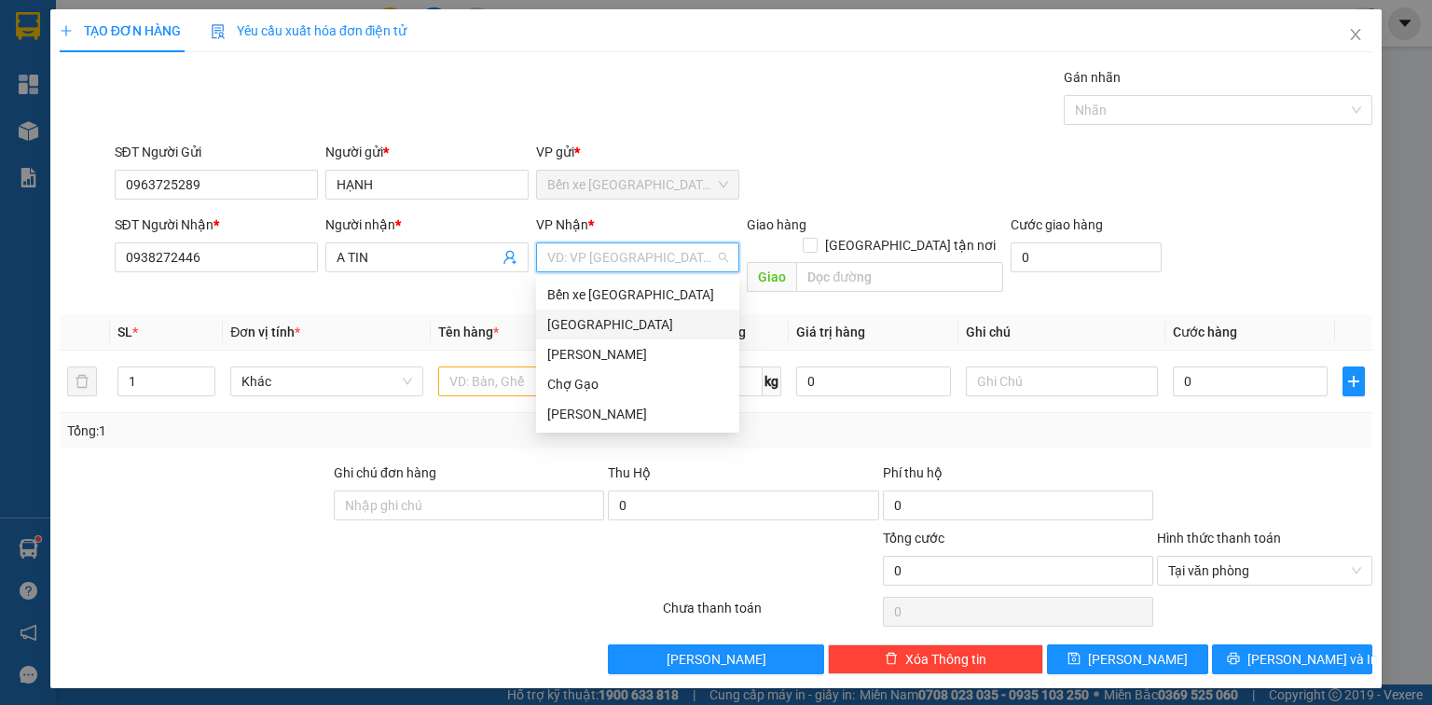
click at [592, 322] on div "[GEOGRAPHIC_DATA]" at bounding box center [637, 324] width 181 height 21
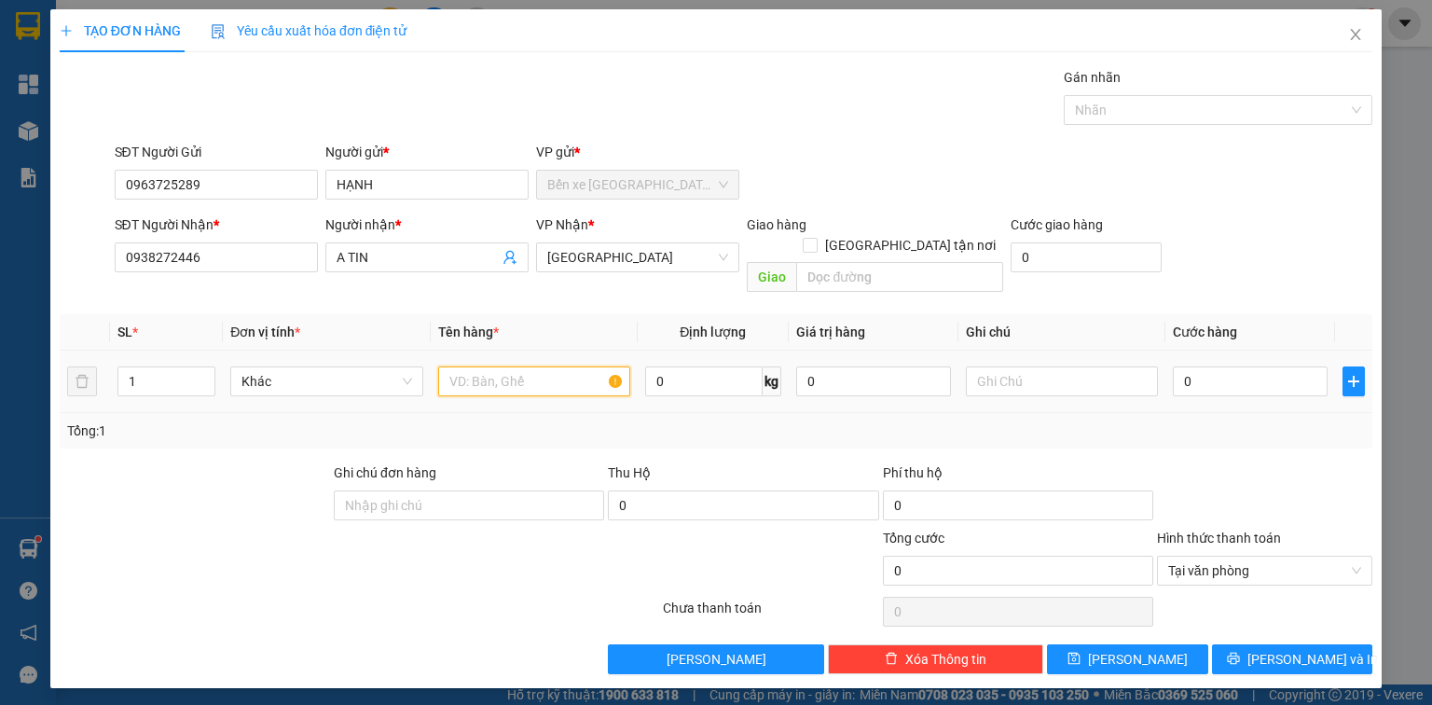
click at [477, 366] on input "text" at bounding box center [534, 381] width 192 height 30
type input "1 K ĐEN"
click at [1219, 366] on input "0" at bounding box center [1250, 381] width 155 height 30
type input "3"
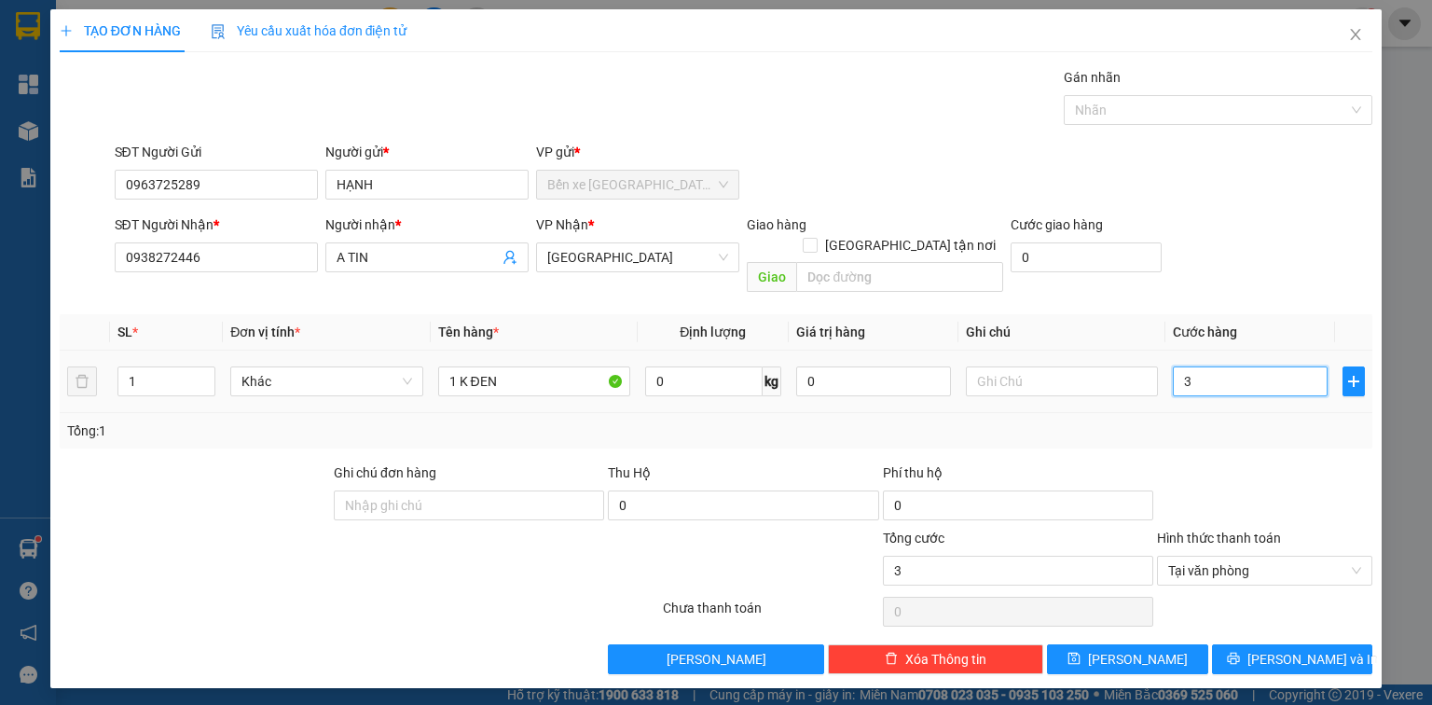
type input "30"
type input "30.000"
drag, startPoint x: 1301, startPoint y: 638, endPoint x: 1071, endPoint y: 555, distance: 243.9
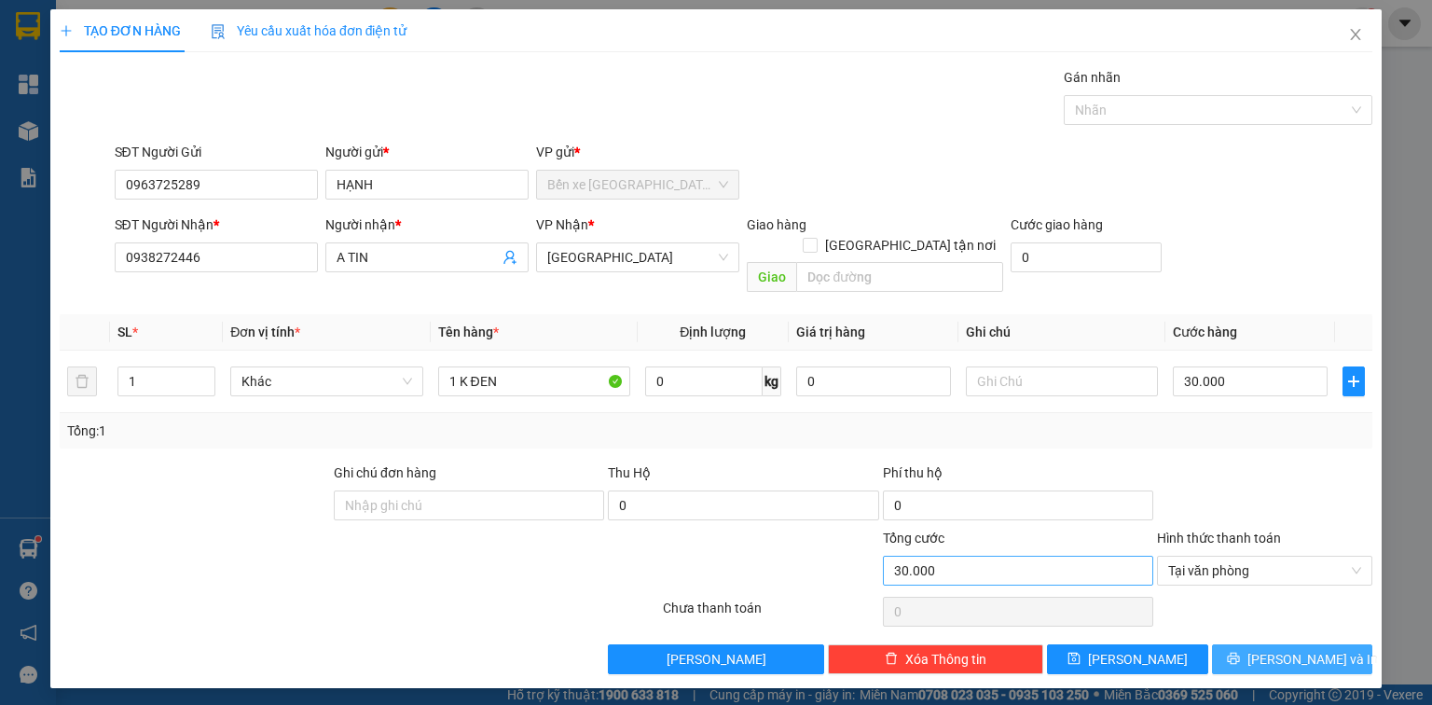
click at [1298, 649] on span "[PERSON_NAME] và In" at bounding box center [1312, 659] width 131 height 21
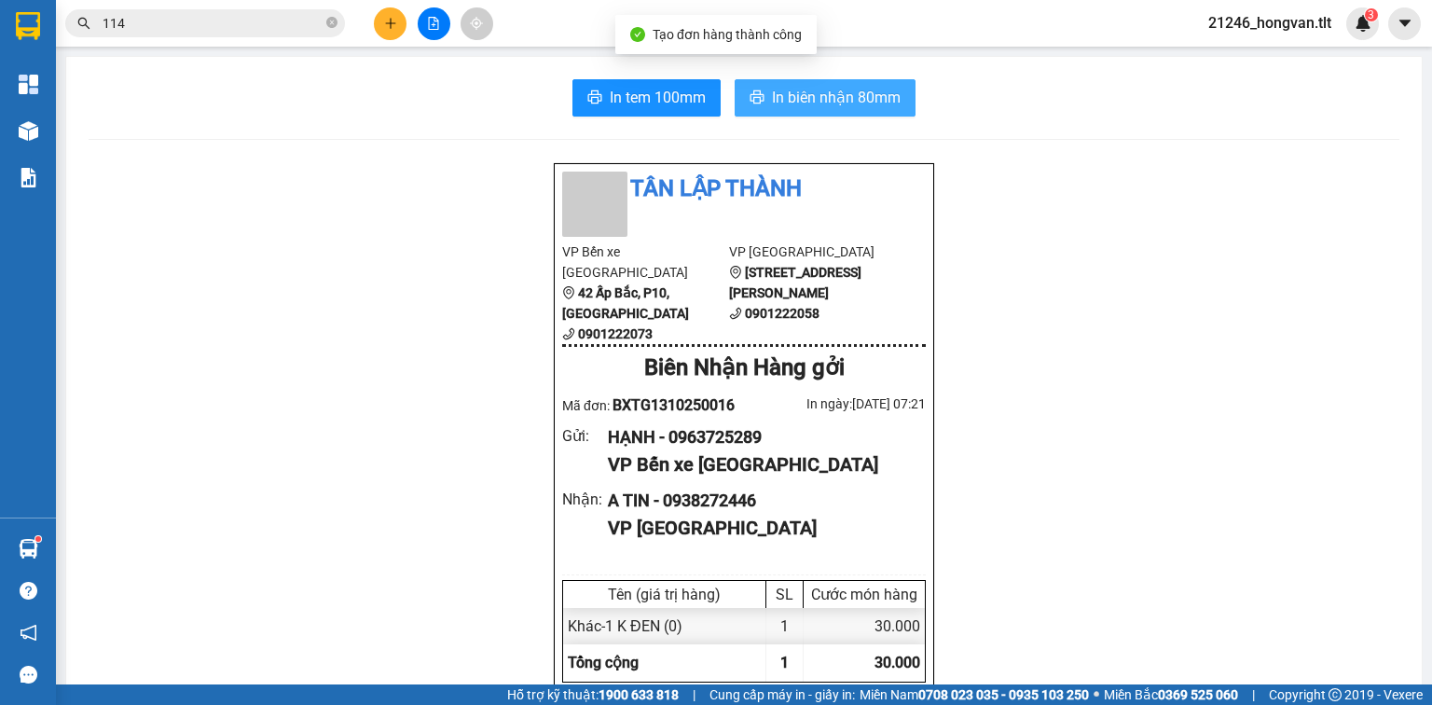
click at [909, 100] on button "In biên nhận 80mm" at bounding box center [825, 97] width 181 height 37
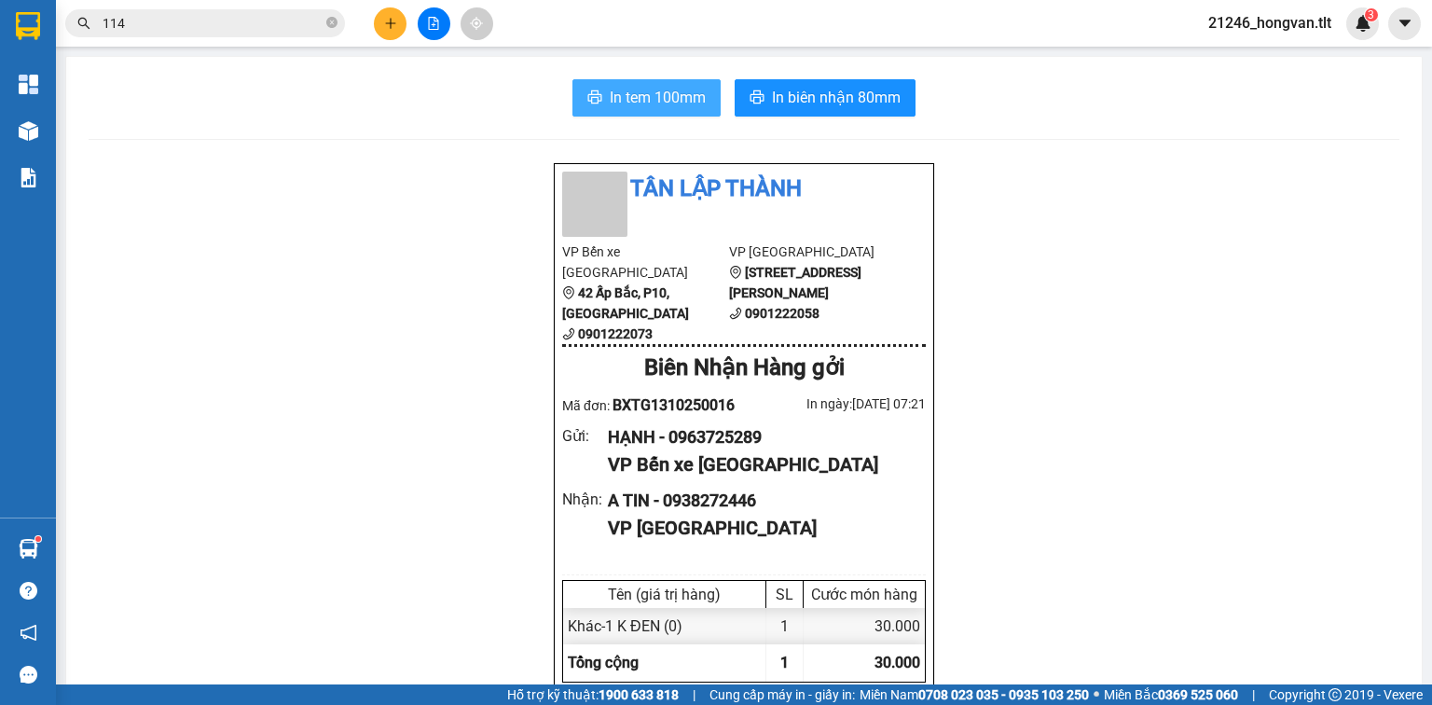
click at [662, 84] on button "In tem 100mm" at bounding box center [646, 97] width 148 height 37
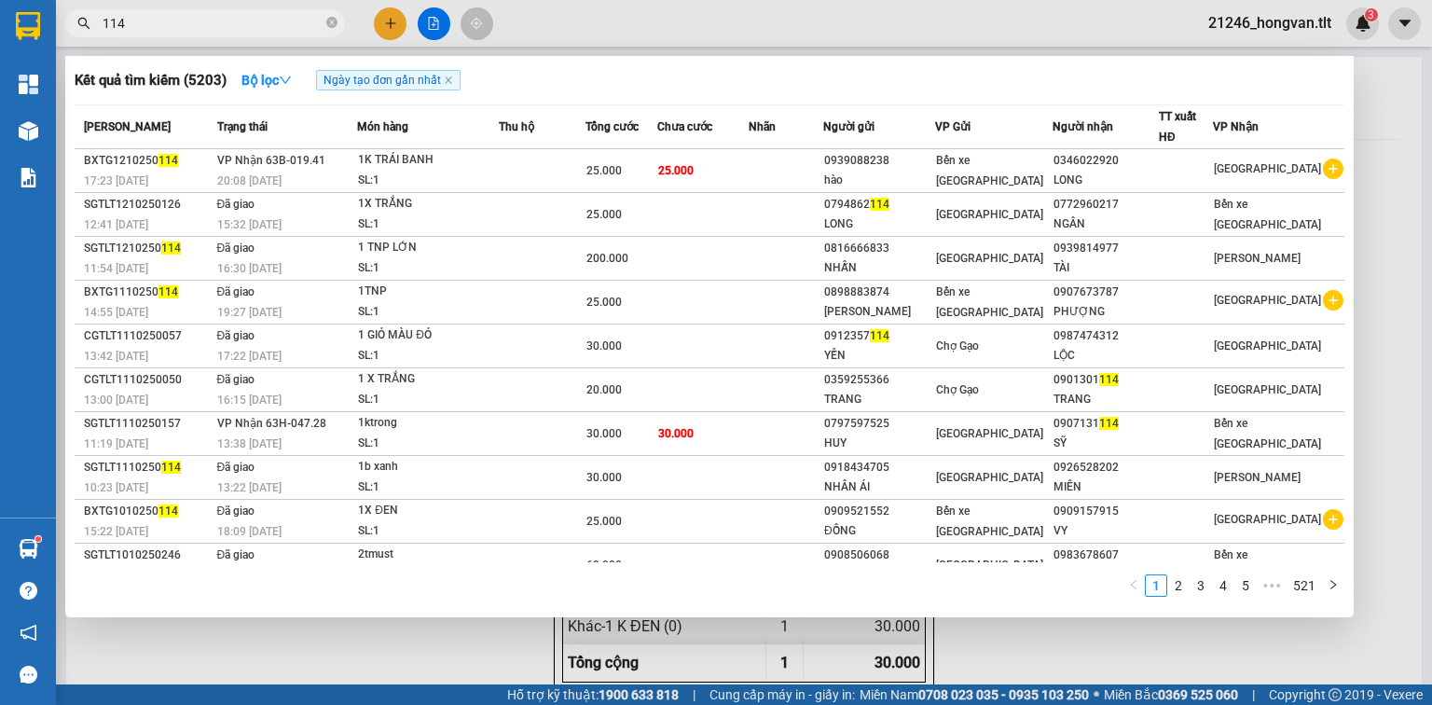
click at [152, 19] on input "114" at bounding box center [213, 23] width 220 height 21
click at [152, 18] on input "114" at bounding box center [213, 23] width 220 height 21
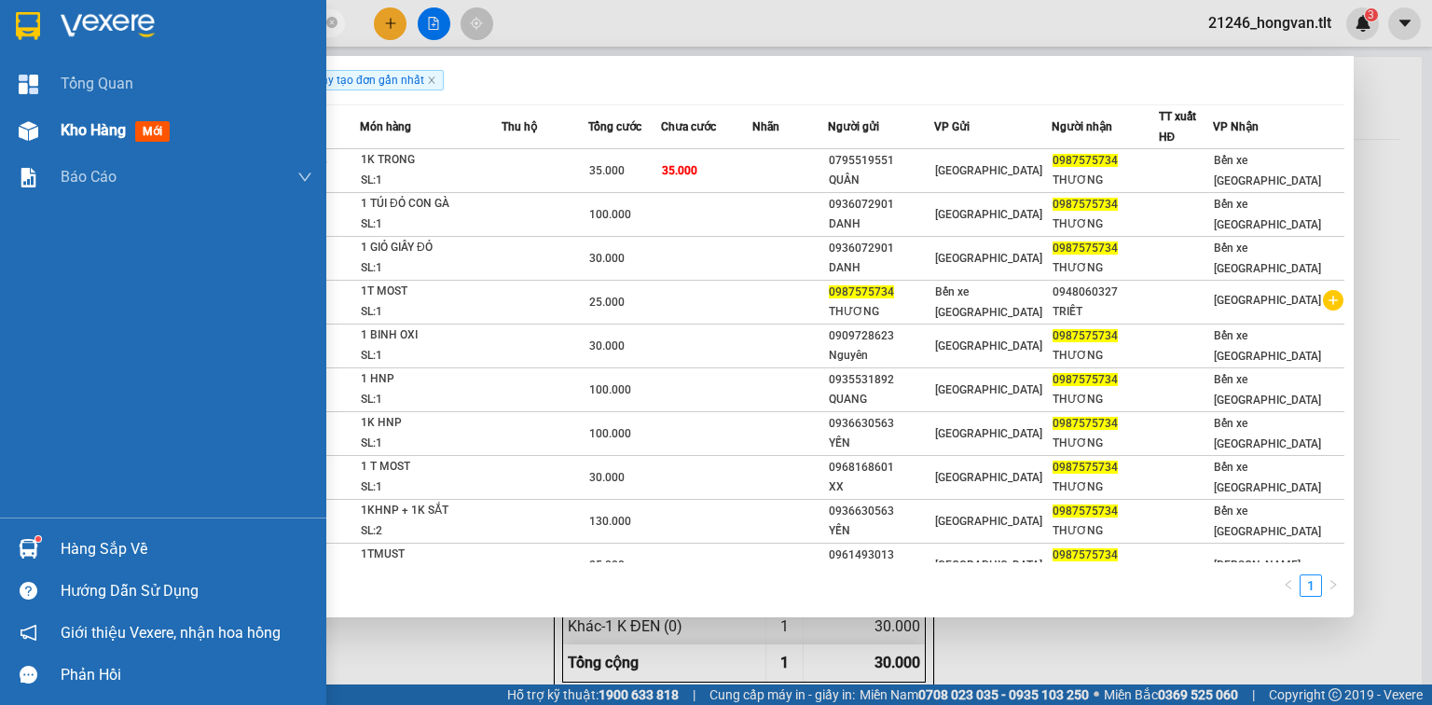
type input "0987575734"
drag, startPoint x: 147, startPoint y: 129, endPoint x: 280, endPoint y: 58, distance: 150.2
click at [148, 129] on span "mới" at bounding box center [152, 131] width 34 height 21
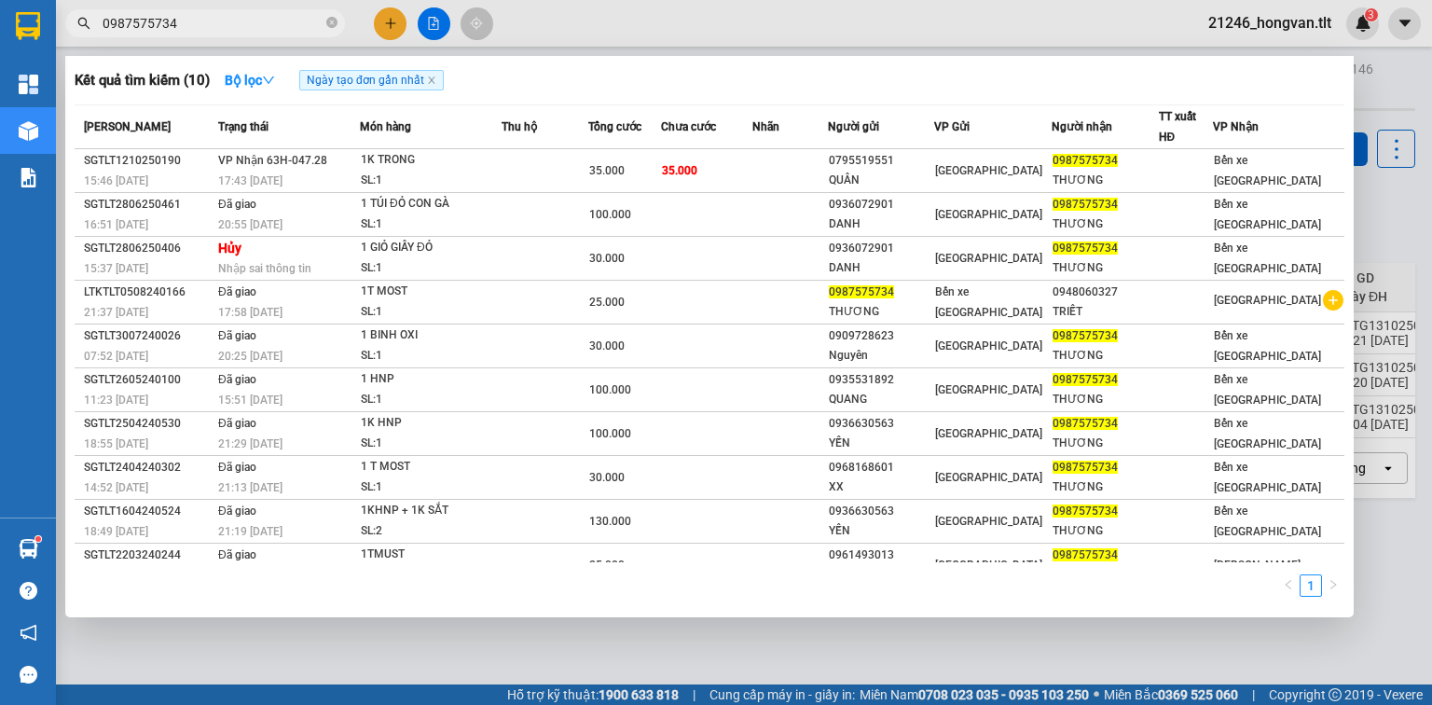
click at [627, 668] on div at bounding box center [716, 352] width 1432 height 705
click at [245, 30] on input "0987575734" at bounding box center [213, 23] width 220 height 21
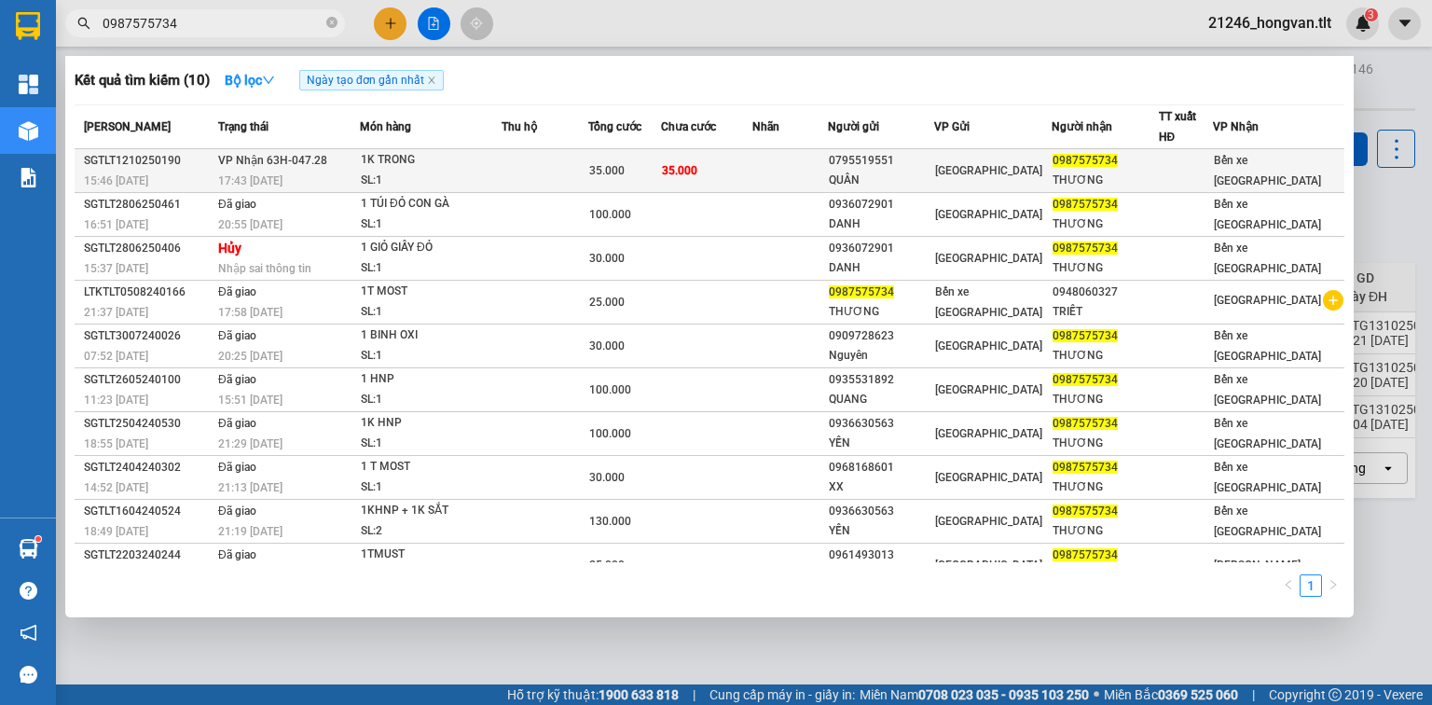
click at [681, 152] on td "35.000" at bounding box center [706, 171] width 91 height 44
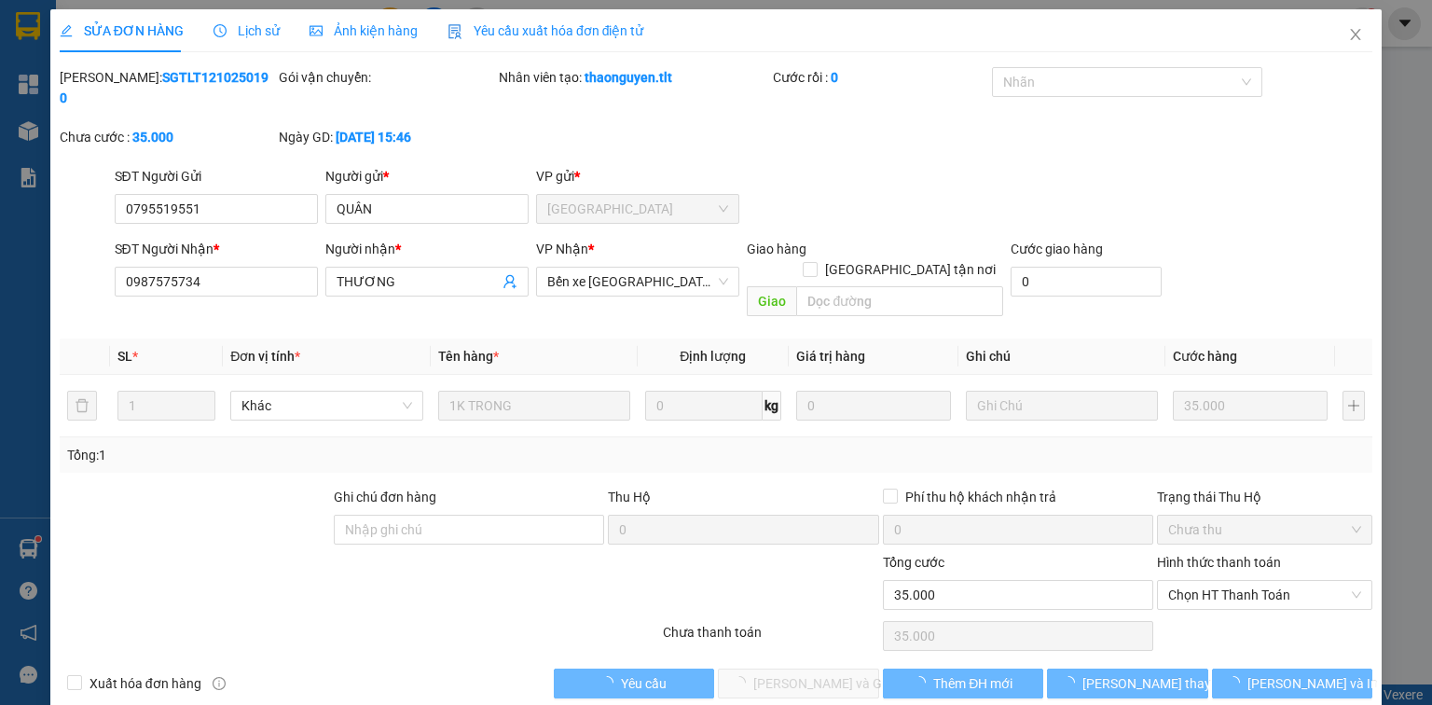
type input "0795519551"
type input "QUÂN"
type input "0987575734"
type input "THƯƠNG"
type input "0"
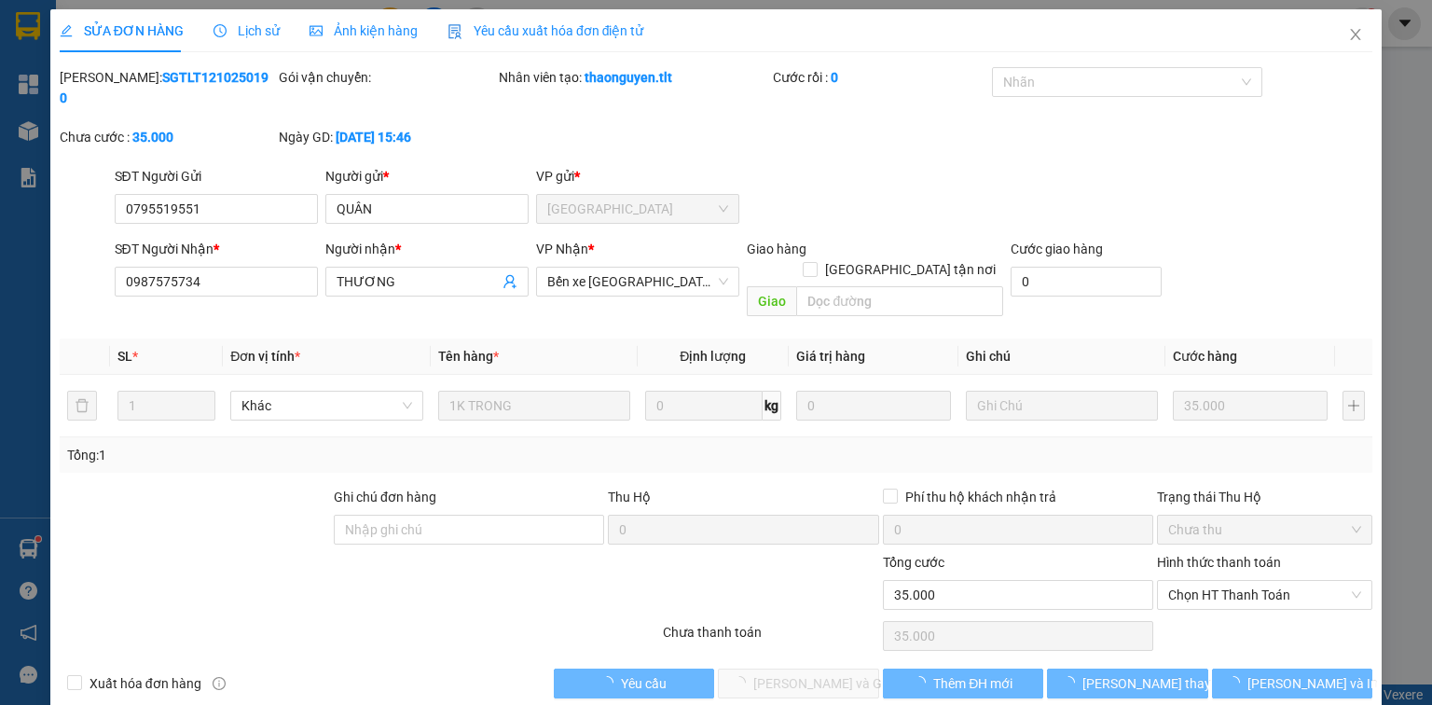
type input "35.000"
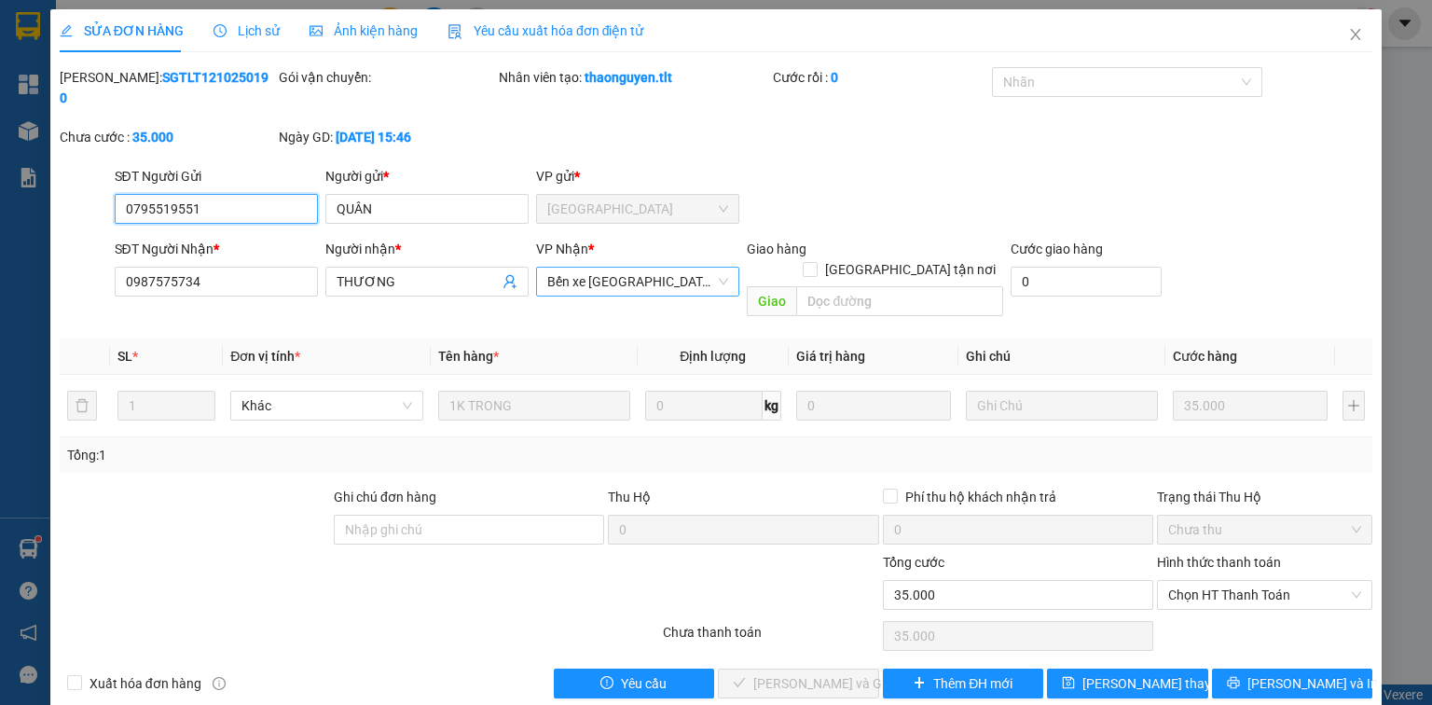
click at [649, 268] on span "Bến xe [GEOGRAPHIC_DATA]" at bounding box center [637, 282] width 181 height 28
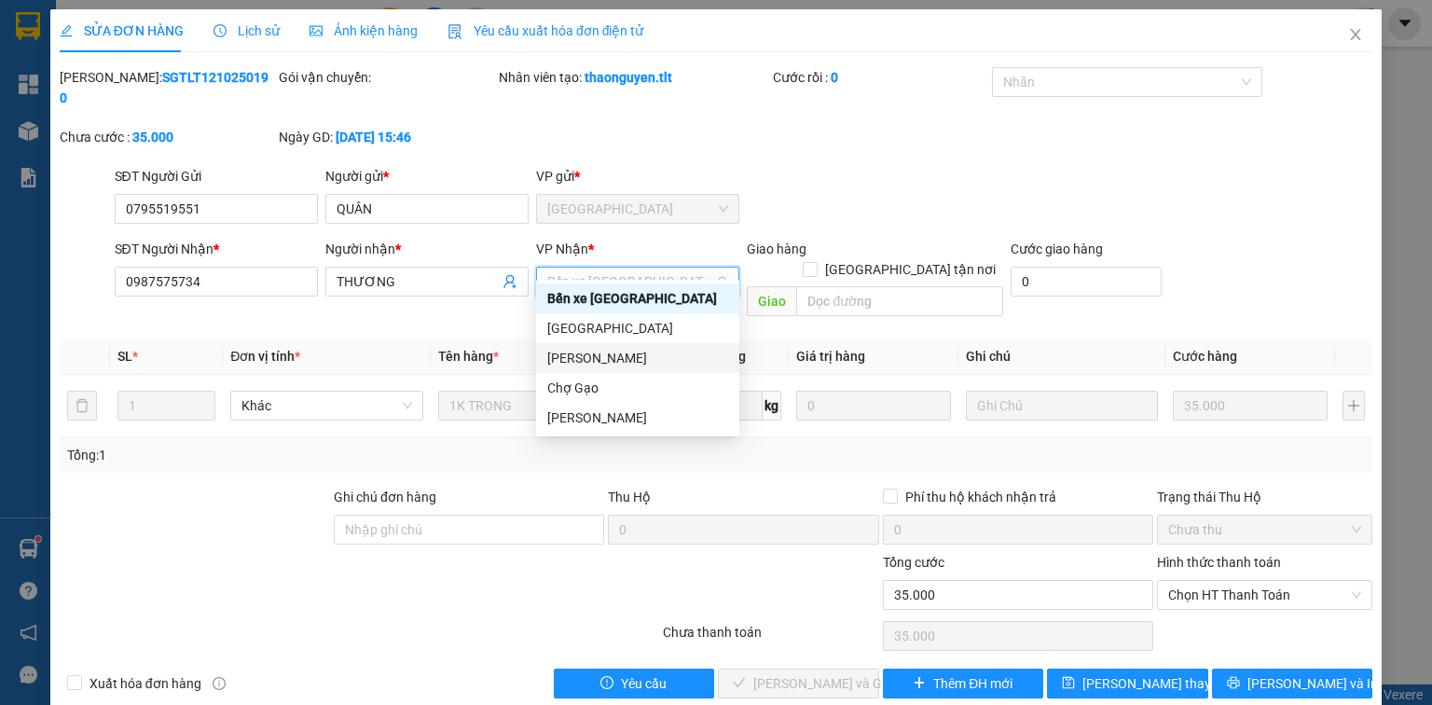
click at [606, 358] on div "[PERSON_NAME]" at bounding box center [637, 358] width 181 height 21
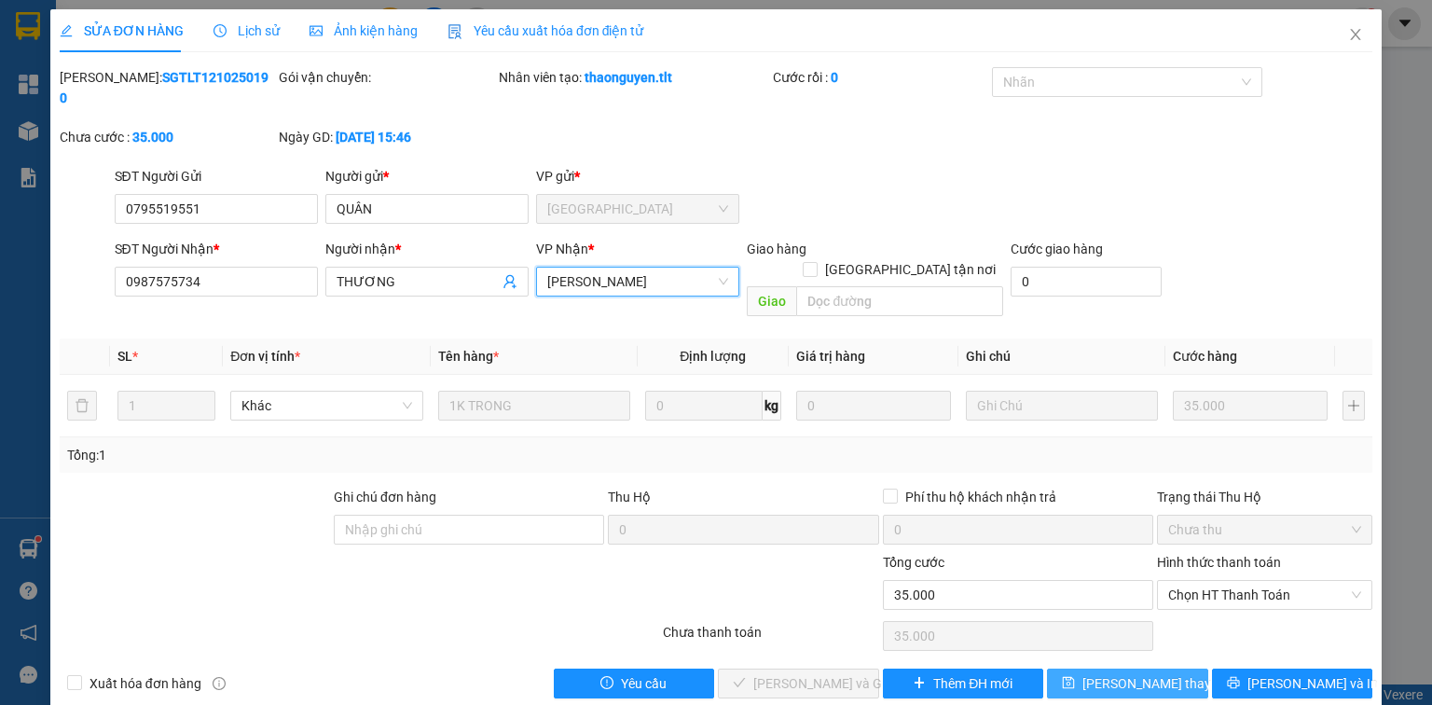
click at [1139, 673] on span "[PERSON_NAME] thay đổi" at bounding box center [1156, 683] width 149 height 21
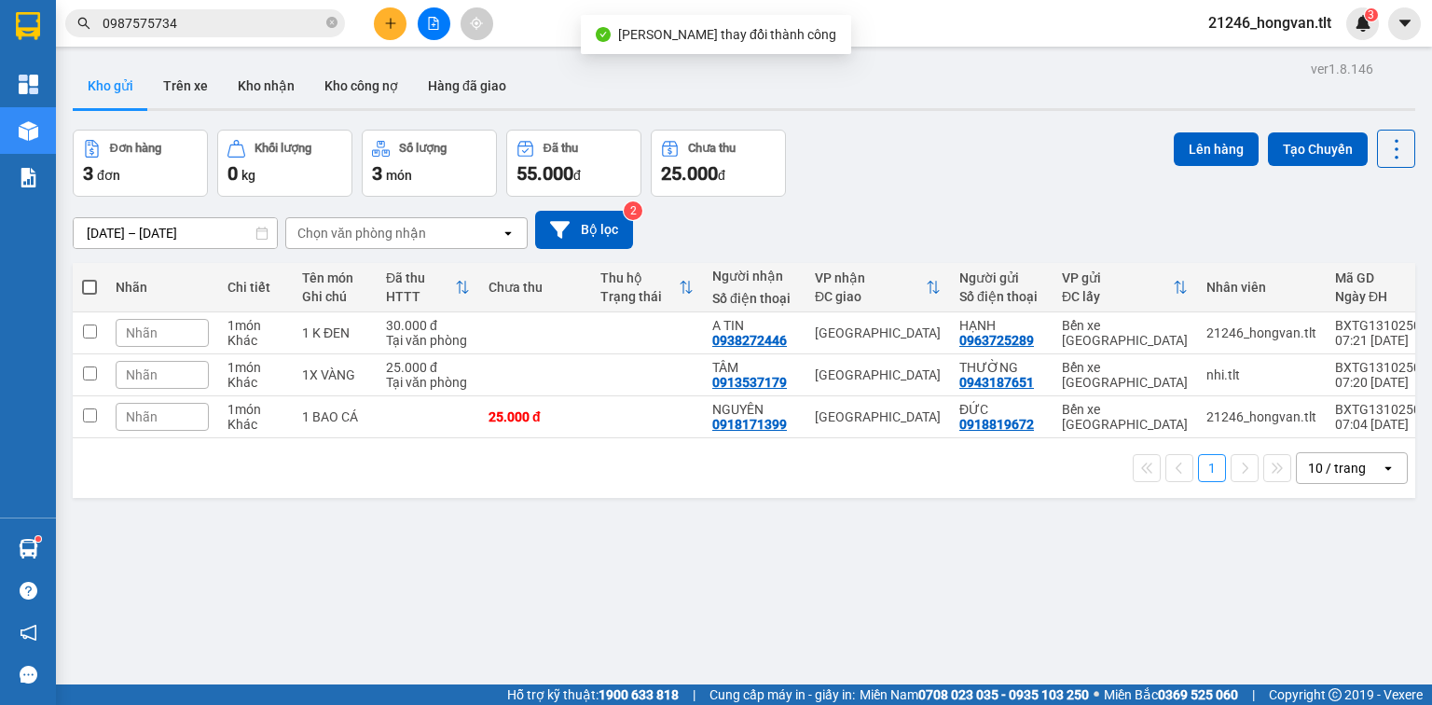
click at [272, 27] on input "0987575734" at bounding box center [213, 23] width 220 height 21
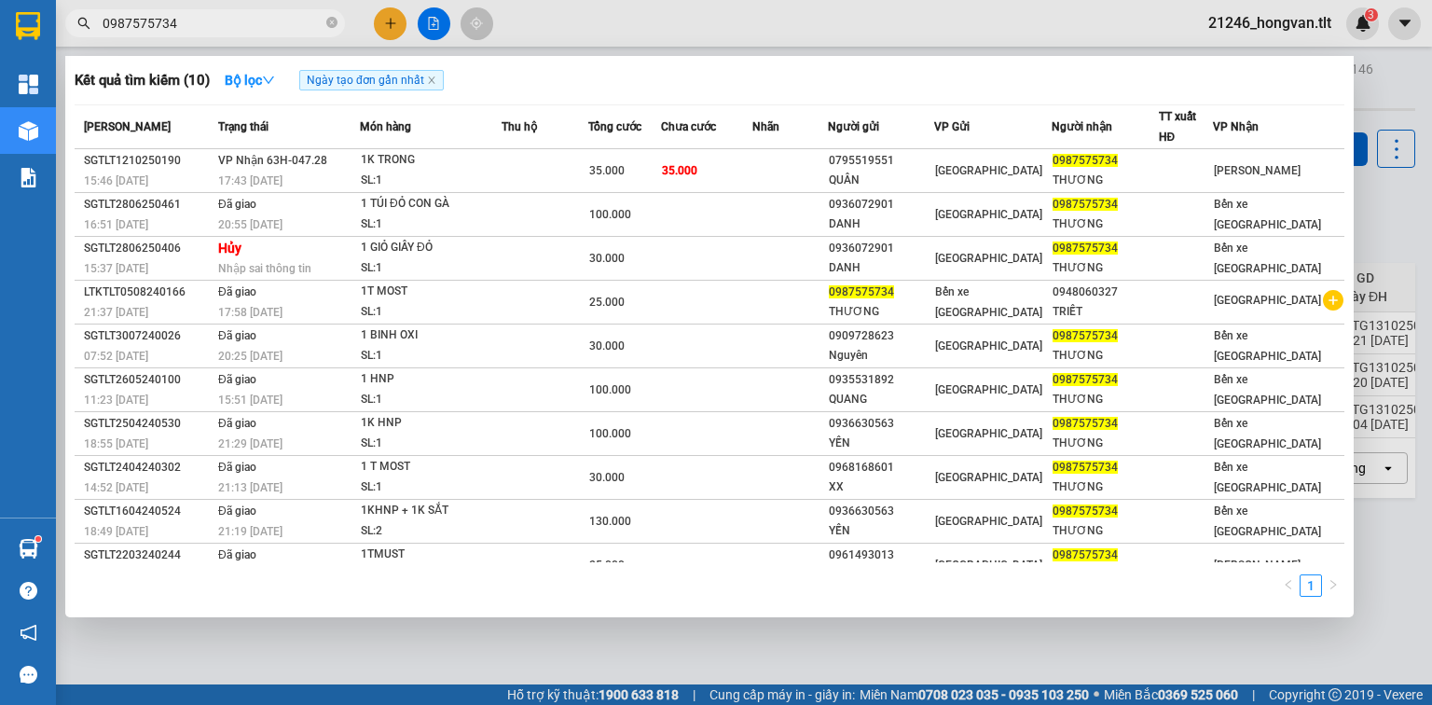
click at [385, 14] on div at bounding box center [716, 352] width 1432 height 705
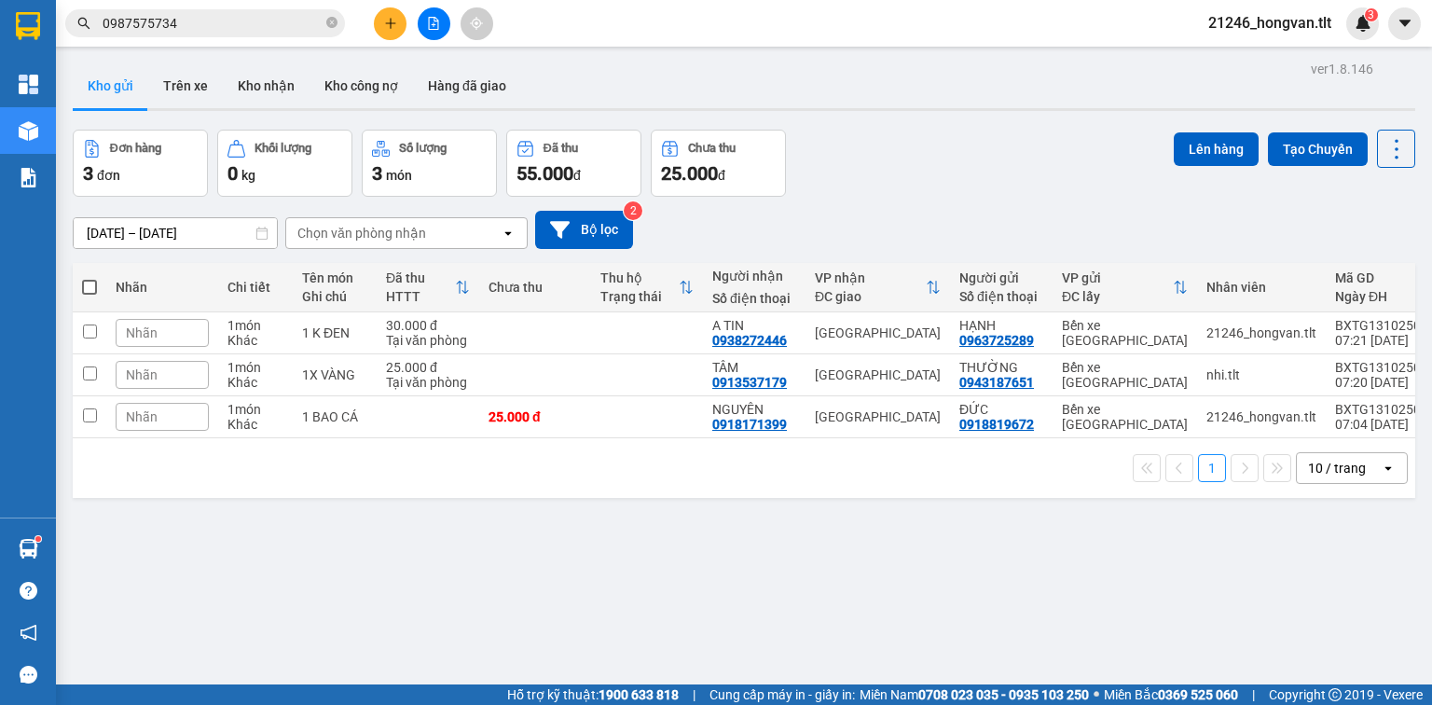
click at [385, 14] on button at bounding box center [390, 23] width 33 height 33
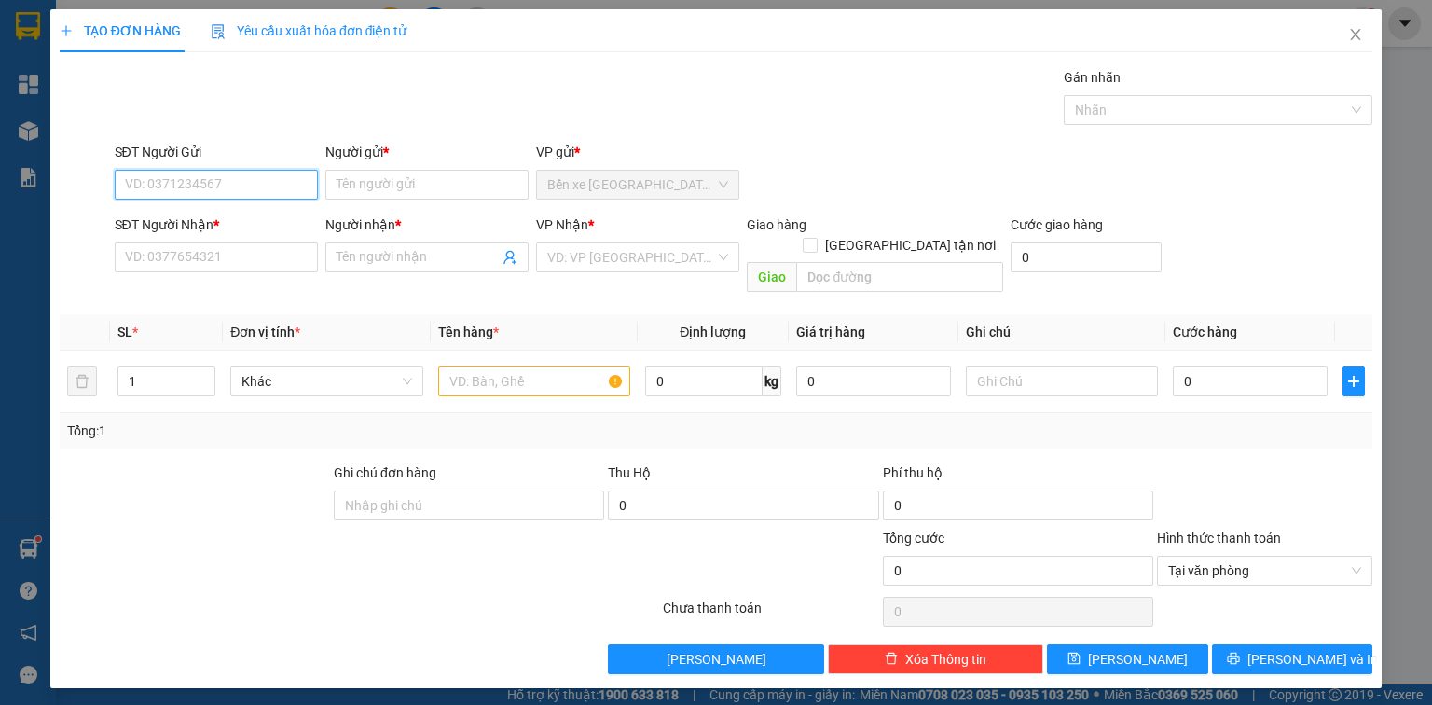
click at [261, 186] on input "SĐT Người Gửi" at bounding box center [216, 185] width 203 height 30
click at [263, 213] on div "0767770070 - THÁI" at bounding box center [216, 221] width 181 height 21
type input "0767770070"
type input "THÁI"
type input "0767770070"
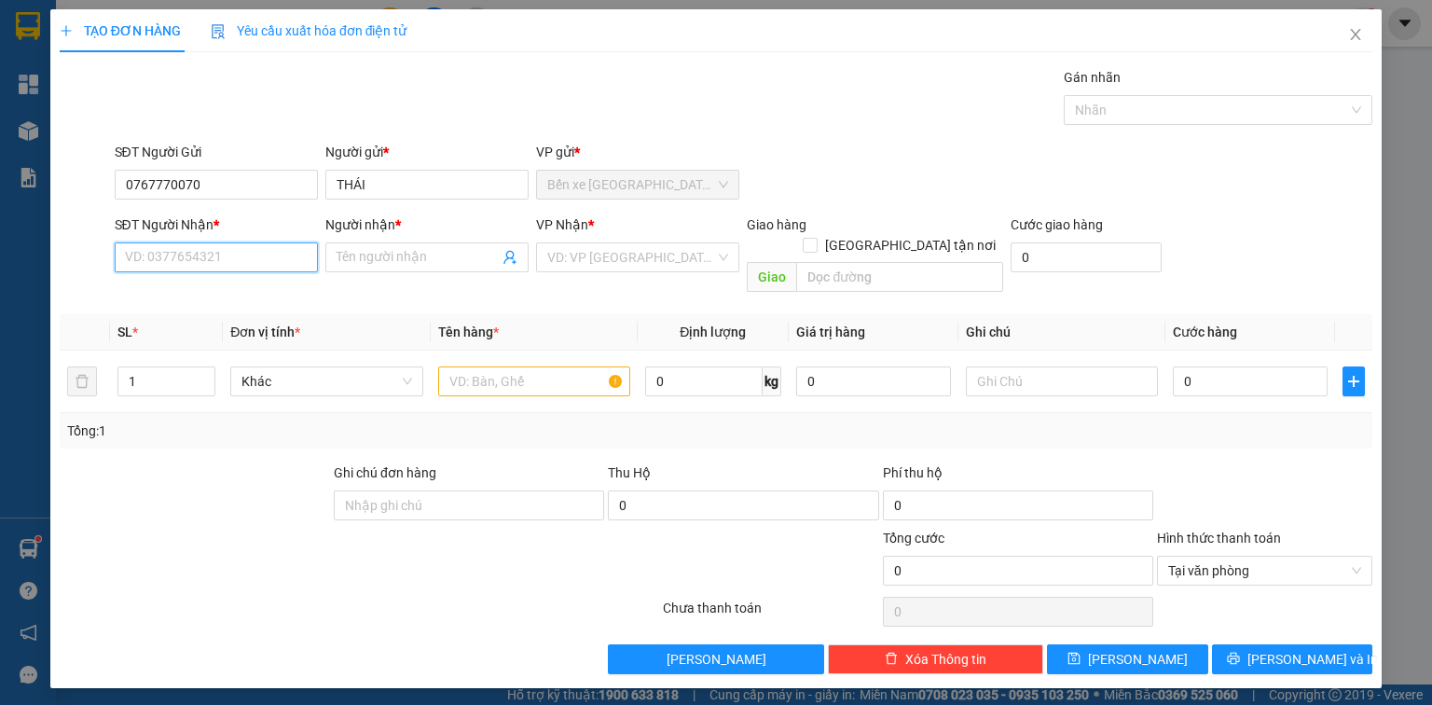
click at [289, 254] on input "SĐT Người Nhận *" at bounding box center [216, 257] width 203 height 30
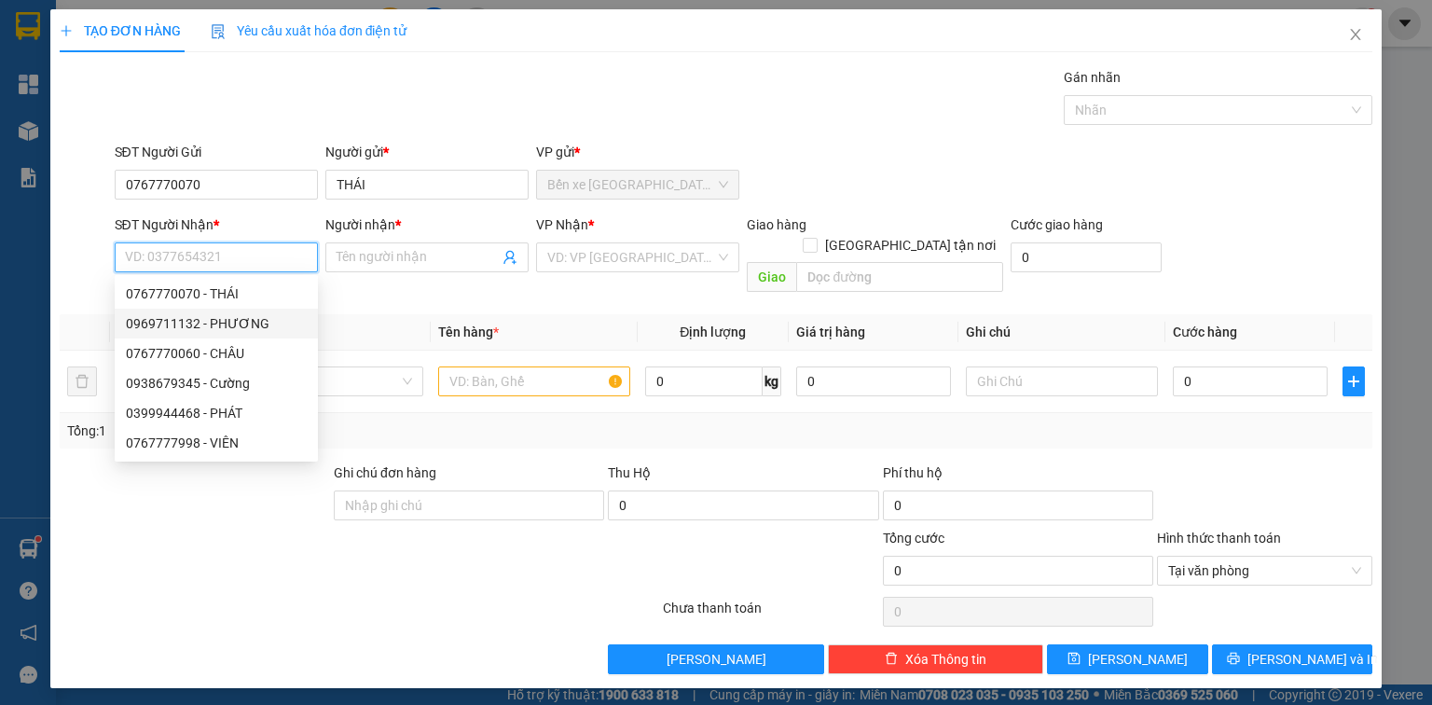
drag, startPoint x: 251, startPoint y: 318, endPoint x: 354, endPoint y: 307, distance: 104.1
click at [252, 319] on div "0969711132 - PHƯƠNG" at bounding box center [216, 323] width 181 height 21
type input "0969711132"
type input "PHƯƠNG"
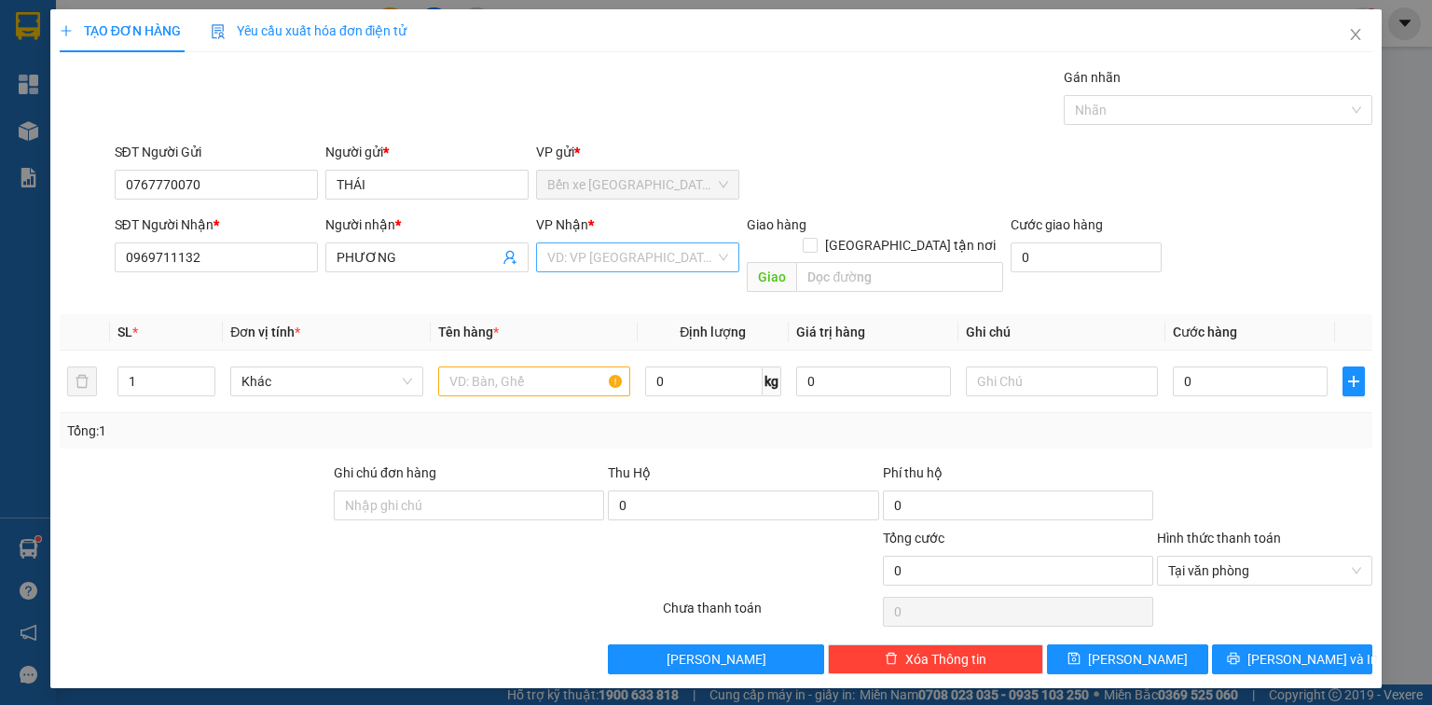
click at [577, 248] on input "search" at bounding box center [631, 257] width 168 height 28
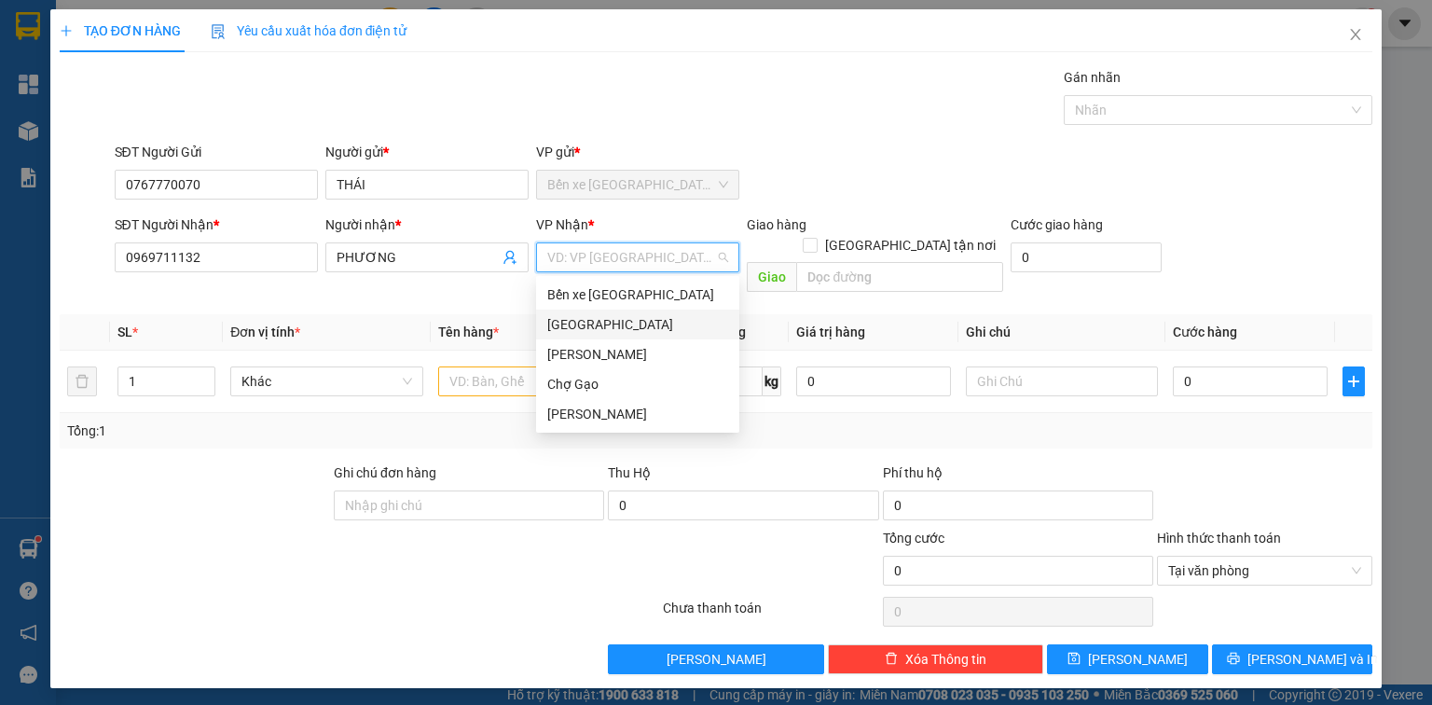
drag, startPoint x: 576, startPoint y: 323, endPoint x: 571, endPoint y: 312, distance: 11.7
click at [576, 321] on div "[GEOGRAPHIC_DATA]" at bounding box center [637, 324] width 181 height 21
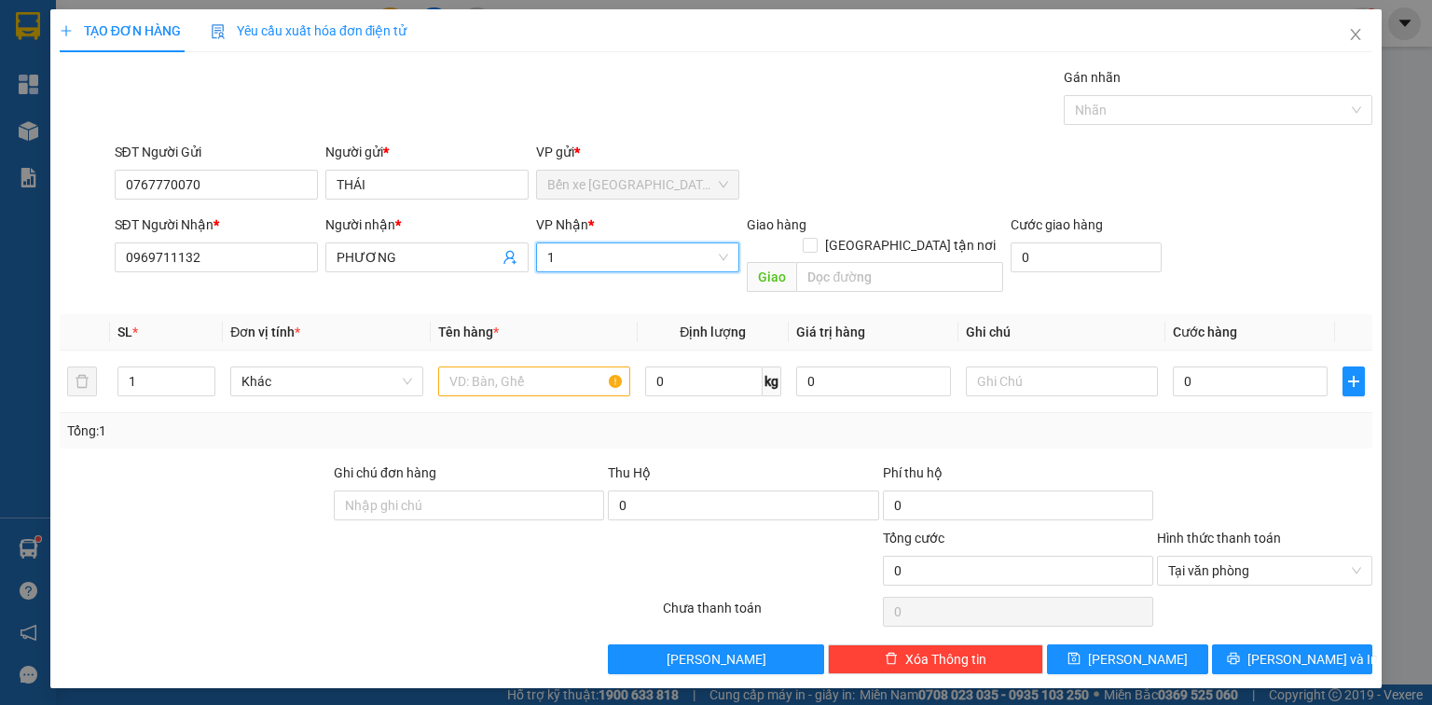
type input "1"
click at [556, 366] on input "text" at bounding box center [534, 381] width 192 height 30
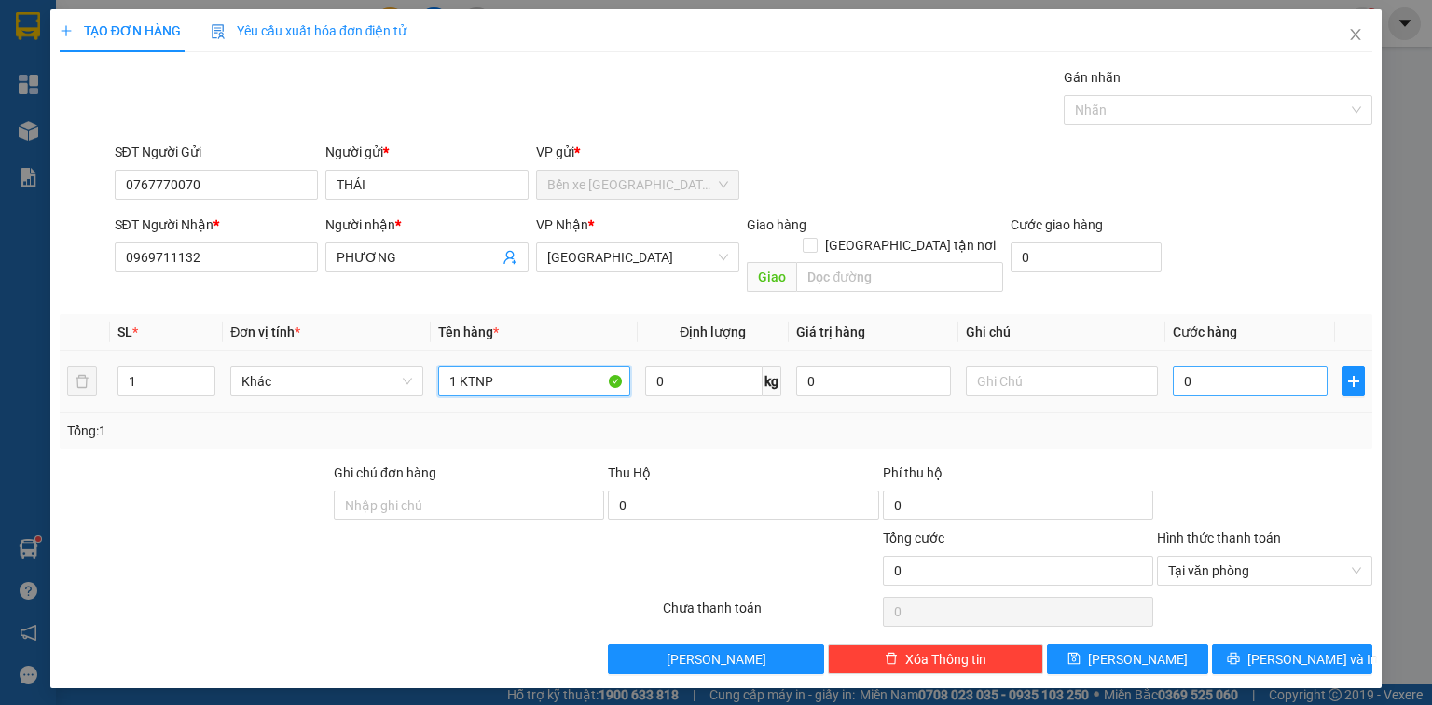
type input "1 KTNP"
click at [1205, 366] on input "0" at bounding box center [1250, 381] width 155 height 30
type input "3"
type input "35"
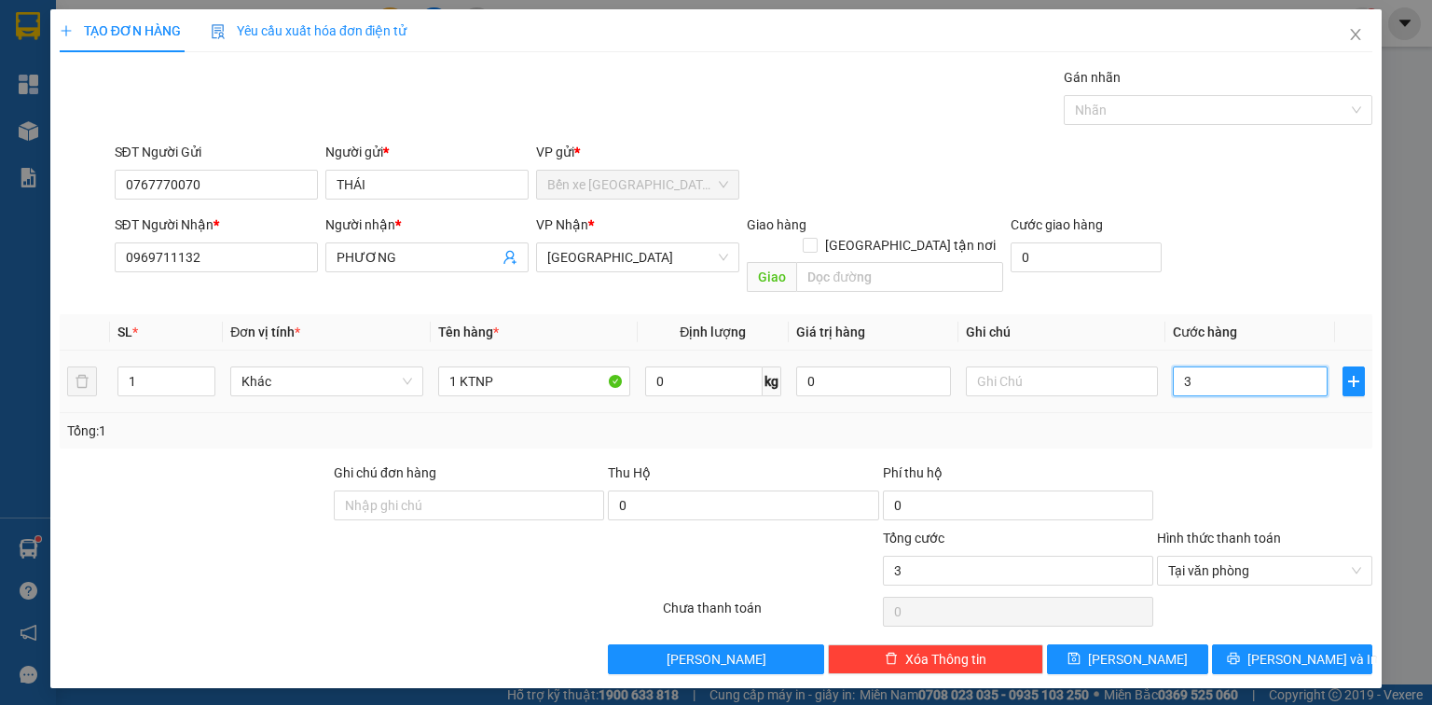
type input "35"
type input "35.000"
click at [1313, 649] on span "[PERSON_NAME] và In" at bounding box center [1312, 659] width 131 height 21
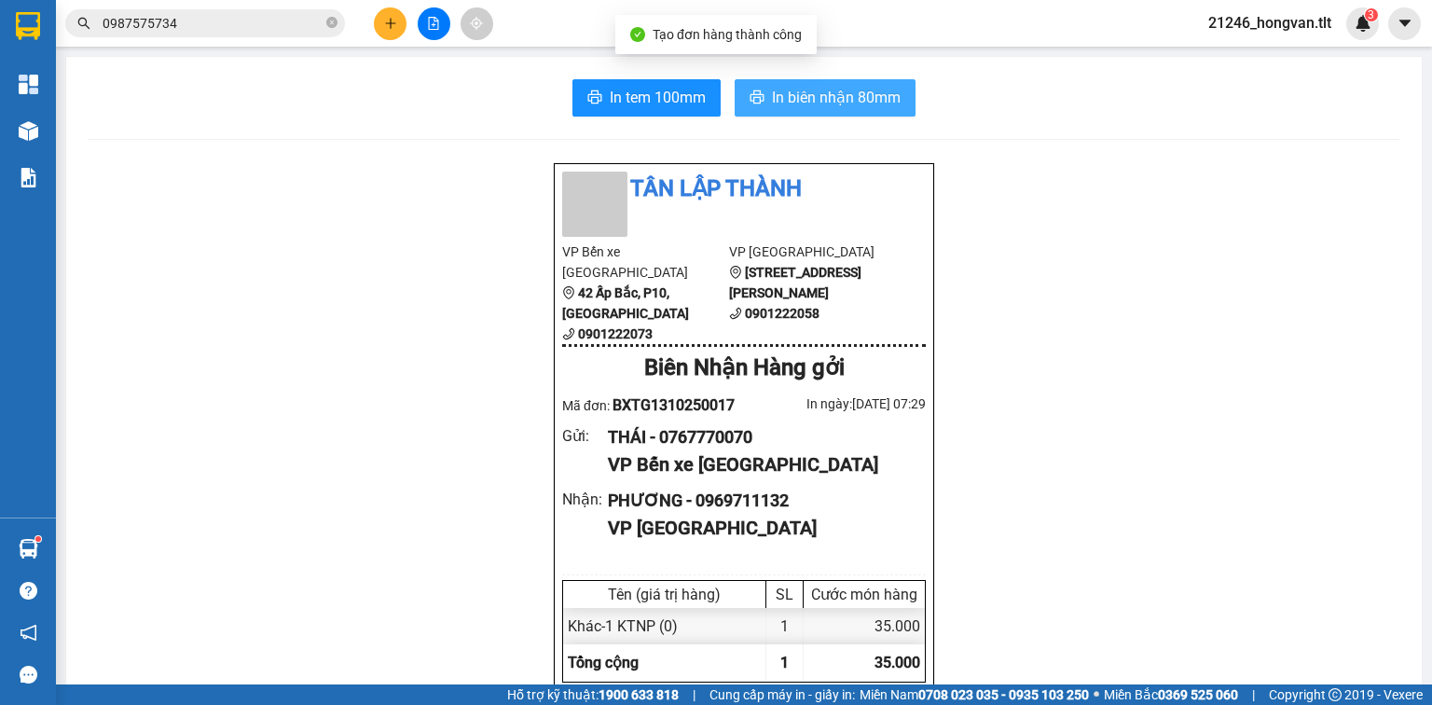
click at [783, 91] on span "In biên nhận 80mm" at bounding box center [836, 97] width 129 height 23
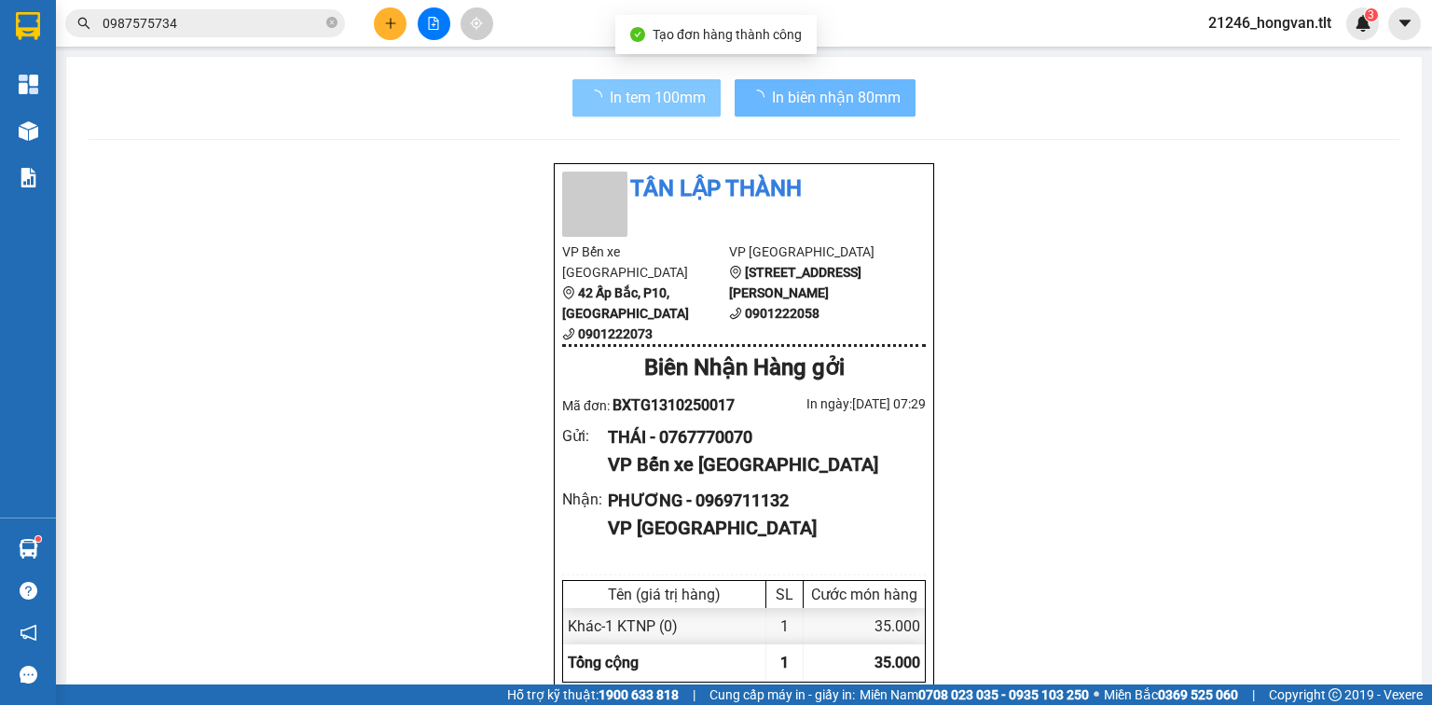
click at [623, 90] on span "In tem 100mm" at bounding box center [658, 97] width 96 height 23
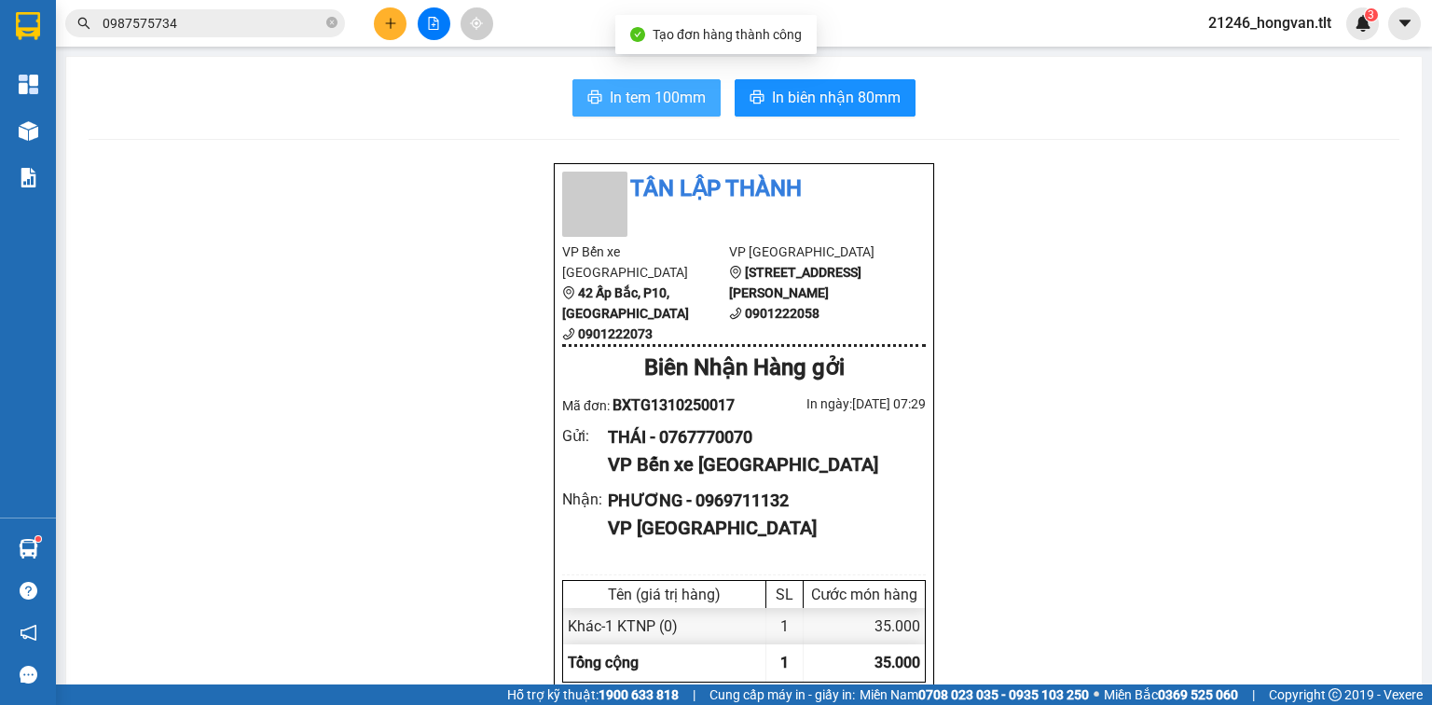
click at [623, 90] on span "In tem 100mm" at bounding box center [658, 97] width 96 height 23
click at [375, 30] on button at bounding box center [390, 23] width 33 height 33
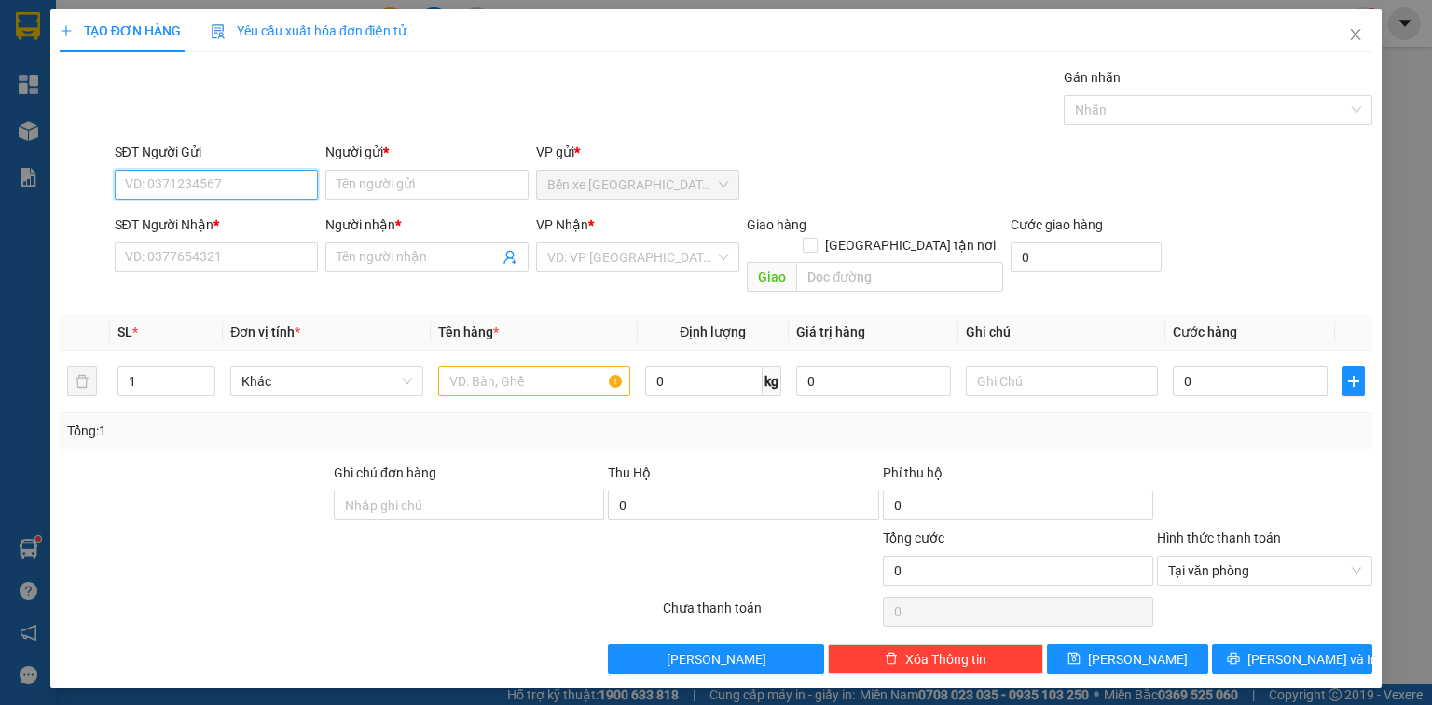
click at [244, 192] on input "SĐT Người Gửi" at bounding box center [216, 185] width 203 height 30
type input "0901683953"
click at [269, 231] on div "0901683953 - THÙY" at bounding box center [216, 221] width 203 height 30
type input "THÙY"
type input "0901683953"
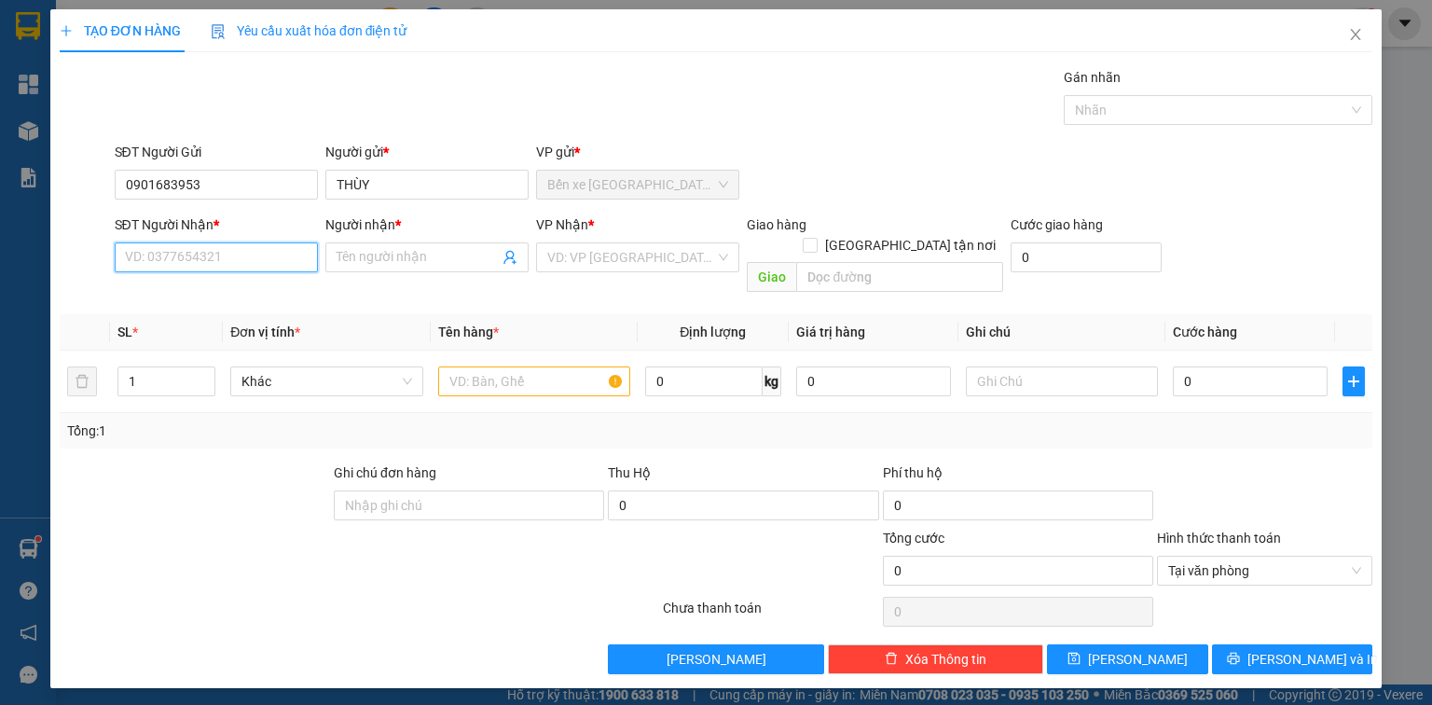
click at [272, 261] on input "SĐT Người Nhận *" at bounding box center [216, 257] width 203 height 30
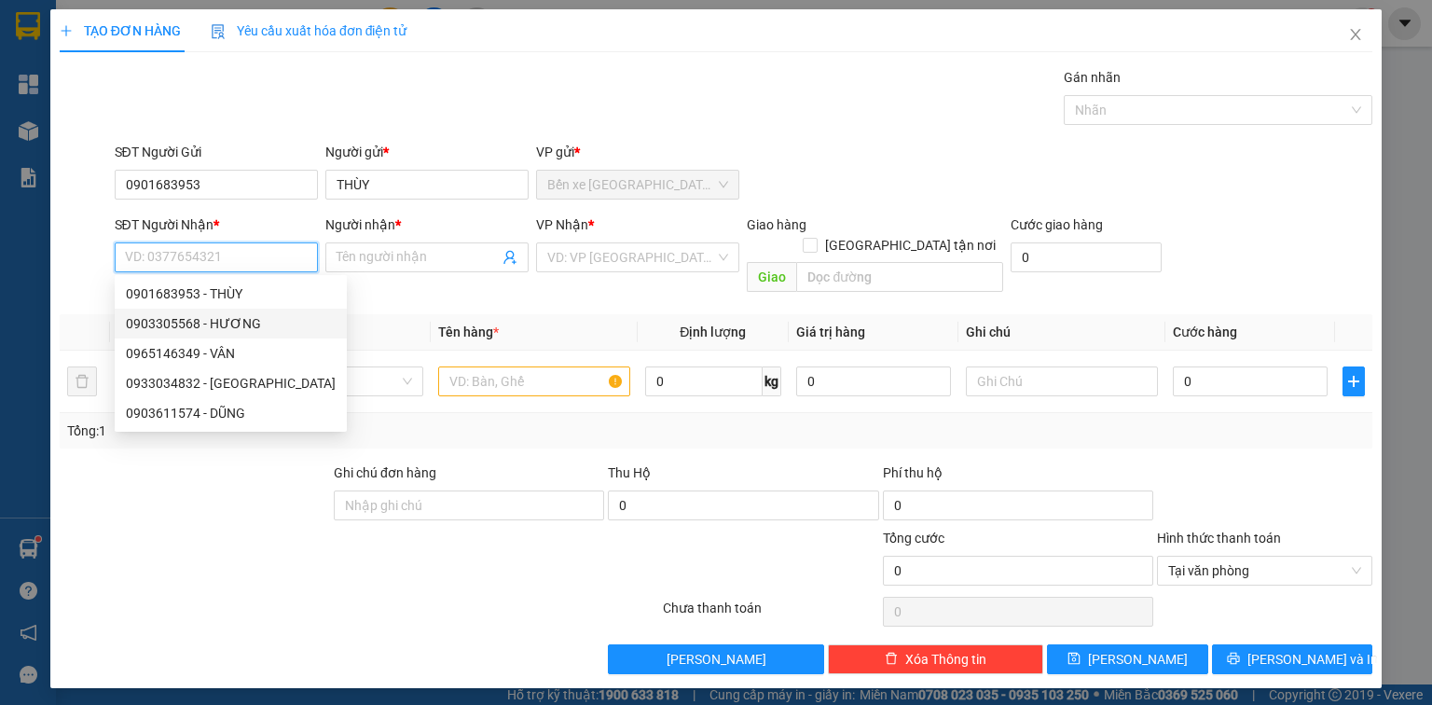
click at [254, 326] on div "0903305568 - HƯƠNG" at bounding box center [231, 323] width 210 height 21
type input "0903305568"
type input "HƯƠNG"
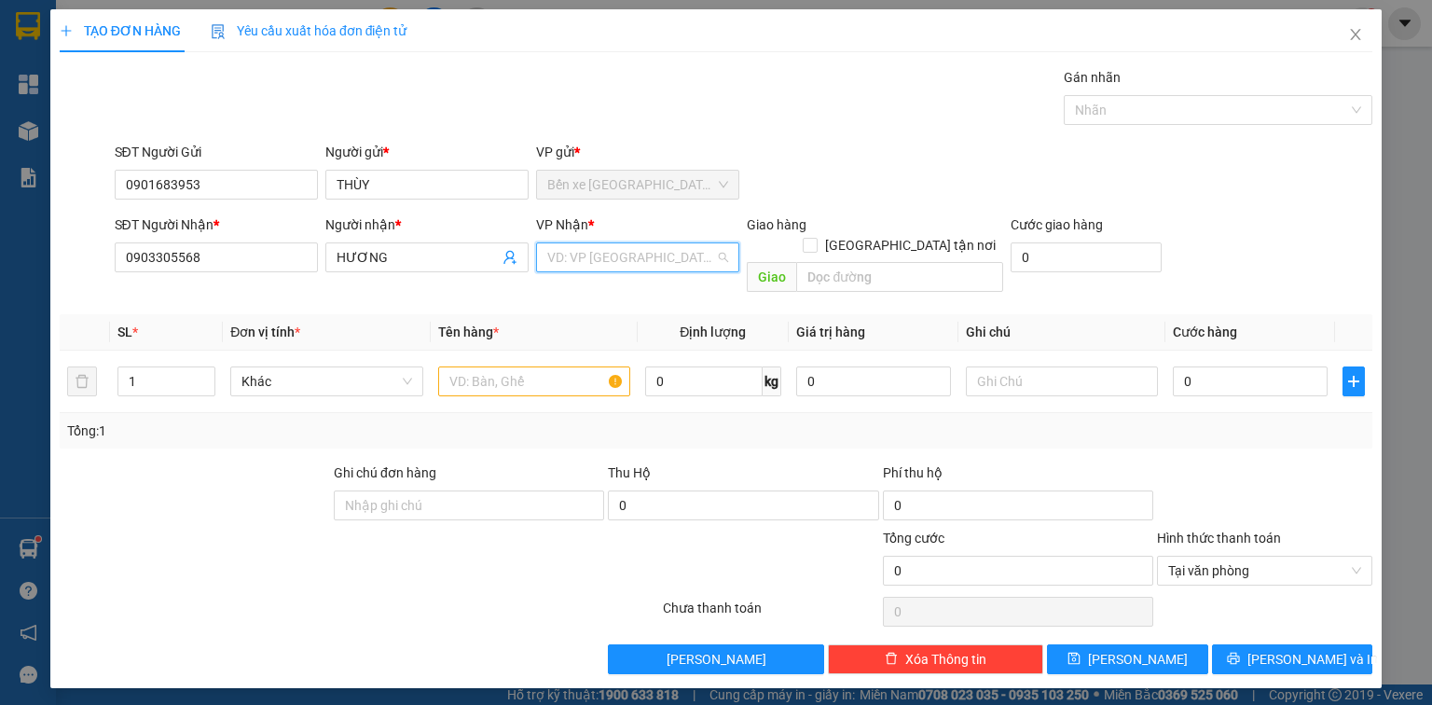
drag, startPoint x: 675, startPoint y: 245, endPoint x: 604, endPoint y: 310, distance: 95.7
click at [674, 245] on input "search" at bounding box center [631, 257] width 168 height 28
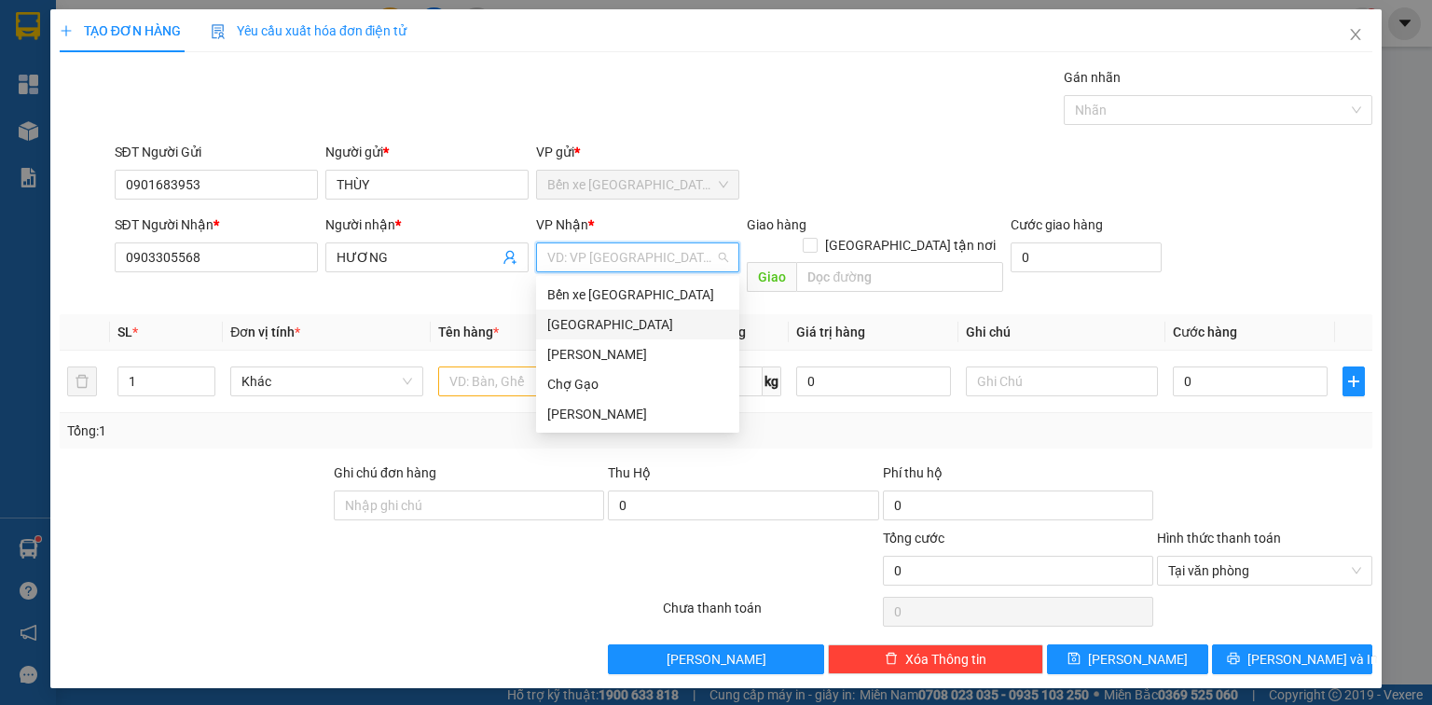
click at [580, 323] on div "[GEOGRAPHIC_DATA]" at bounding box center [637, 324] width 181 height 21
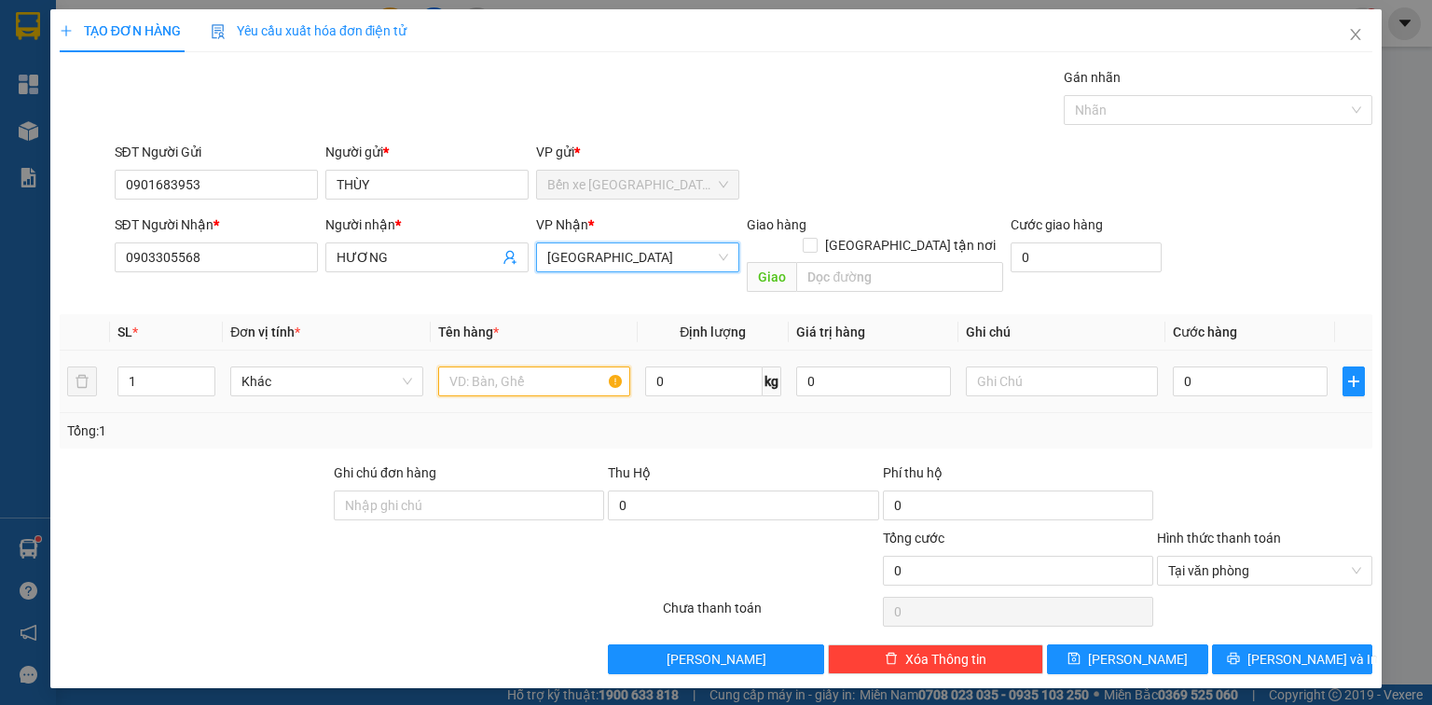
click at [512, 366] on input "text" at bounding box center [534, 381] width 192 height 30
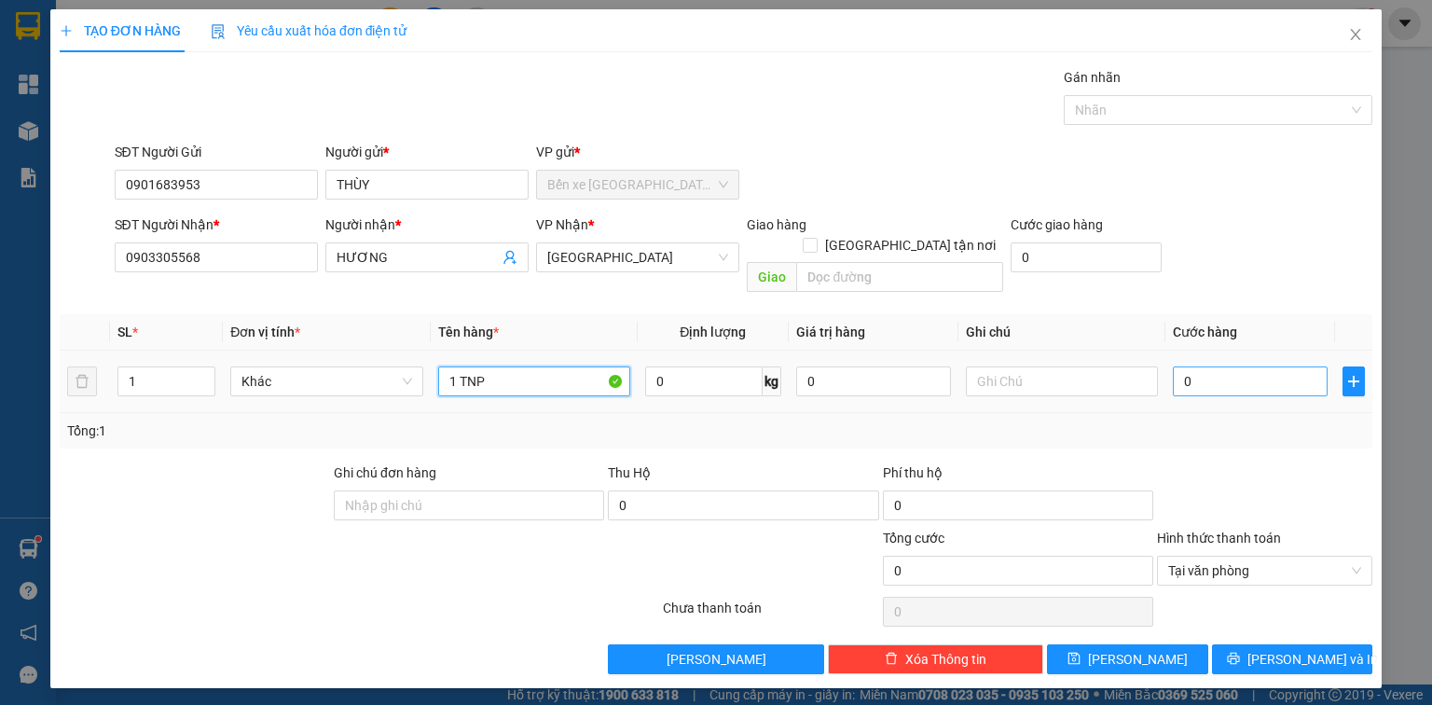
type input "1 TNP"
click at [1194, 366] on input "0" at bounding box center [1250, 381] width 155 height 30
type input "3"
type input "30"
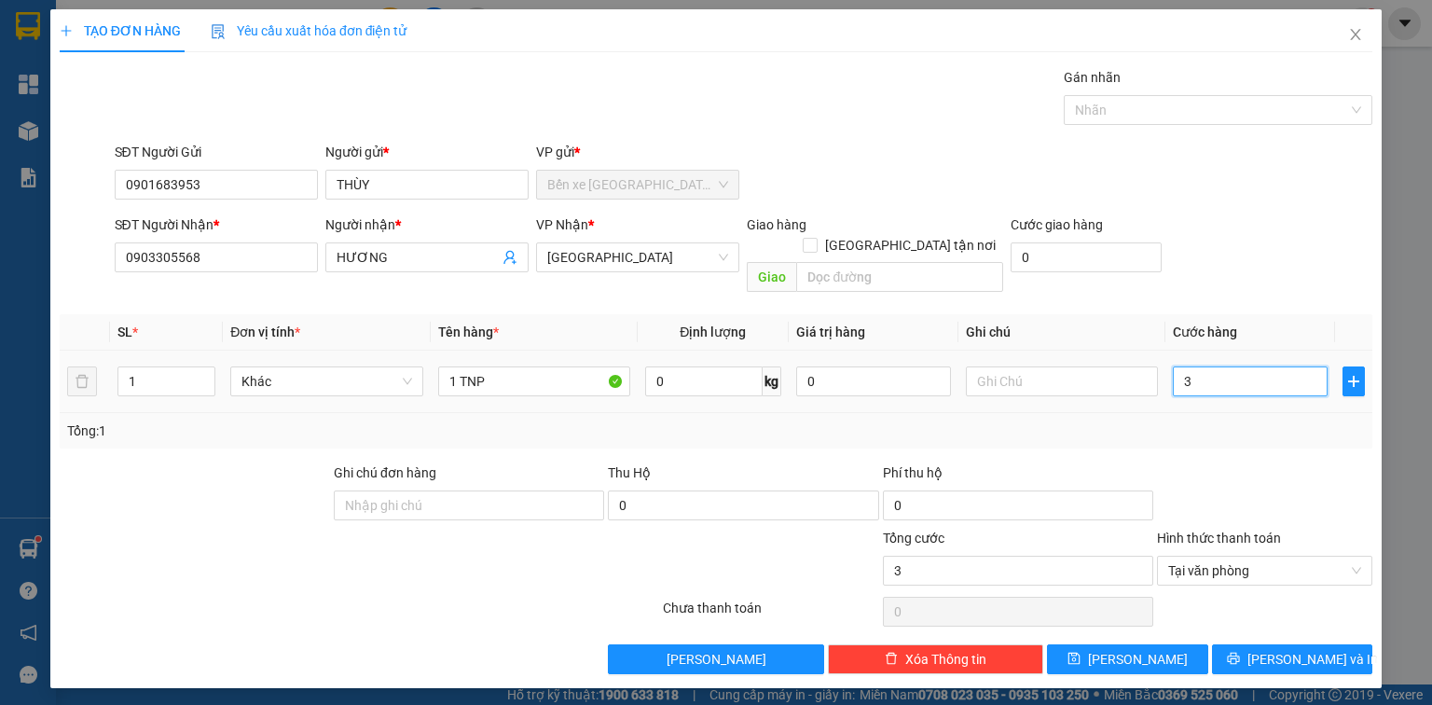
type input "30"
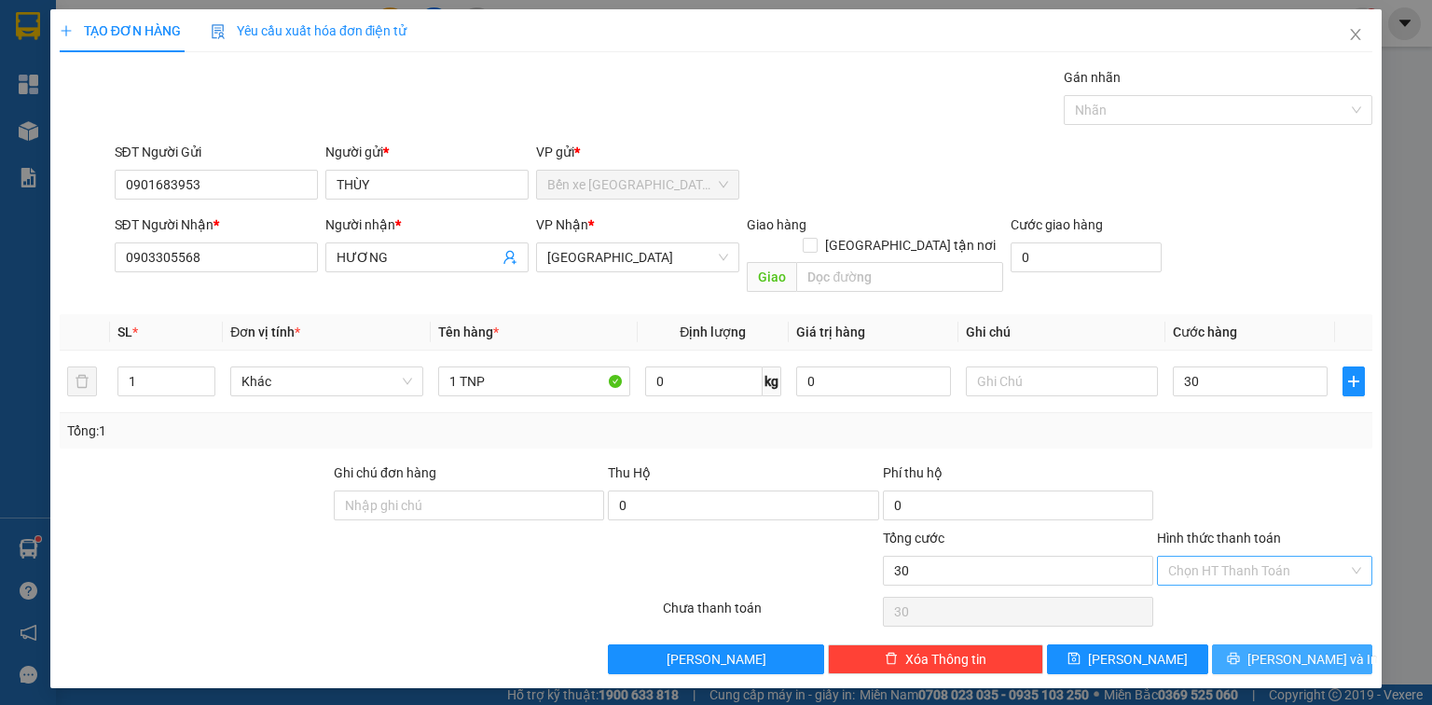
type input "30.000"
drag, startPoint x: 1335, startPoint y: 629, endPoint x: 1225, endPoint y: 612, distance: 111.4
click at [1334, 644] on button "[PERSON_NAME] và In" at bounding box center [1292, 659] width 161 height 30
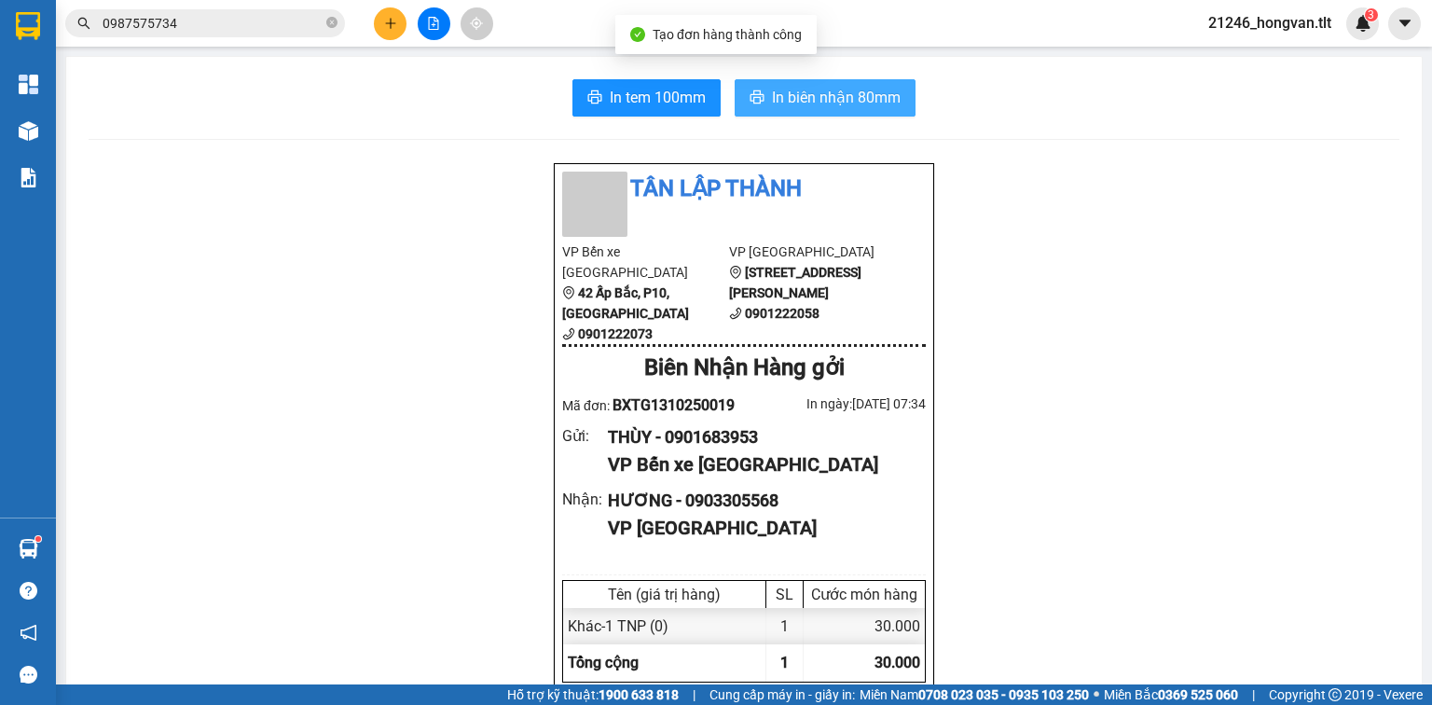
click at [820, 98] on span "In biên nhận 80mm" at bounding box center [836, 97] width 129 height 23
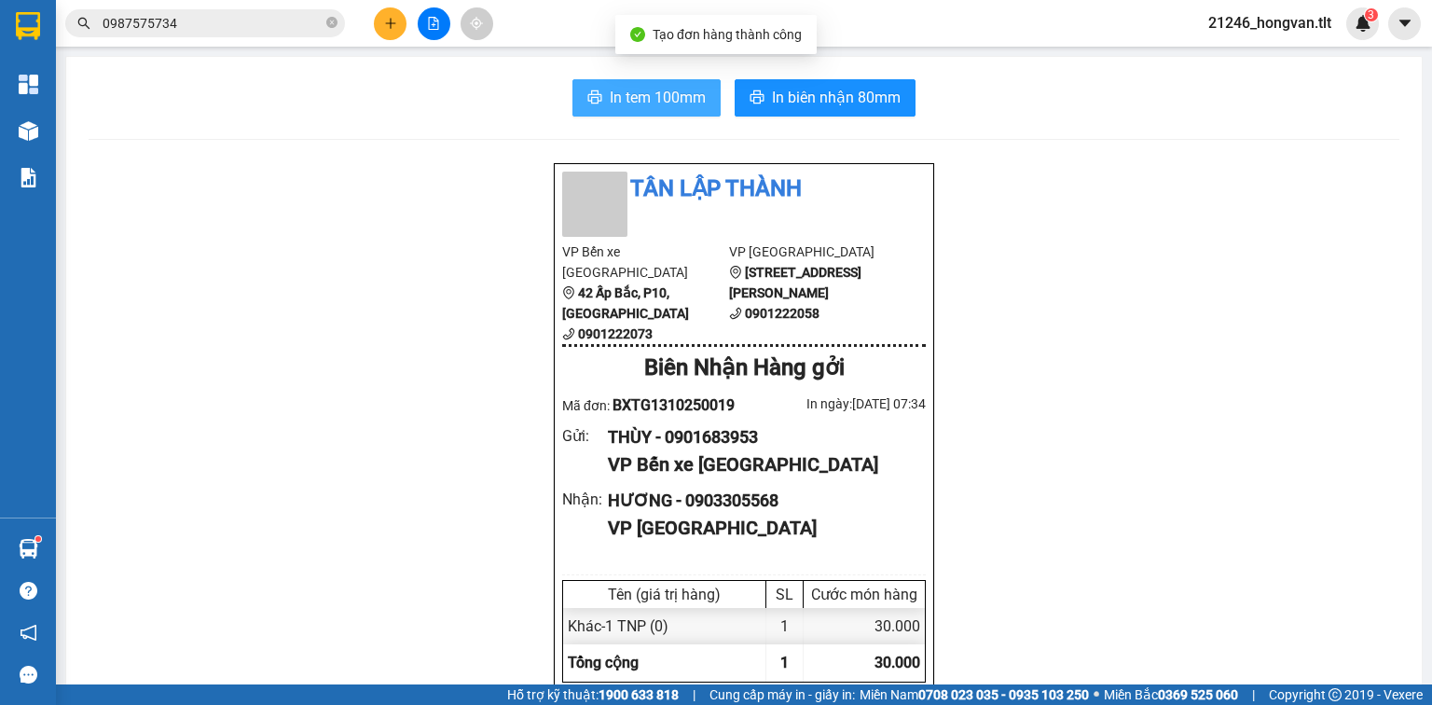
click at [651, 80] on button "In tem 100mm" at bounding box center [646, 97] width 148 height 37
click at [377, 14] on button at bounding box center [390, 23] width 33 height 33
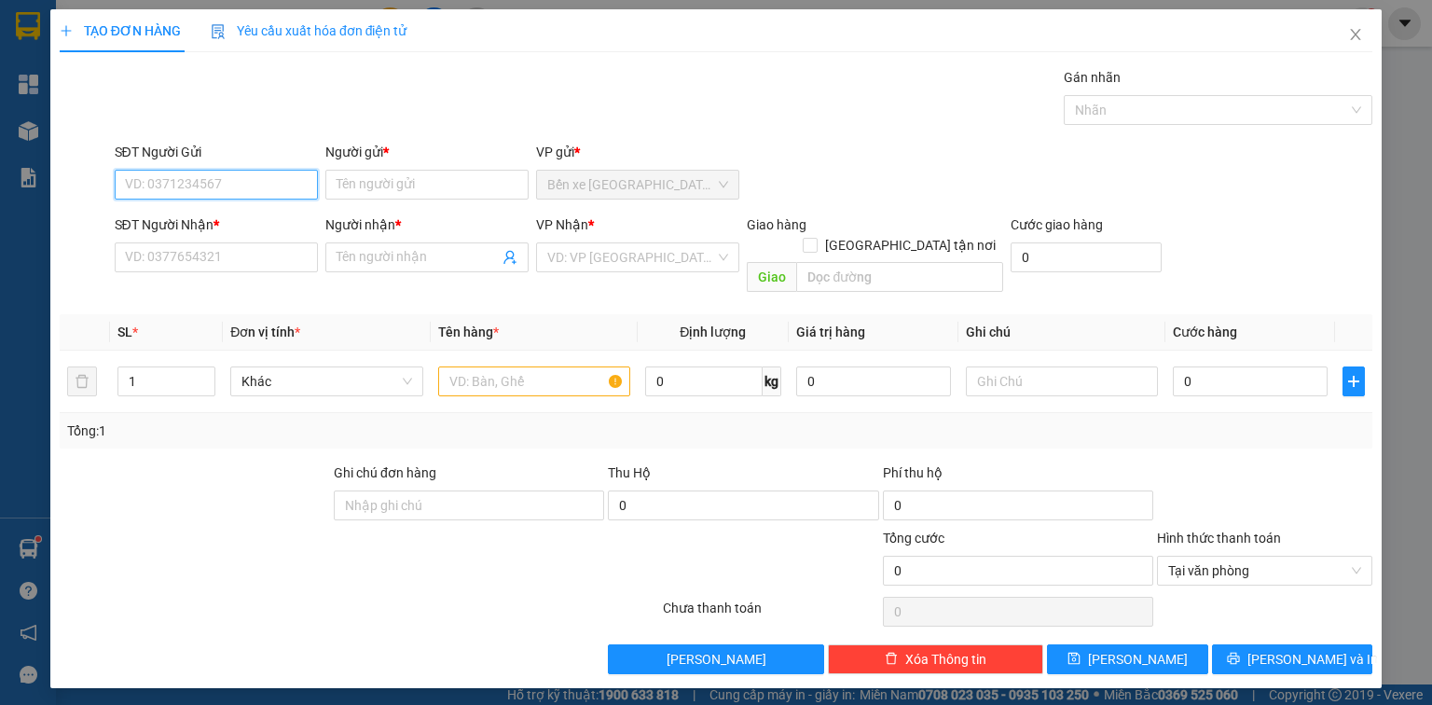
click at [229, 180] on input "SĐT Người Gửi" at bounding box center [216, 185] width 203 height 30
type input "0397777075"
drag, startPoint x: 239, startPoint y: 227, endPoint x: 242, endPoint y: 240, distance: 12.7
click at [239, 227] on div "0397777075 - QUYỀN" at bounding box center [216, 221] width 181 height 21
type input "QUYỀN"
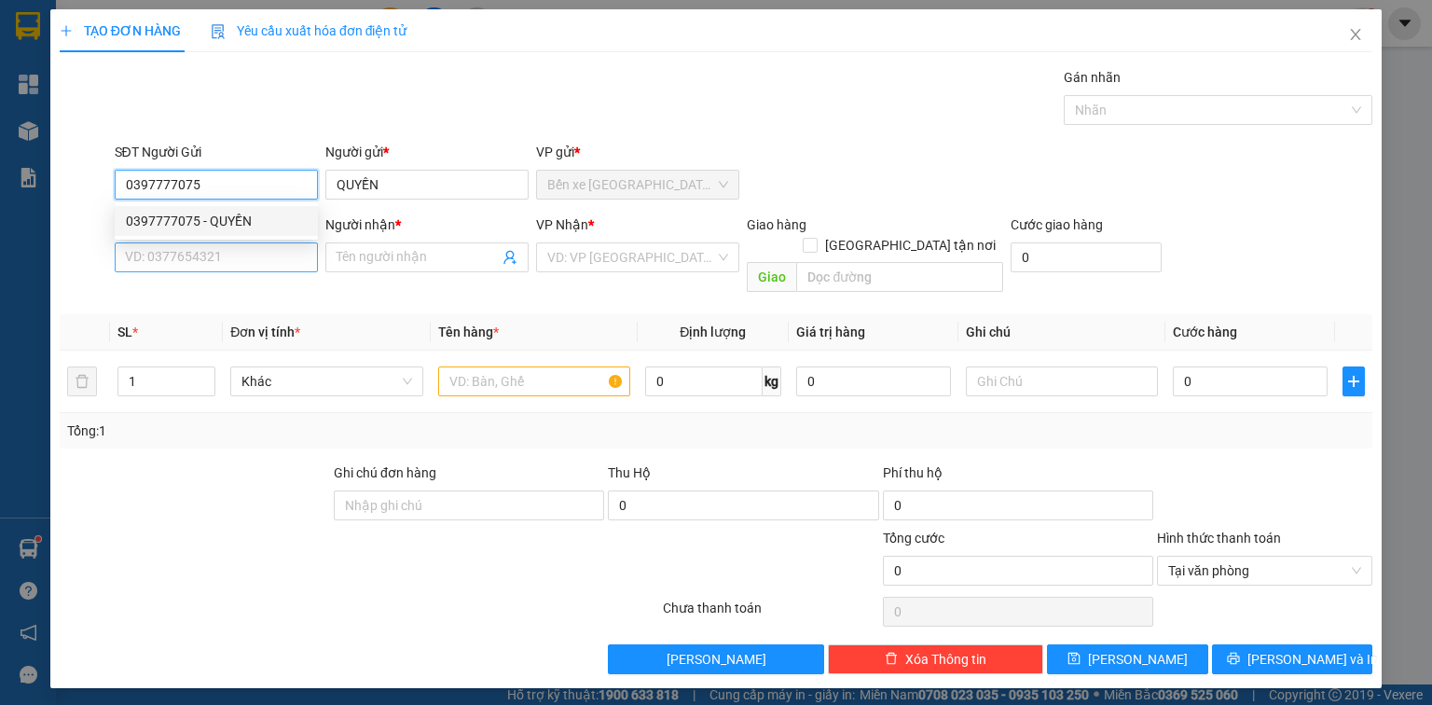
type input "0397777075"
click at [248, 254] on input "SĐT Người Nhận *" at bounding box center [216, 257] width 203 height 30
type input "0903332251"
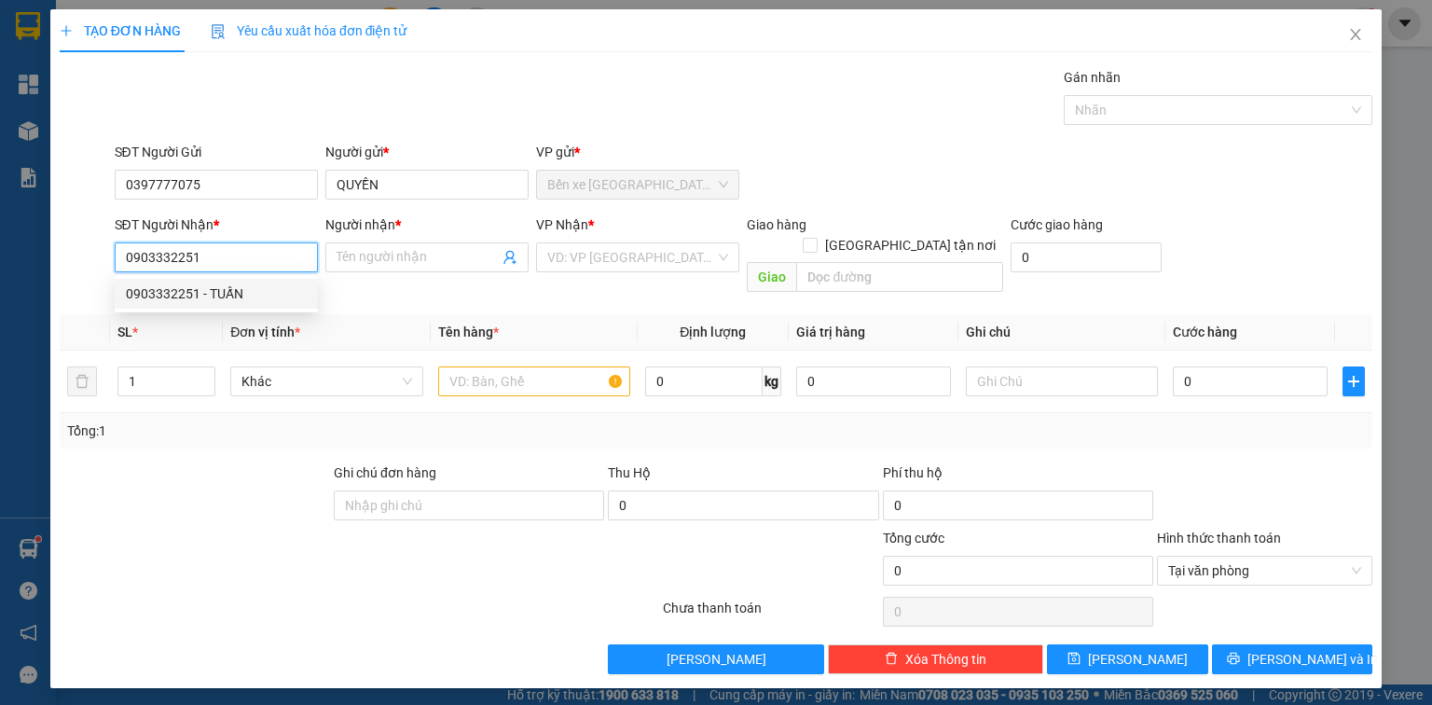
click at [213, 291] on div "0903332251 - TUẤN" at bounding box center [216, 293] width 181 height 21
type input "TUẤN"
type input "0903332251"
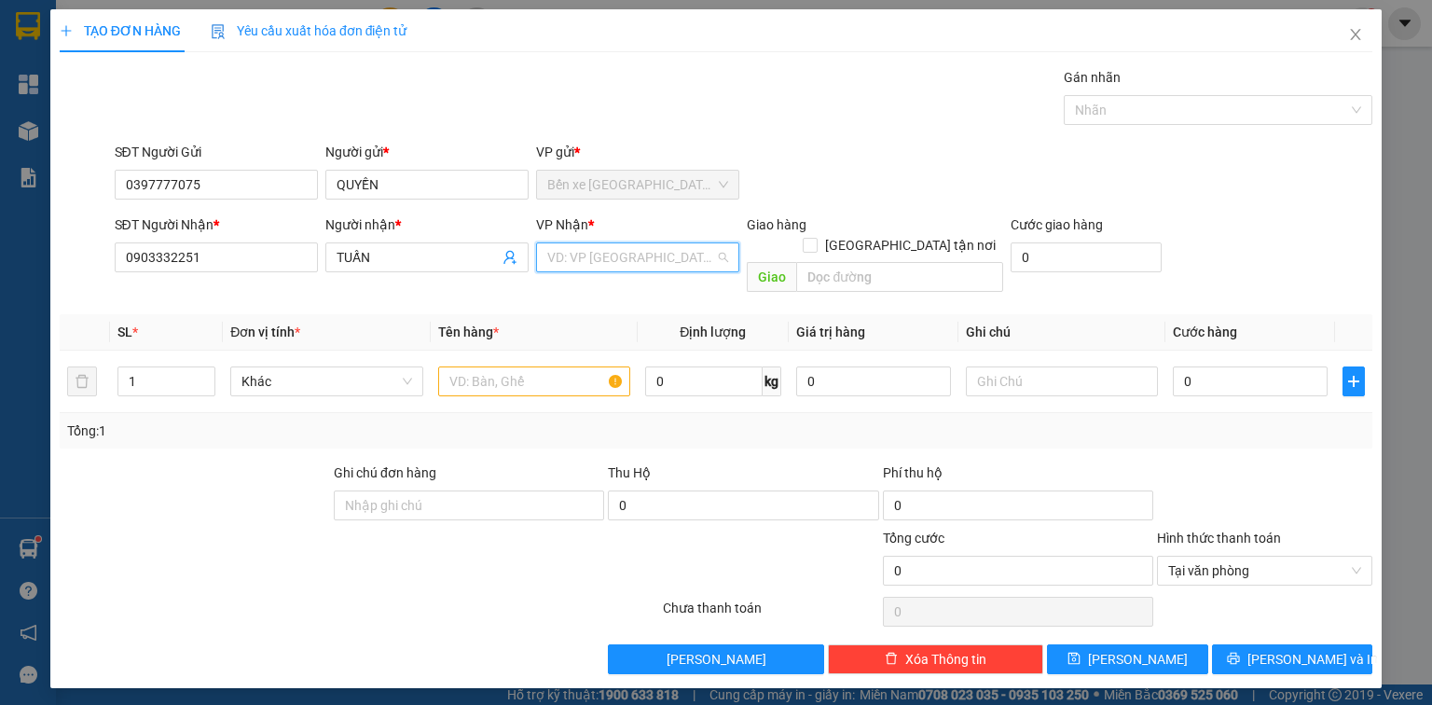
drag, startPoint x: 604, startPoint y: 265, endPoint x: 599, endPoint y: 311, distance: 46.8
click at [604, 268] on input "search" at bounding box center [631, 257] width 168 height 28
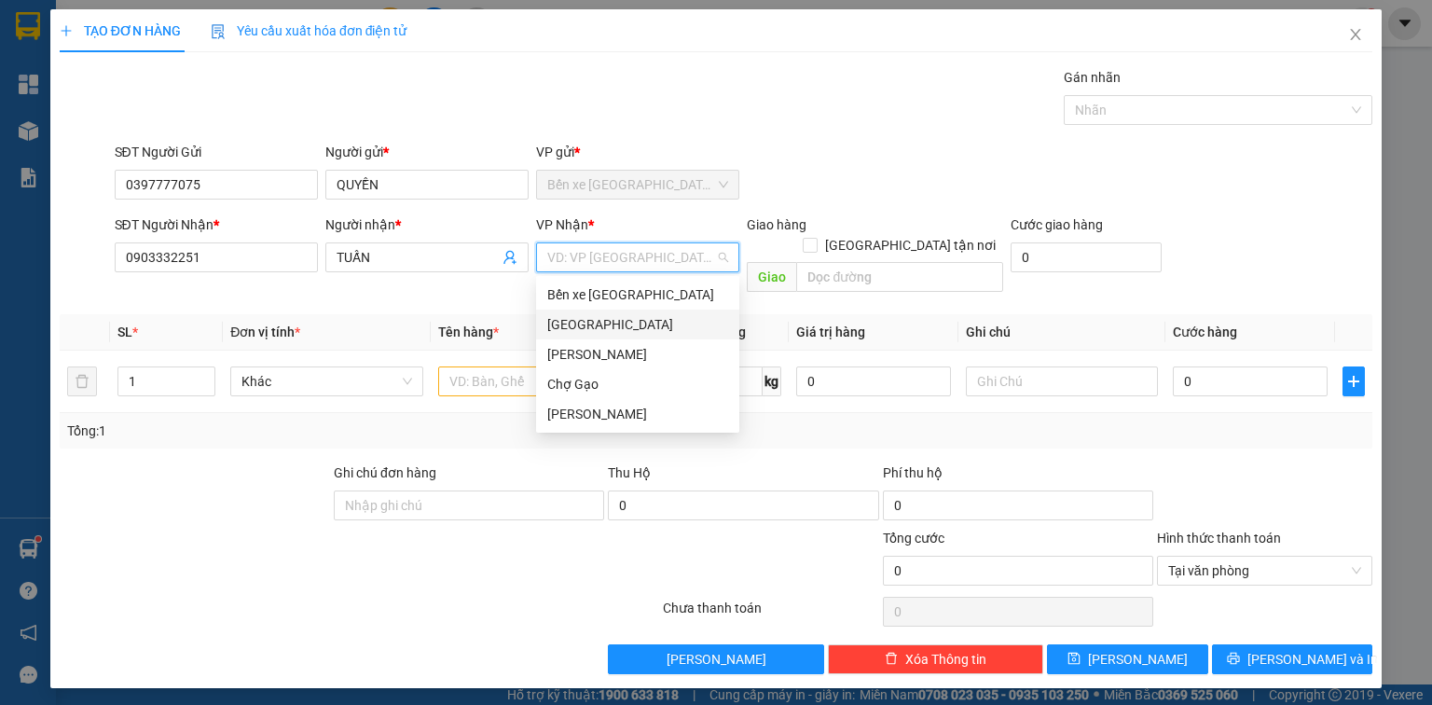
click at [600, 314] on div "[GEOGRAPHIC_DATA]" at bounding box center [637, 324] width 181 height 21
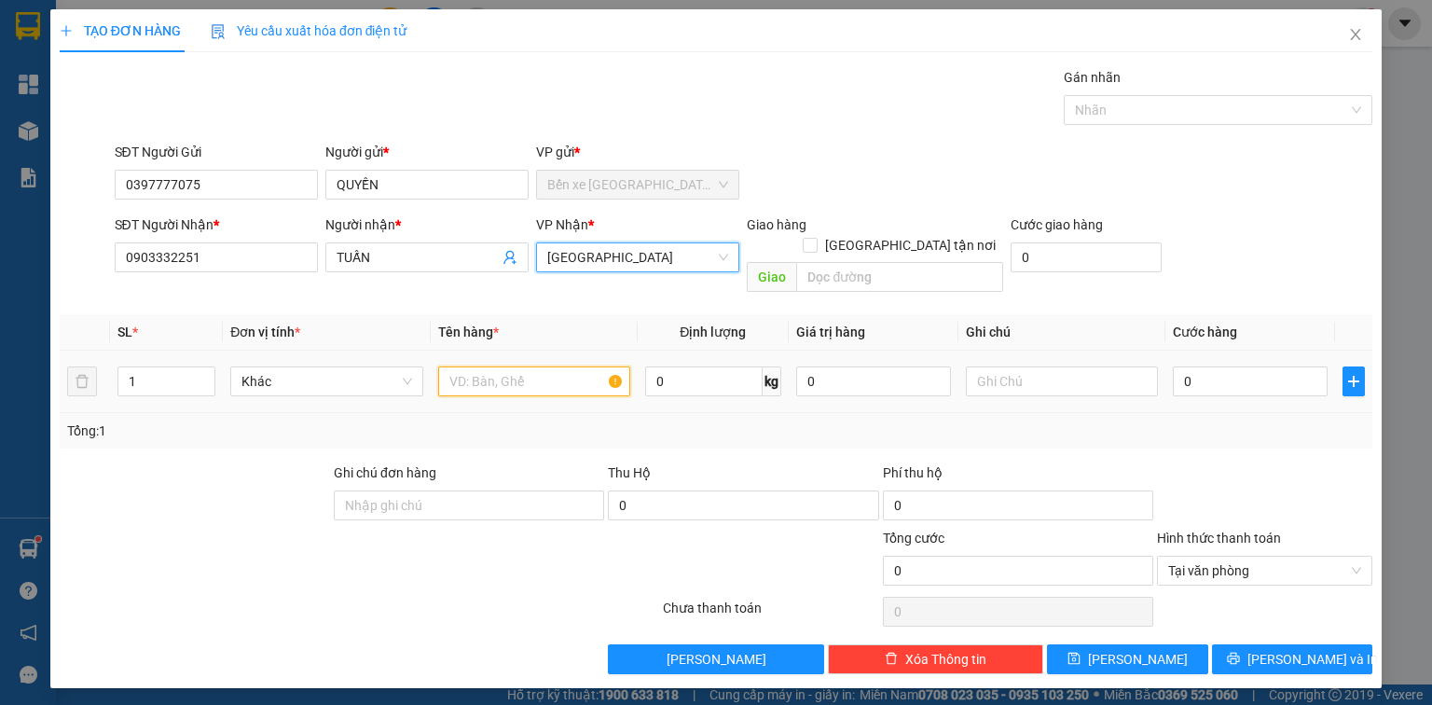
click at [521, 366] on input "text" at bounding box center [534, 381] width 192 height 30
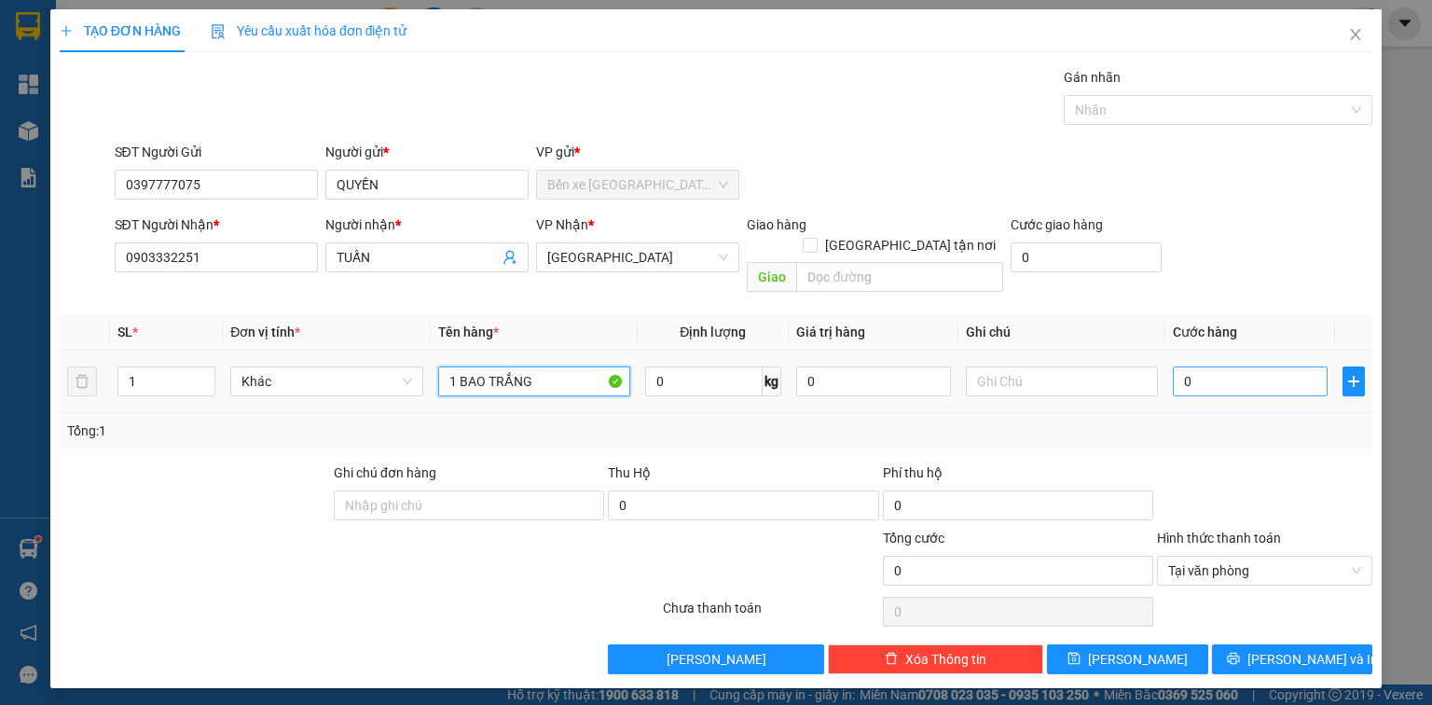
type input "1 BAO TRẮNG"
type input "3"
type input "30"
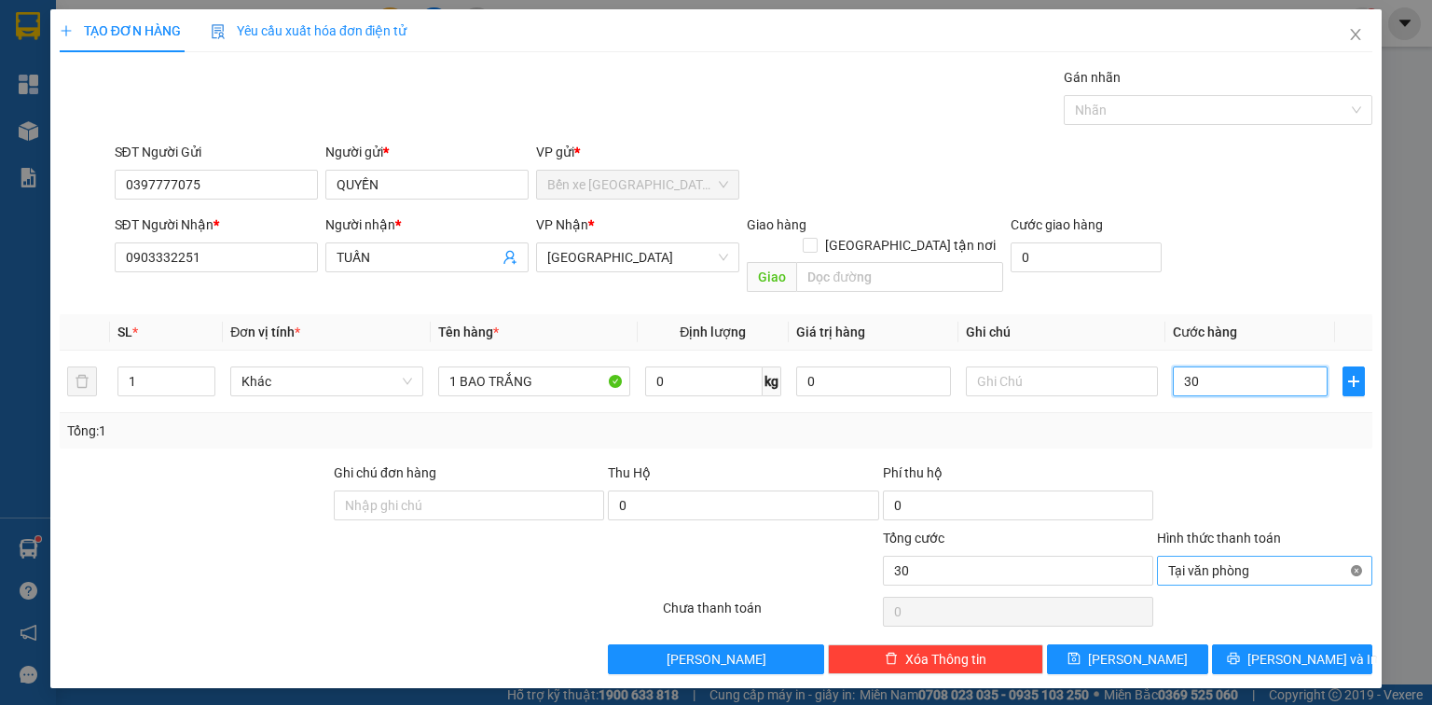
type input "30"
type input "30.000"
click at [1328, 644] on button "[PERSON_NAME] và In" at bounding box center [1292, 659] width 161 height 30
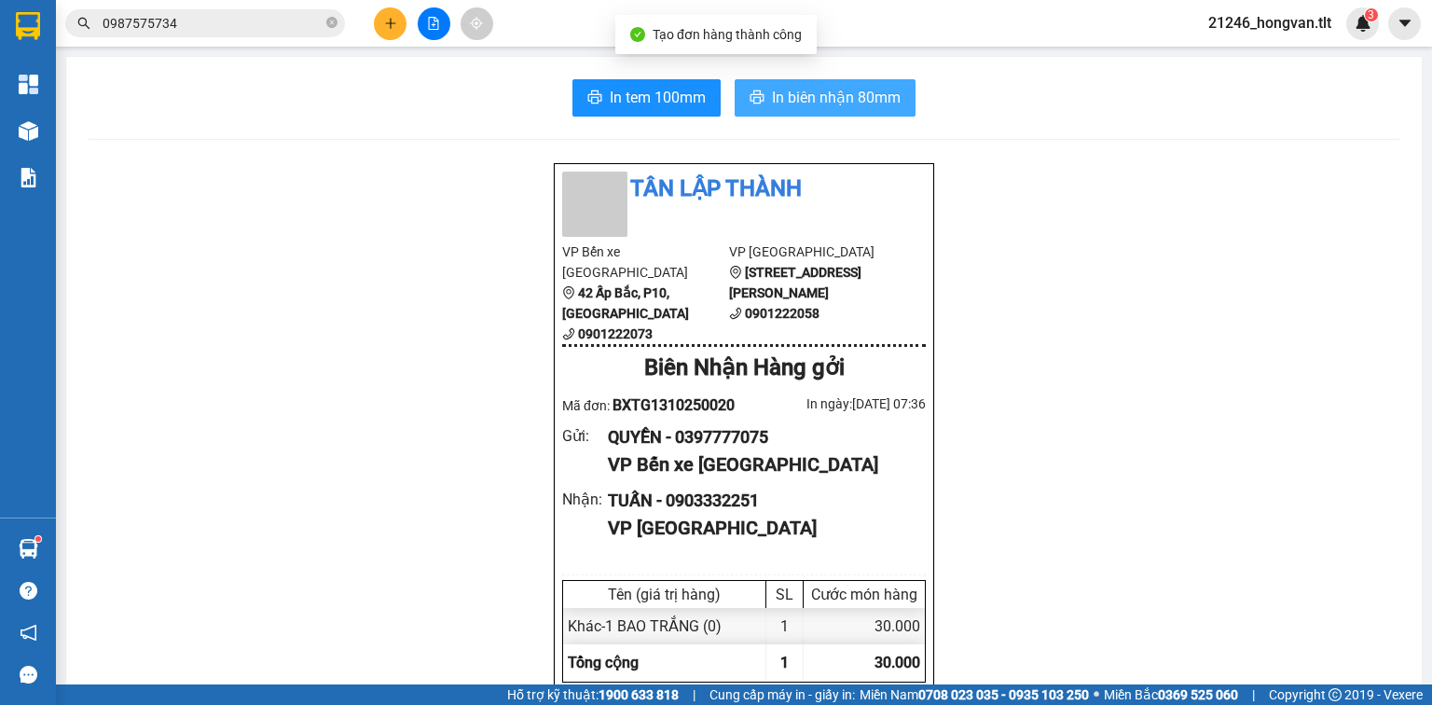
drag, startPoint x: 818, startPoint y: 97, endPoint x: 805, endPoint y: 91, distance: 14.2
click at [817, 97] on span "In biên nhận 80mm" at bounding box center [836, 97] width 129 height 23
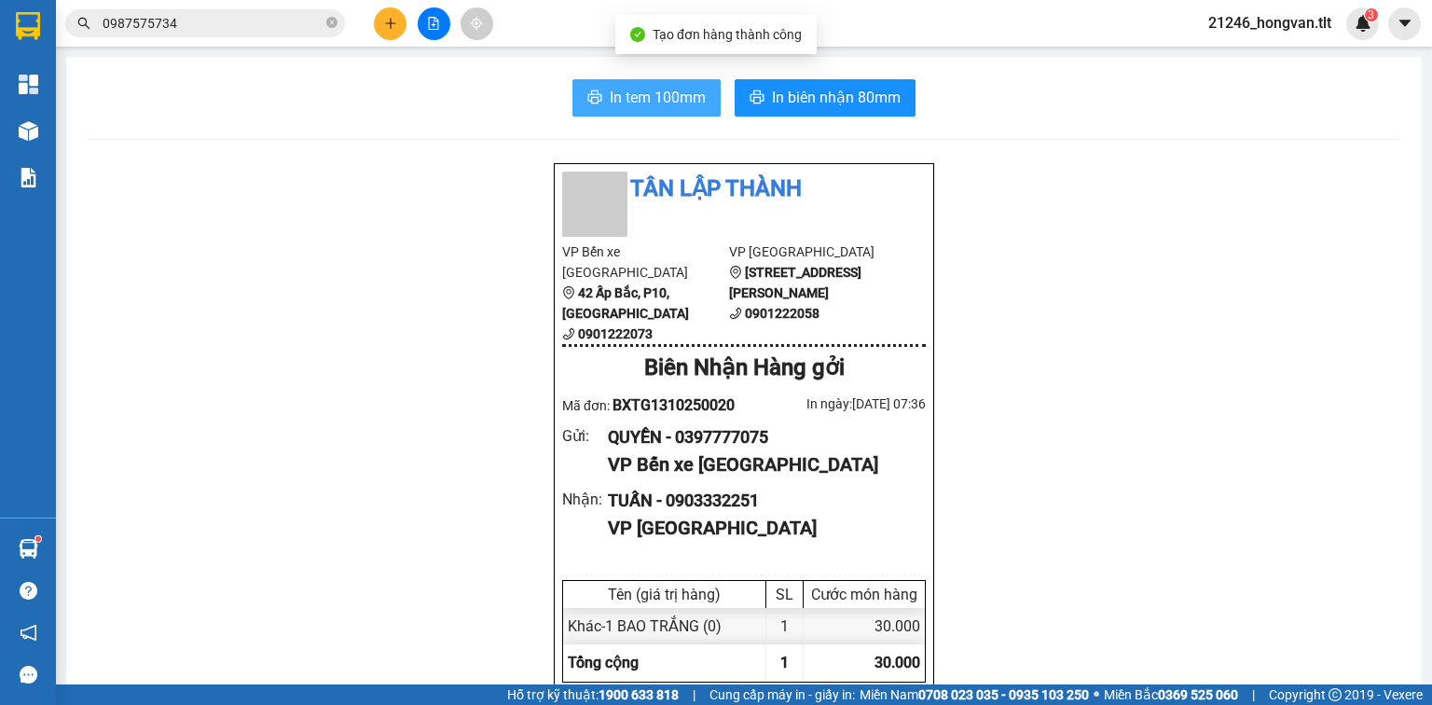
click at [633, 113] on button "In tem 100mm" at bounding box center [646, 97] width 148 height 37
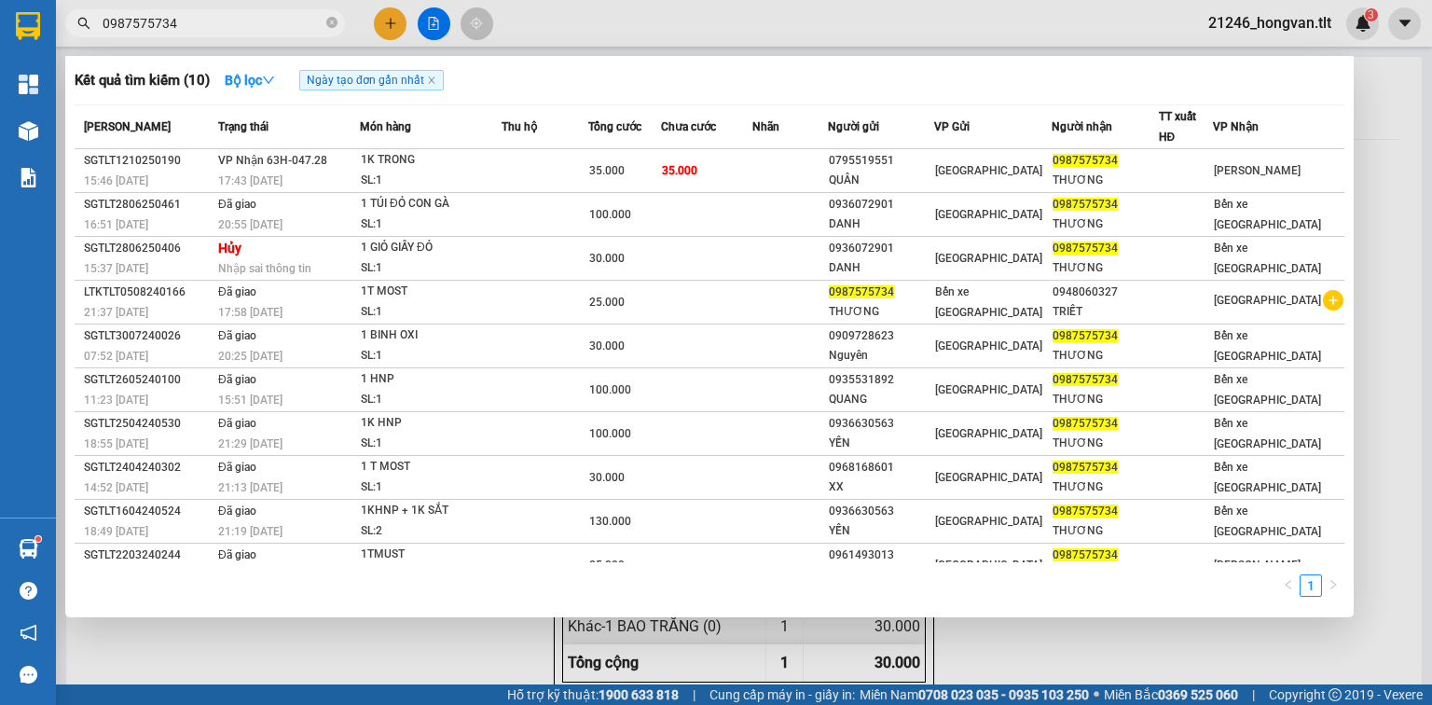
click at [300, 22] on input "0987575734" at bounding box center [213, 23] width 220 height 21
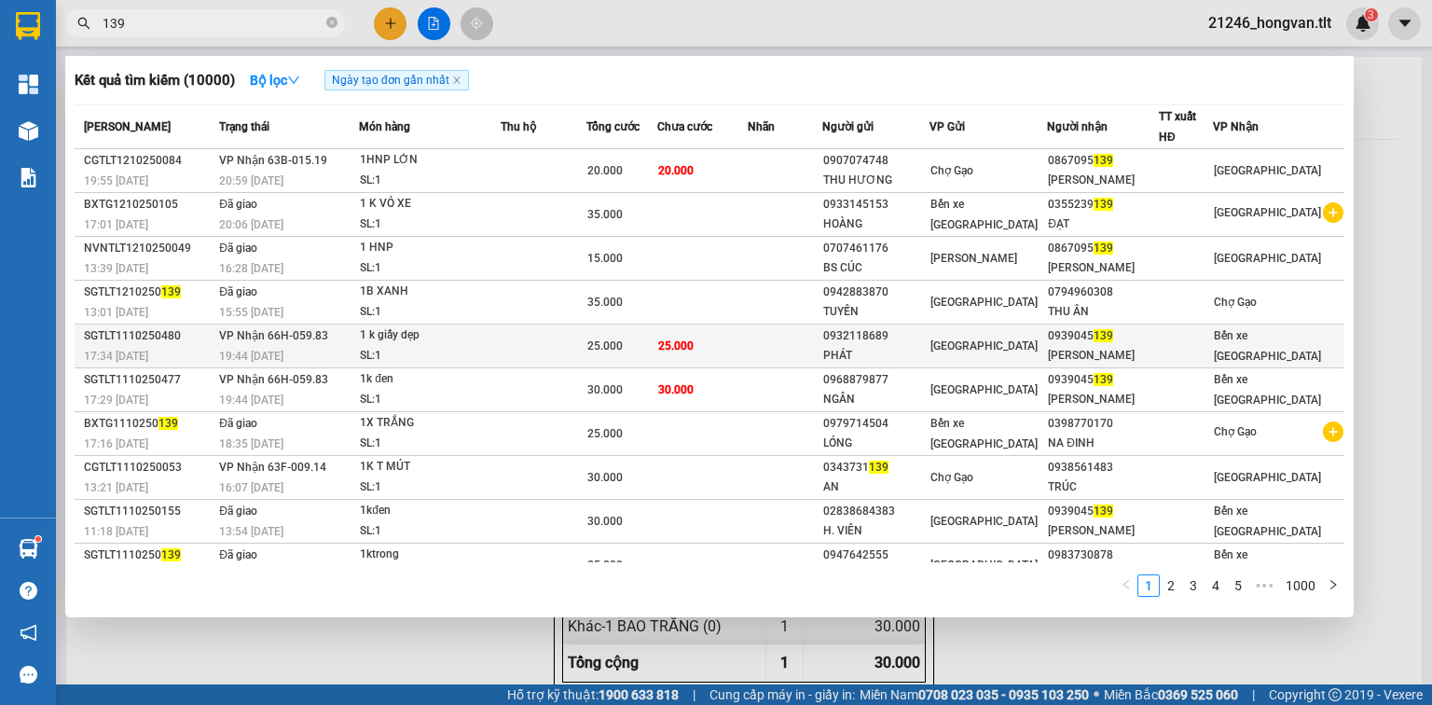
type input "139"
click at [748, 345] on td "25.000" at bounding box center [702, 346] width 90 height 44
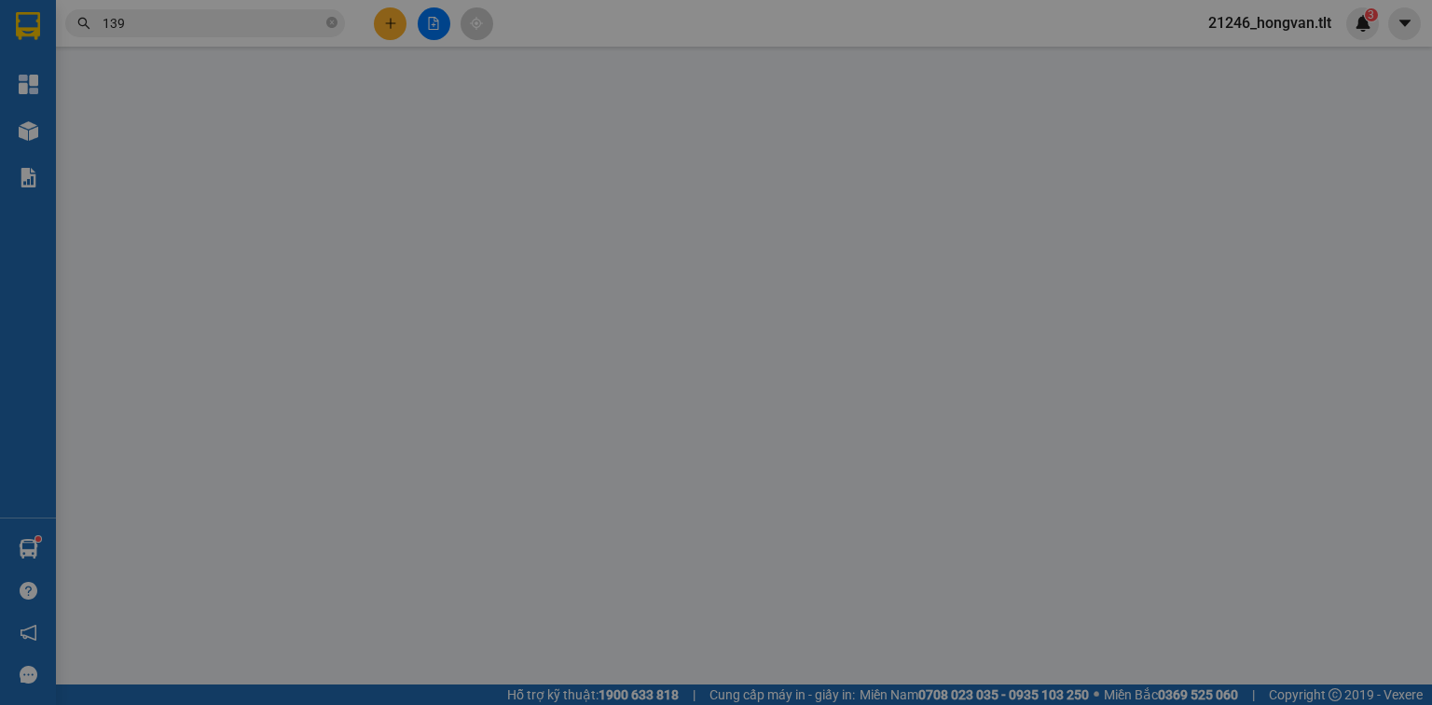
type input "0932118689"
type input "PHÁT"
type input "0939045139"
type input "[PERSON_NAME]"
type input "0"
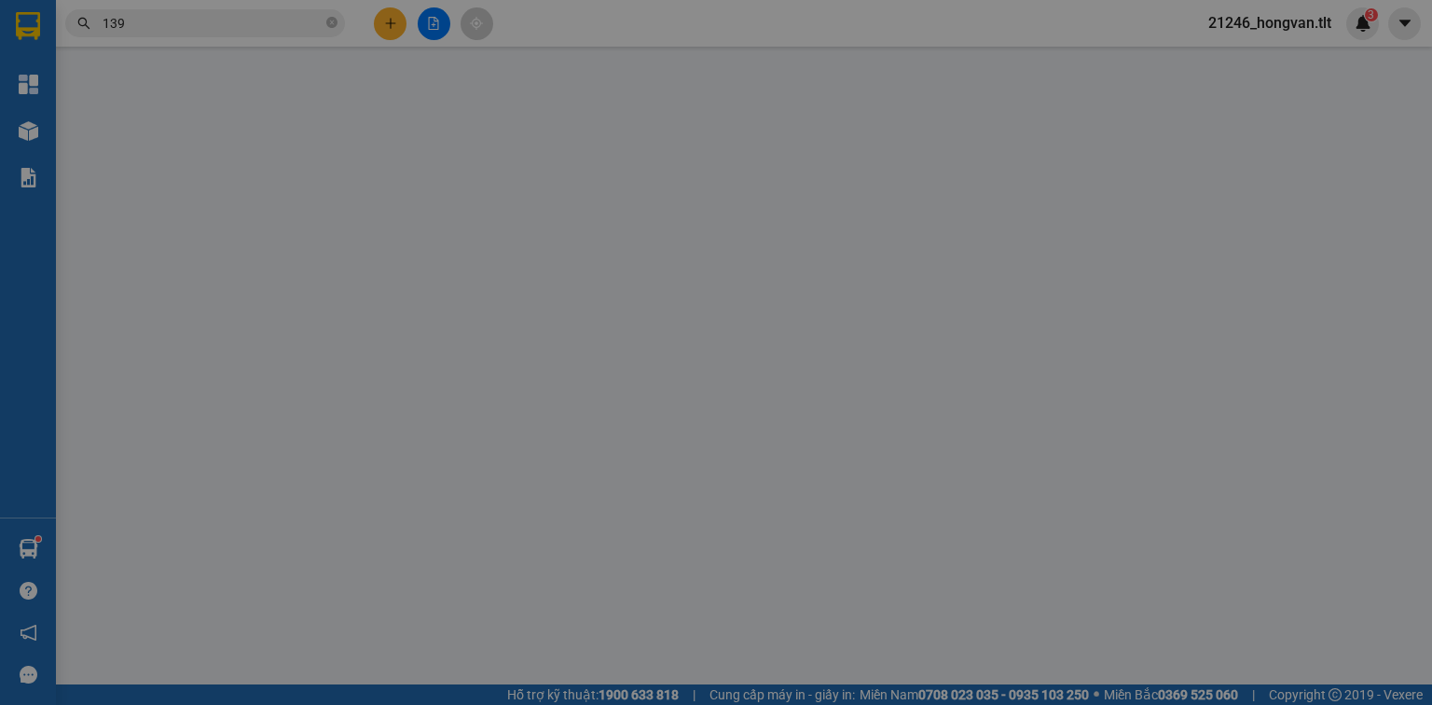
type input "25.000"
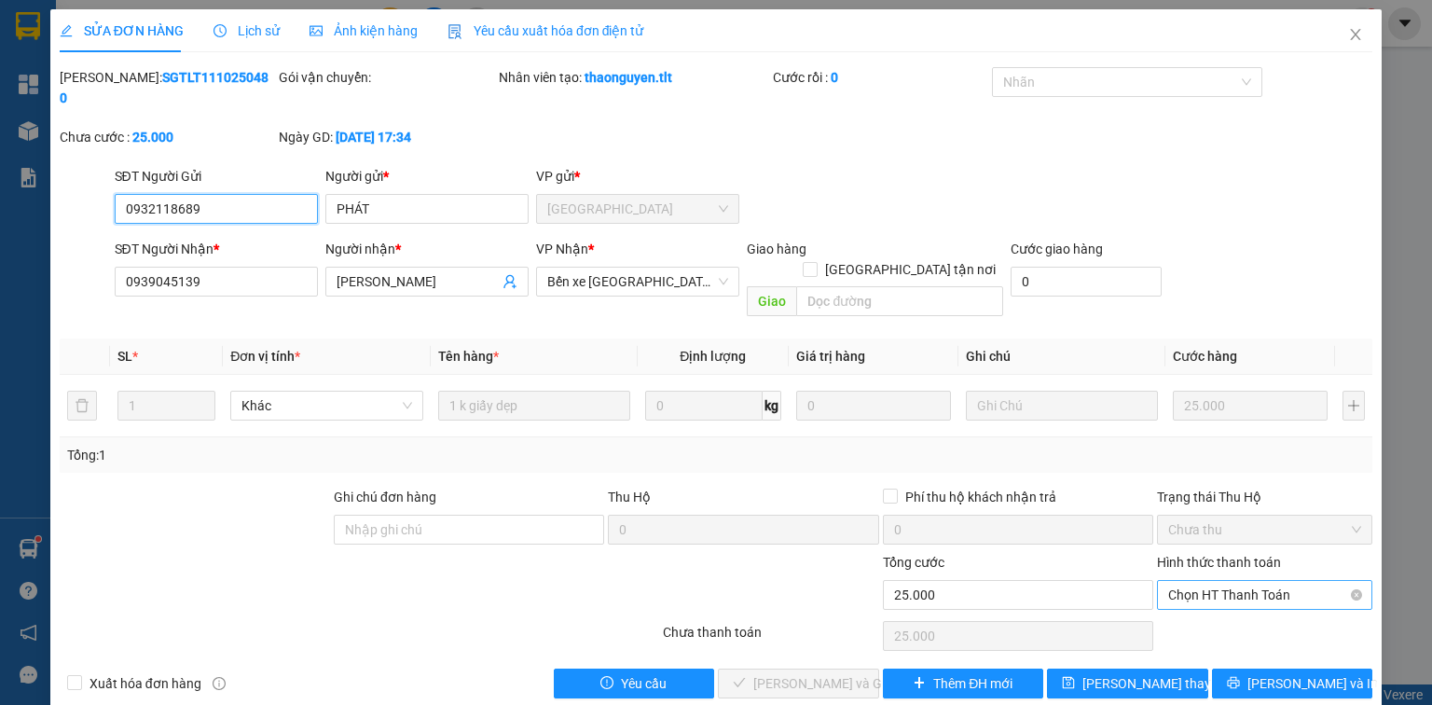
drag, startPoint x: 1243, startPoint y: 552, endPoint x: 1243, endPoint y: 568, distance: 15.8
click at [1242, 581] on span "Chọn HT Thanh Toán" at bounding box center [1264, 595] width 193 height 28
click at [1238, 589] on div "Tại văn phòng" at bounding box center [1264, 590] width 193 height 21
type input "0"
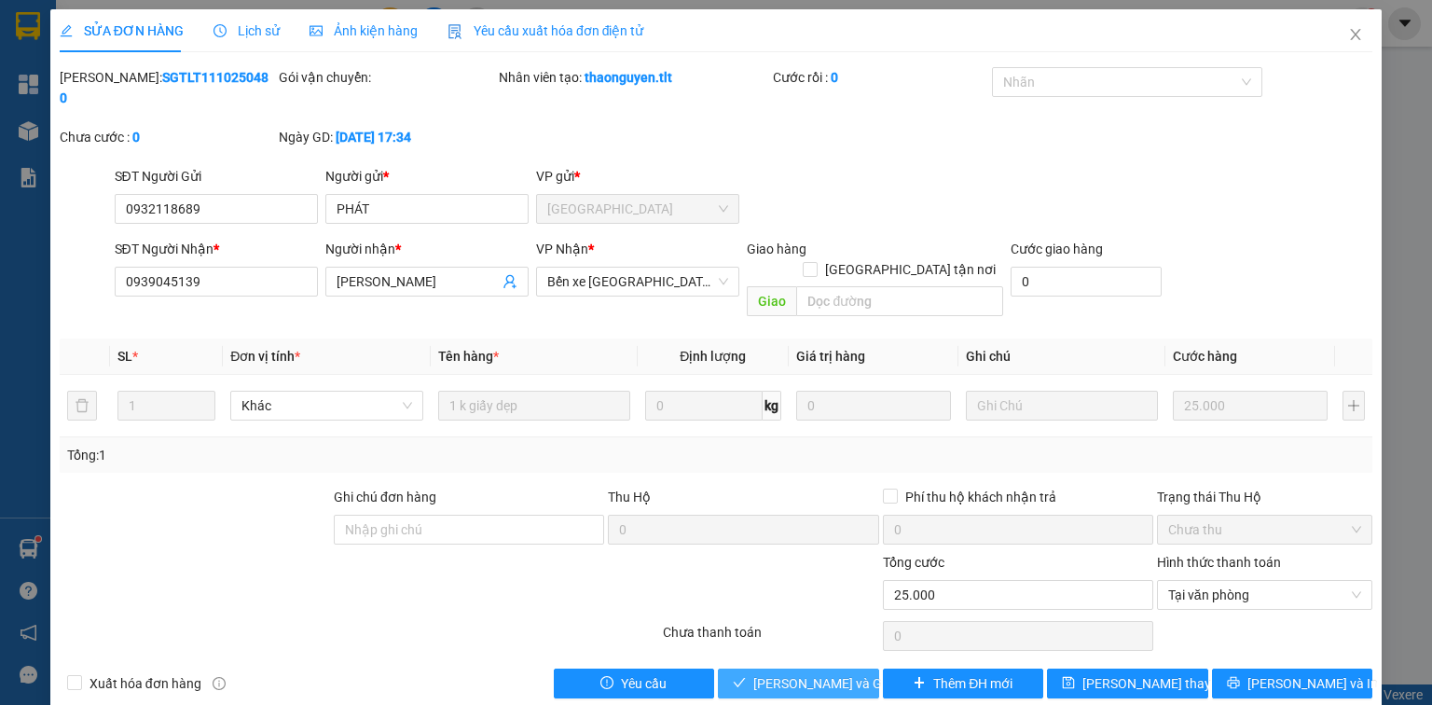
click at [793, 673] on span "[PERSON_NAME] và Giao hàng" at bounding box center [842, 683] width 179 height 21
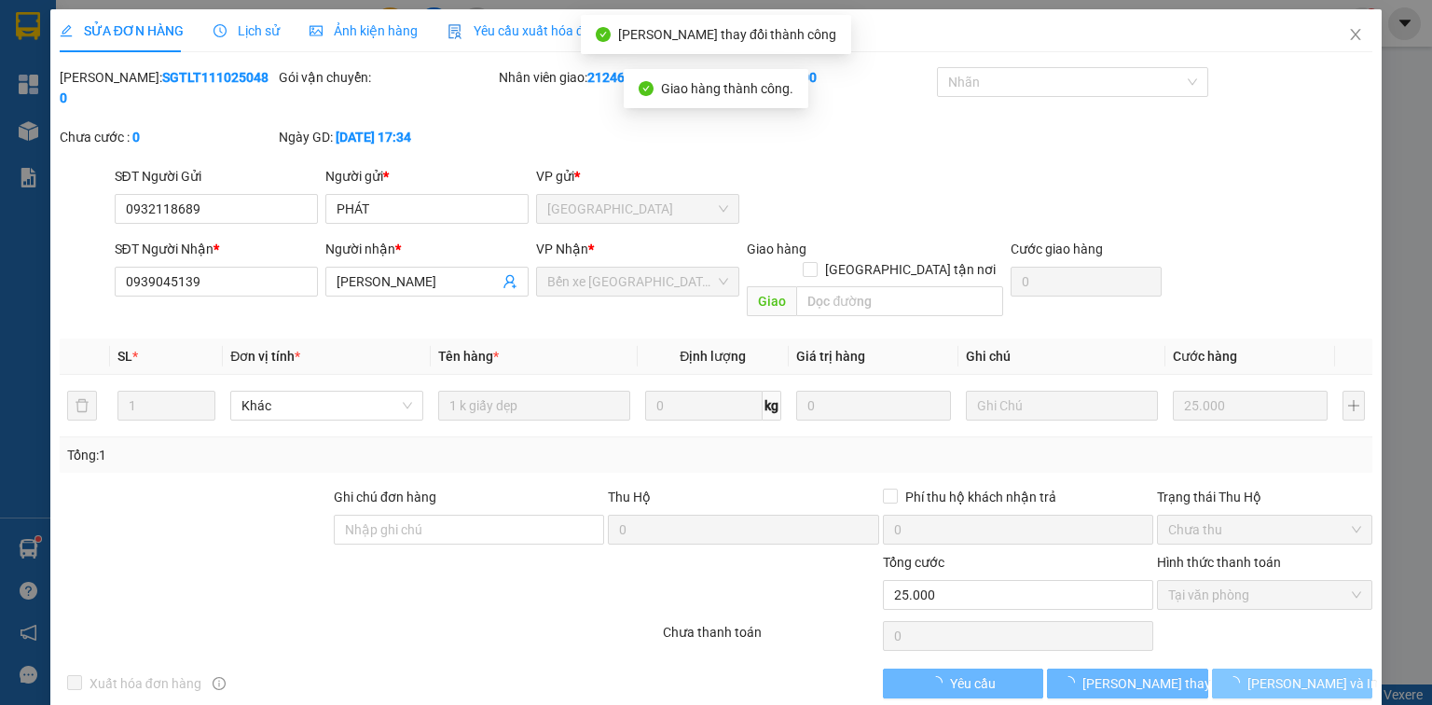
click at [1340, 668] on button "[PERSON_NAME] và In" at bounding box center [1292, 683] width 161 height 30
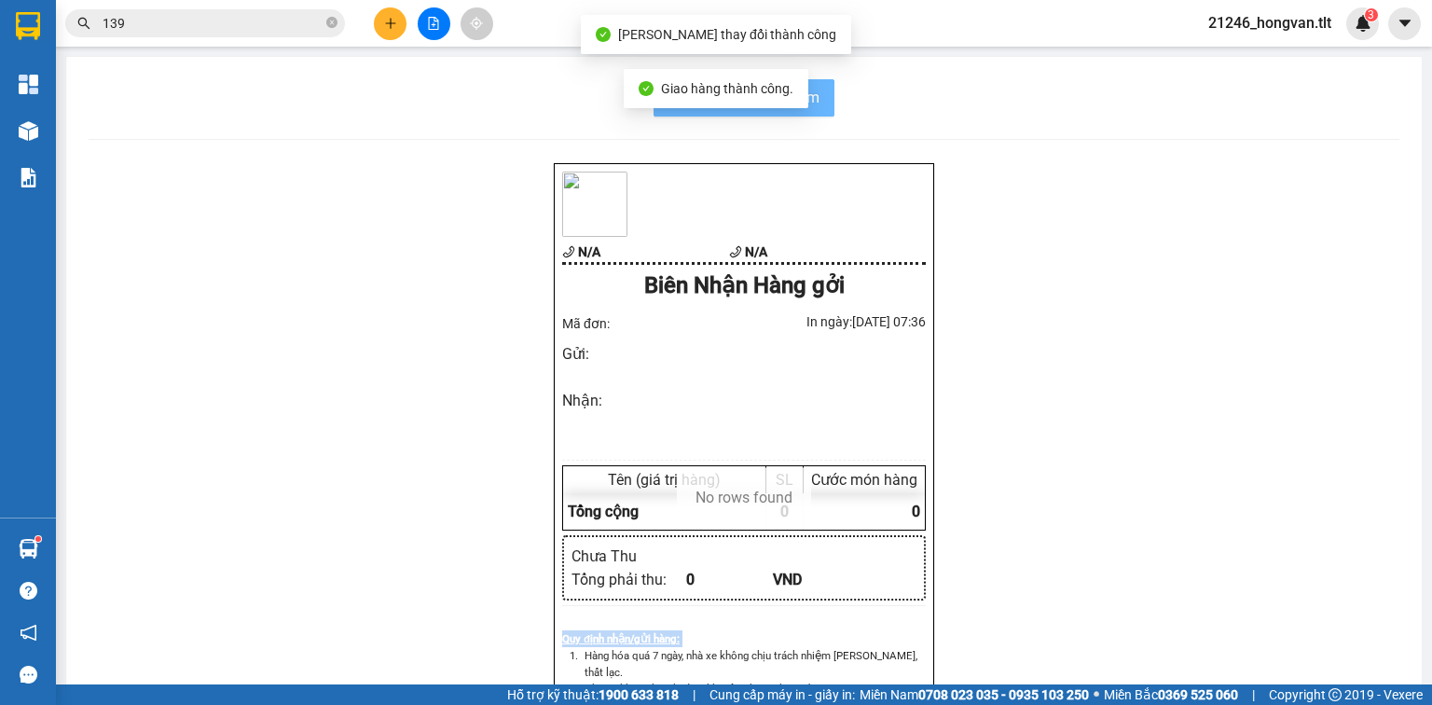
click at [1341, 637] on div "N/A N/A Biên Nhận Hàng gởi Mã đơn: In ngày: [DATE] 07:36 Gửi : Nhận : Tên (giá …" at bounding box center [744, 496] width 1311 height 668
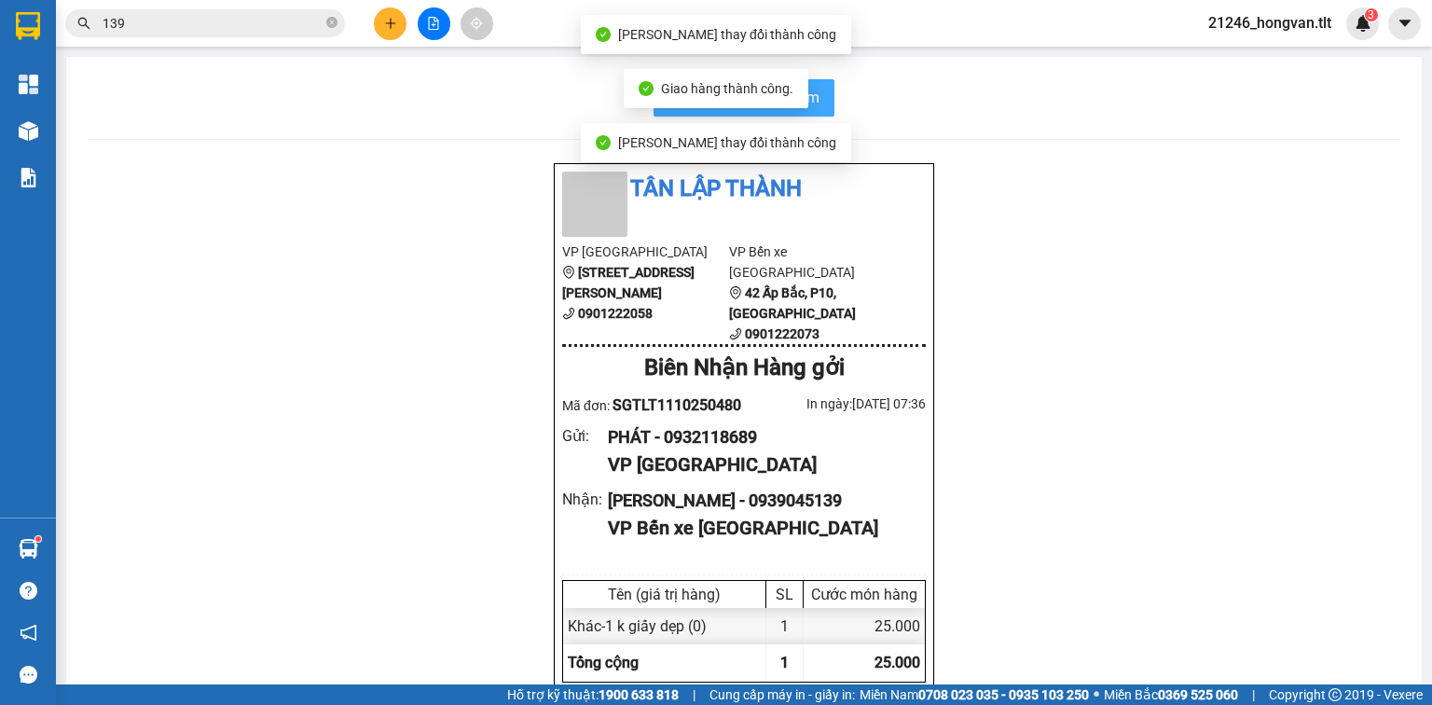
click at [820, 93] on button "In biên nhận 80mm" at bounding box center [744, 97] width 181 height 37
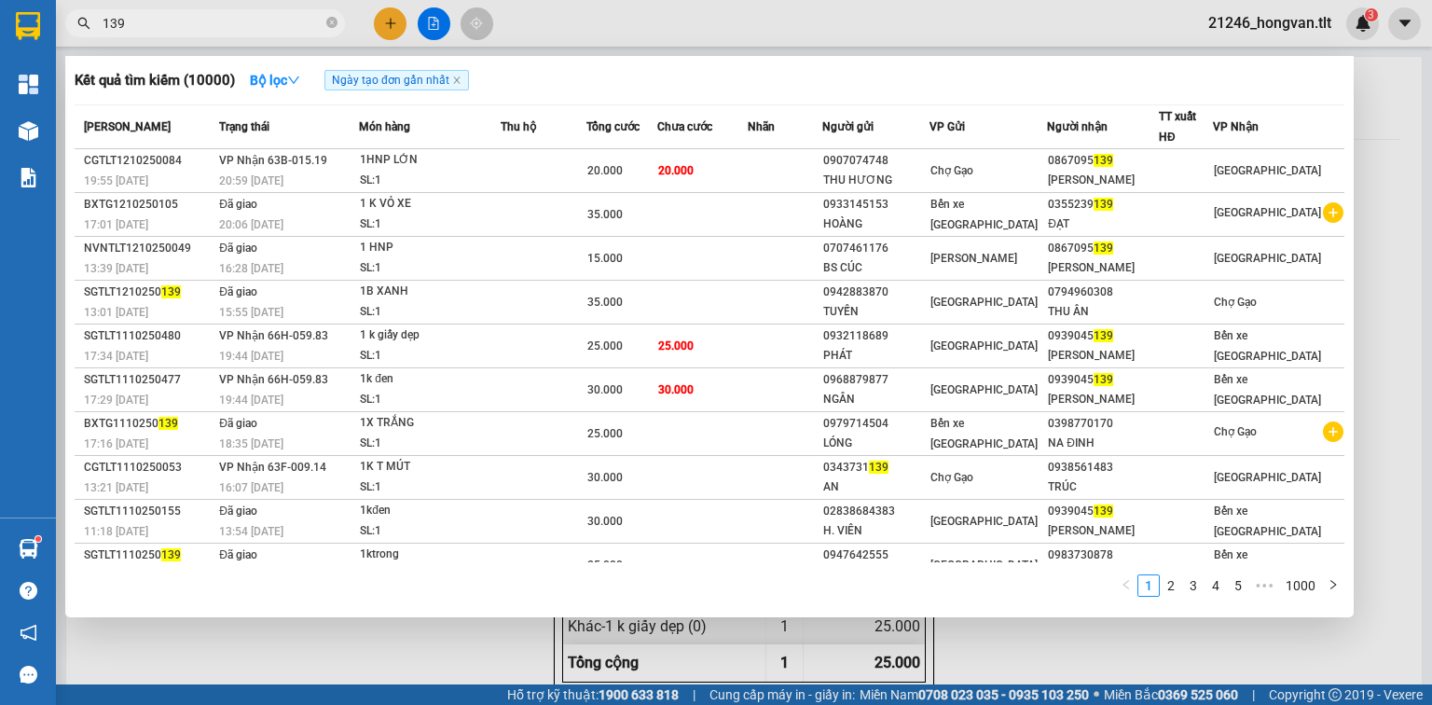
click at [260, 19] on input "139" at bounding box center [213, 23] width 220 height 21
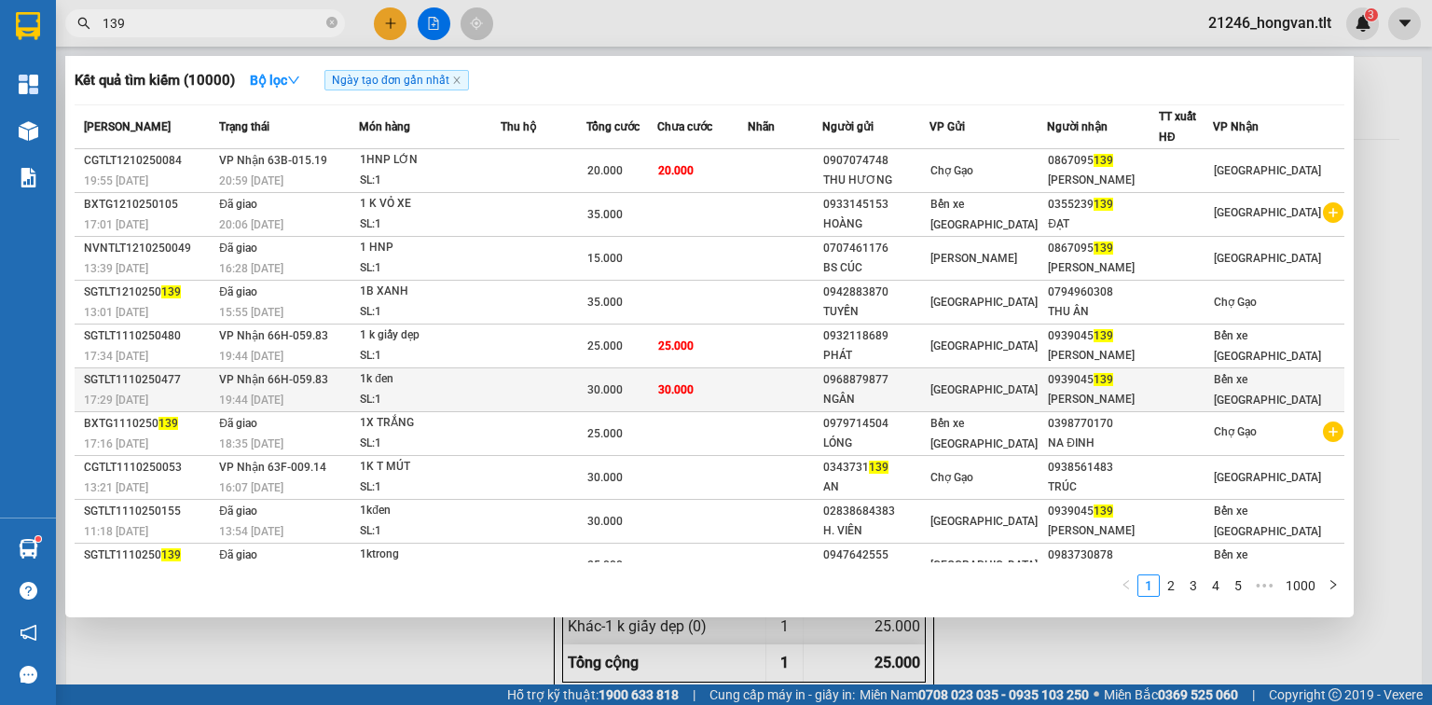
click at [771, 388] on td at bounding box center [785, 390] width 75 height 44
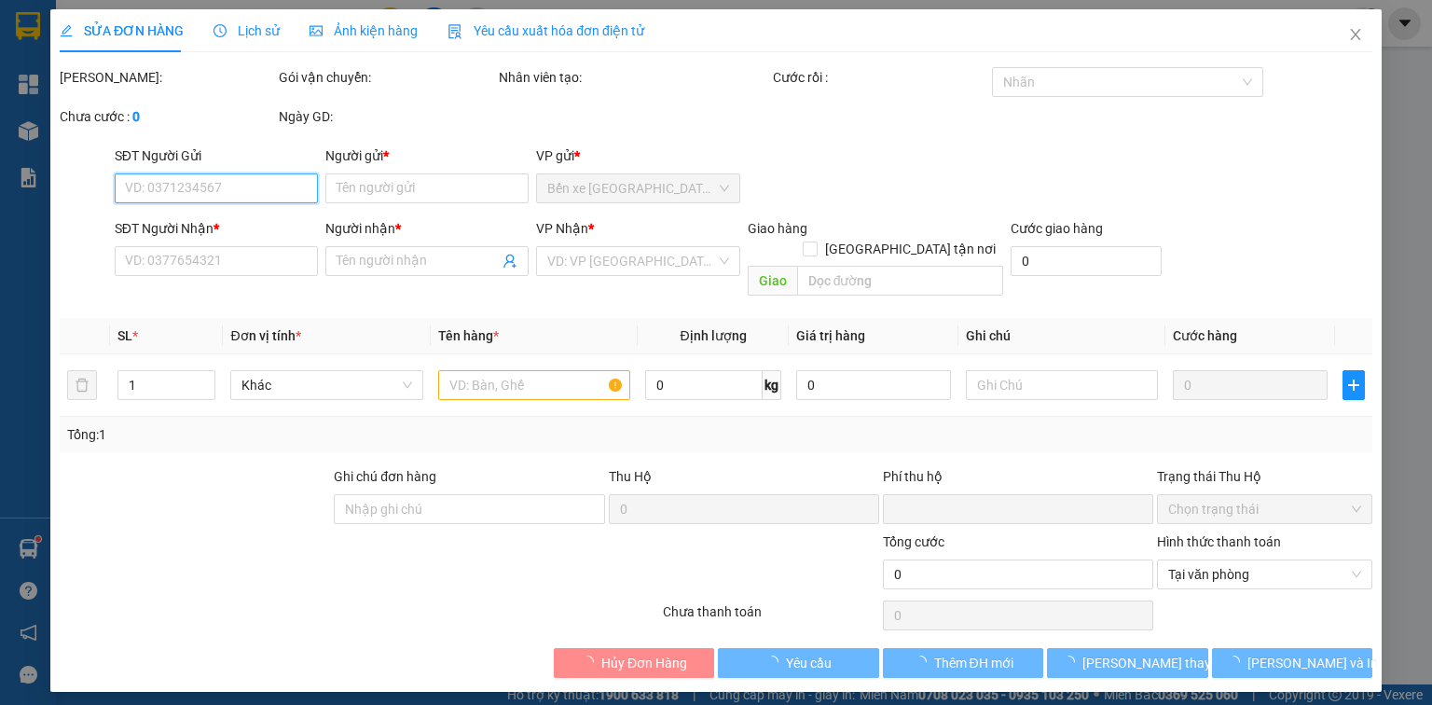
type input "0968879877"
type input "NGÂN"
type input "0939045139"
type input "[PERSON_NAME]"
type input "0"
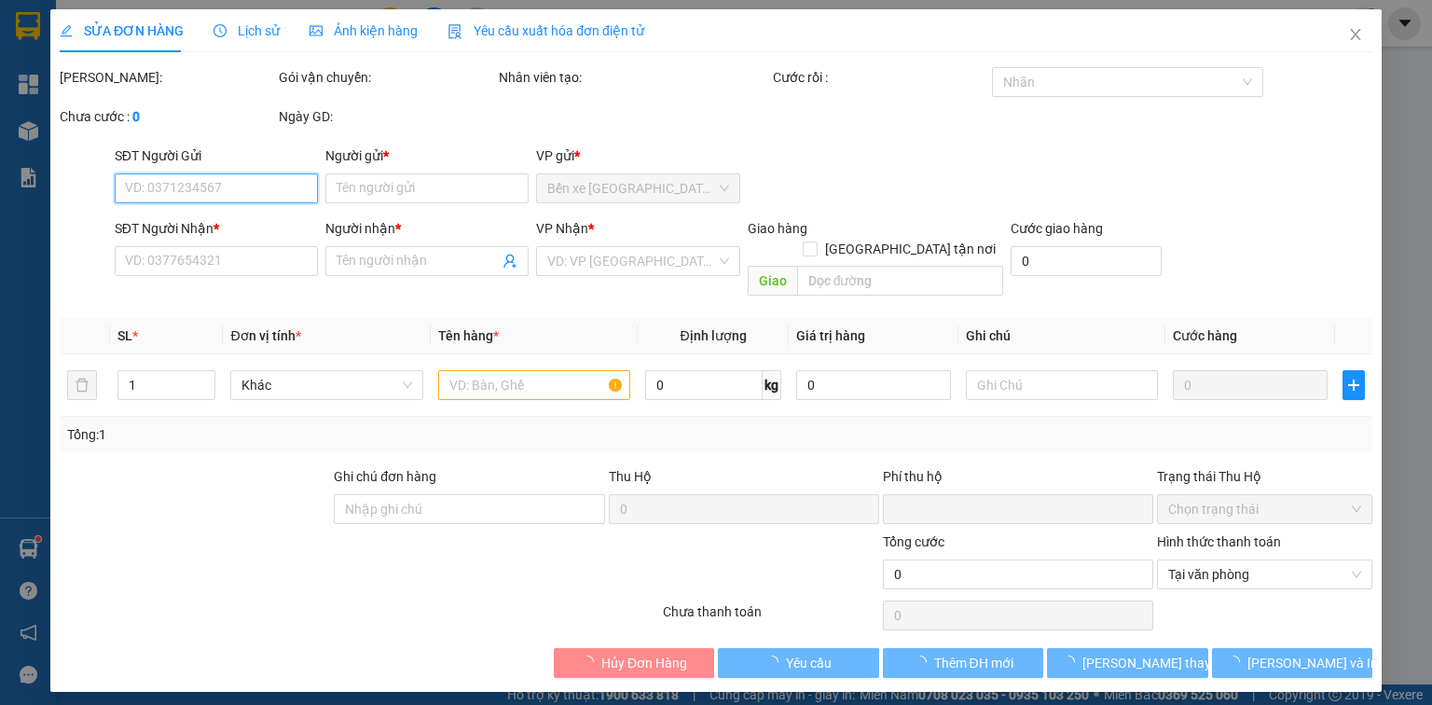
type input "30.000"
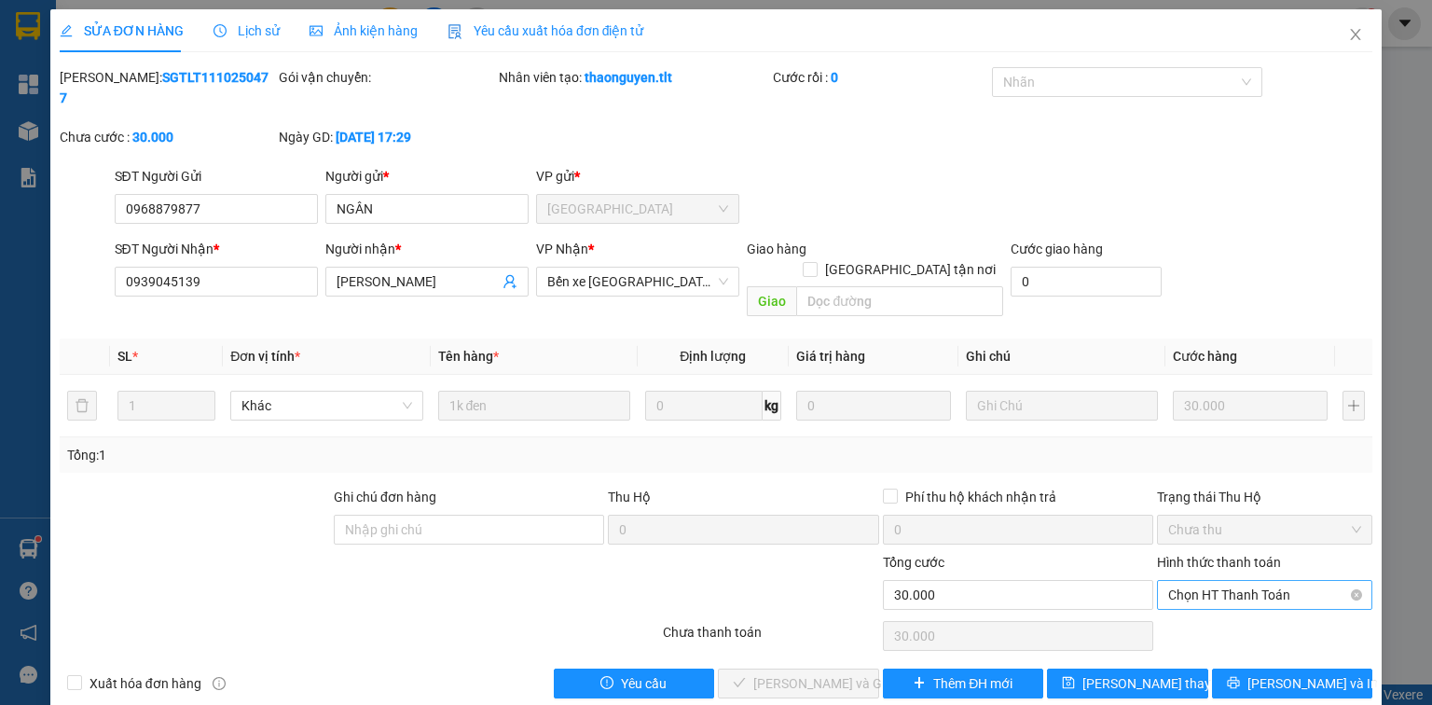
click at [1203, 570] on div "Hình thức thanh toán Chọn HT Thanh Toán" at bounding box center [1264, 584] width 215 height 65
click at [1201, 581] on span "Chọn HT Thanh Toán" at bounding box center [1264, 595] width 193 height 28
drag, startPoint x: 1205, startPoint y: 594, endPoint x: 1194, endPoint y: 589, distance: 11.3
click at [1202, 594] on div "Tại văn phòng" at bounding box center [1264, 590] width 193 height 21
type input "0"
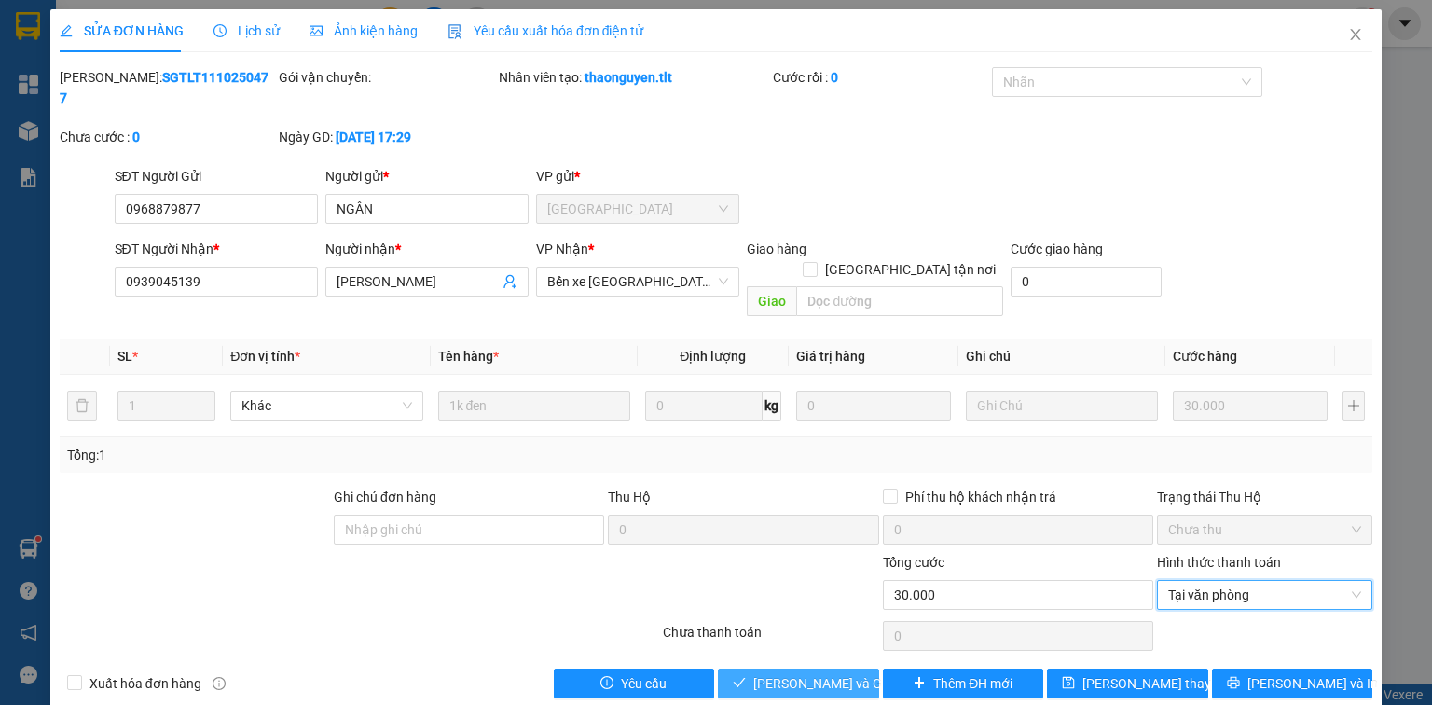
click at [834, 673] on span "[PERSON_NAME] và Giao hàng" at bounding box center [842, 683] width 179 height 21
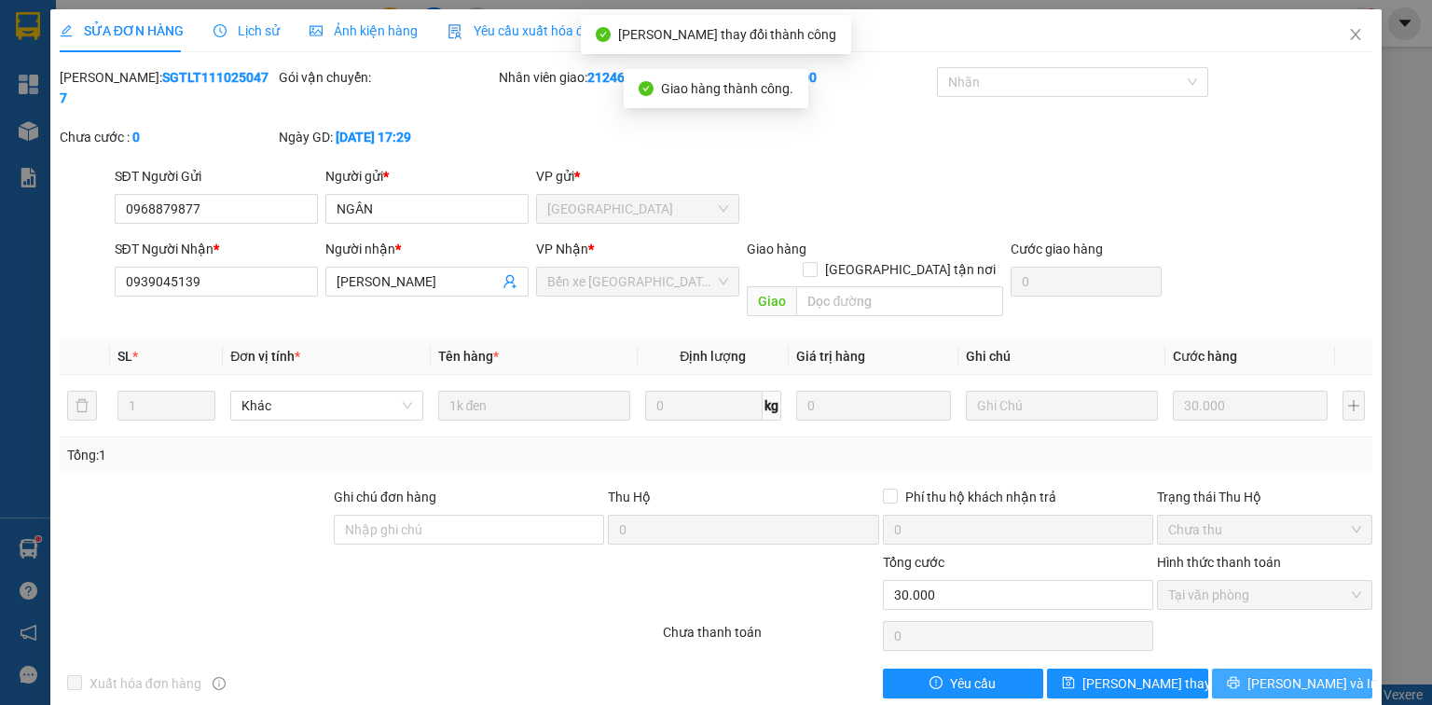
click at [1307, 673] on span "[PERSON_NAME] và In" at bounding box center [1312, 683] width 131 height 21
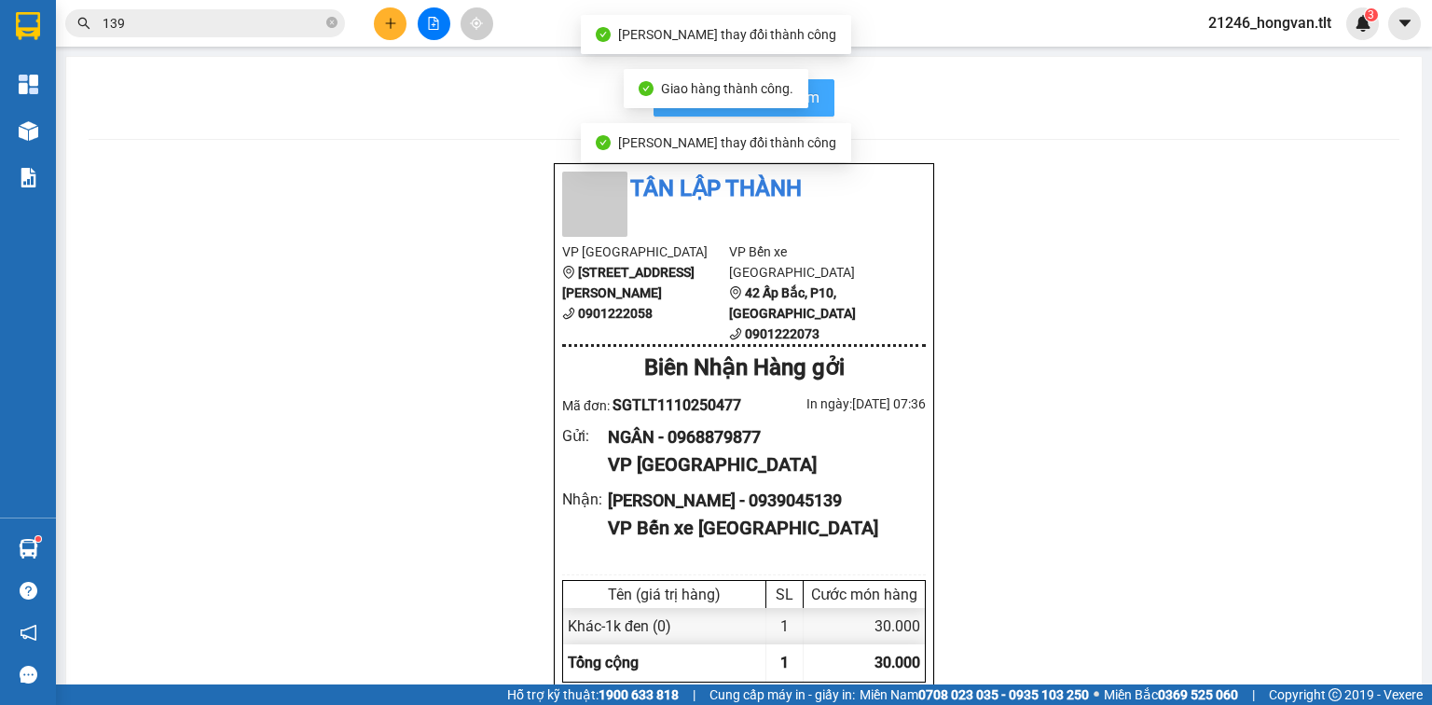
click at [813, 101] on button "In biên nhận 80mm" at bounding box center [744, 97] width 181 height 37
